Goal: Task Accomplishment & Management: Complete application form

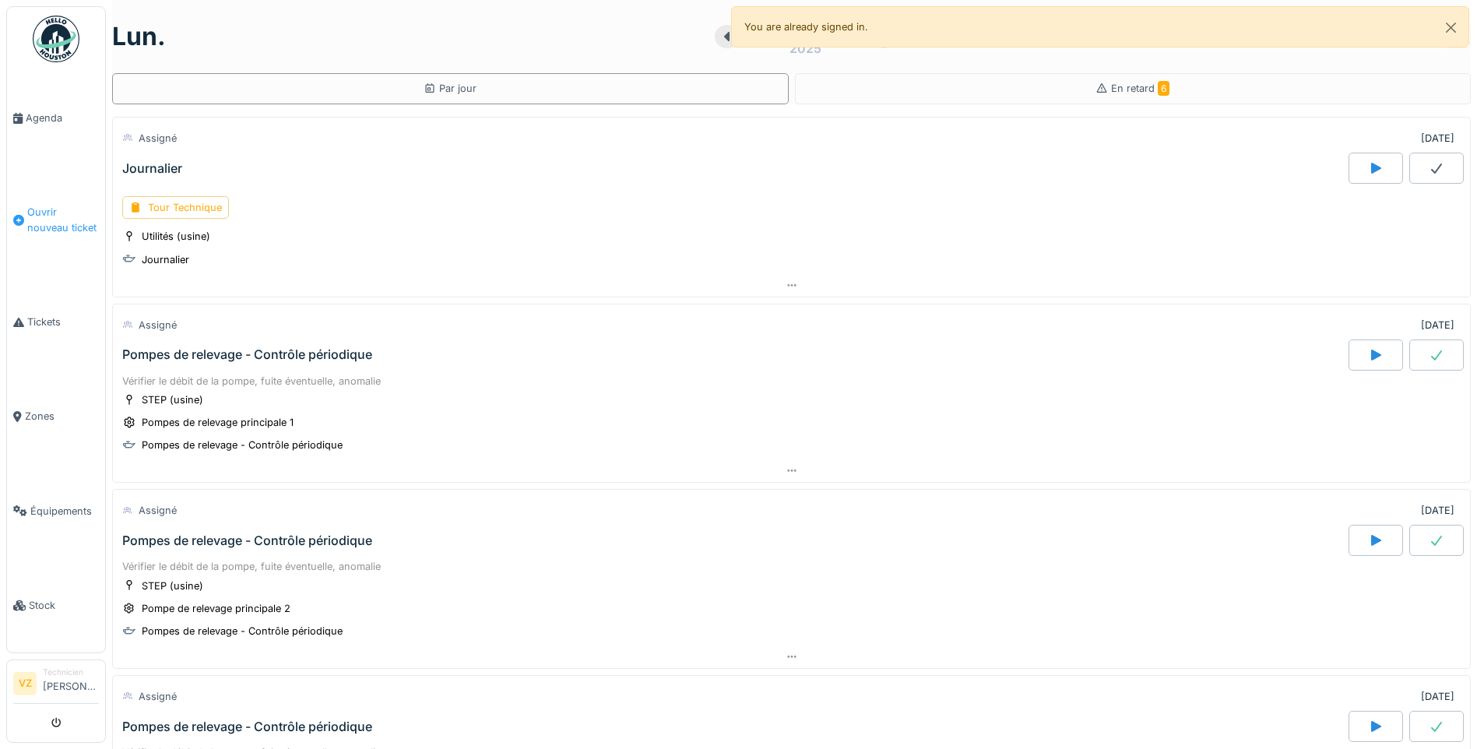
click at [33, 200] on link "Ouvrir nouveau ticket" at bounding box center [56, 220] width 98 height 110
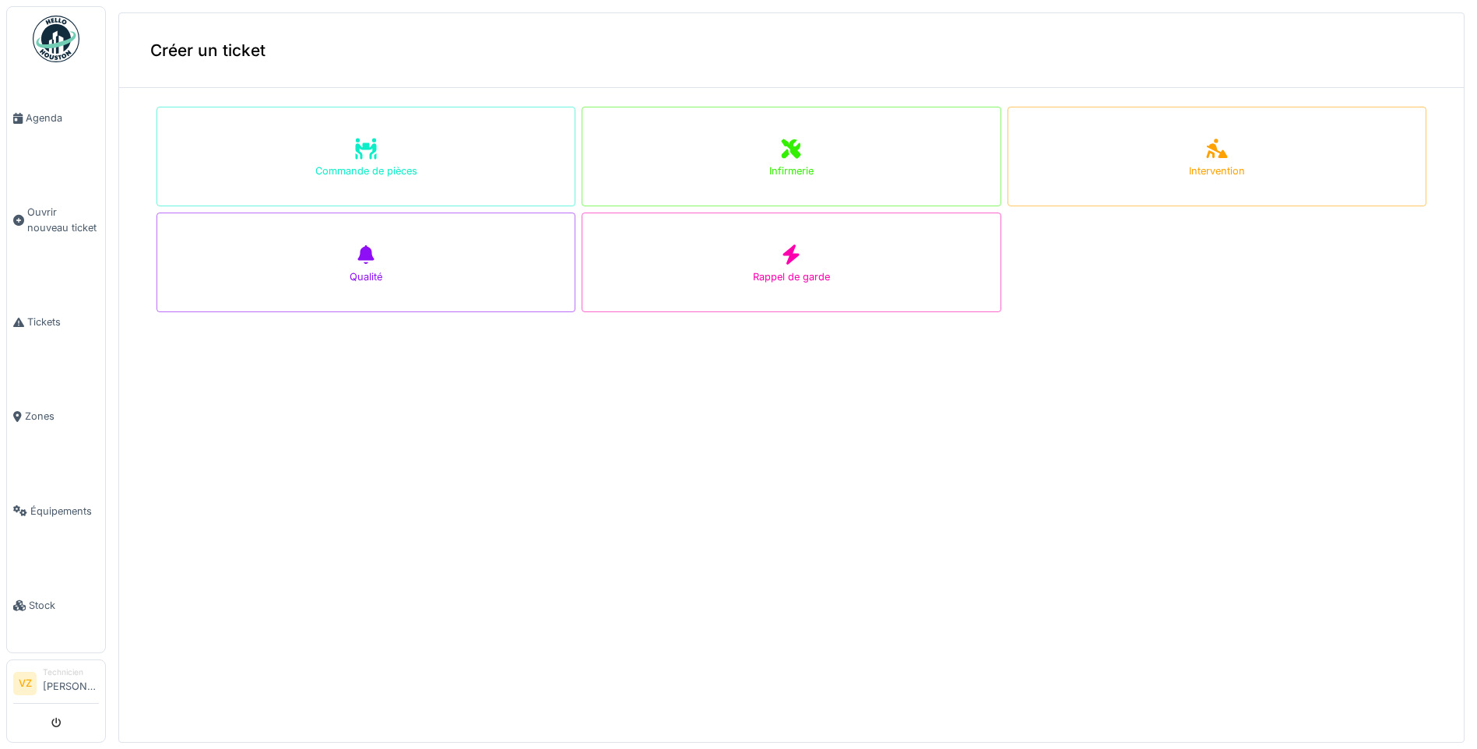
click at [68, 57] on img at bounding box center [56, 39] width 47 height 47
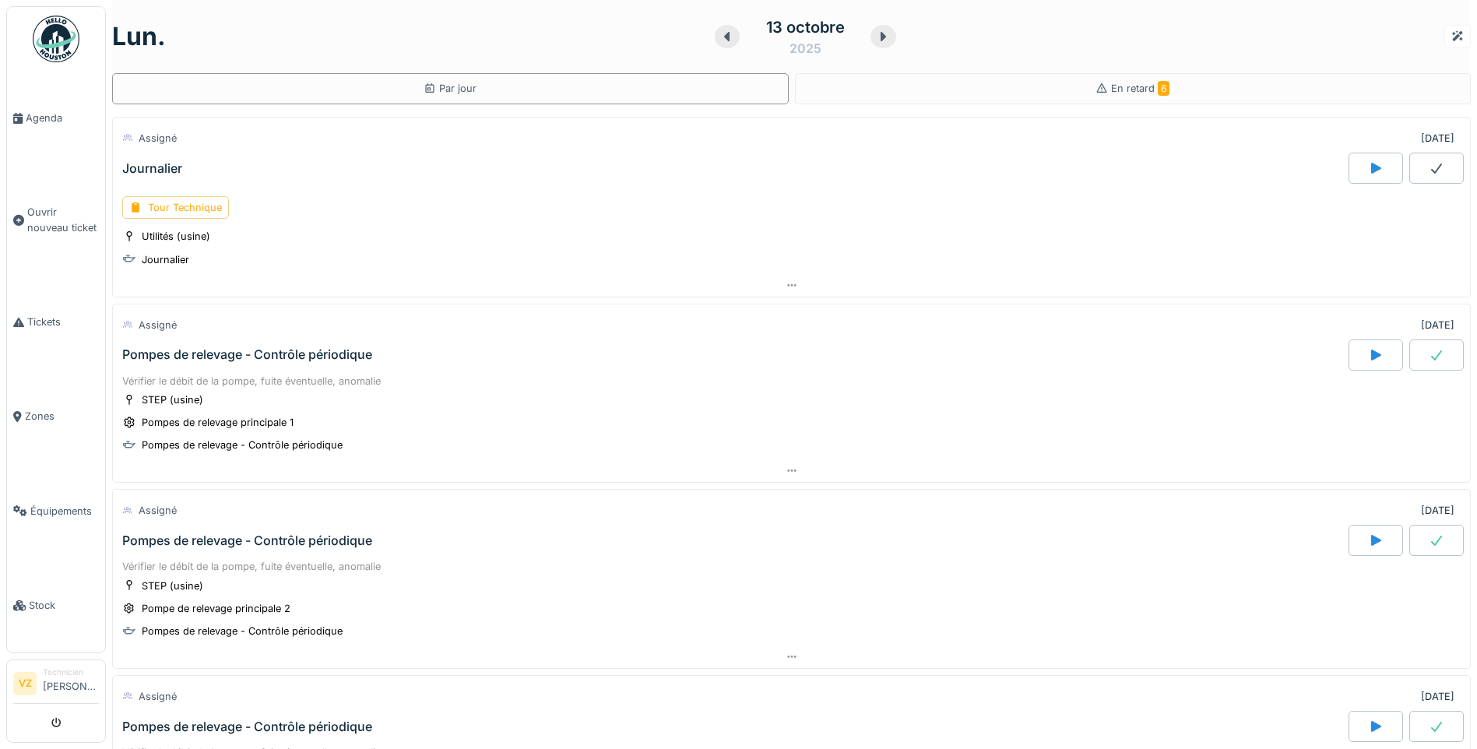
click at [169, 171] on div "Journalier" at bounding box center [152, 168] width 60 height 15
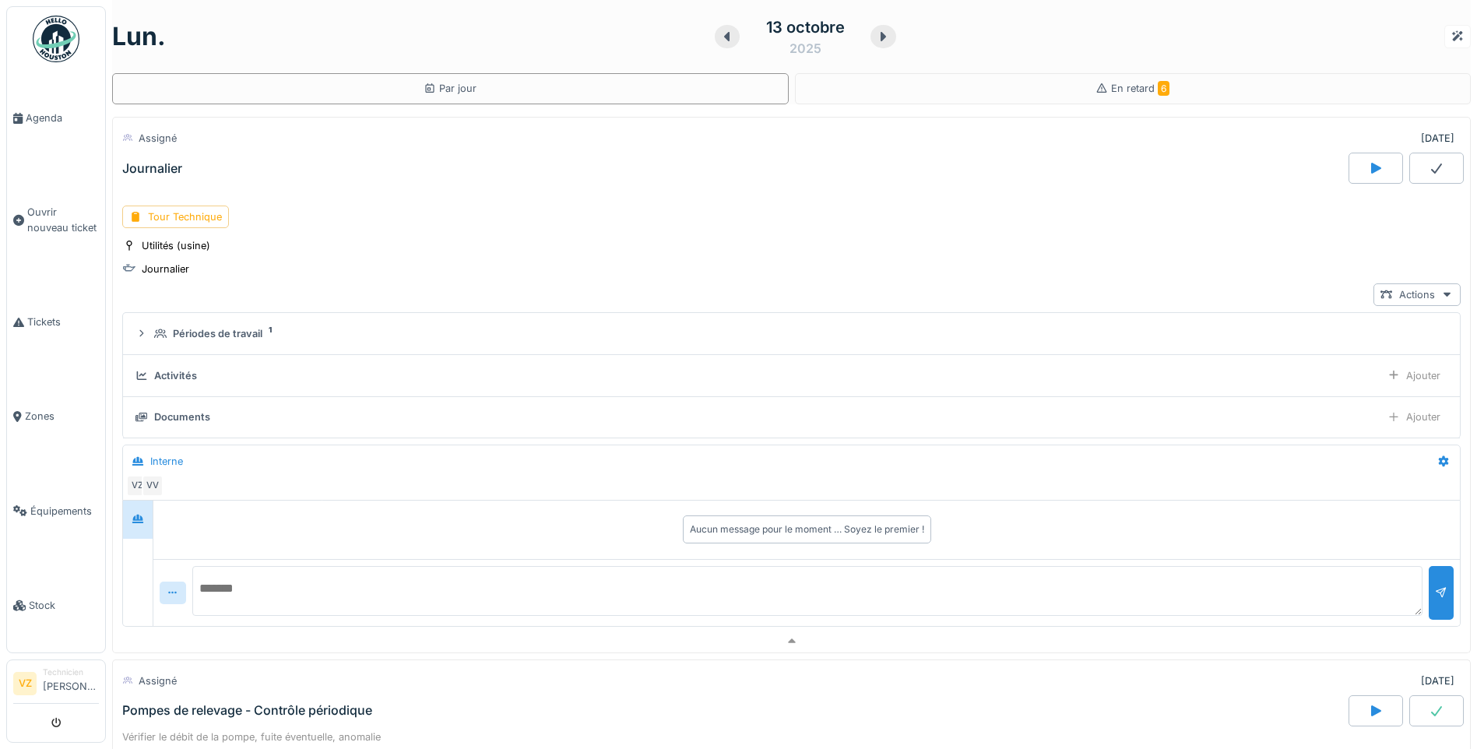
scroll to position [55, 0]
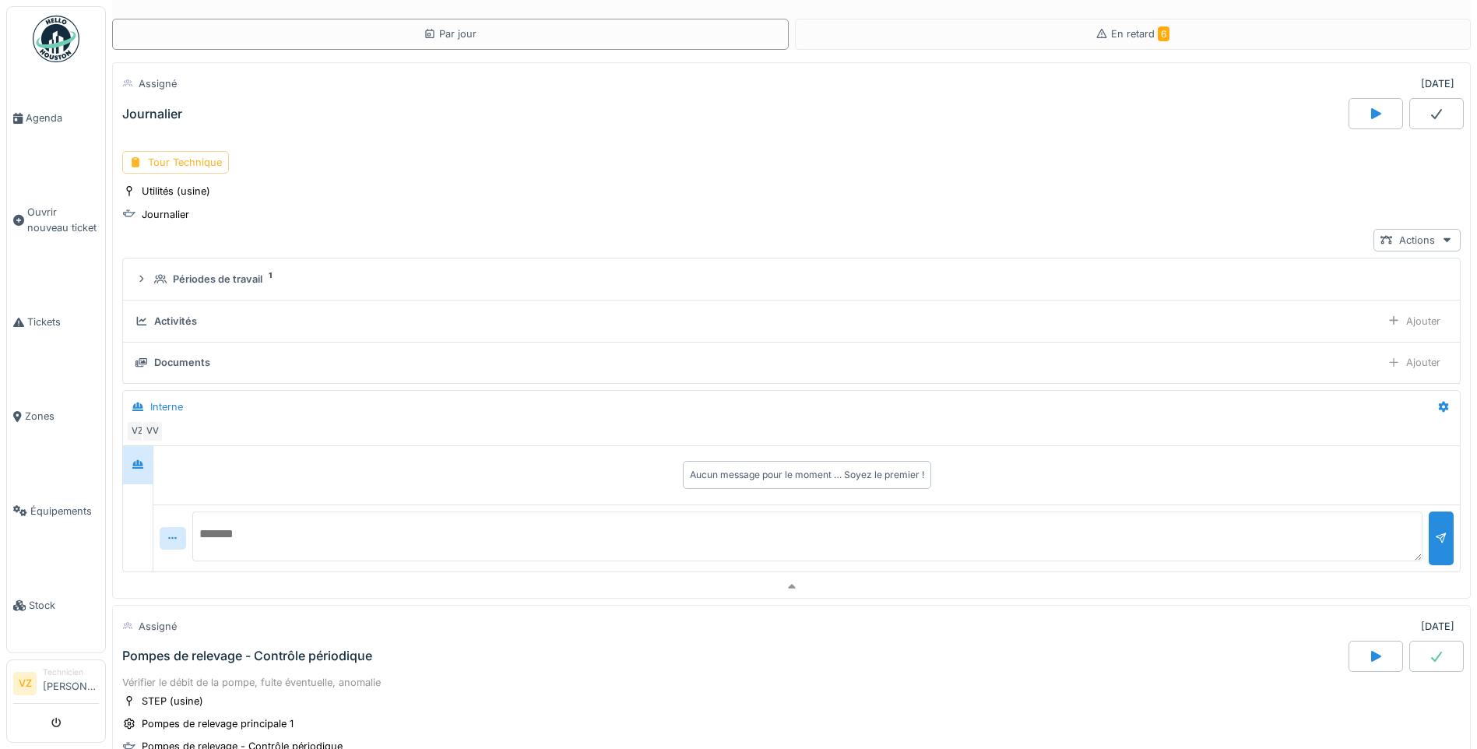
click at [191, 164] on div "Tour Technique" at bounding box center [175, 162] width 107 height 23
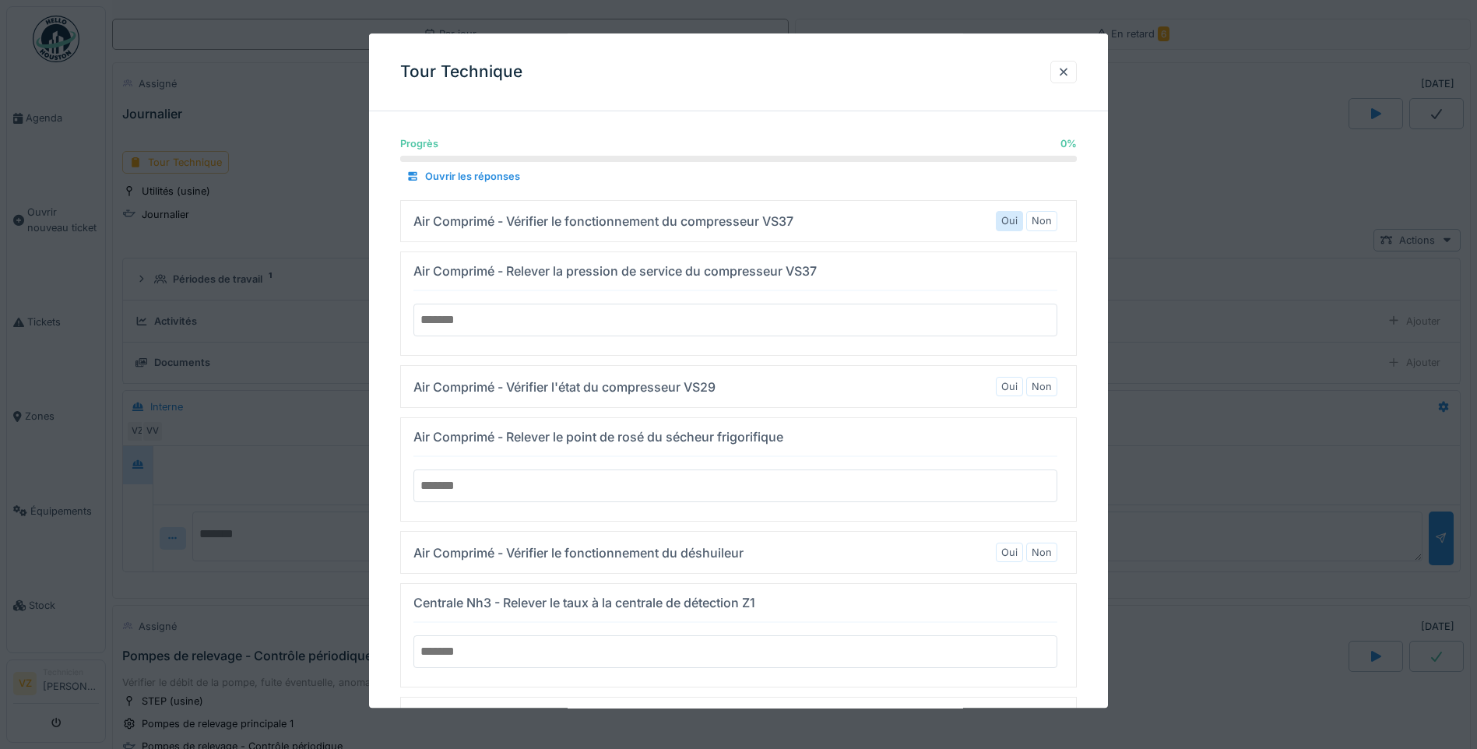
click at [1012, 222] on label "Oui" at bounding box center [1010, 221] width 16 height 15
click at [511, 315] on input "number" at bounding box center [736, 321] width 644 height 33
type input "*"
type input "***"
type input "*"
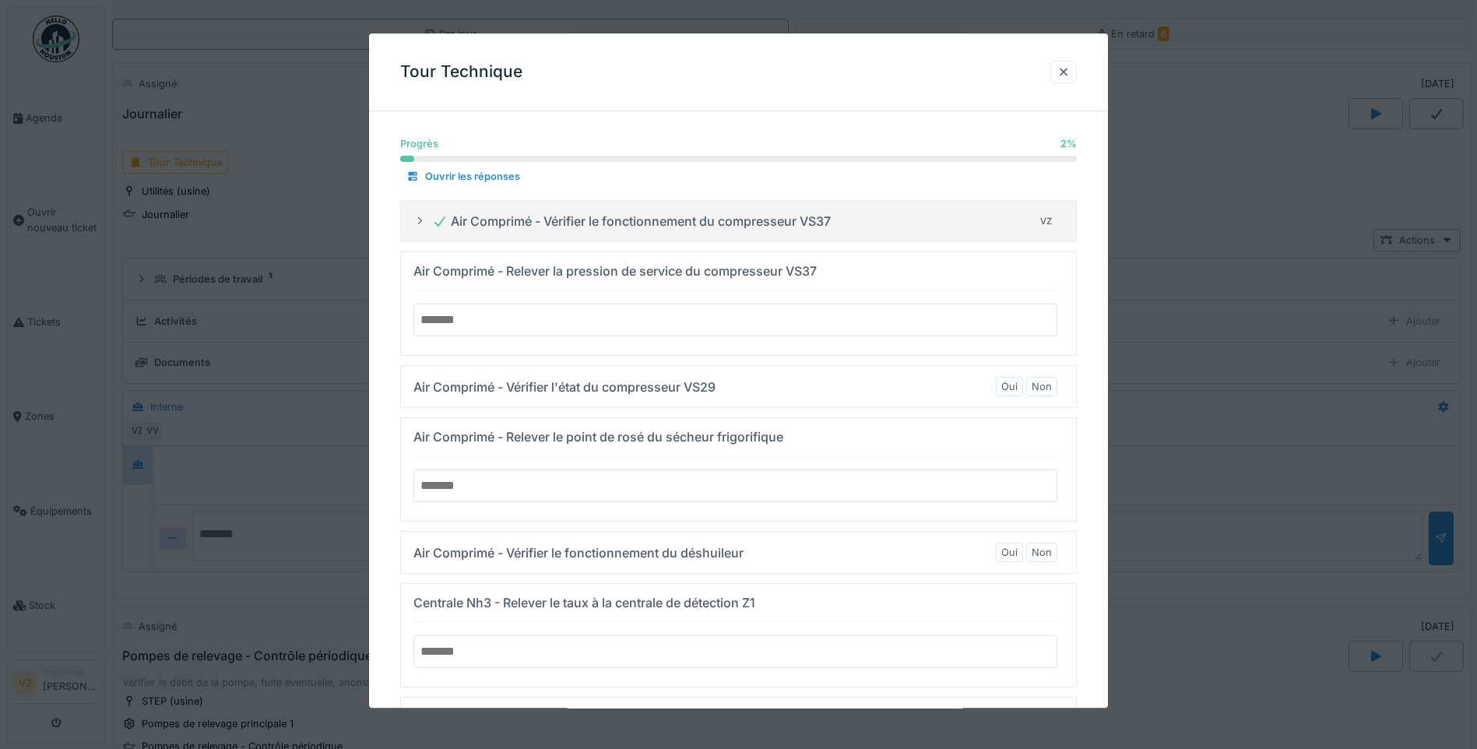
type input "*"
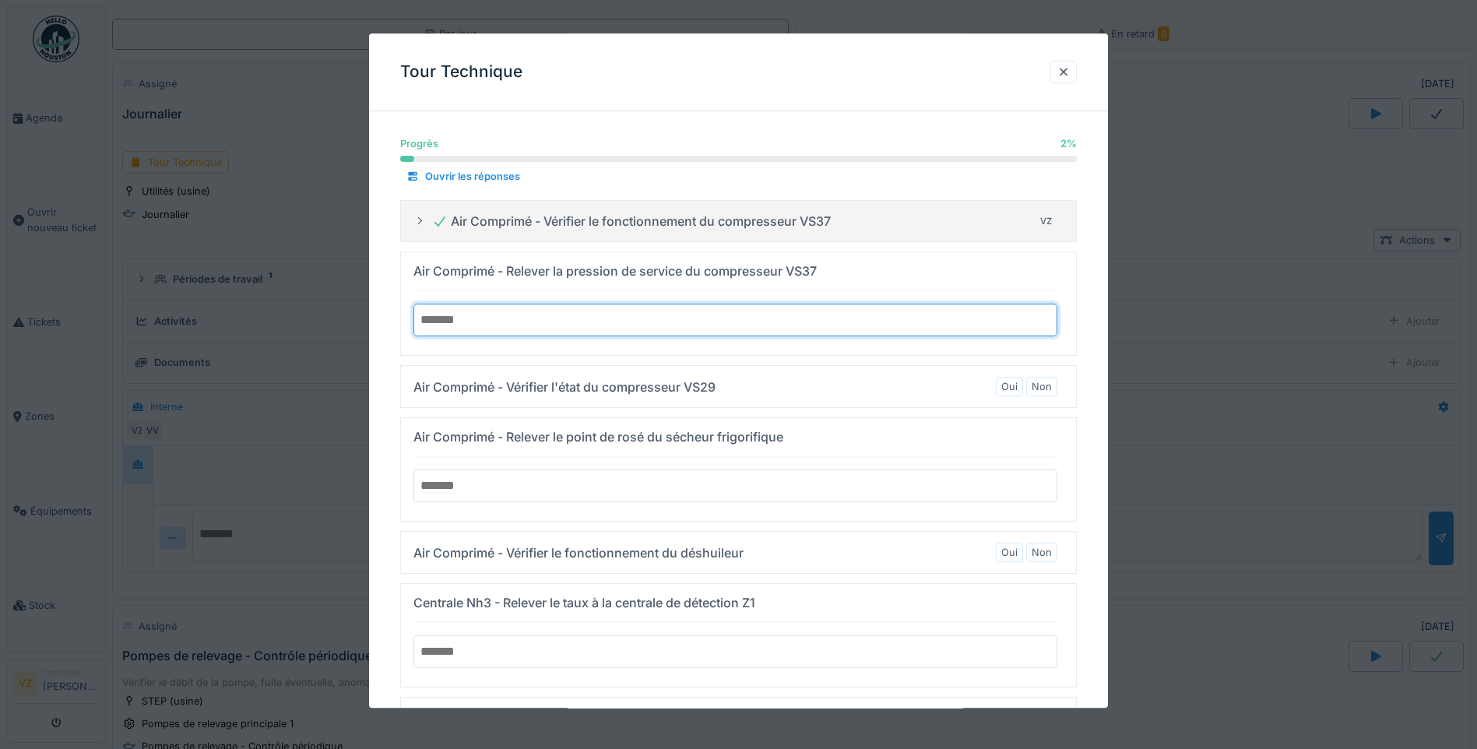
type input "***"
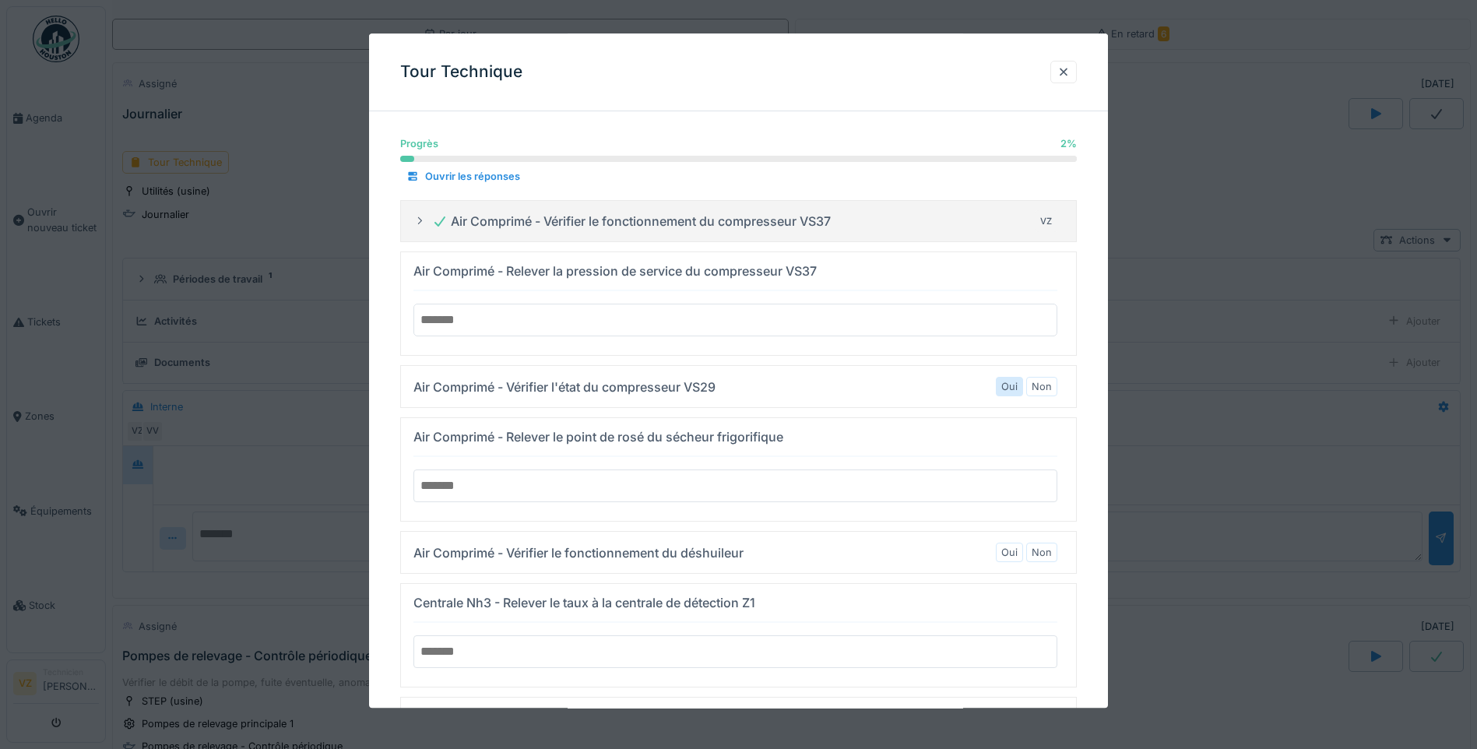
click at [1010, 388] on label "Oui" at bounding box center [1010, 386] width 16 height 15
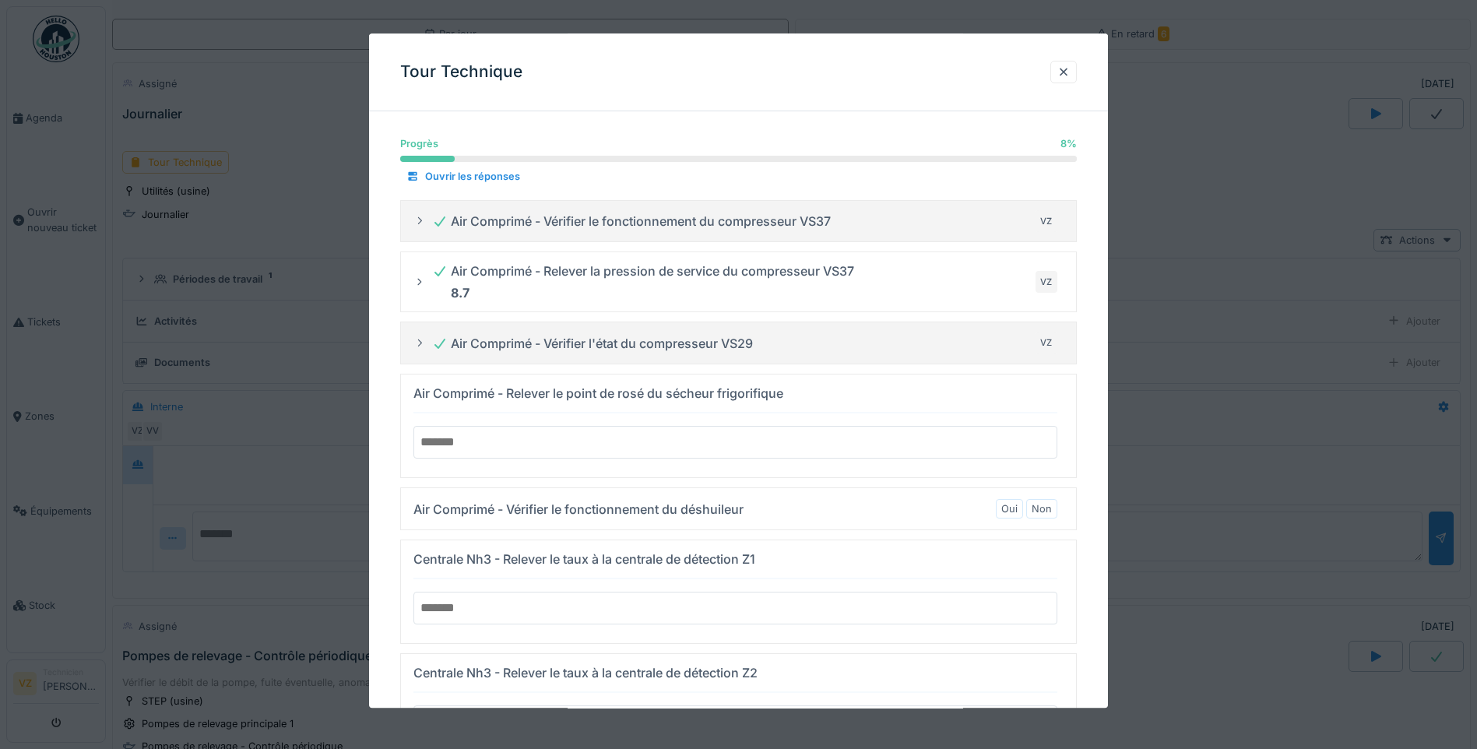
click at [512, 436] on input "number" at bounding box center [736, 442] width 644 height 33
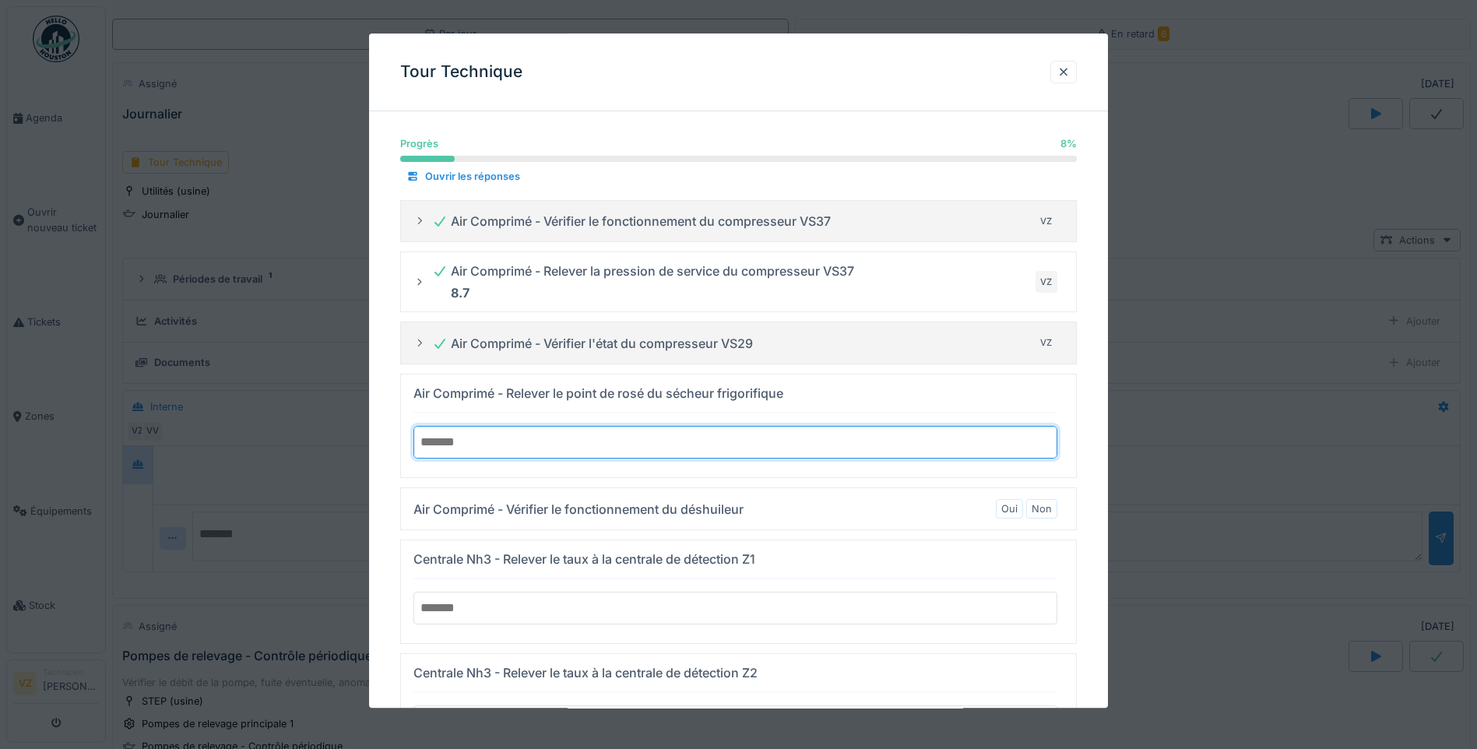
click at [1049, 438] on input "*" at bounding box center [736, 442] width 644 height 33
type input "*"
click at [1049, 445] on input "*" at bounding box center [736, 442] width 644 height 33
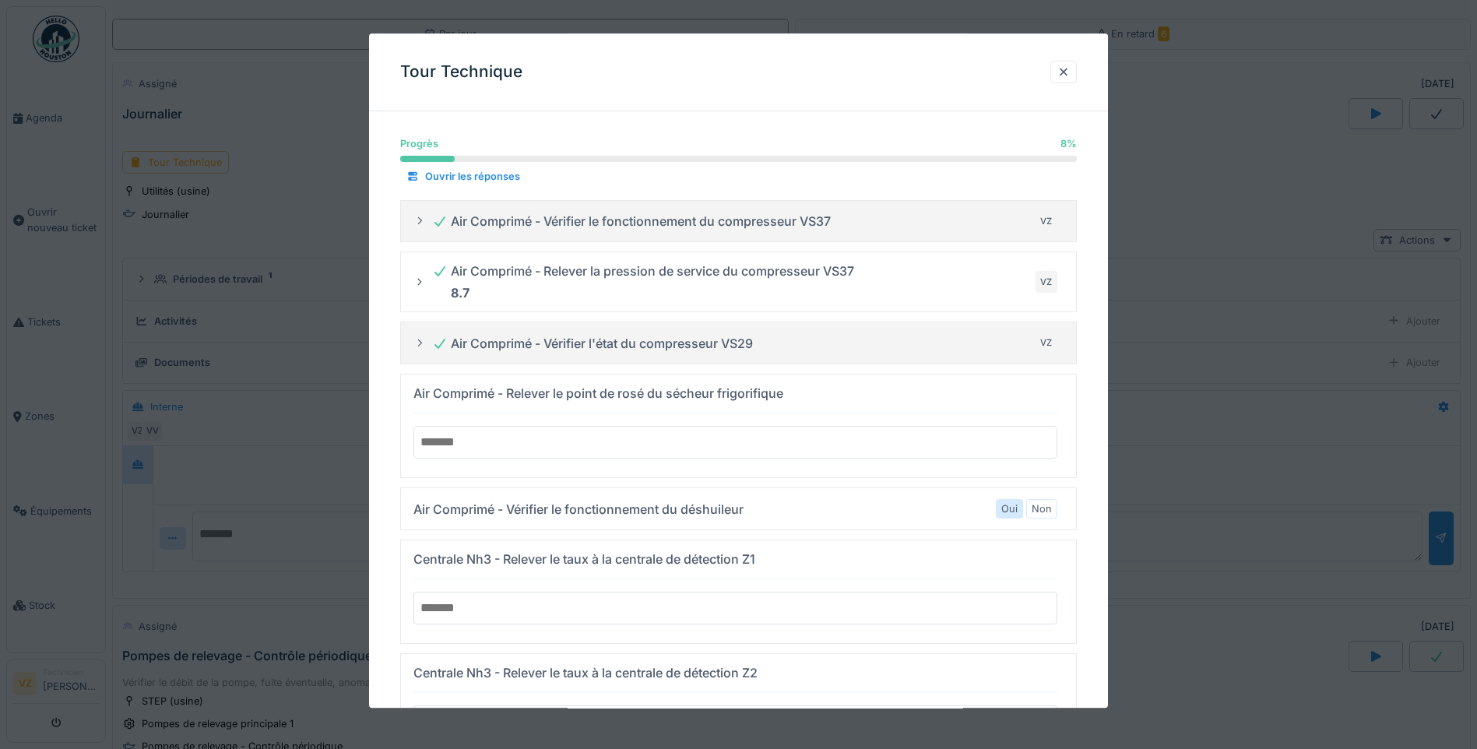
click at [1009, 508] on label "Oui" at bounding box center [1010, 509] width 16 height 15
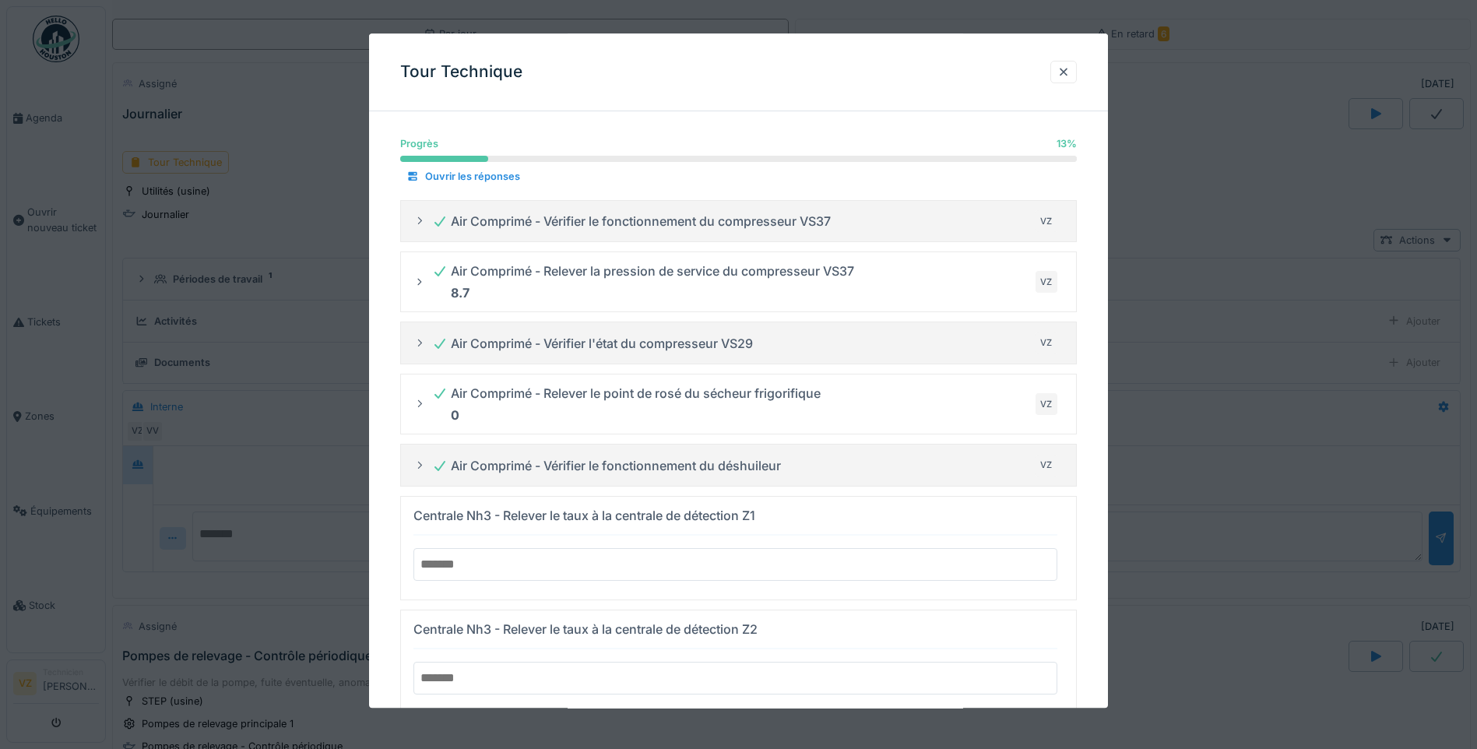
click at [536, 555] on input "number" at bounding box center [736, 564] width 644 height 33
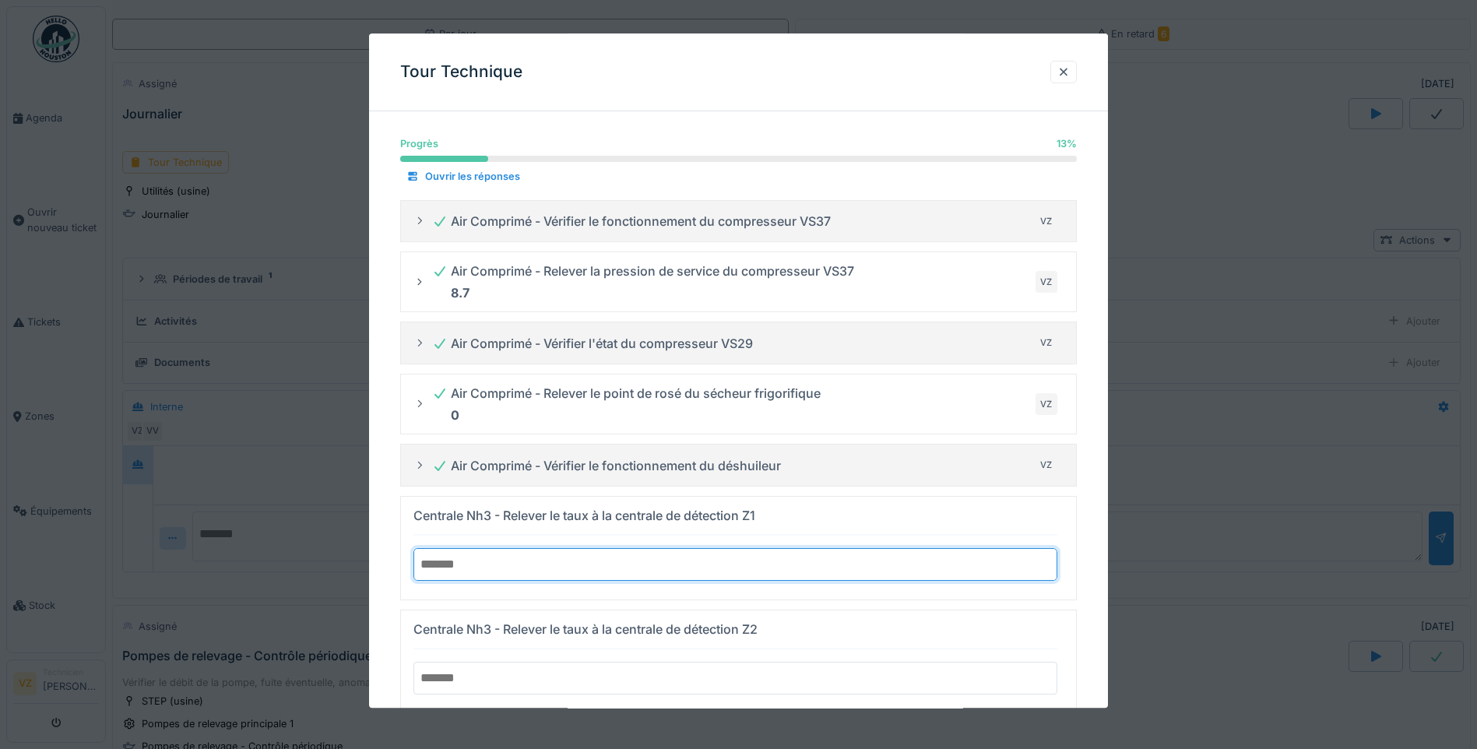
type input "*"
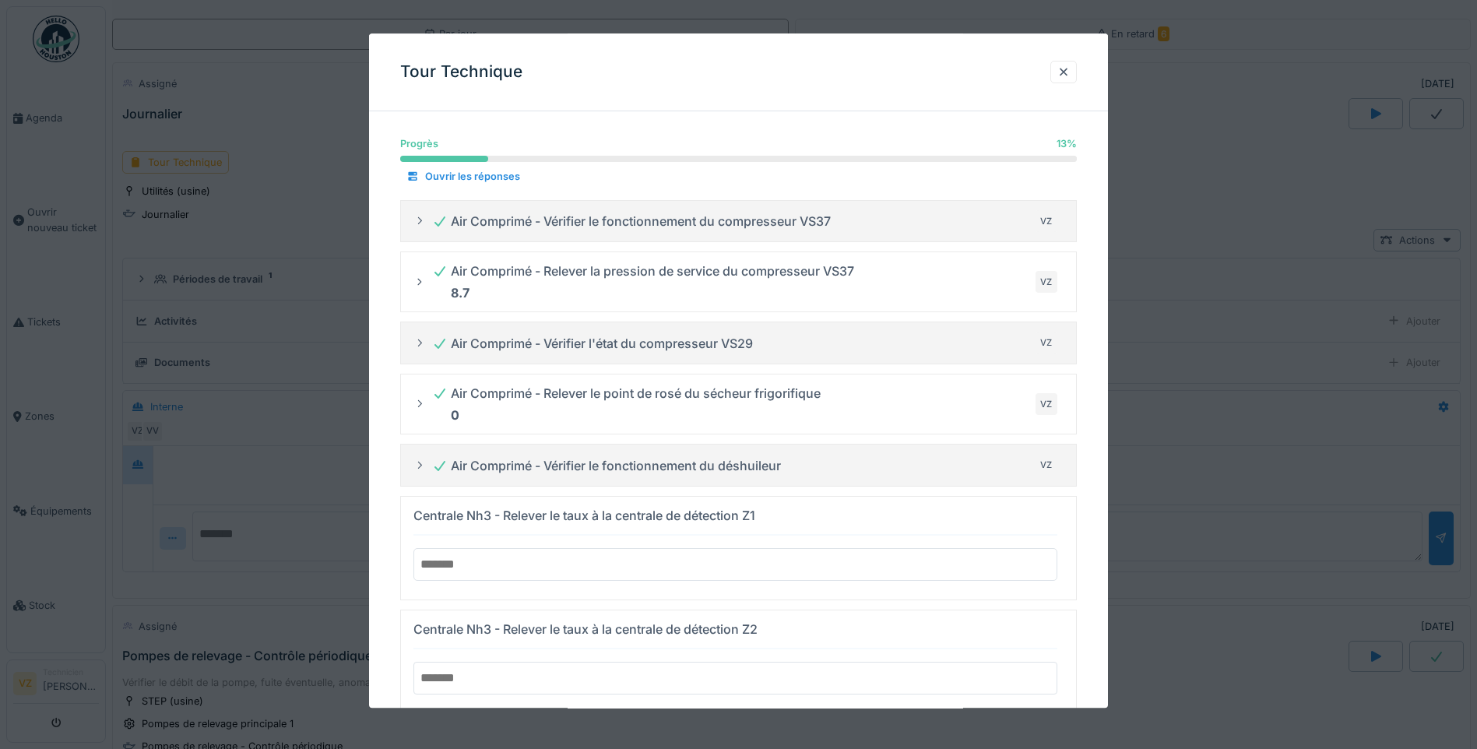
click at [546, 667] on input "number" at bounding box center [736, 678] width 644 height 33
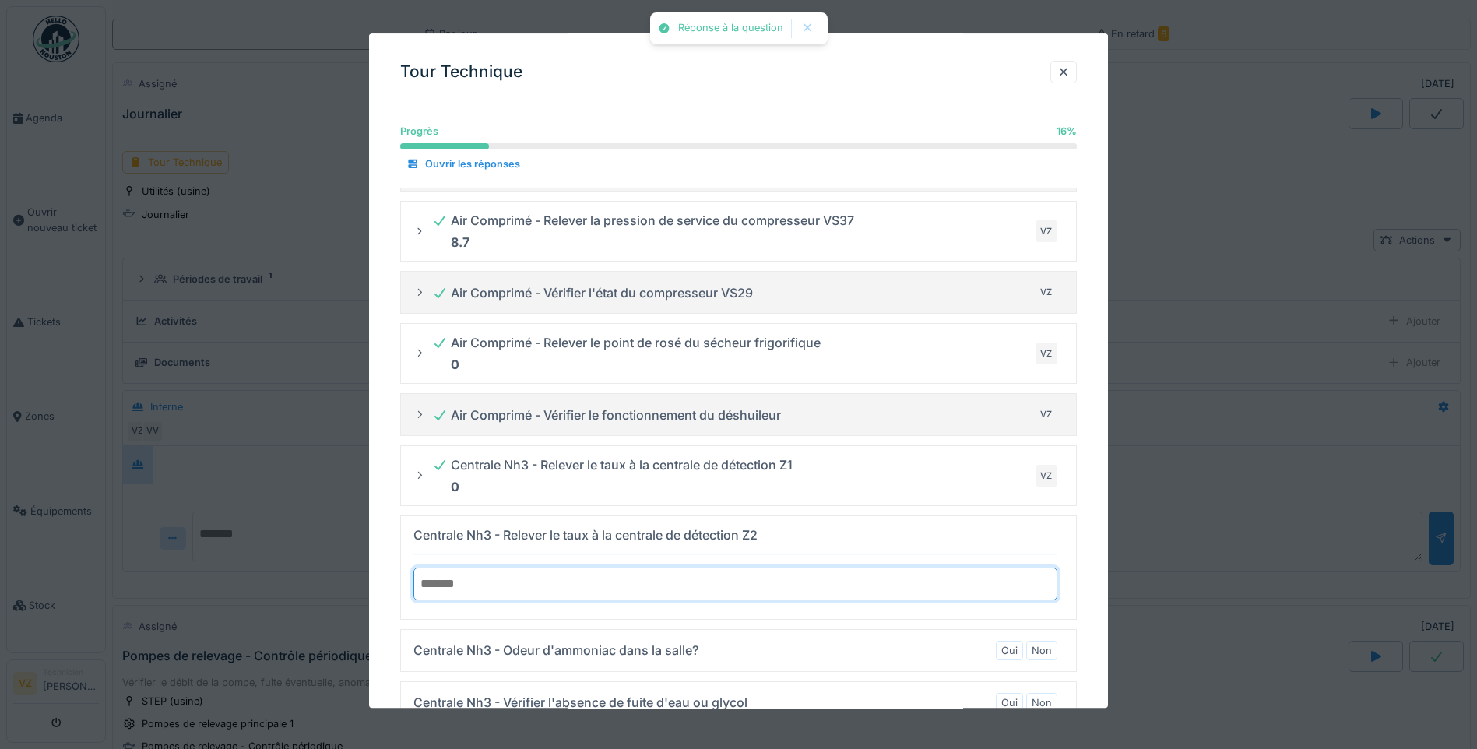
type input "*"
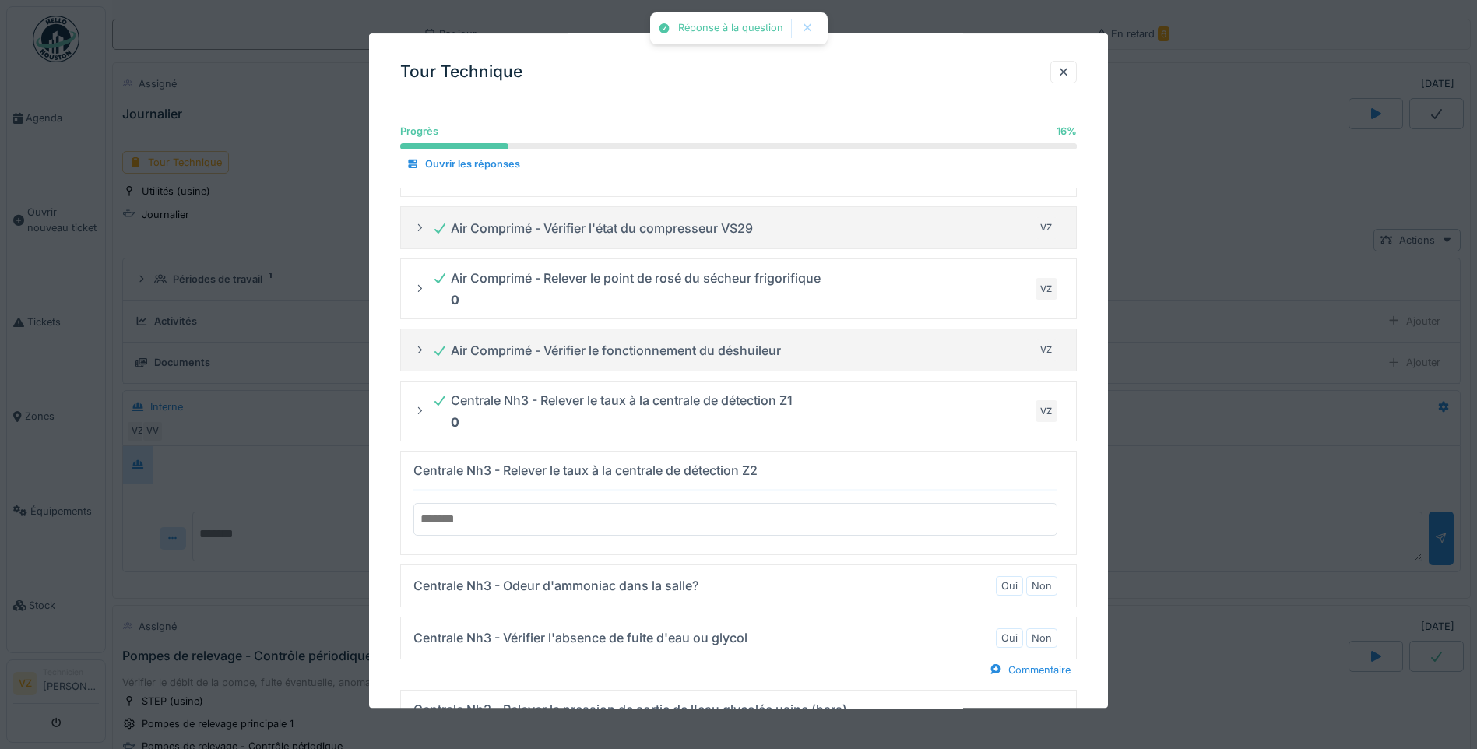
scroll to position [156, 0]
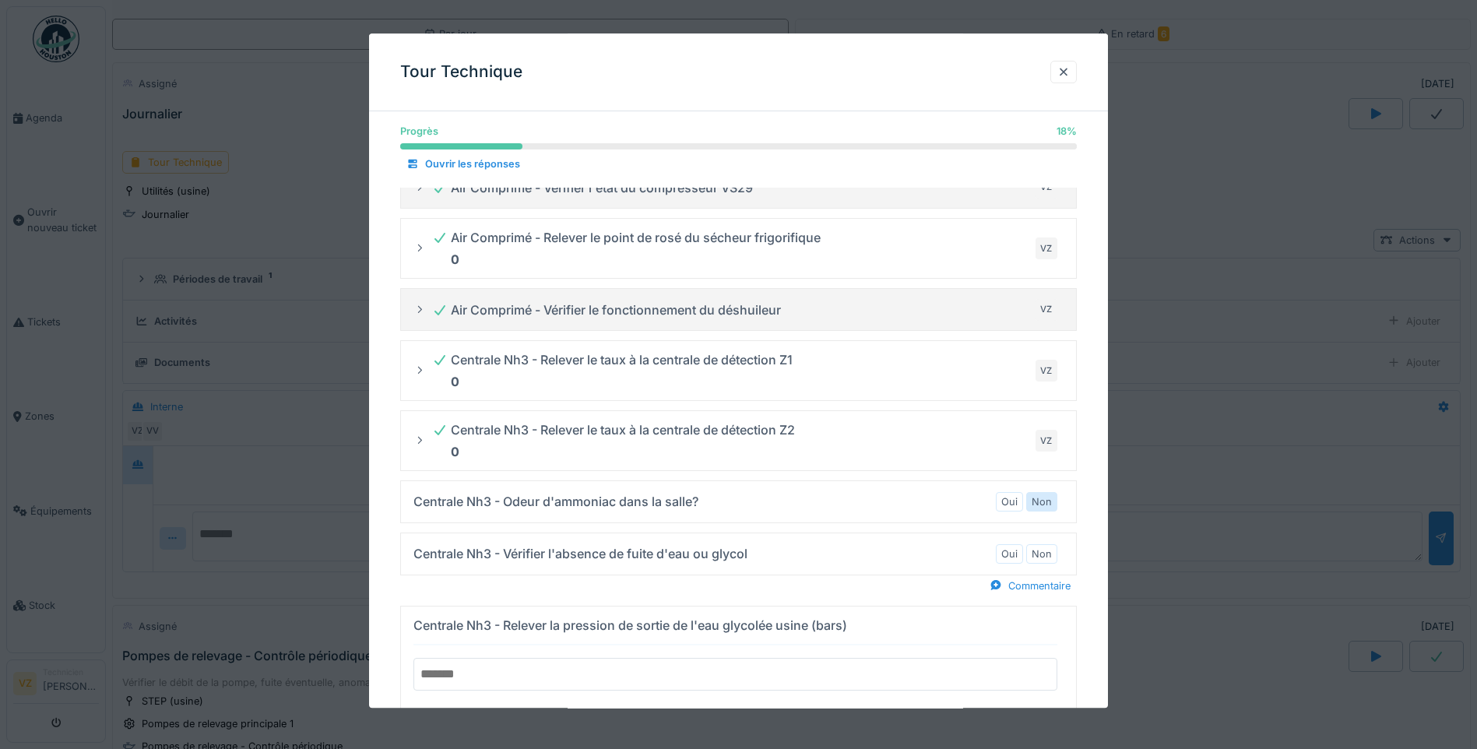
click at [1047, 501] on label "Non" at bounding box center [1042, 502] width 20 height 15
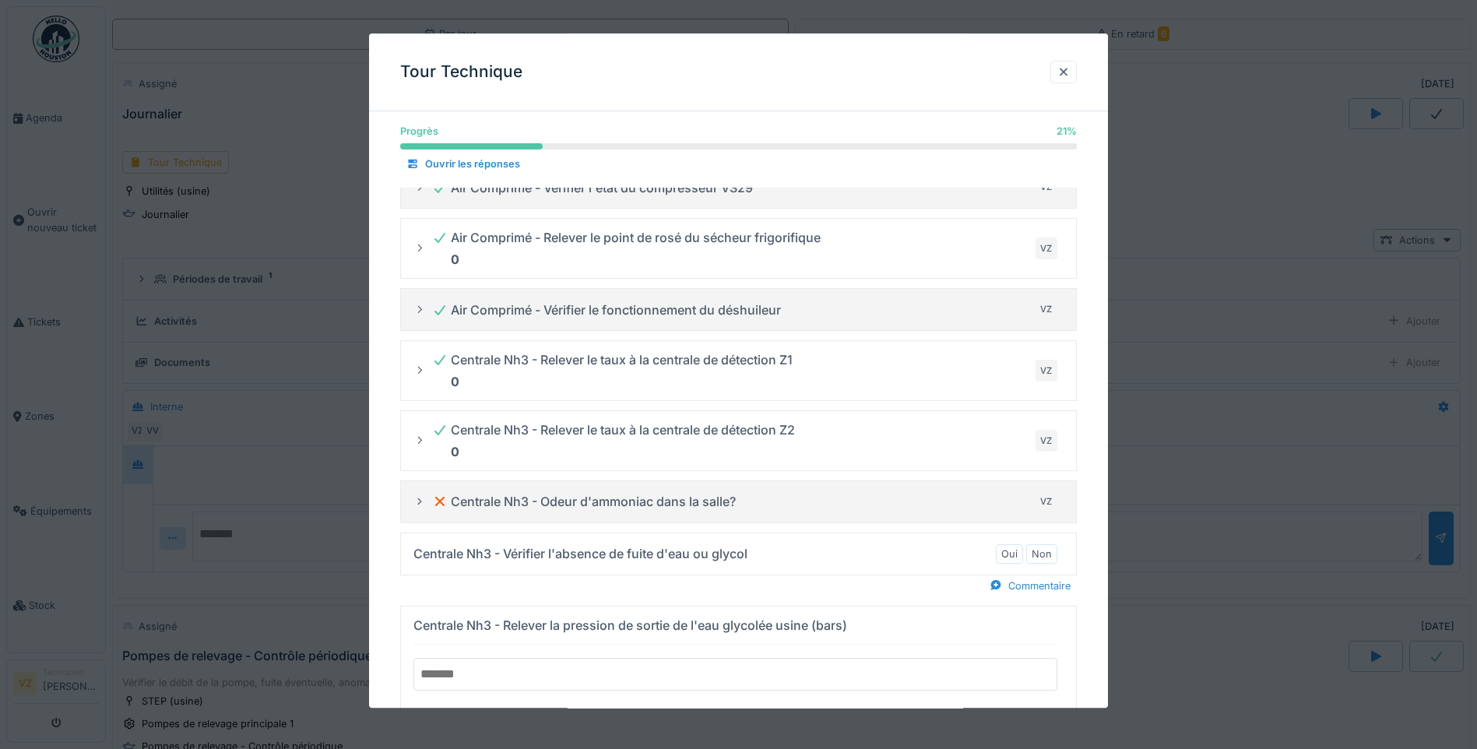
click at [417, 504] on icon at bounding box center [420, 502] width 12 height 10
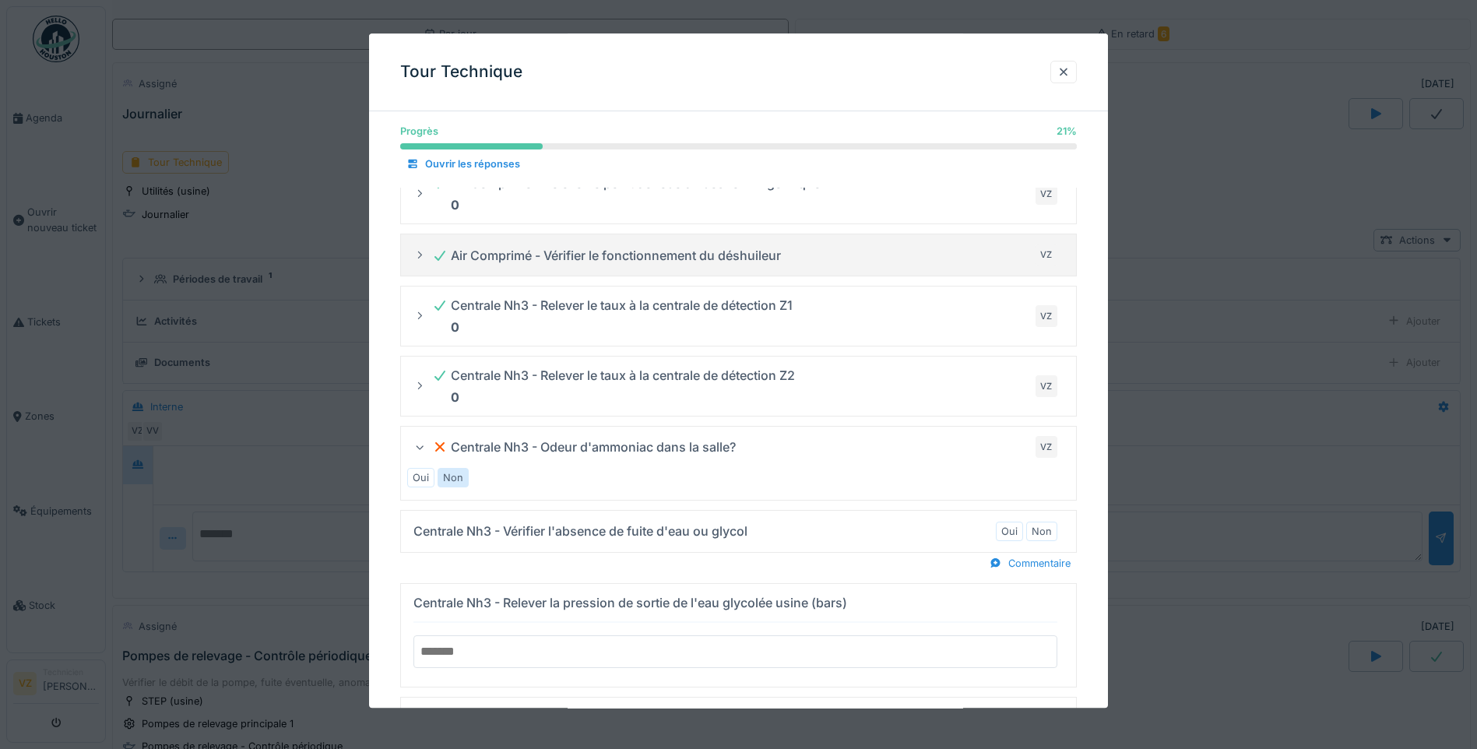
scroll to position [234, 0]
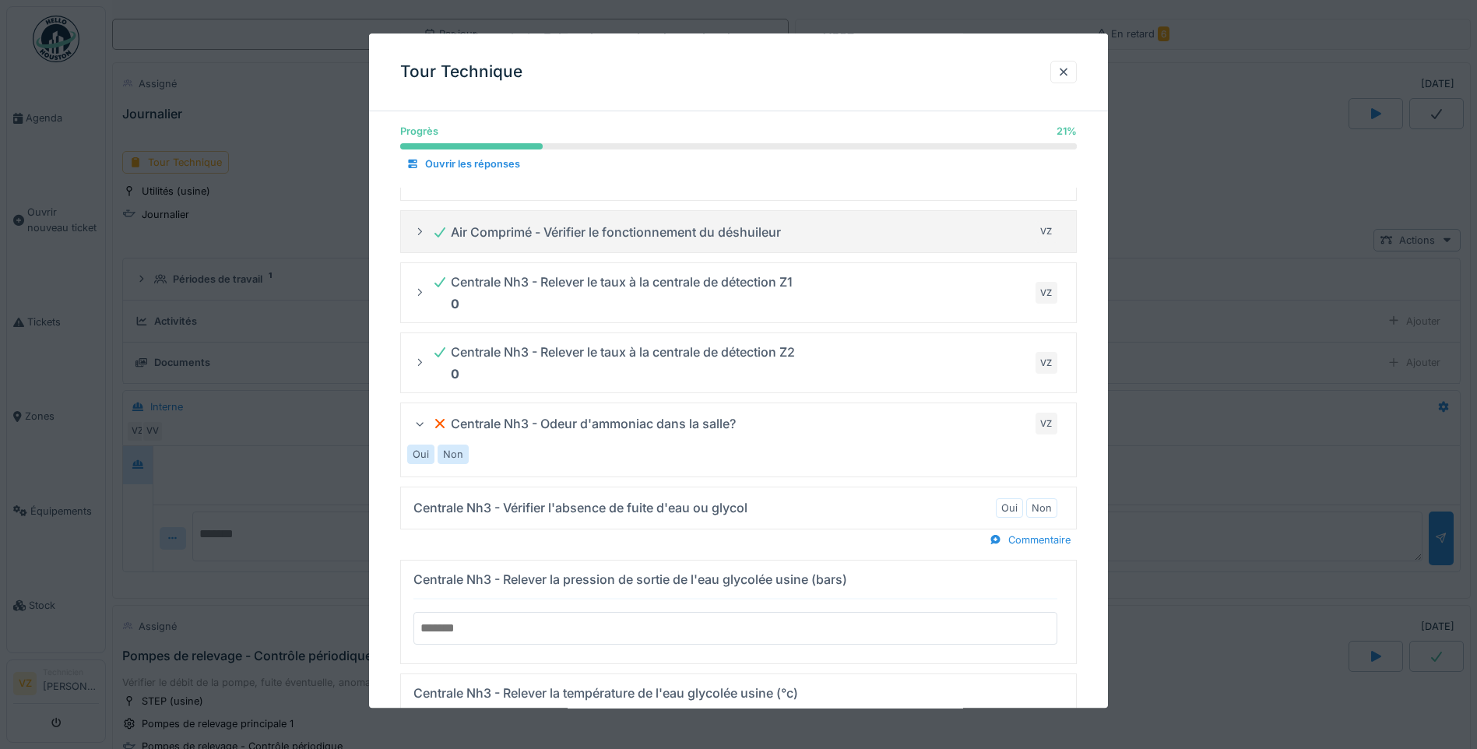
click at [431, 459] on div "Oui" at bounding box center [420, 454] width 27 height 19
click at [449, 455] on label "Non" at bounding box center [453, 454] width 20 height 15
click at [1016, 505] on label "Oui" at bounding box center [1010, 508] width 16 height 15
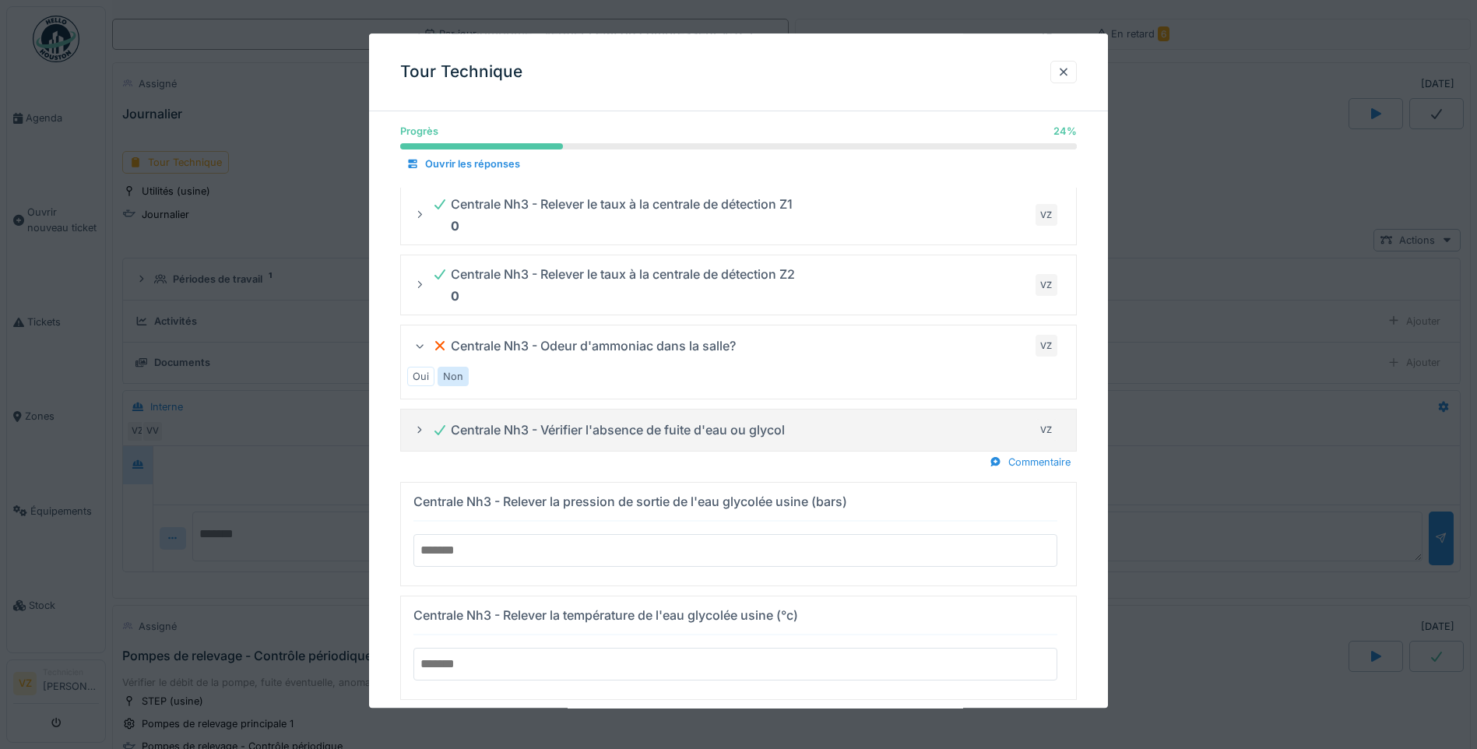
click at [654, 547] on input "number" at bounding box center [736, 550] width 644 height 33
type input "*"
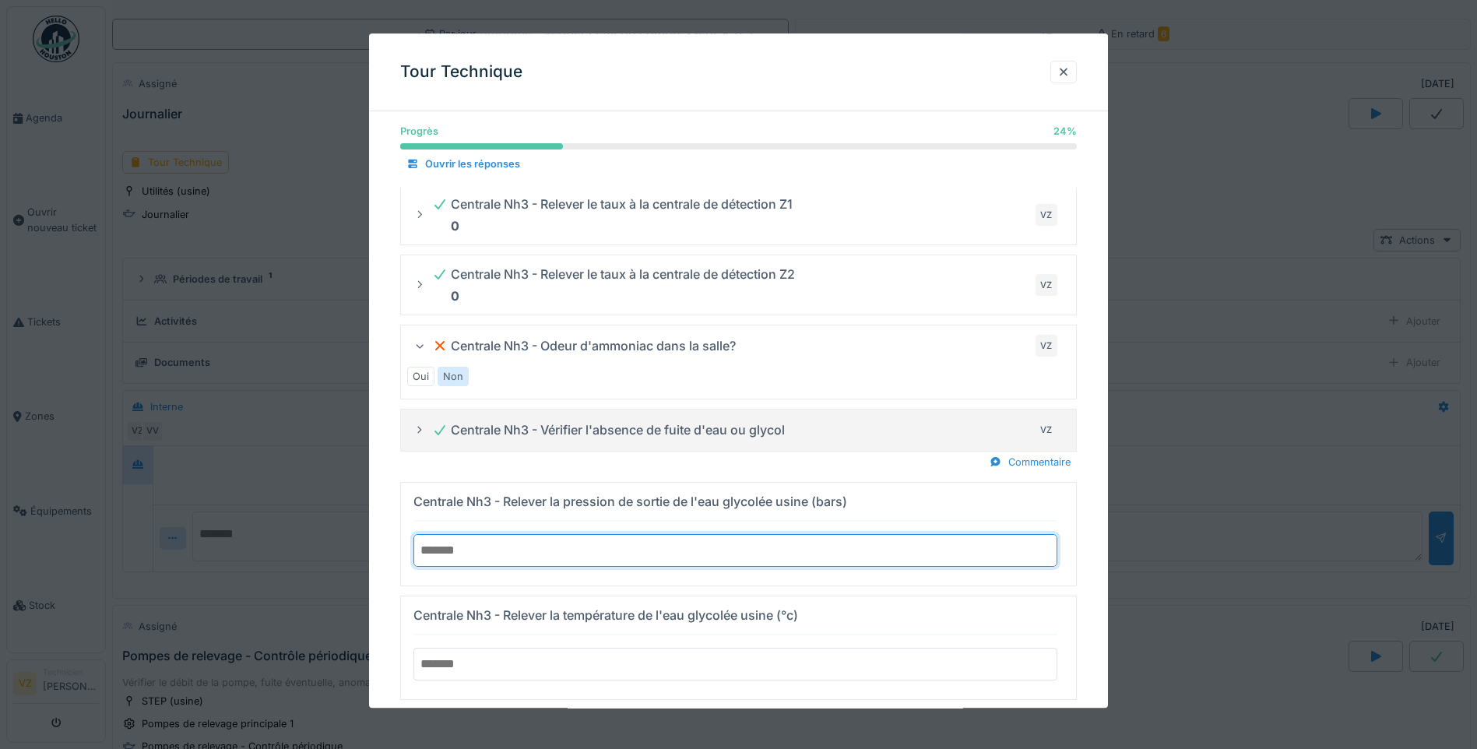
type input "***"
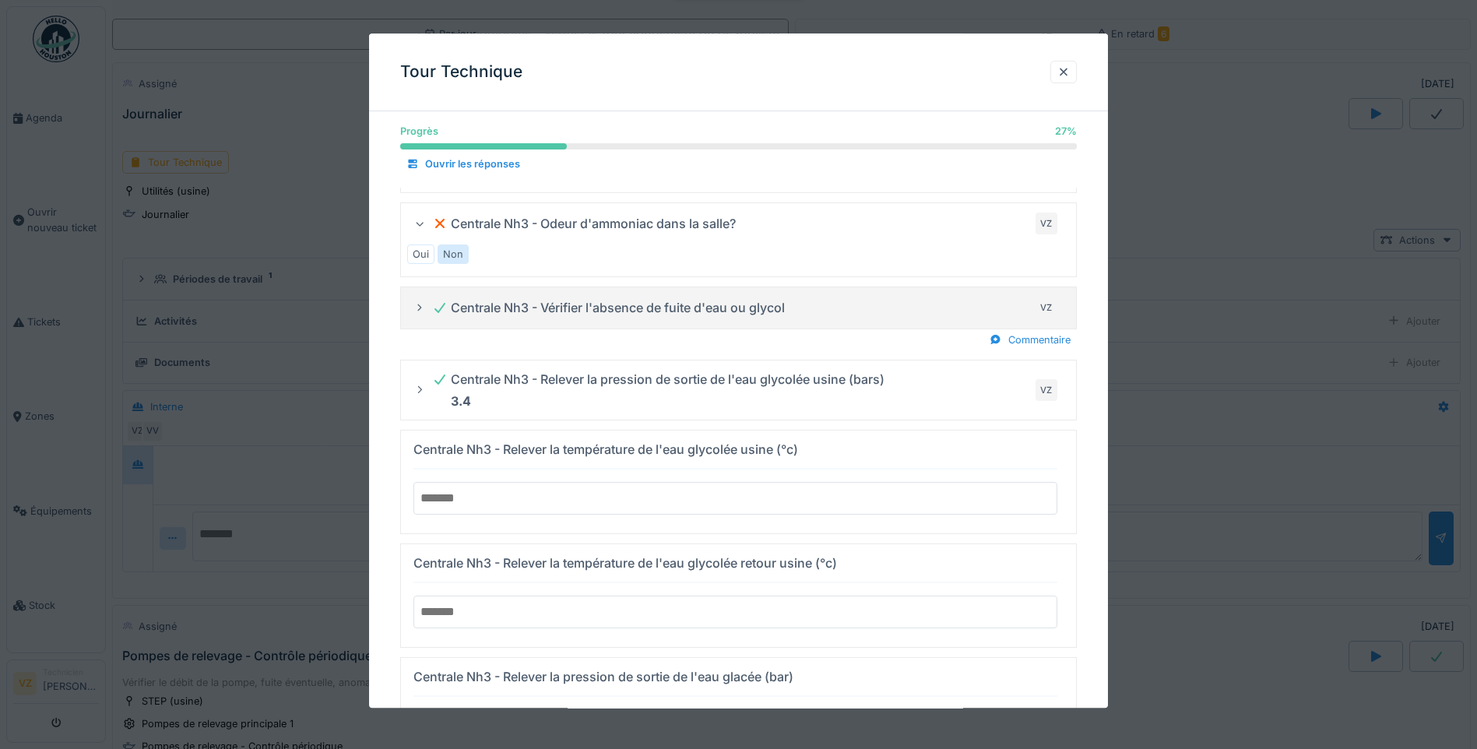
scroll to position [467, 0]
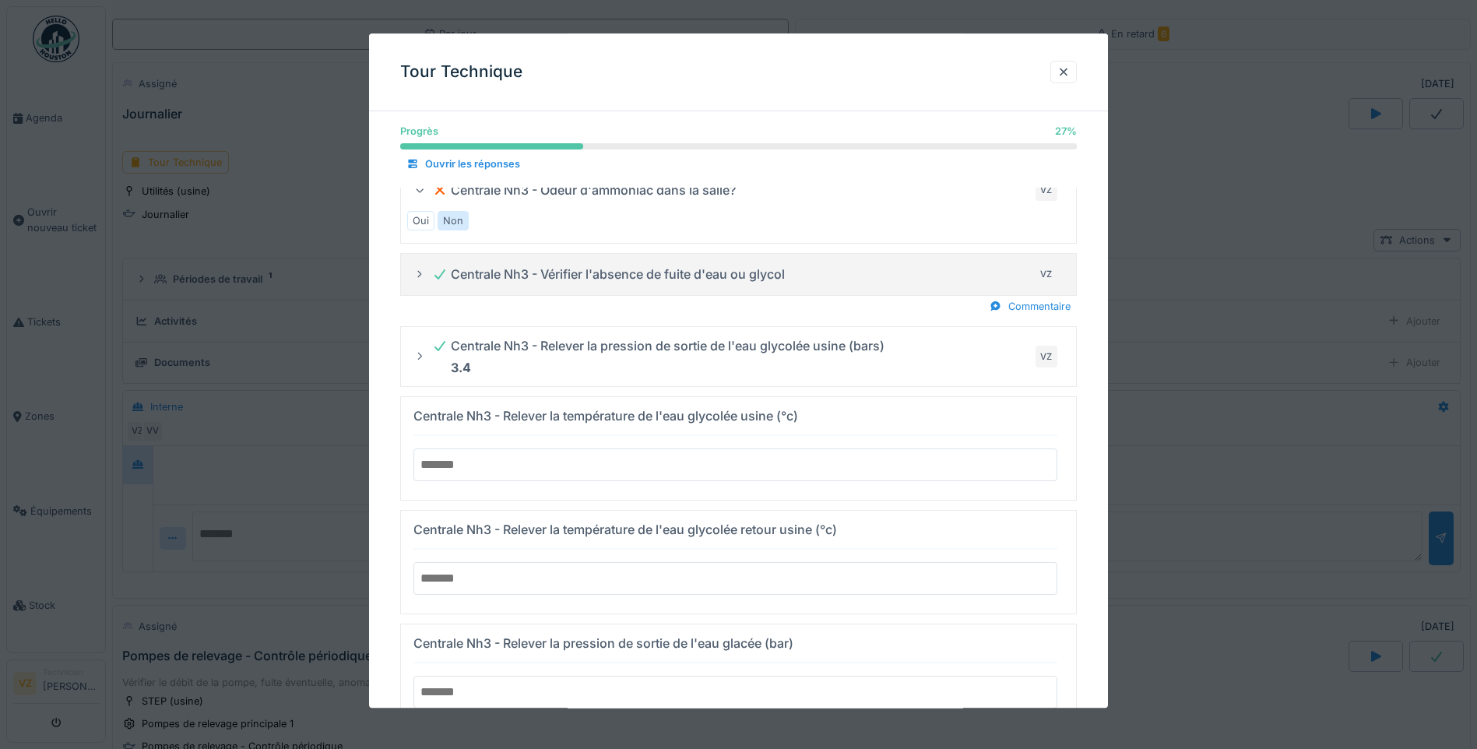
click at [545, 466] on input "number" at bounding box center [736, 465] width 644 height 33
type input "**"
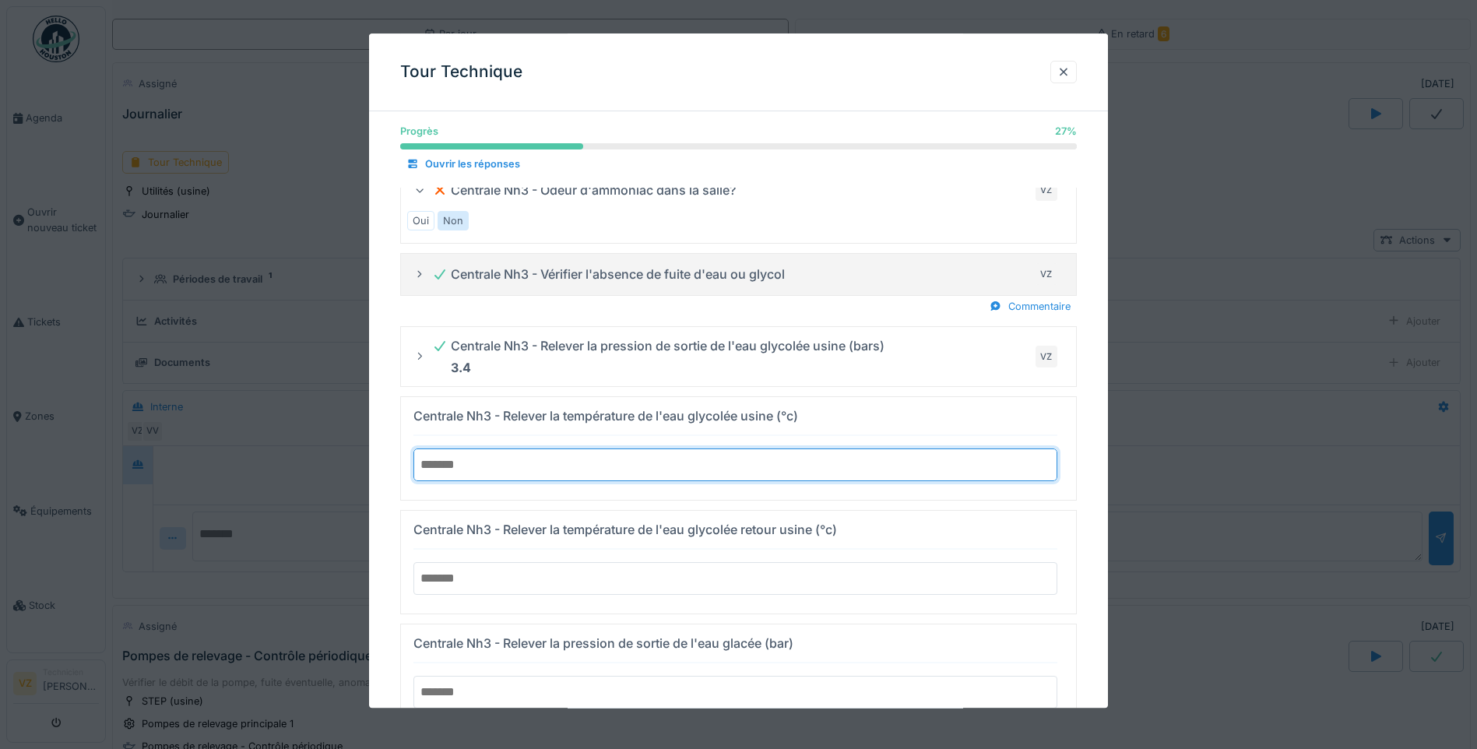
type input "****"
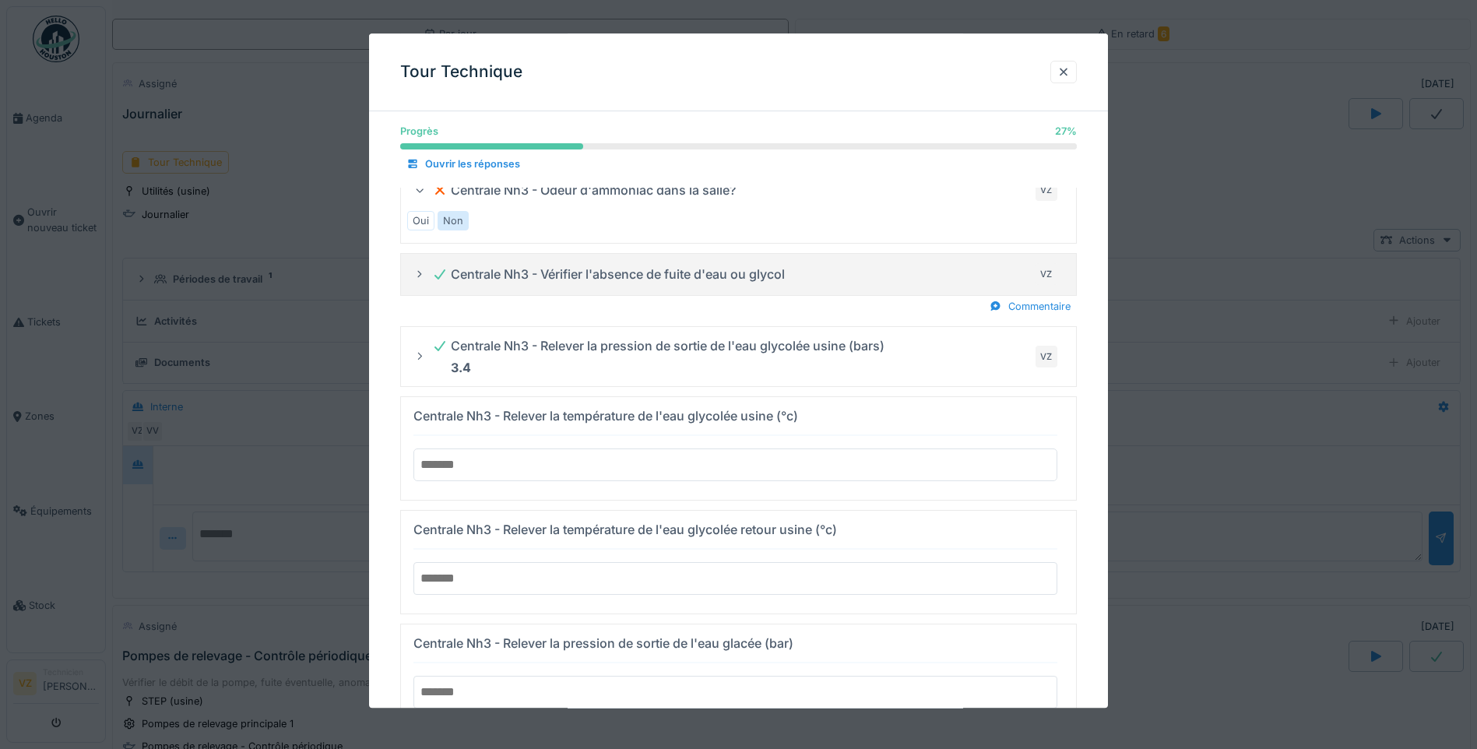
click at [703, 572] on input "number" at bounding box center [736, 578] width 644 height 33
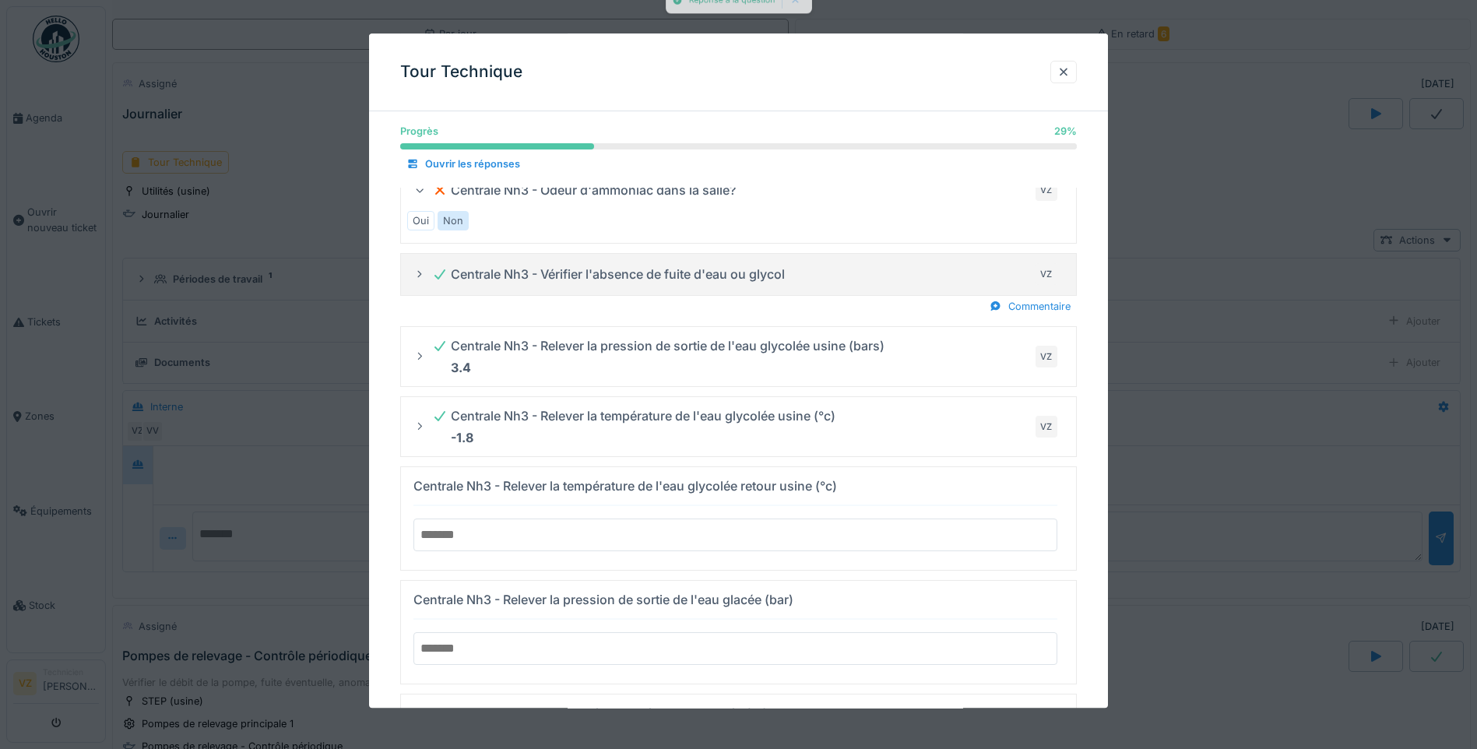
type input "*"
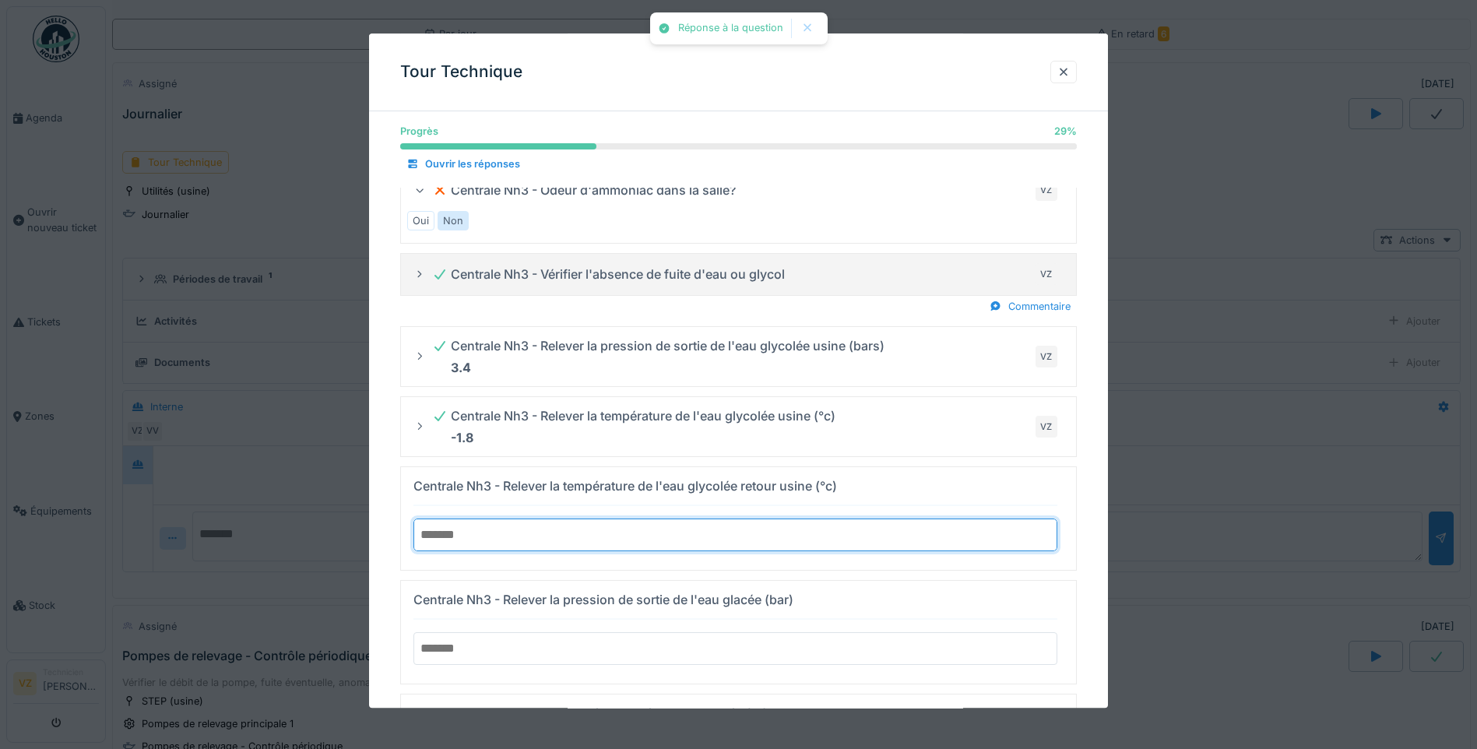
type input "***"
type input "*"
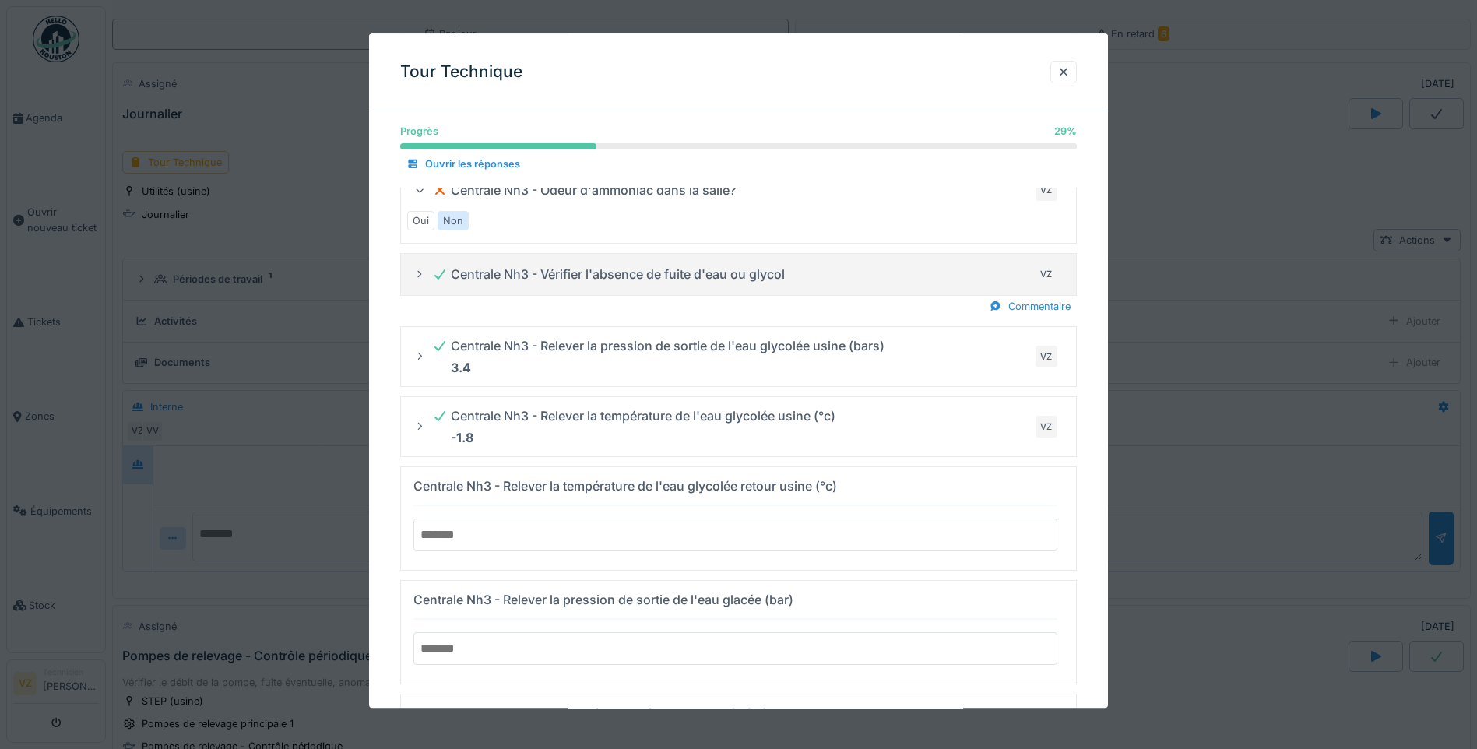
type input "**"
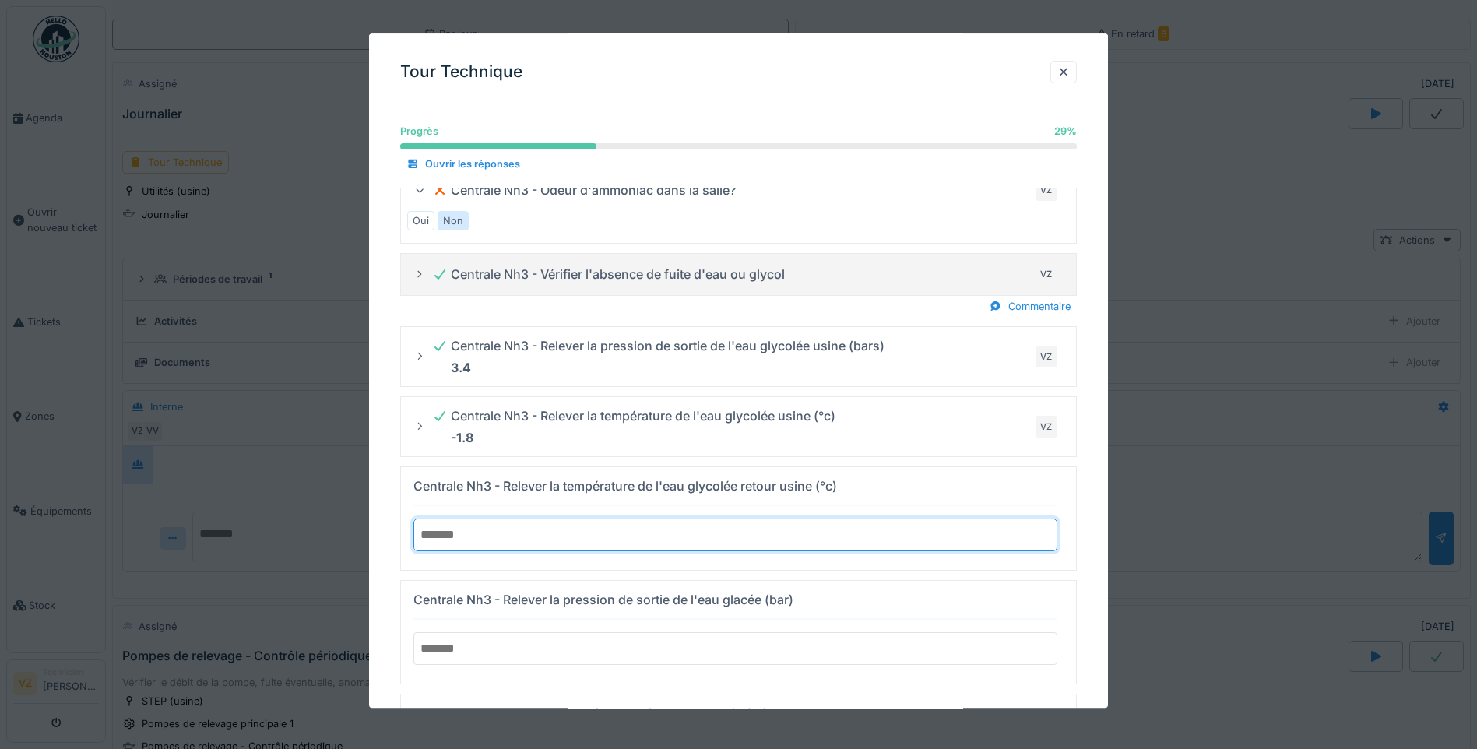
type input "****"
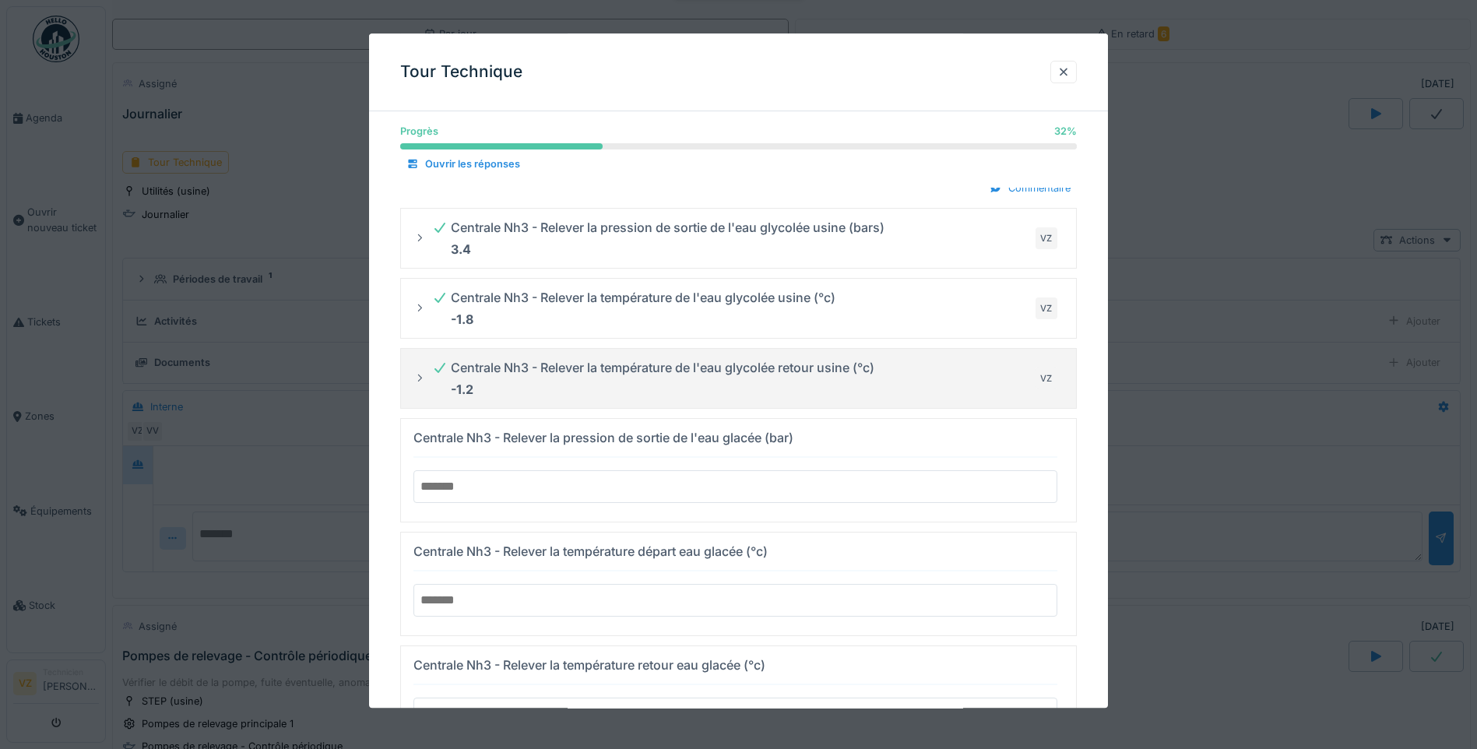
scroll to position [623, 0]
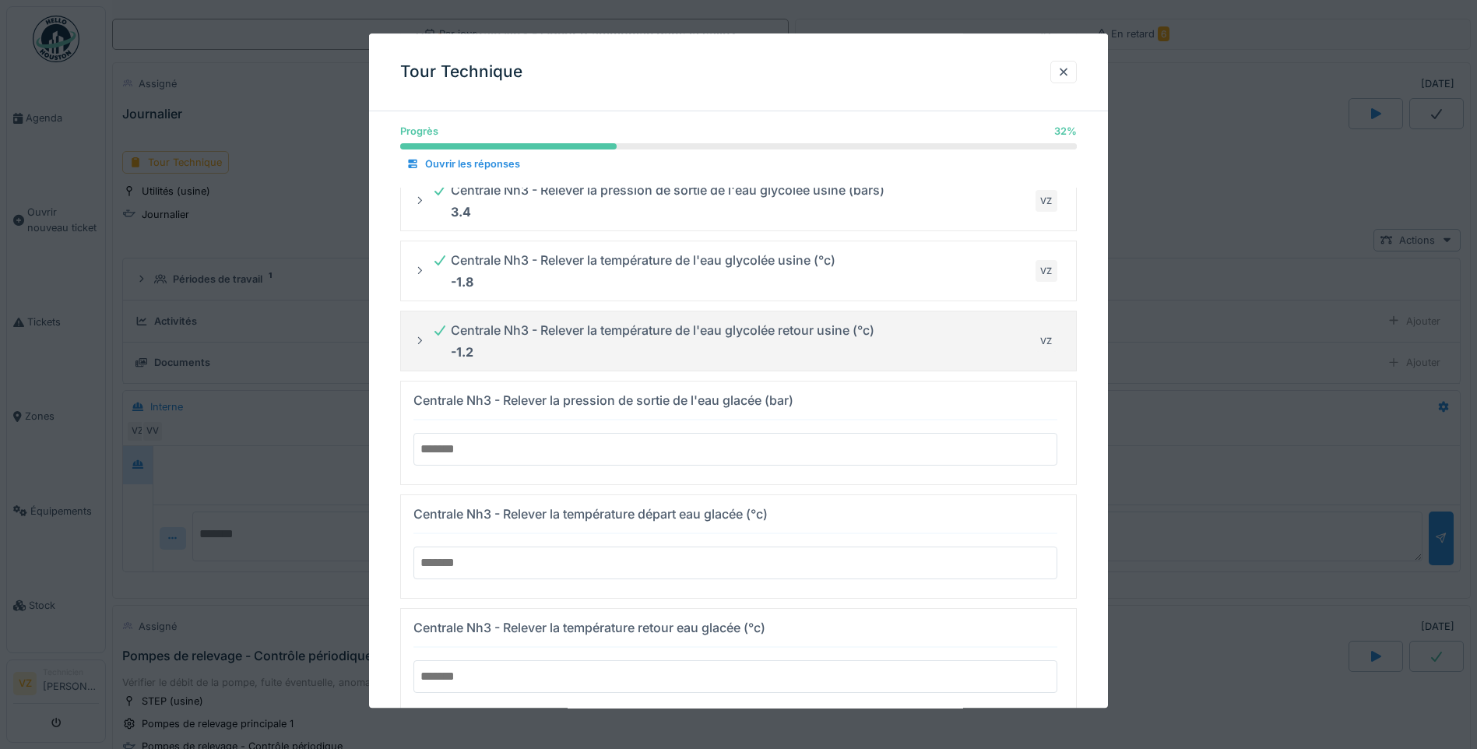
click at [646, 448] on input "number" at bounding box center [736, 449] width 644 height 33
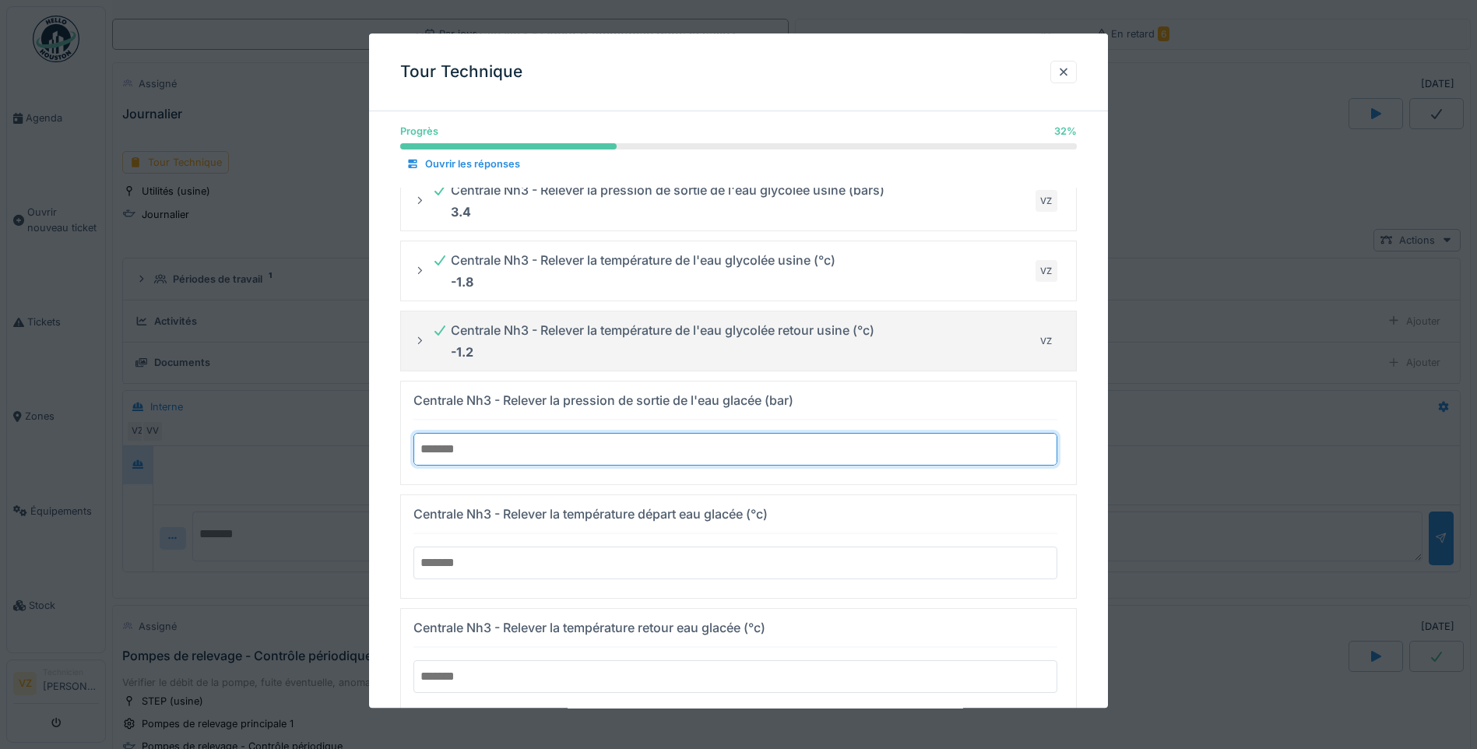
type input "*"
click at [773, 558] on input "number" at bounding box center [736, 563] width 644 height 33
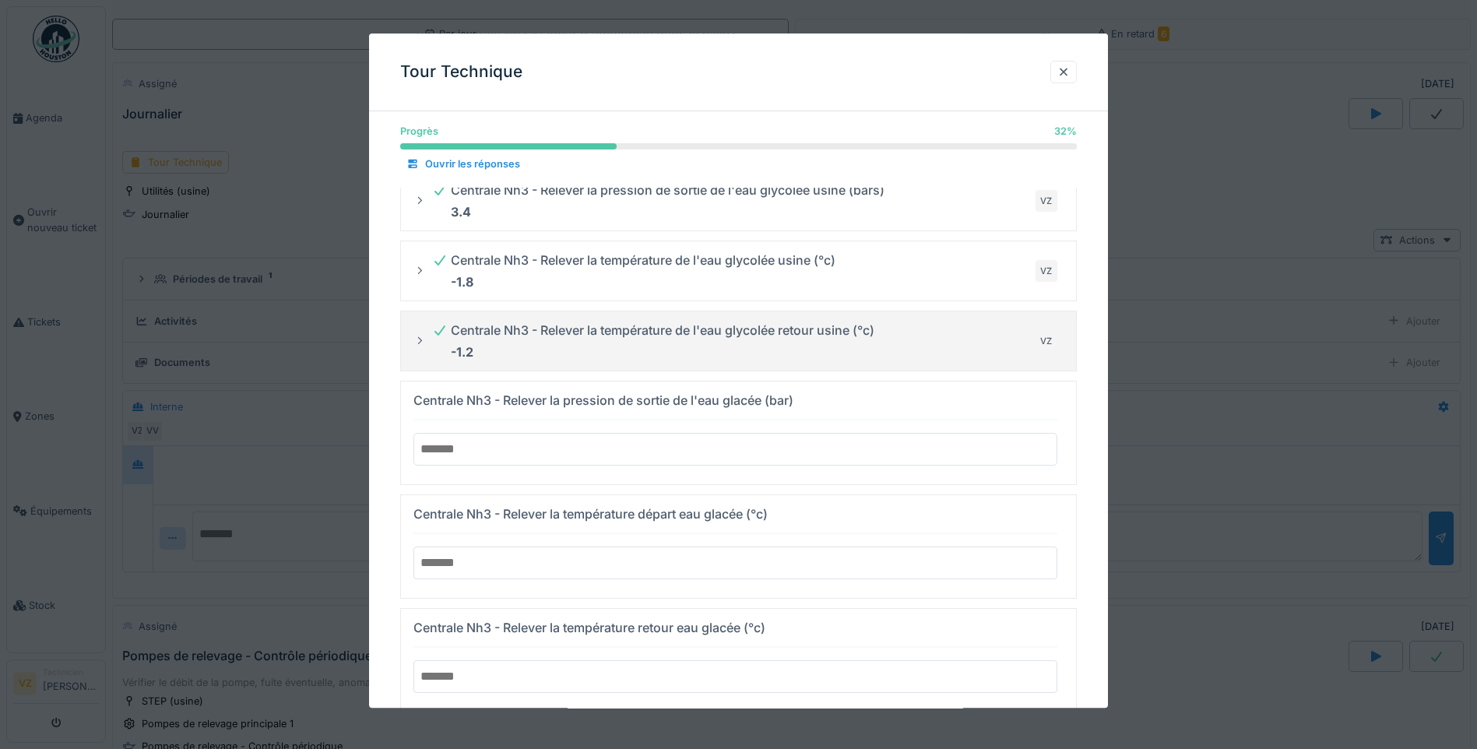
type input "*"
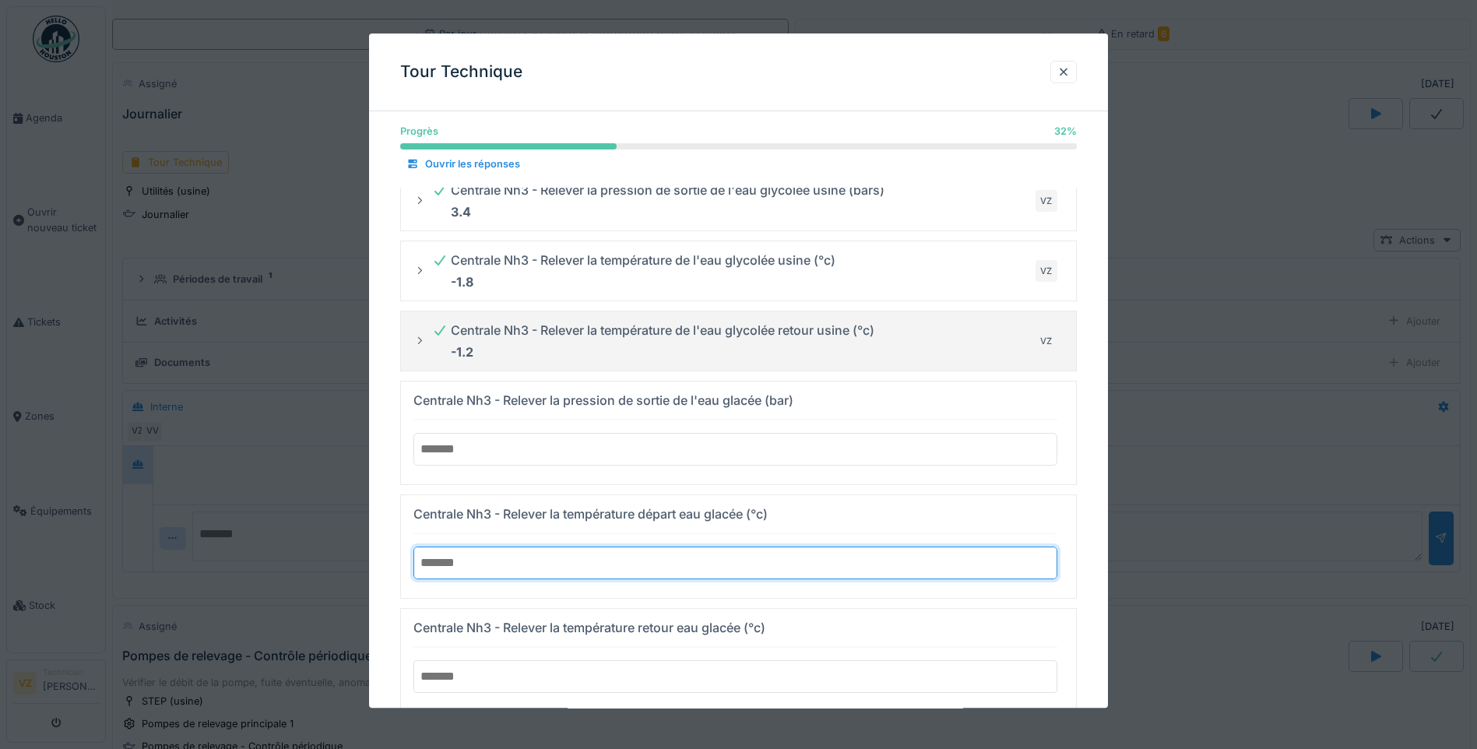
scroll to position [701, 0]
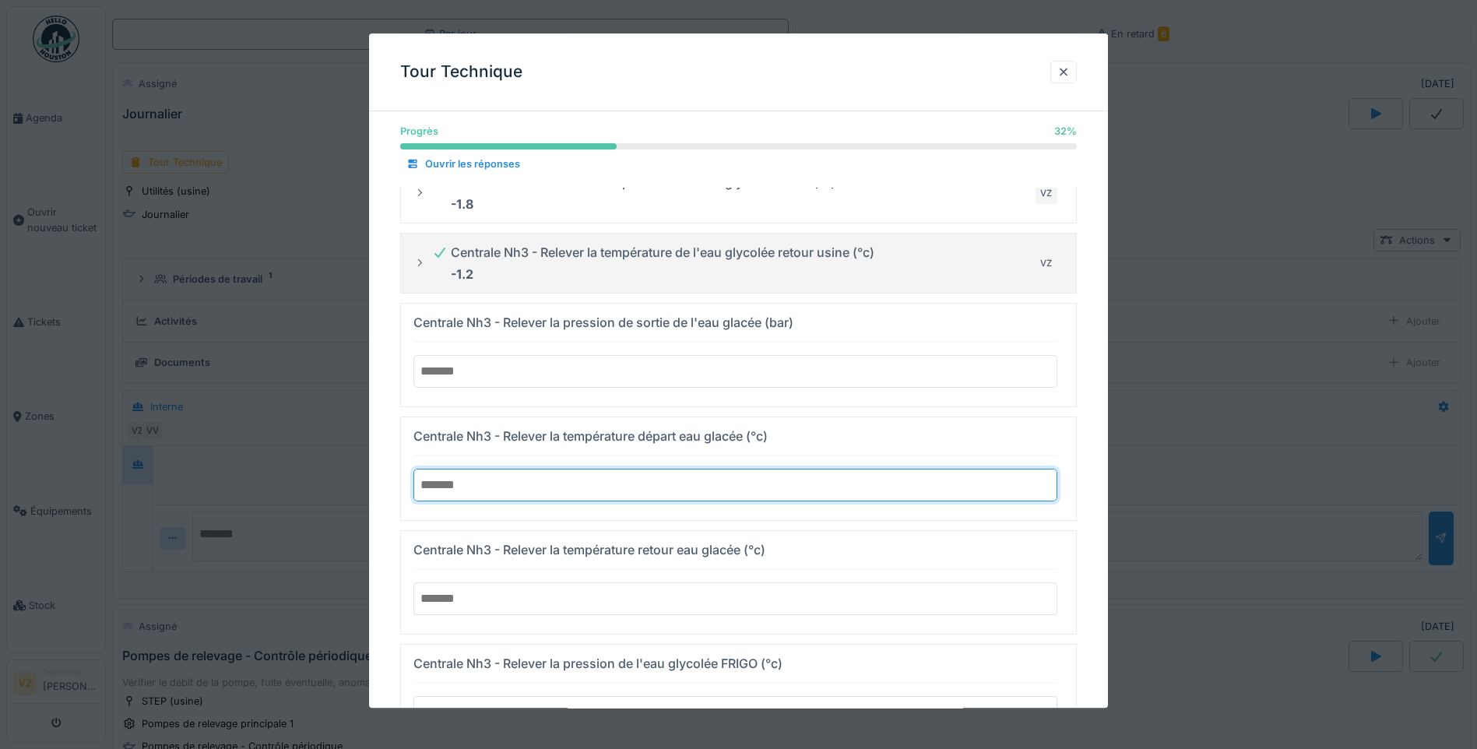
type input "***"
click at [669, 604] on input "number" at bounding box center [736, 599] width 644 height 33
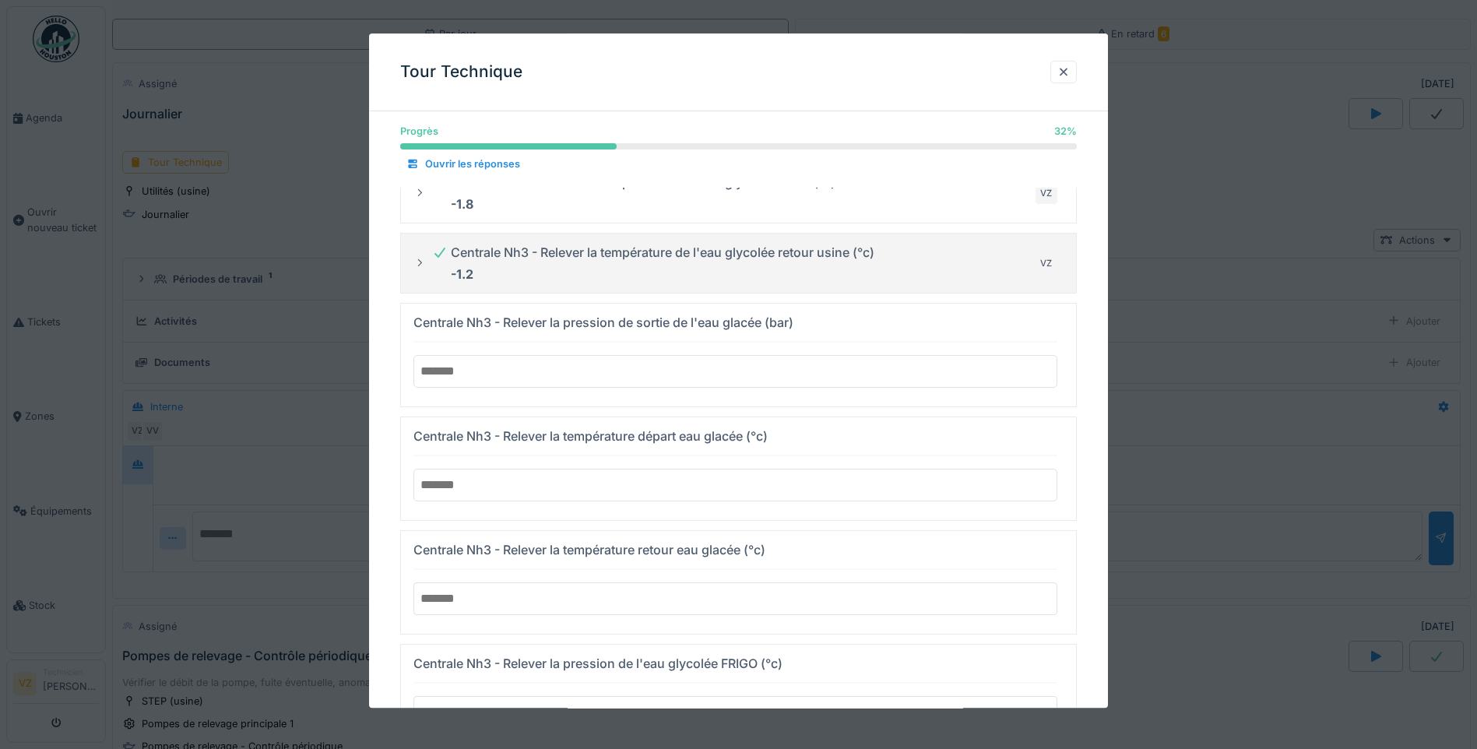
type input "*"
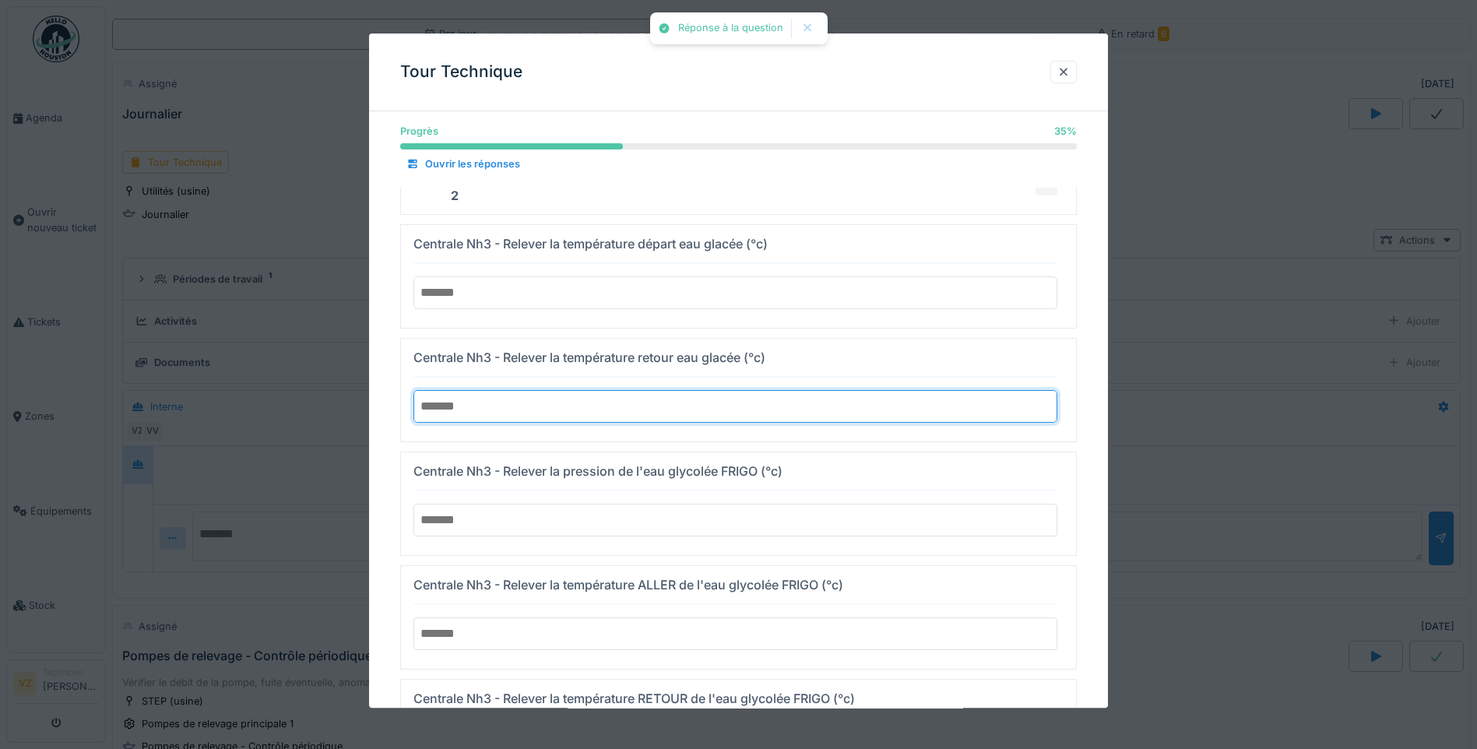
scroll to position [857, 0]
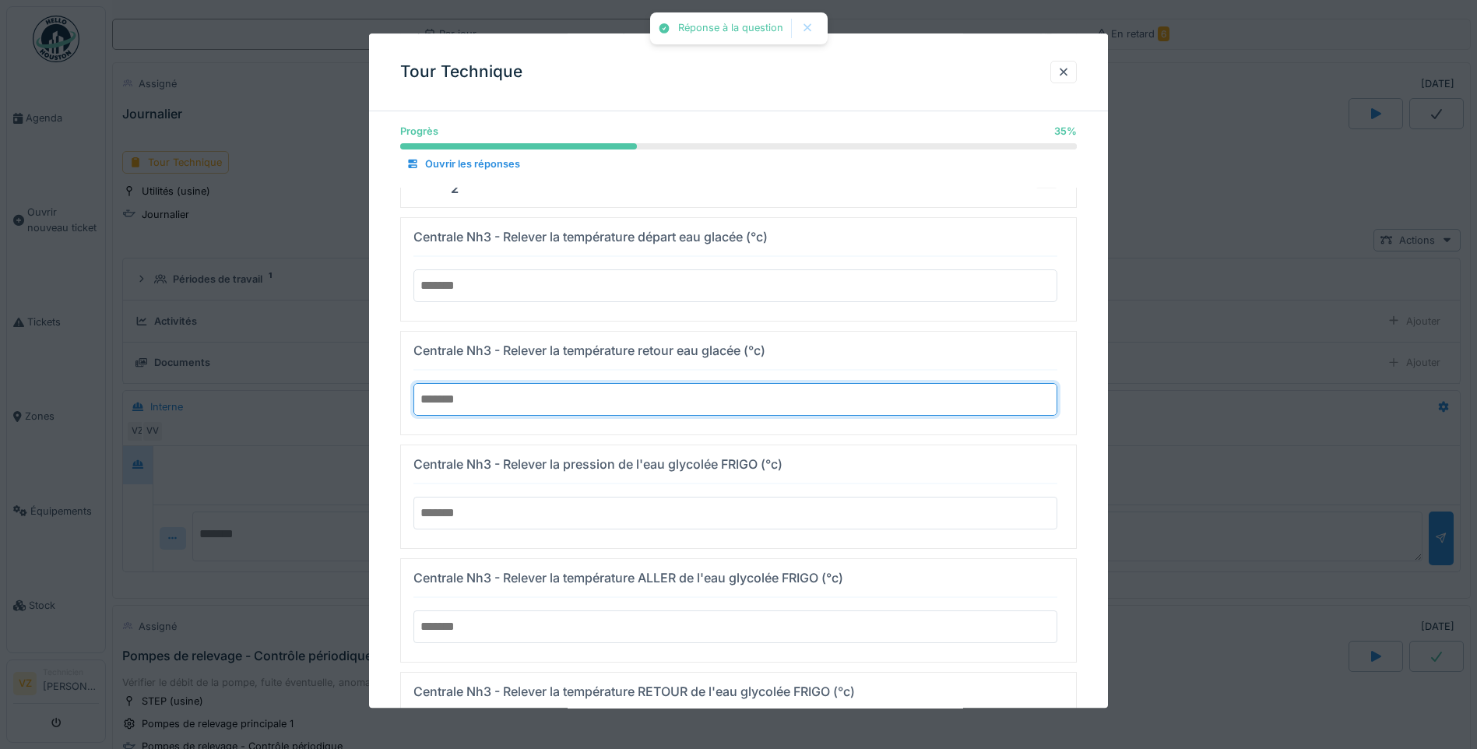
type input "***"
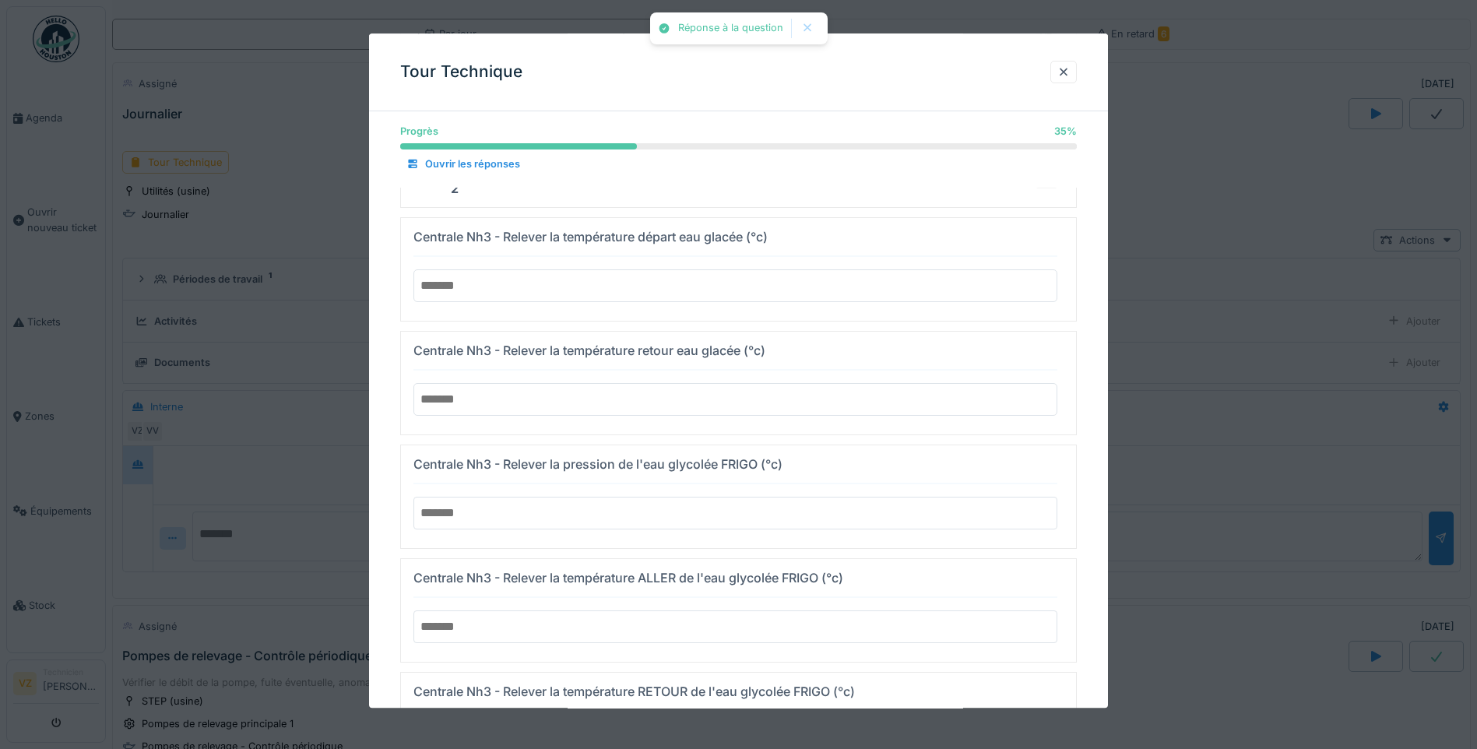
click at [688, 516] on input "number" at bounding box center [736, 513] width 644 height 33
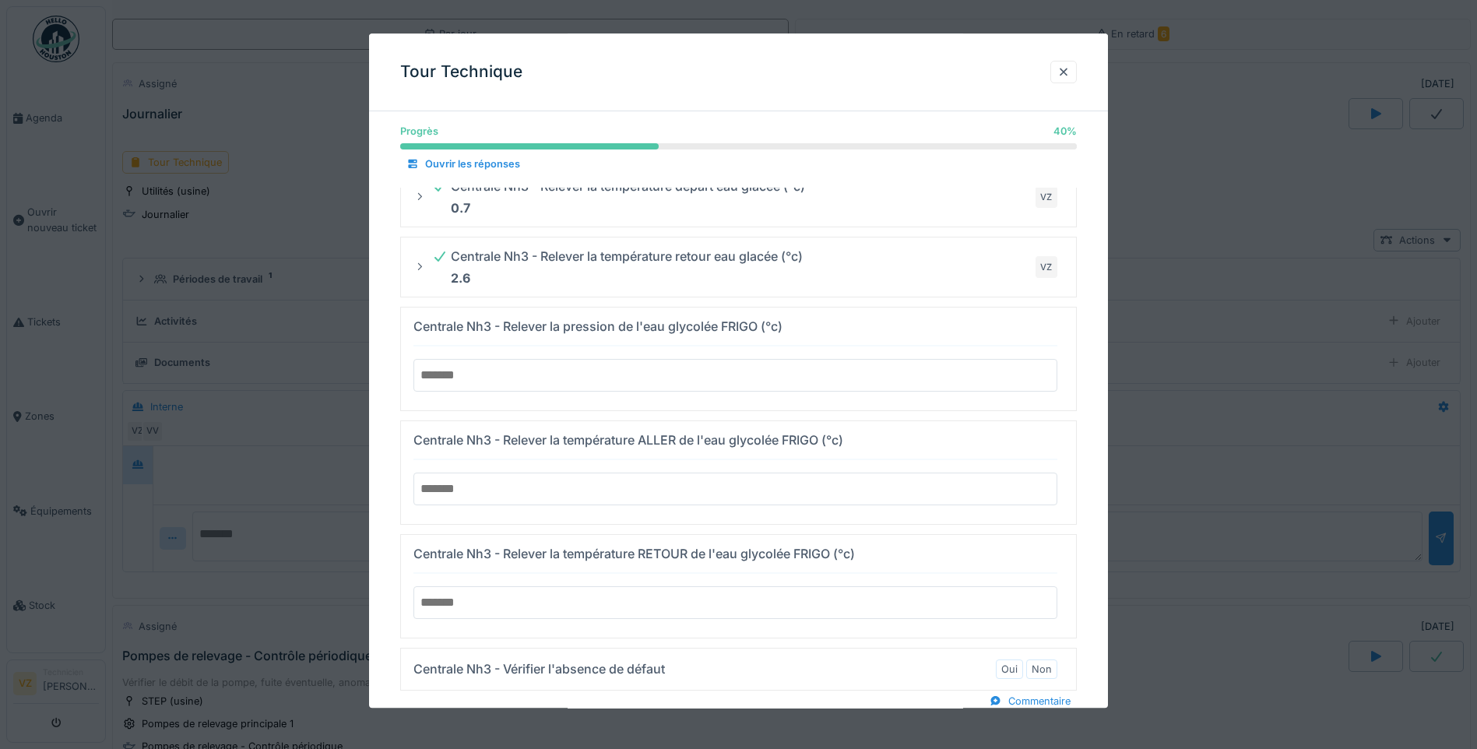
scroll to position [935, 0]
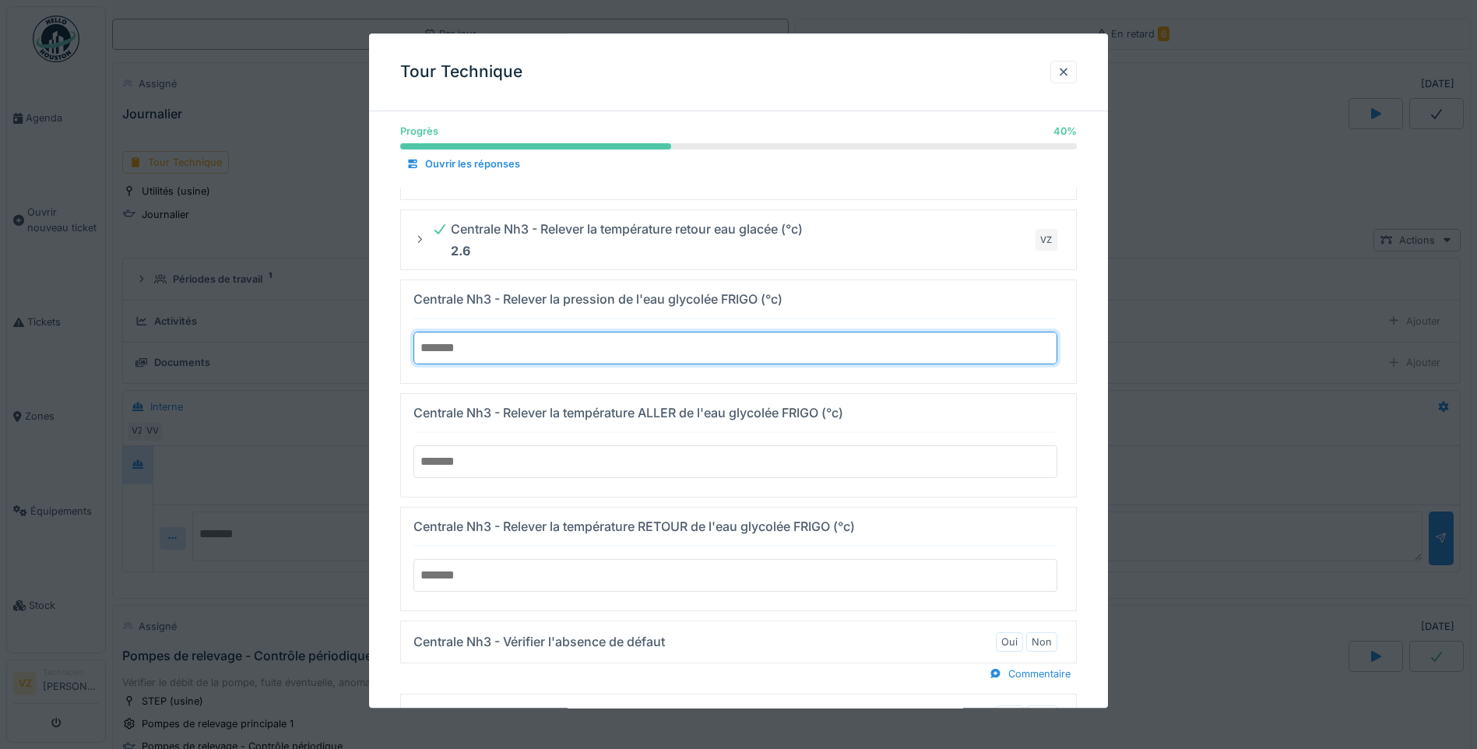
type input "*"
click at [581, 470] on input "number" at bounding box center [736, 462] width 644 height 33
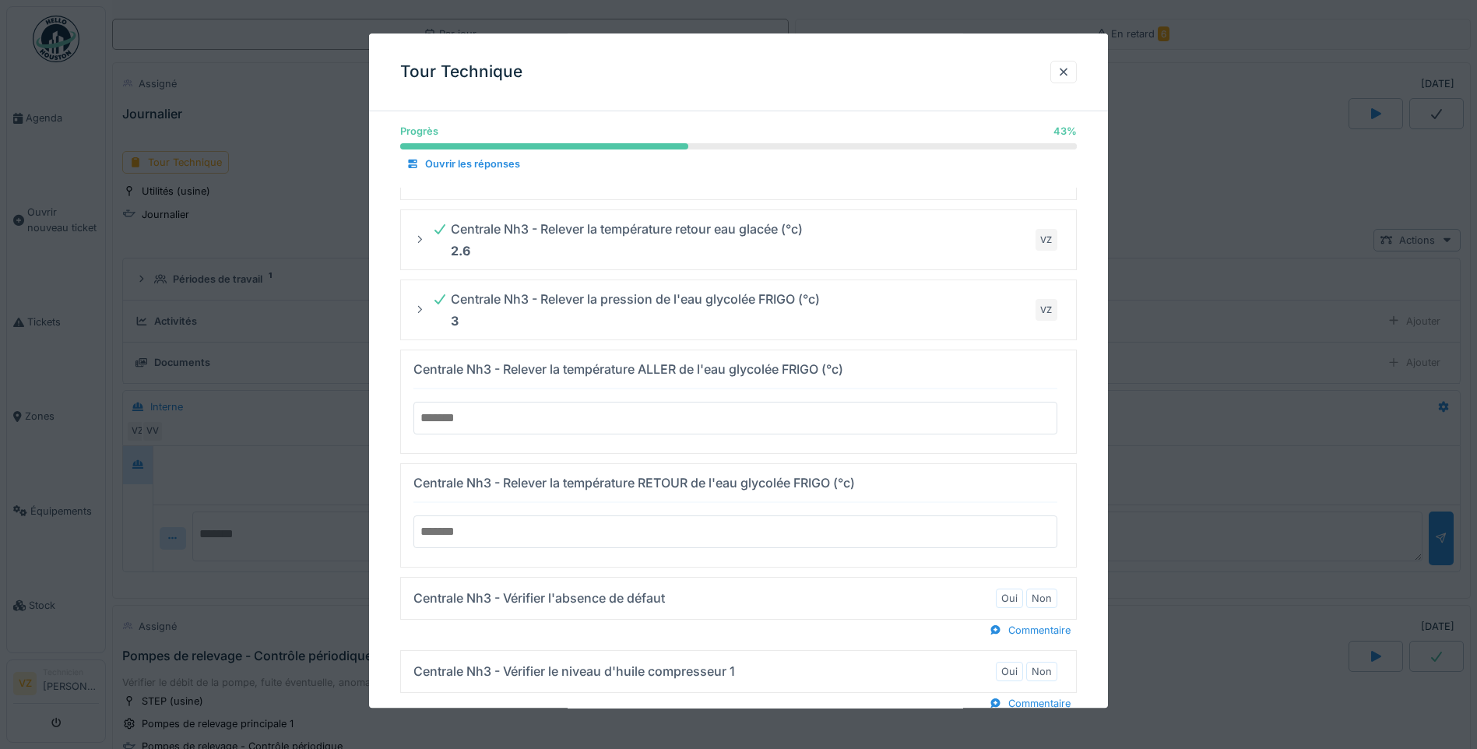
type input "**"
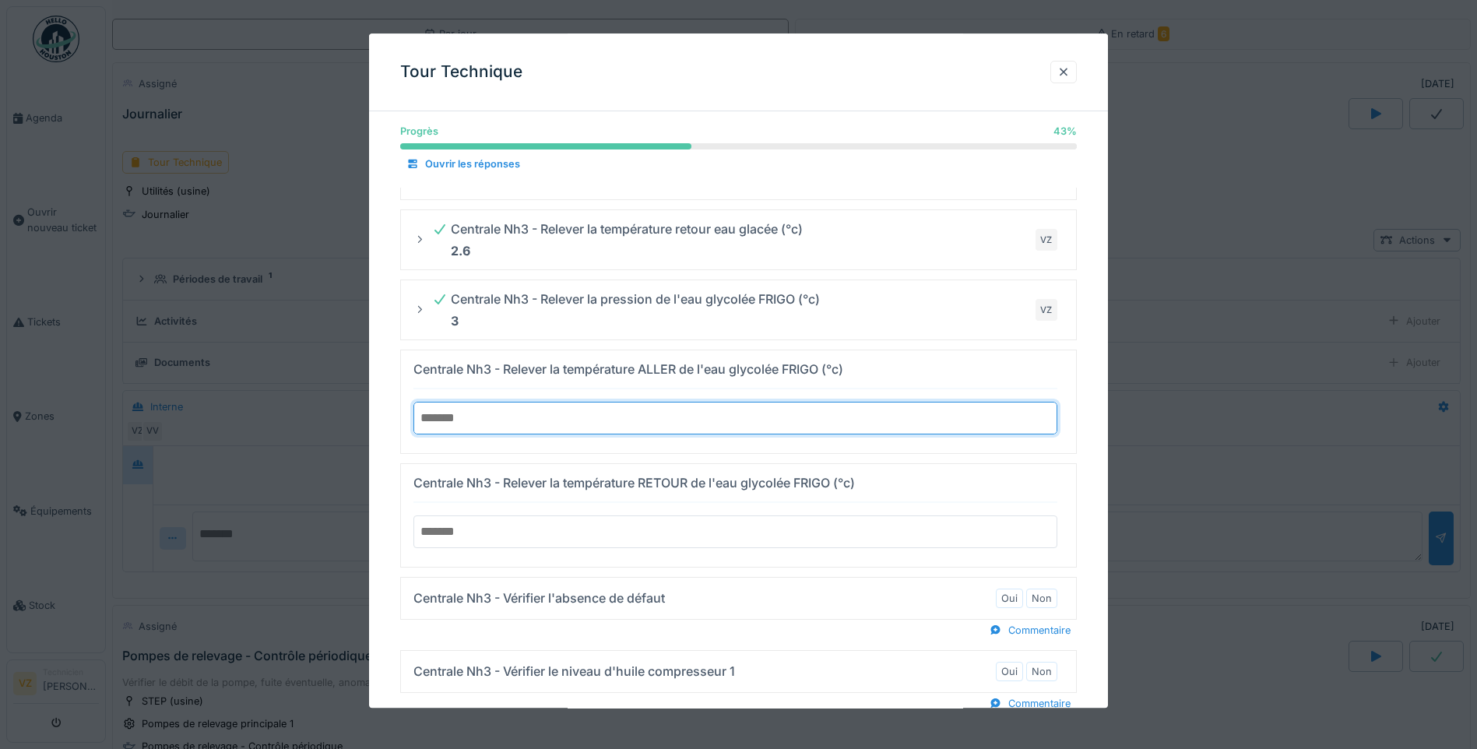
type input "****"
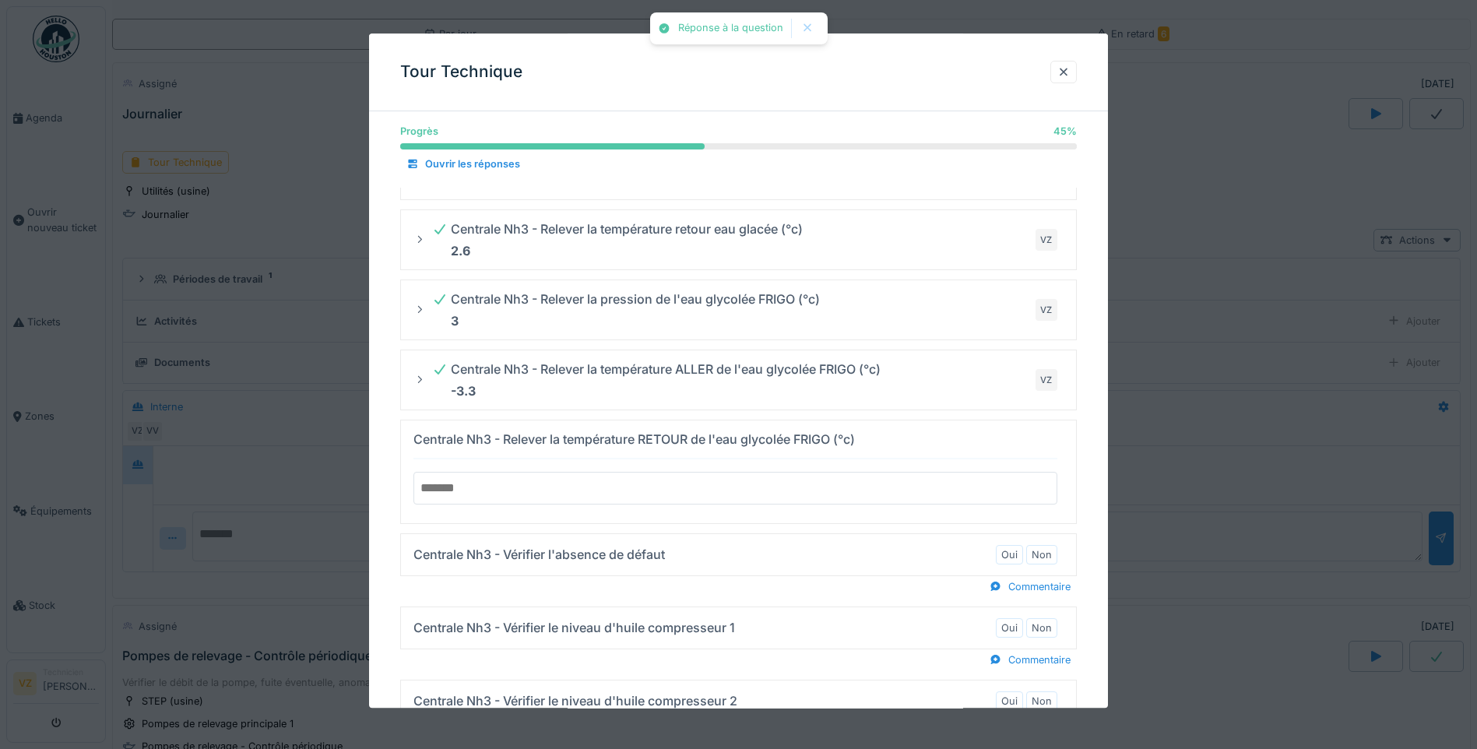
click at [636, 528] on div "Progrès 45 % 45 % Ouvrir les réponses Air Comprimé - Vérifier le fonctionnement…" at bounding box center [738, 620] width 739 height 2863
type input "*"
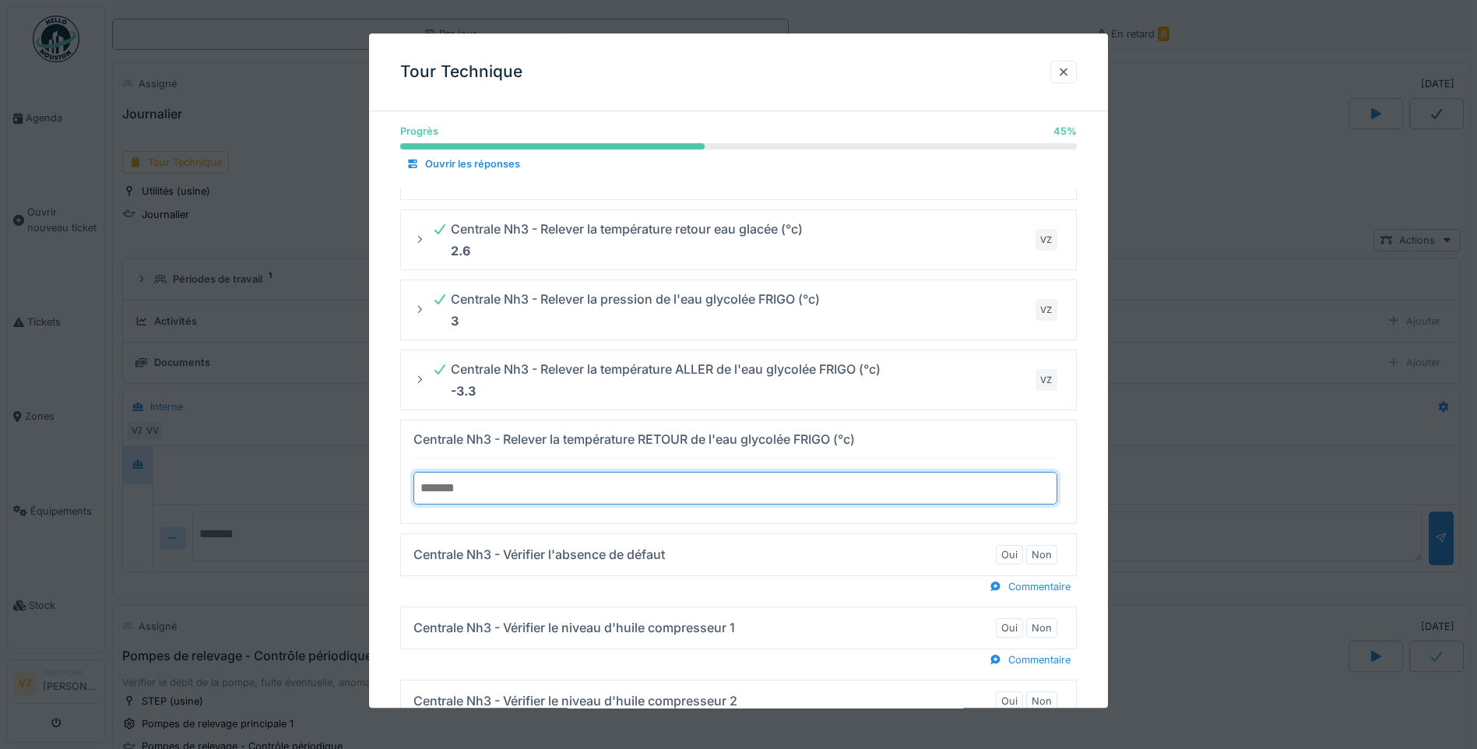
scroll to position [1013, 0]
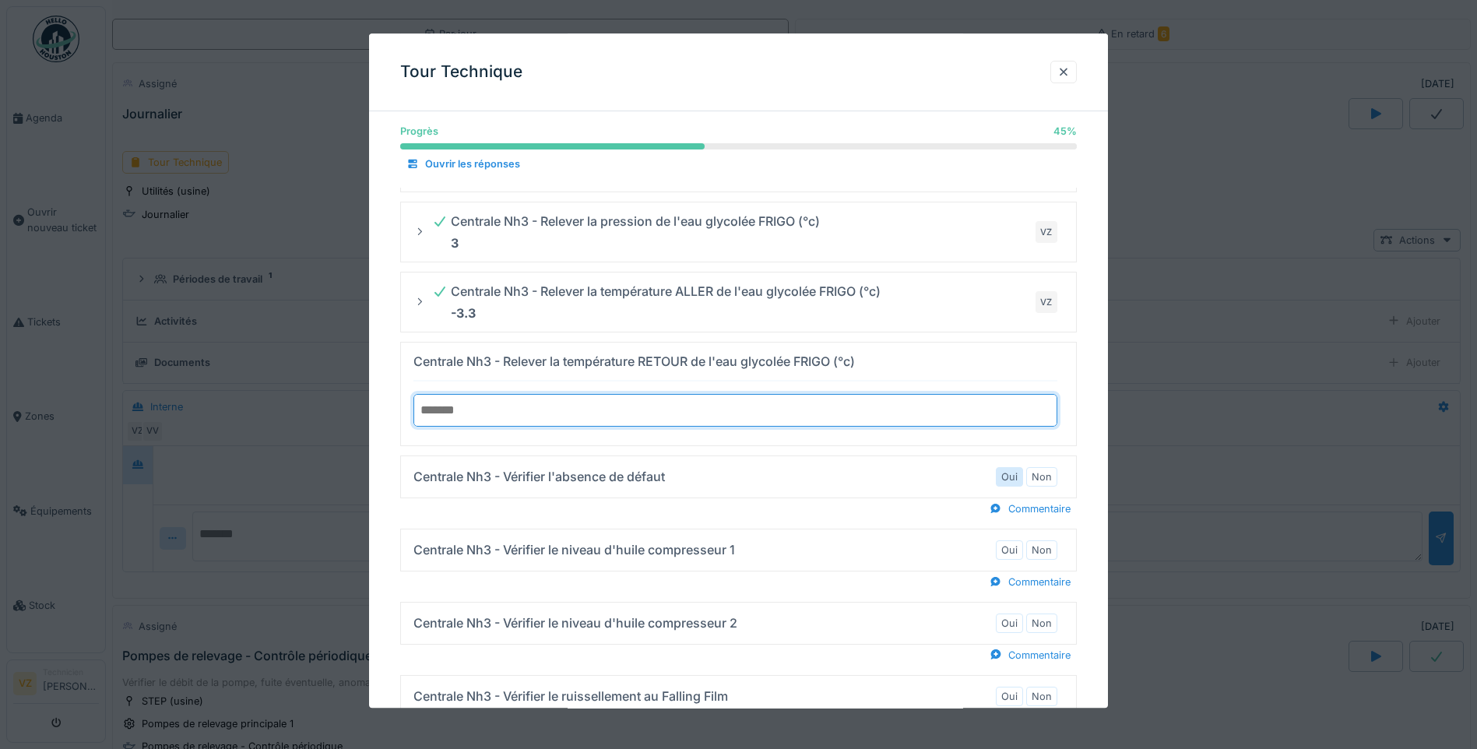
type input "***"
click at [1020, 474] on div "Centrale Nh3 - Vérifier l'absence de défaut Oui Non Commentaire" at bounding box center [738, 488] width 677 height 64
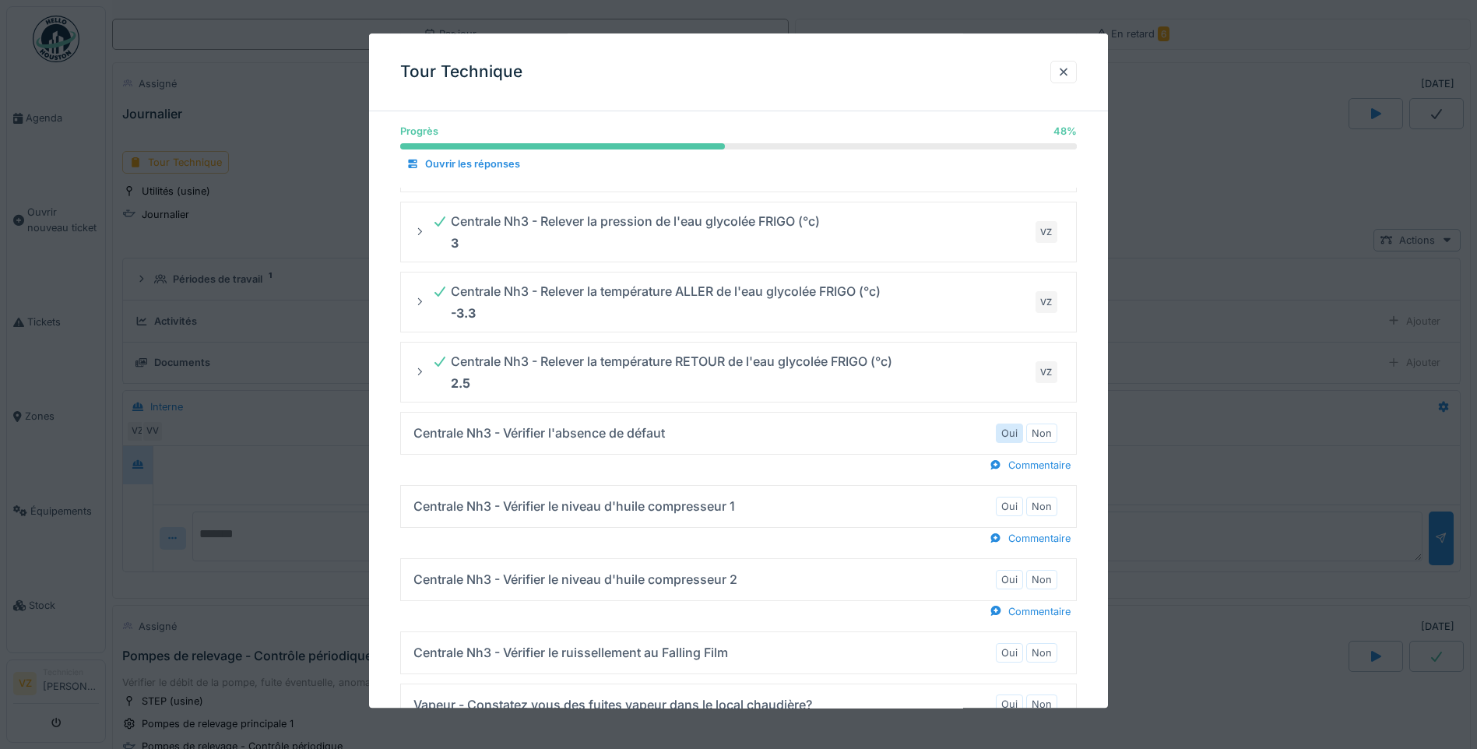
click at [1018, 431] on label "Oui" at bounding box center [1010, 433] width 16 height 15
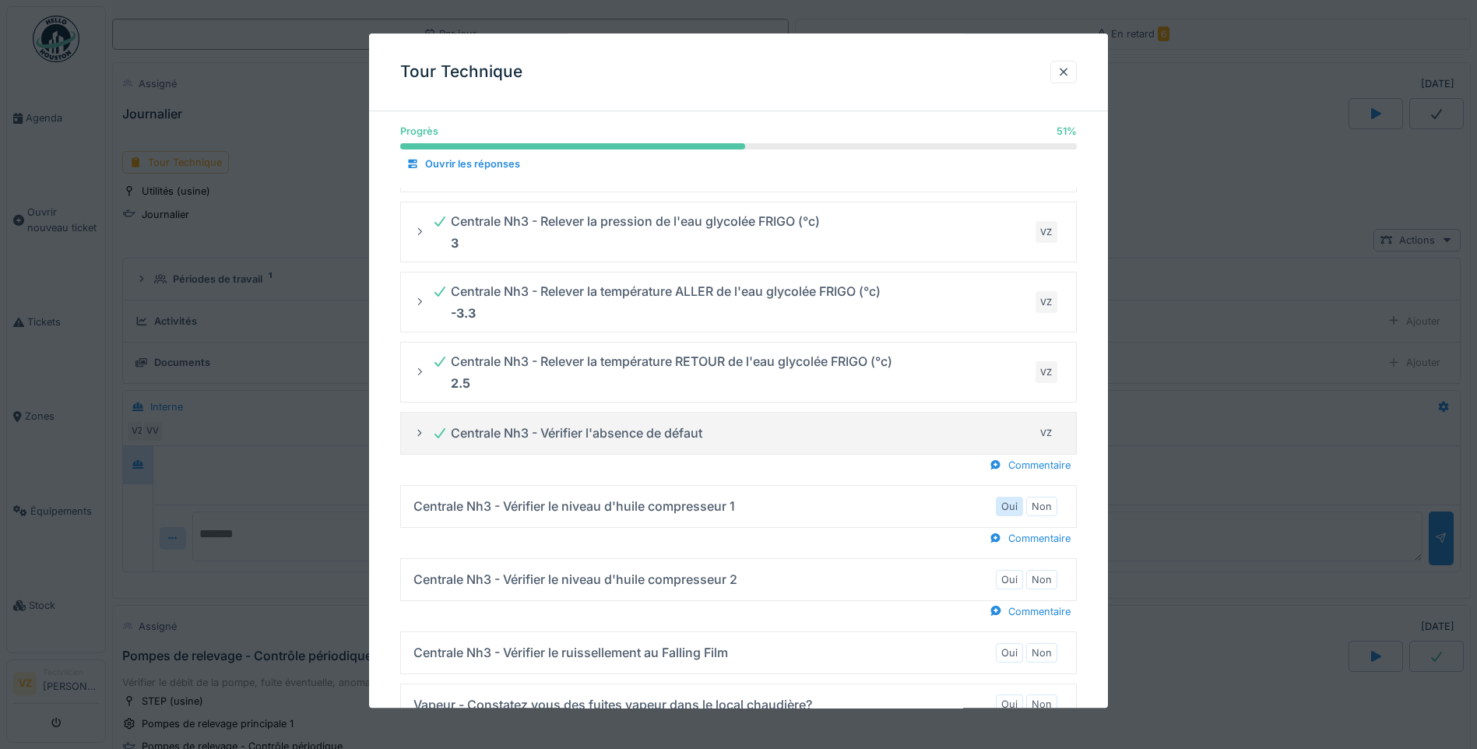
click at [1017, 510] on label "Oui" at bounding box center [1010, 506] width 16 height 15
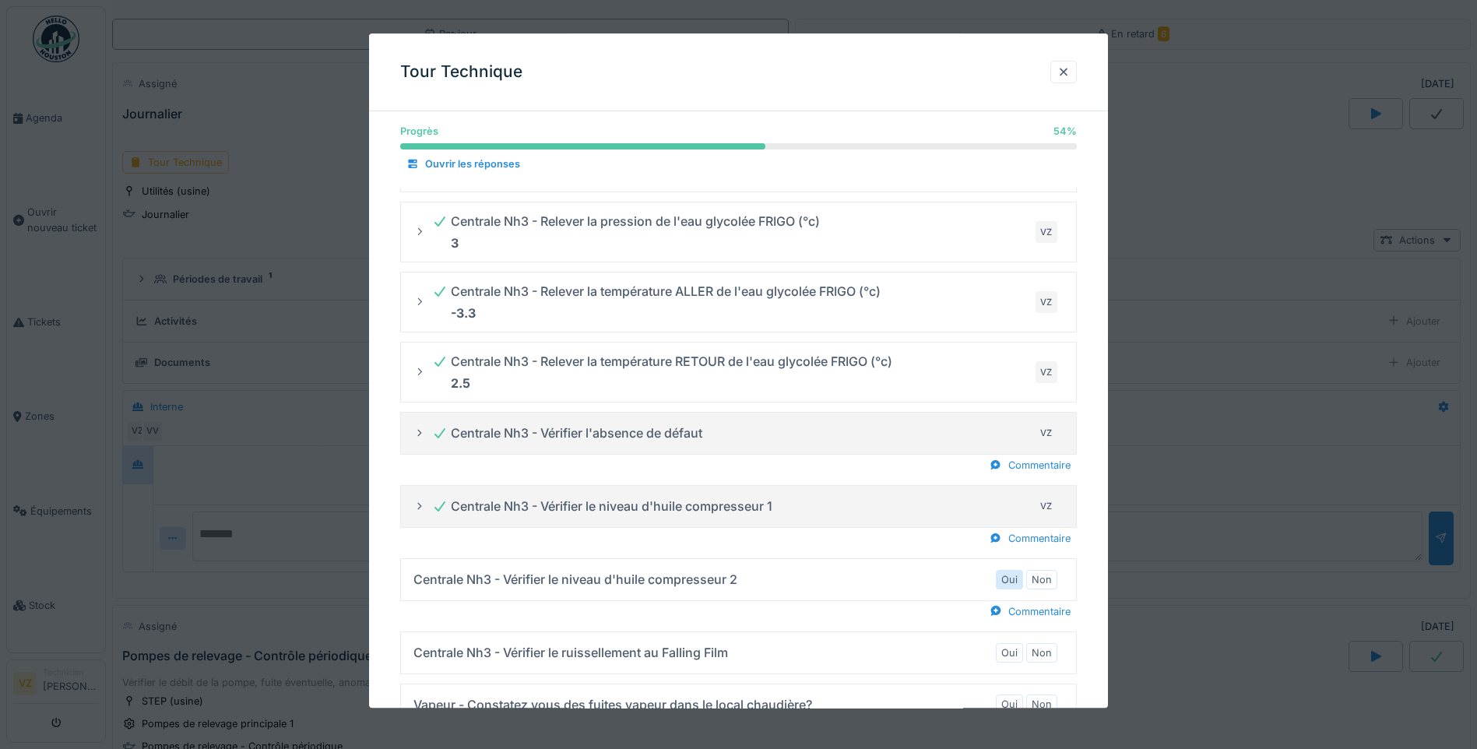
click at [1016, 582] on label "Oui" at bounding box center [1010, 579] width 16 height 15
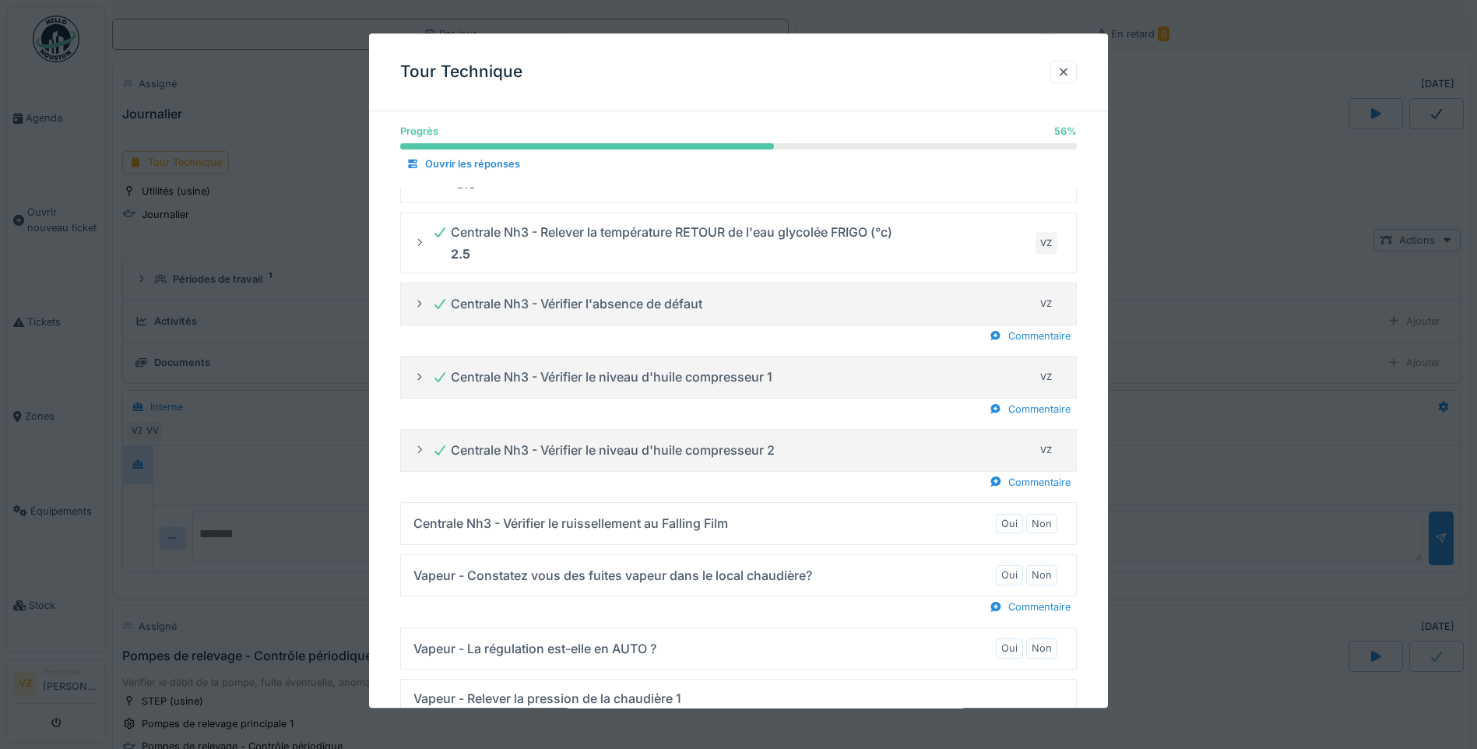
scroll to position [1168, 0]
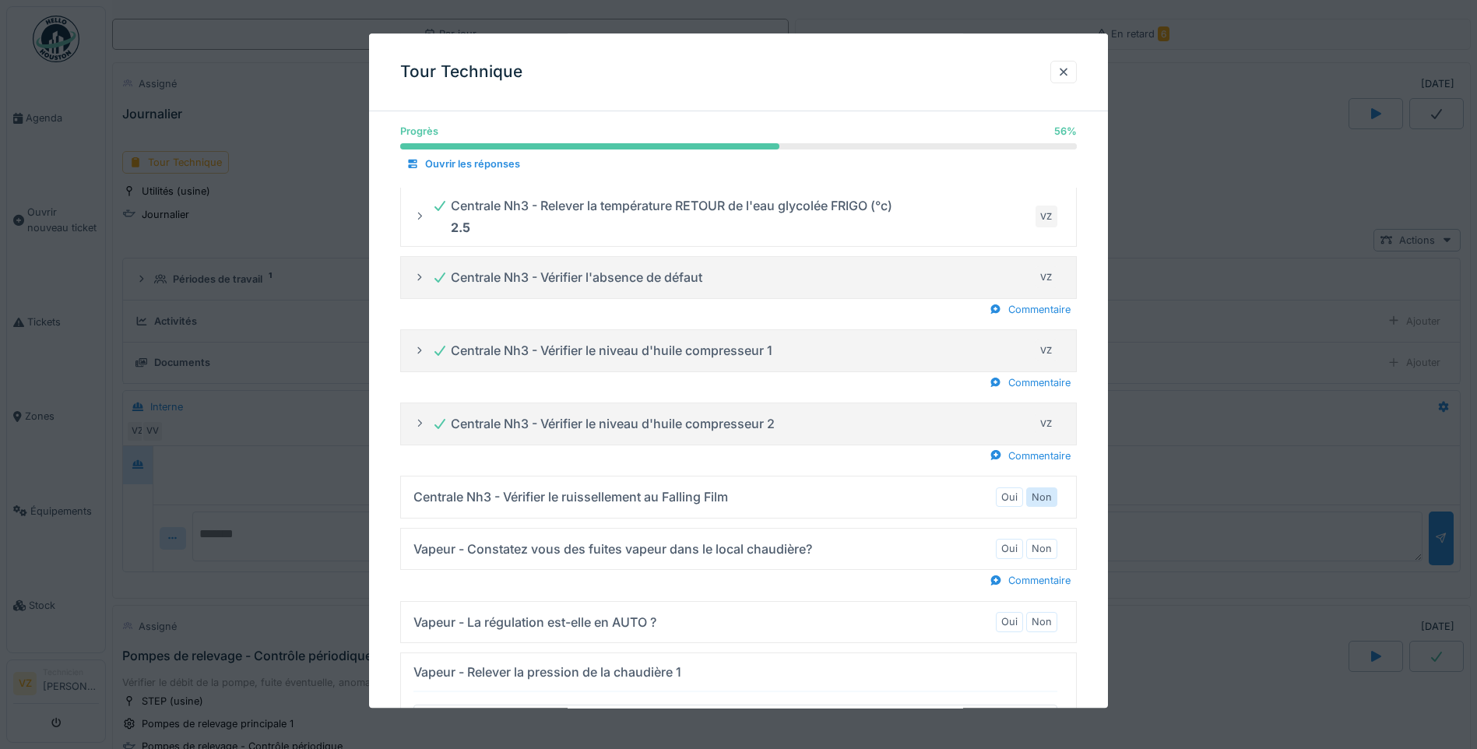
click at [1048, 499] on label "Non" at bounding box center [1042, 497] width 20 height 15
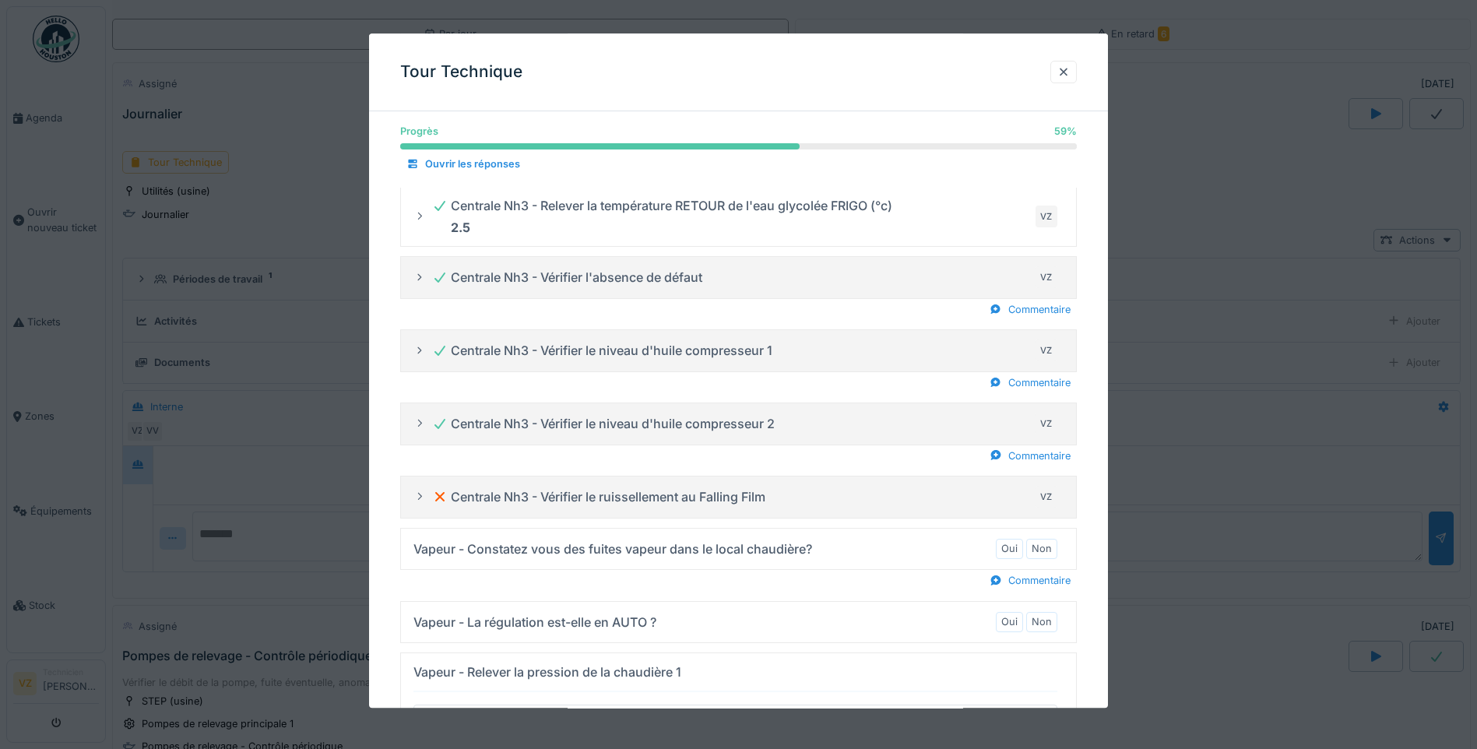
click at [417, 498] on icon at bounding box center [420, 497] width 12 height 10
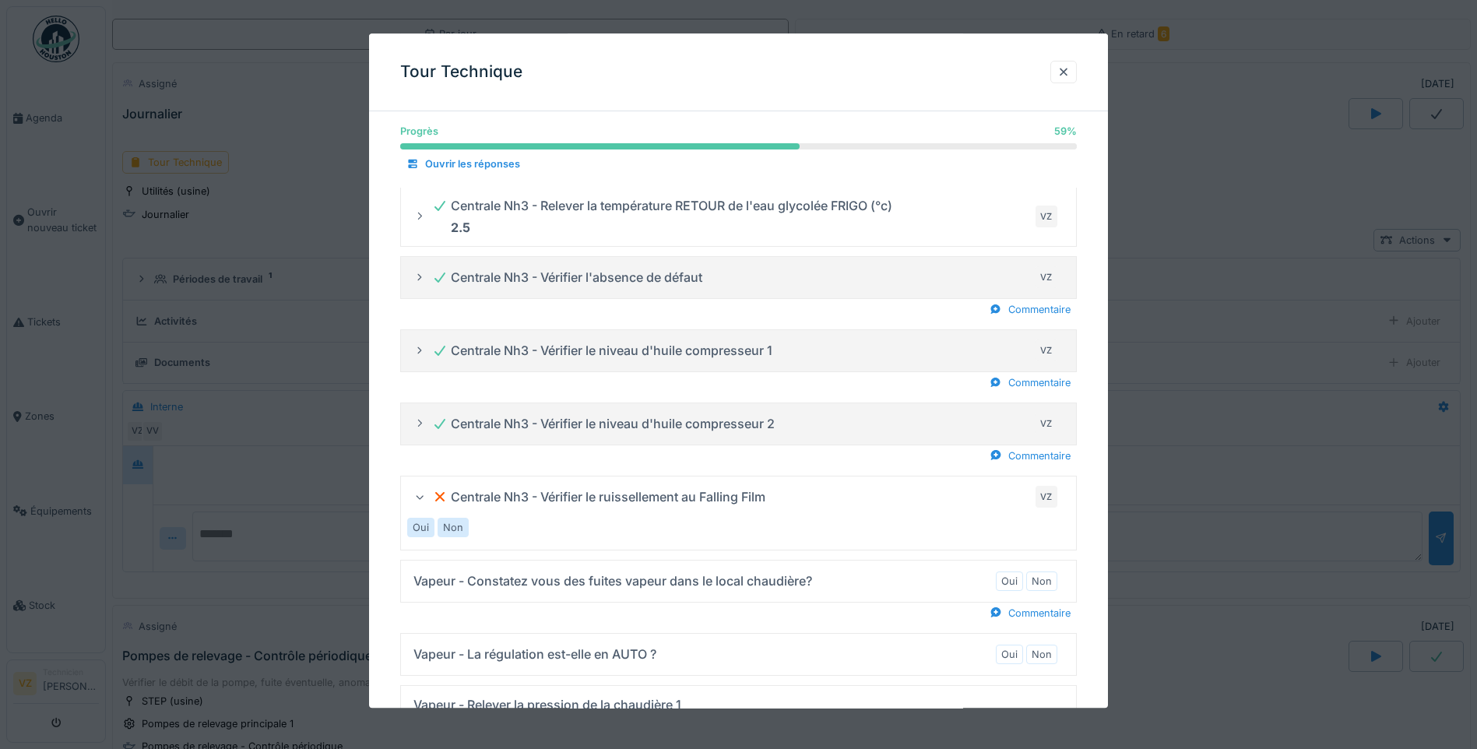
click at [428, 528] on label "Oui" at bounding box center [421, 527] width 16 height 15
click at [796, 507] on div "Centrale Nh3 - Vérifier le ruissellement au Falling Film VZ" at bounding box center [744, 497] width 625 height 25
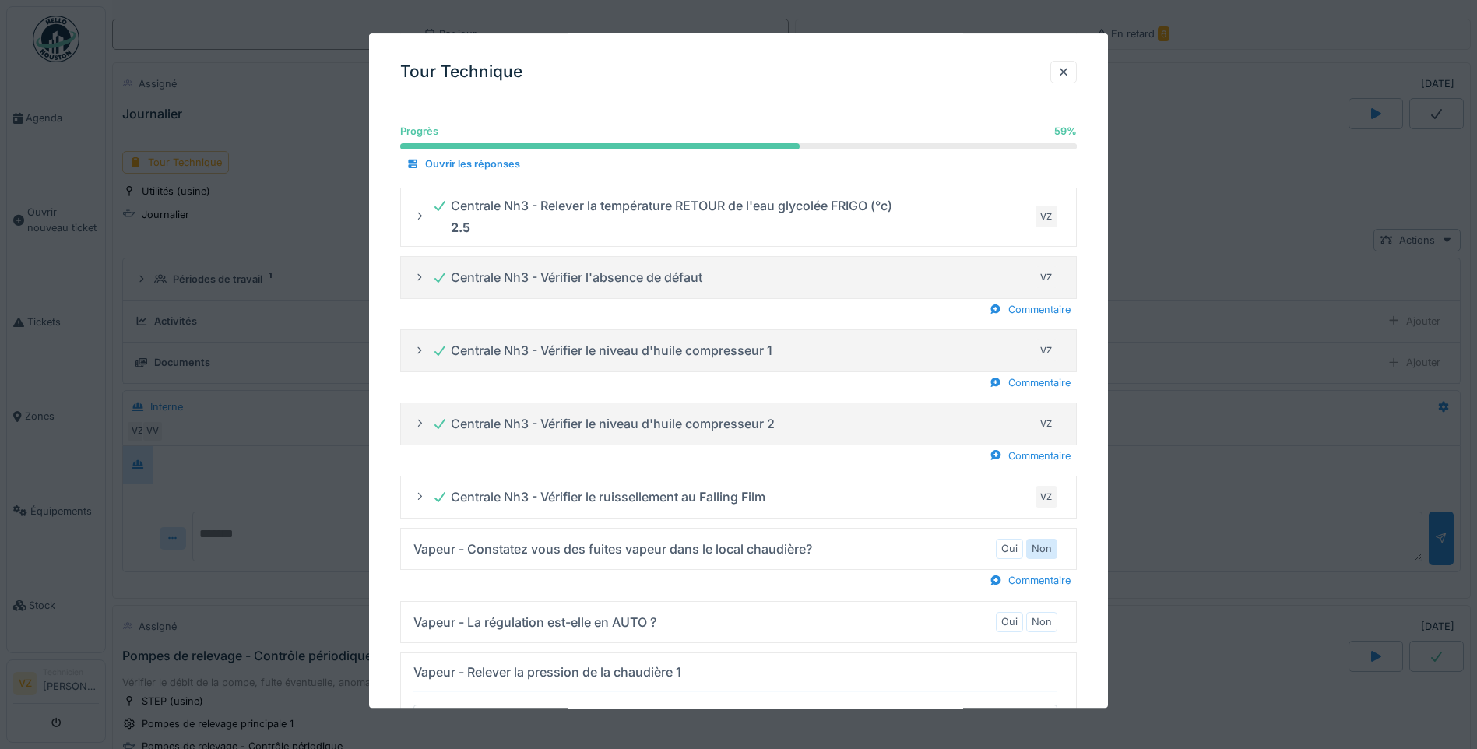
click at [1048, 551] on label "Non" at bounding box center [1042, 549] width 20 height 15
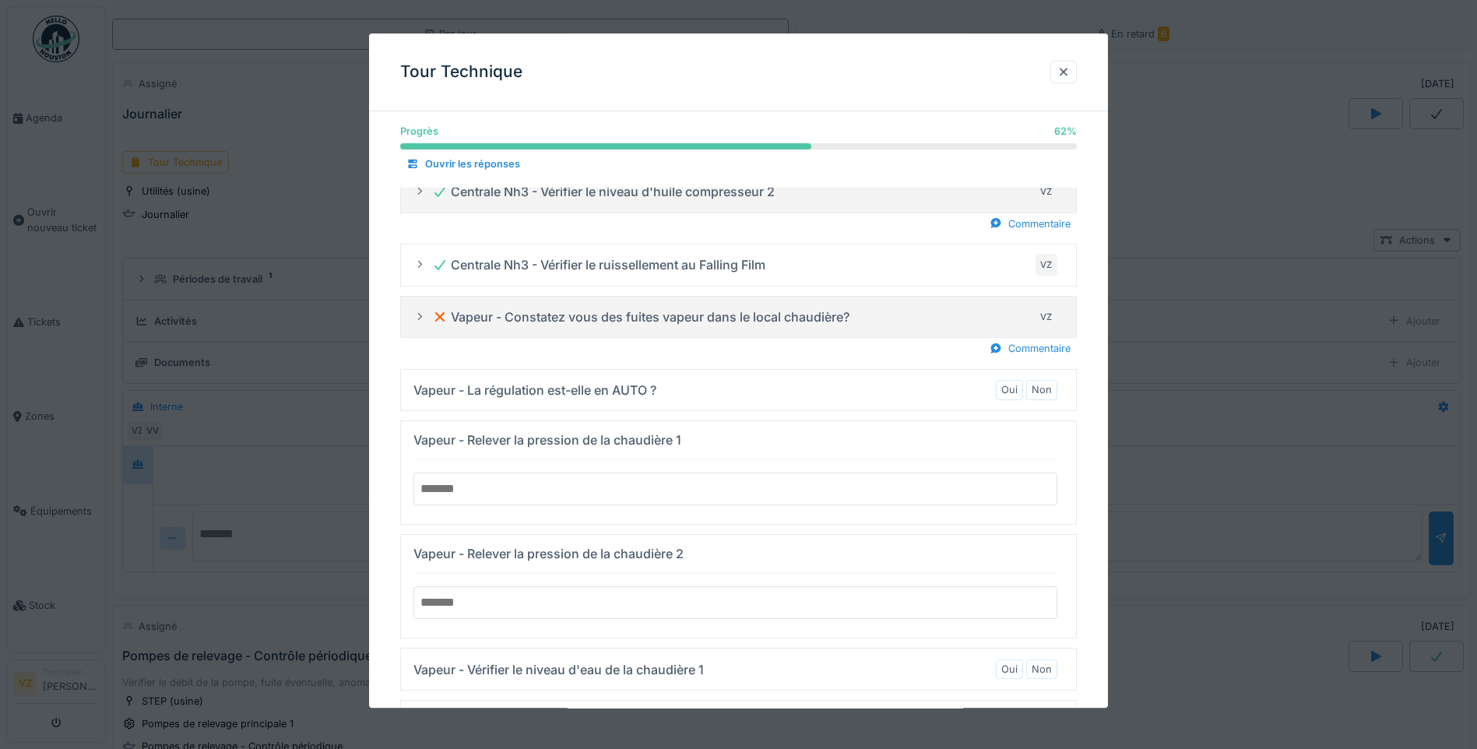
scroll to position [1480, 0]
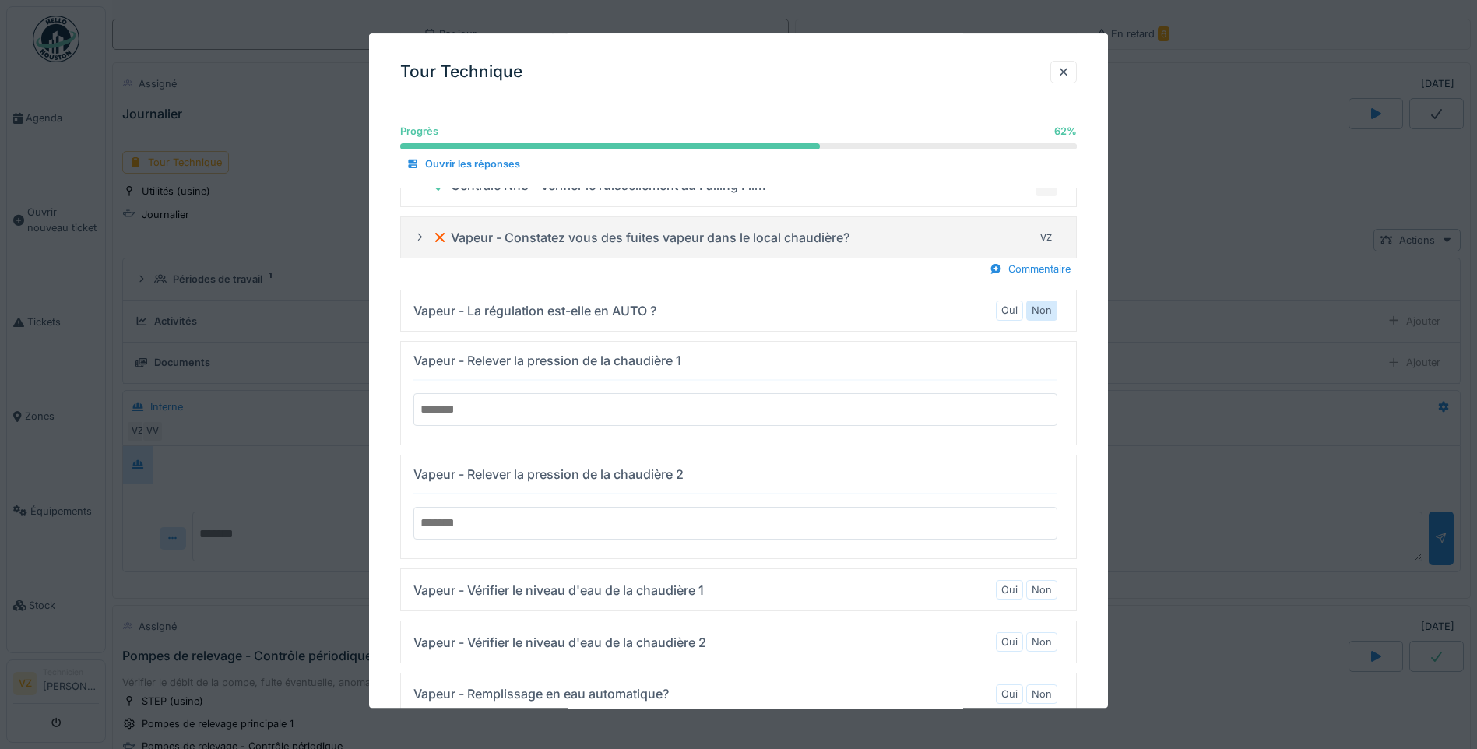
click at [1052, 314] on label "Non" at bounding box center [1042, 311] width 20 height 15
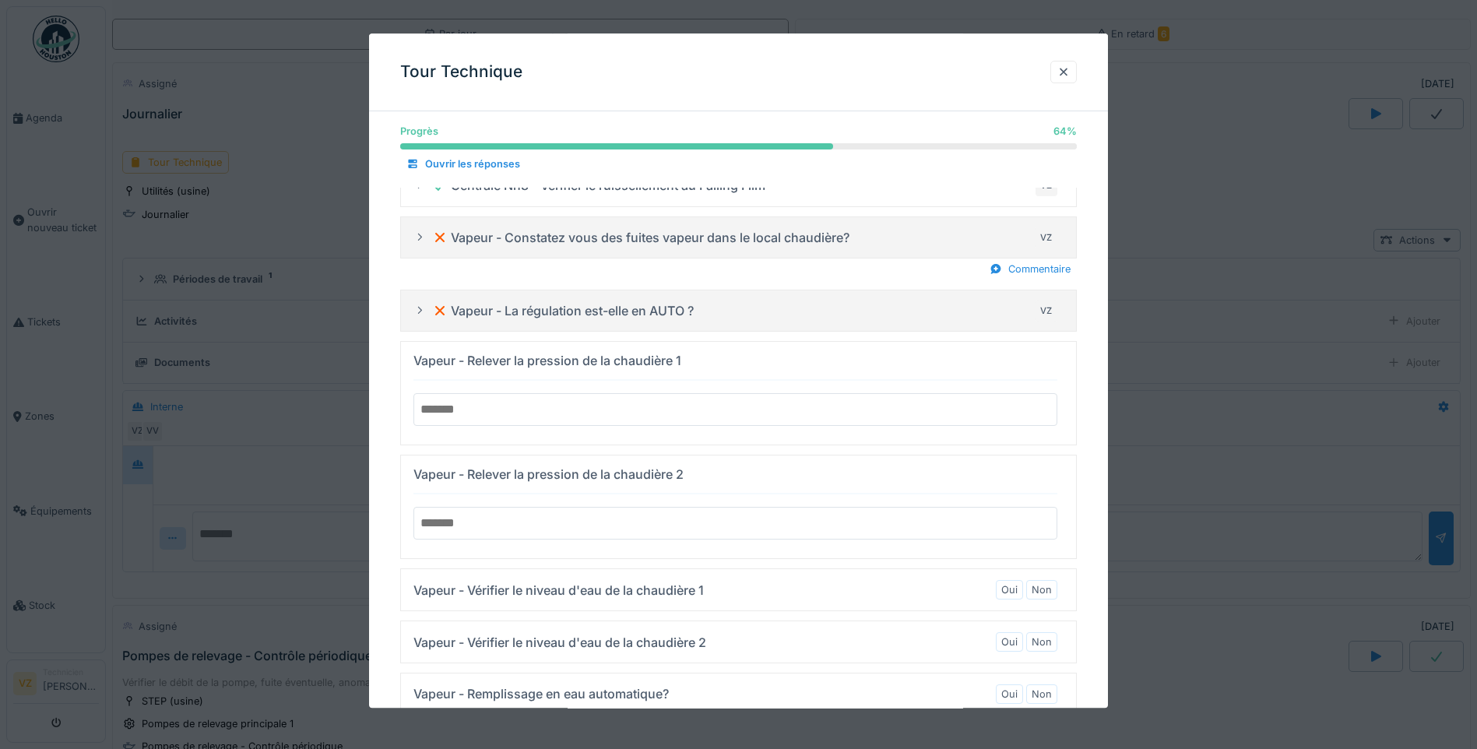
click at [648, 406] on input "number" at bounding box center [736, 410] width 644 height 33
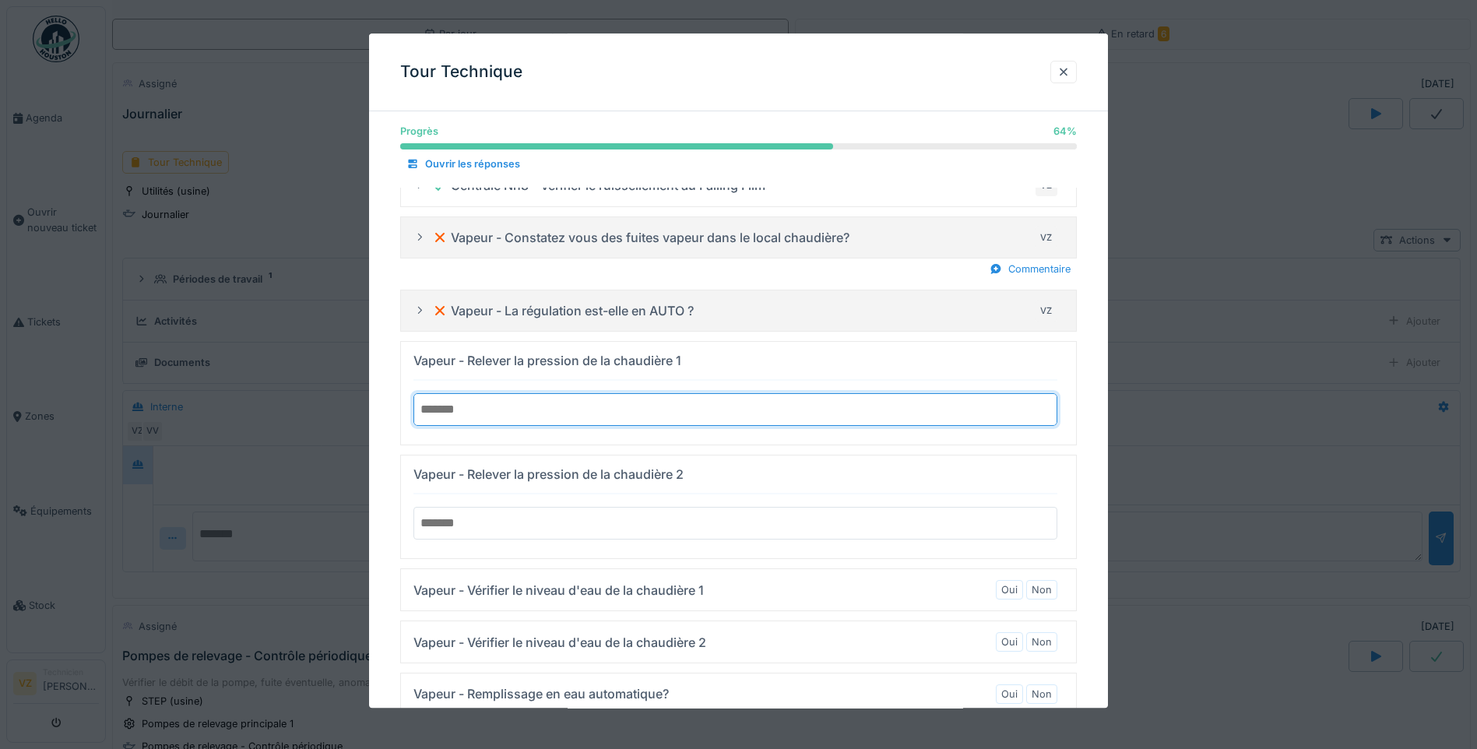
type input "*"
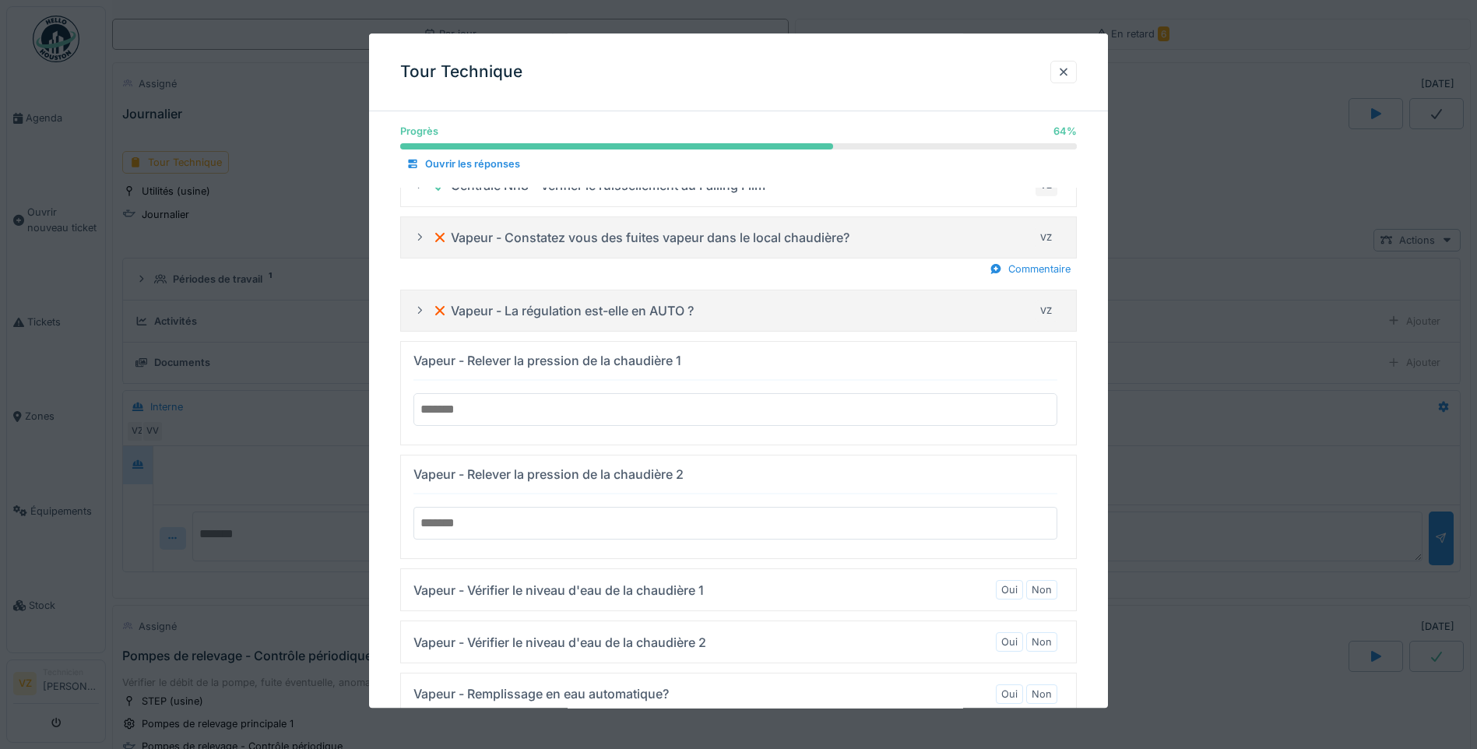
click at [535, 527] on input "number" at bounding box center [736, 524] width 644 height 33
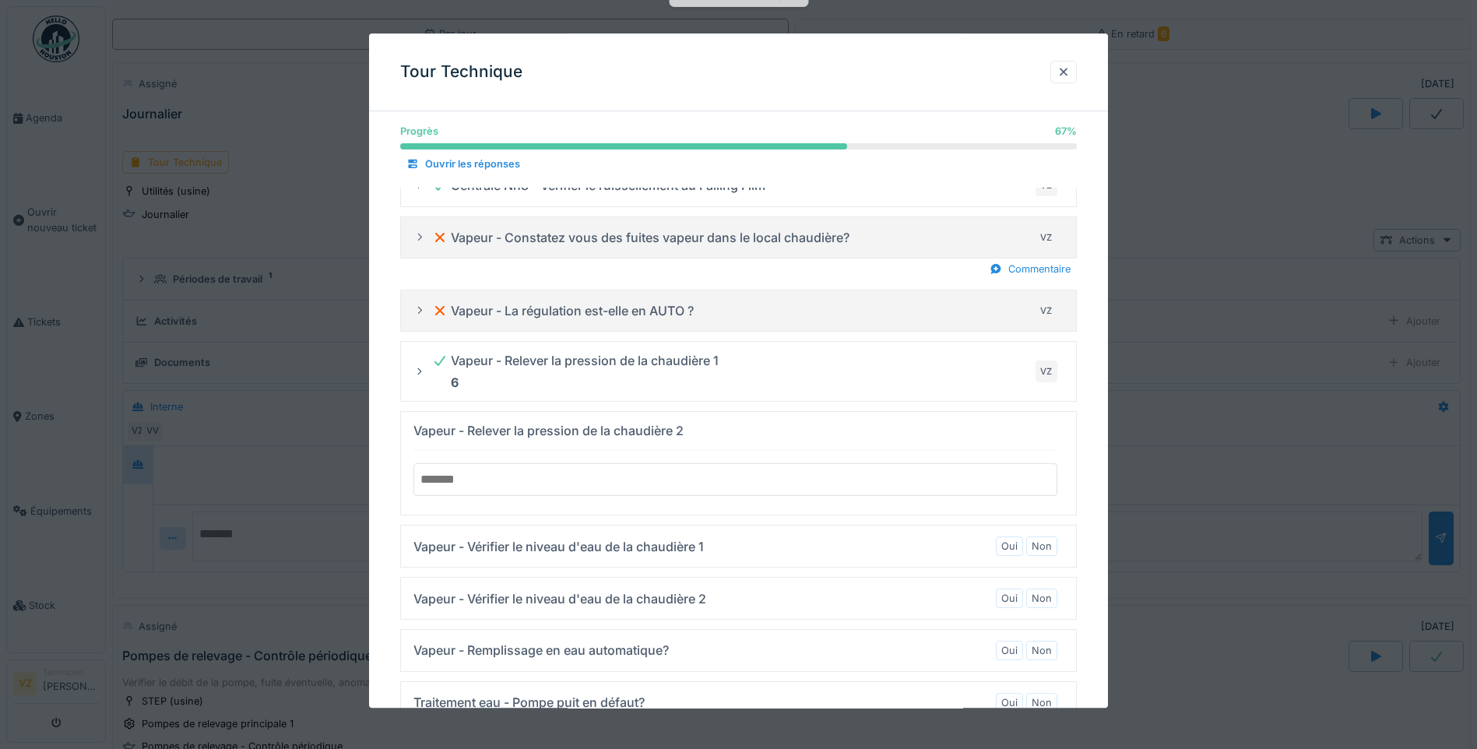
type input "*"
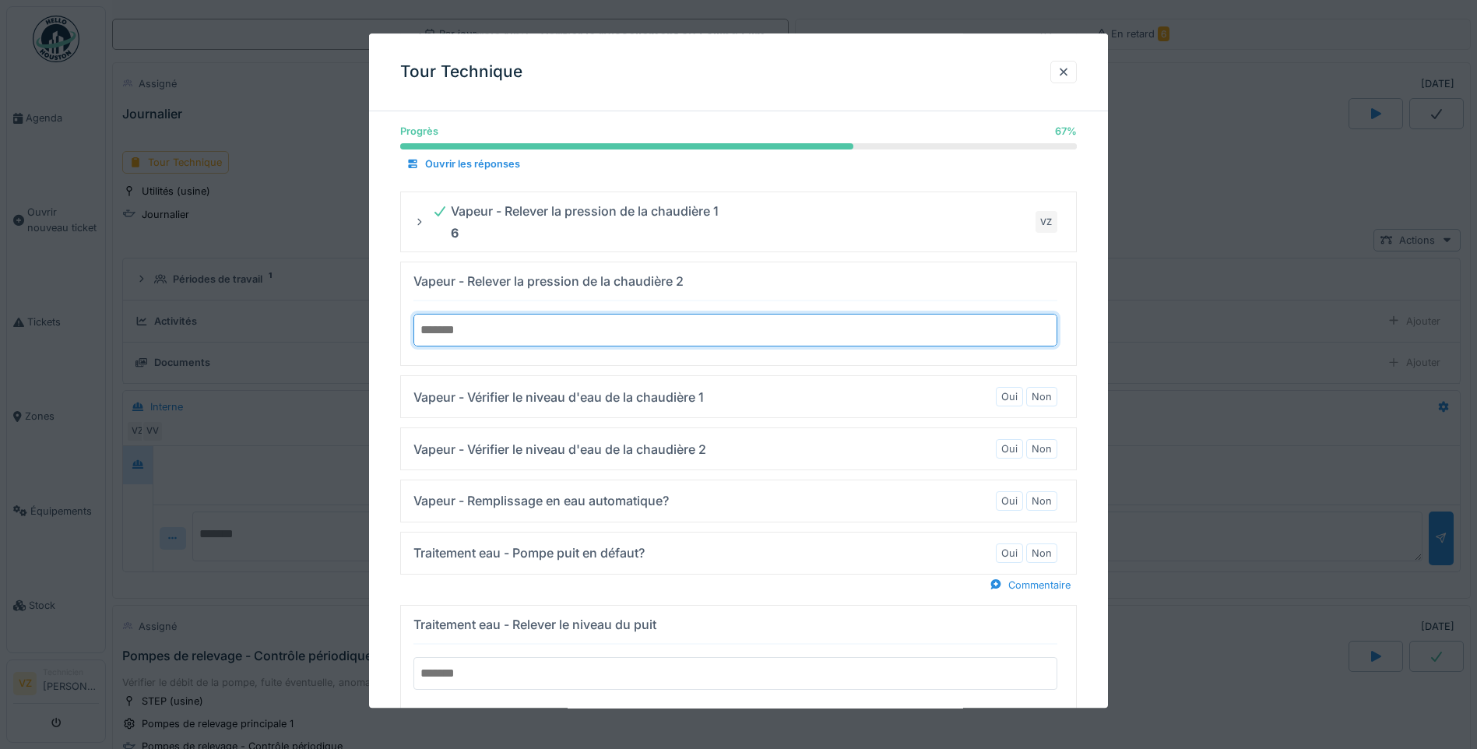
scroll to position [1636, 0]
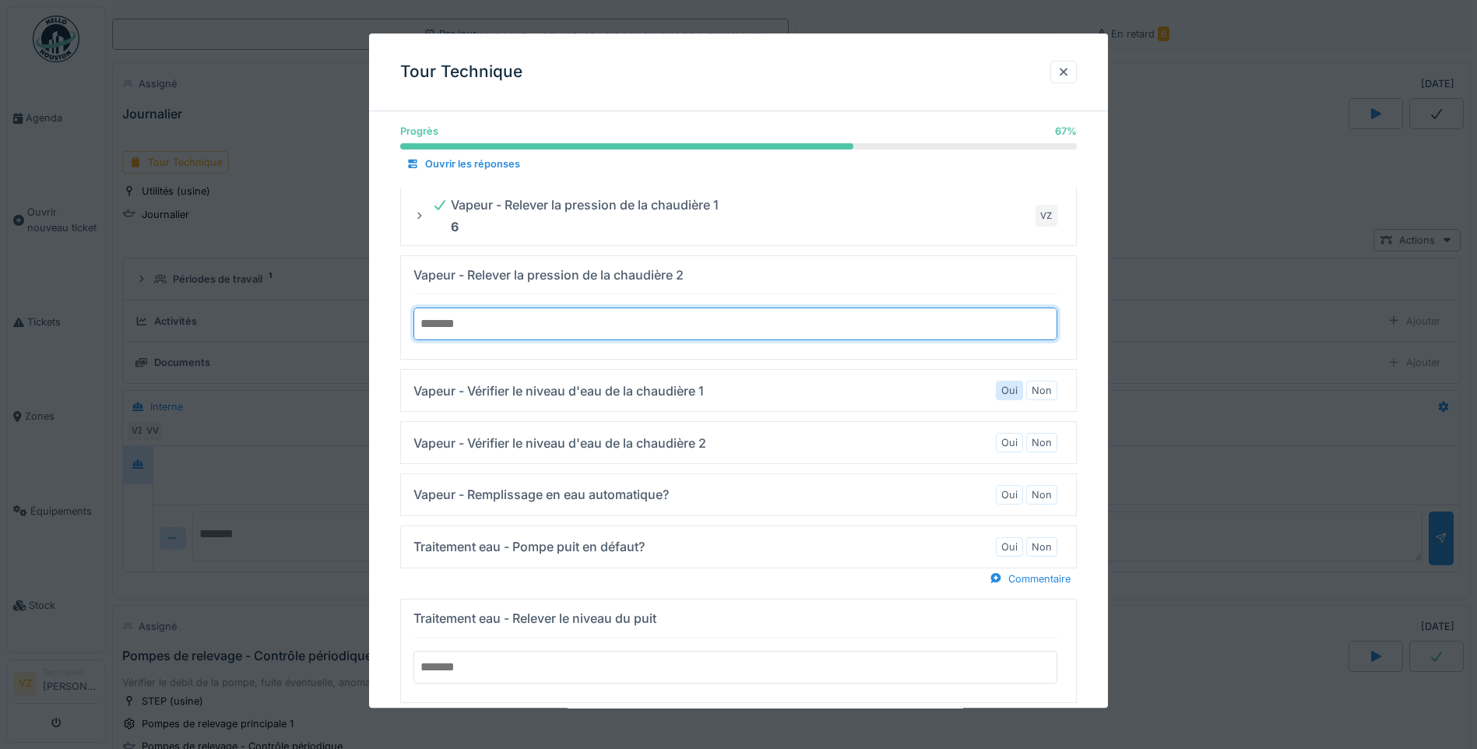
type input "***"
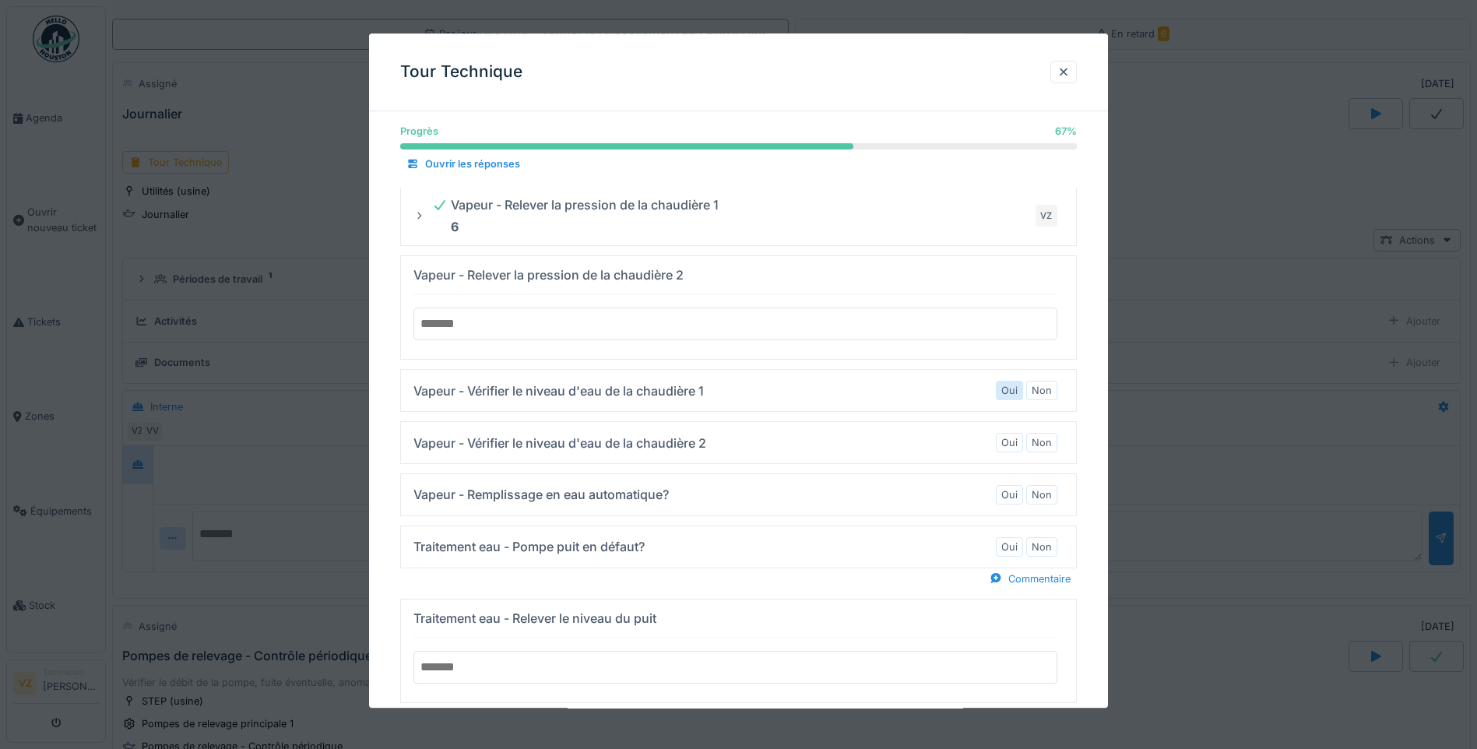
click at [1018, 392] on label "Oui" at bounding box center [1010, 391] width 16 height 15
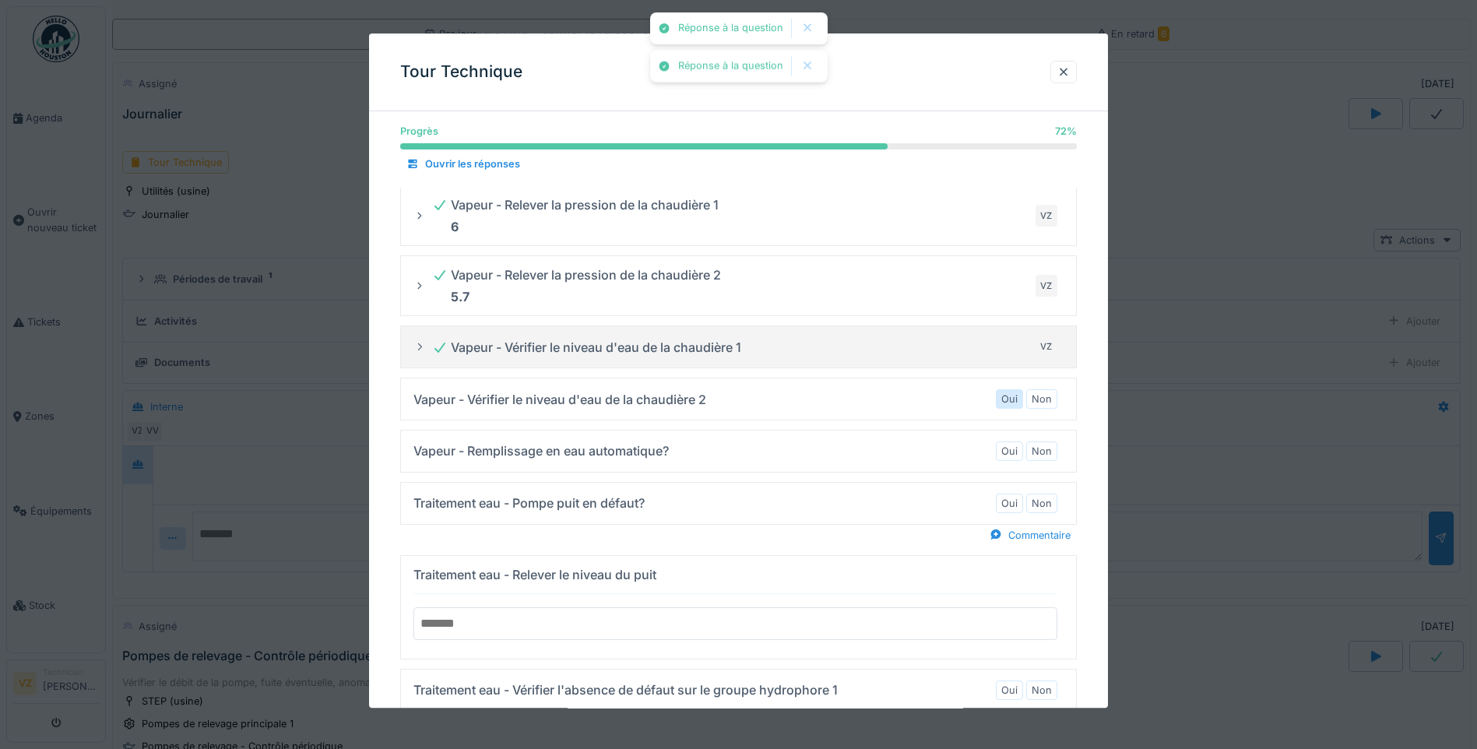
click at [1018, 401] on label "Oui" at bounding box center [1010, 399] width 16 height 15
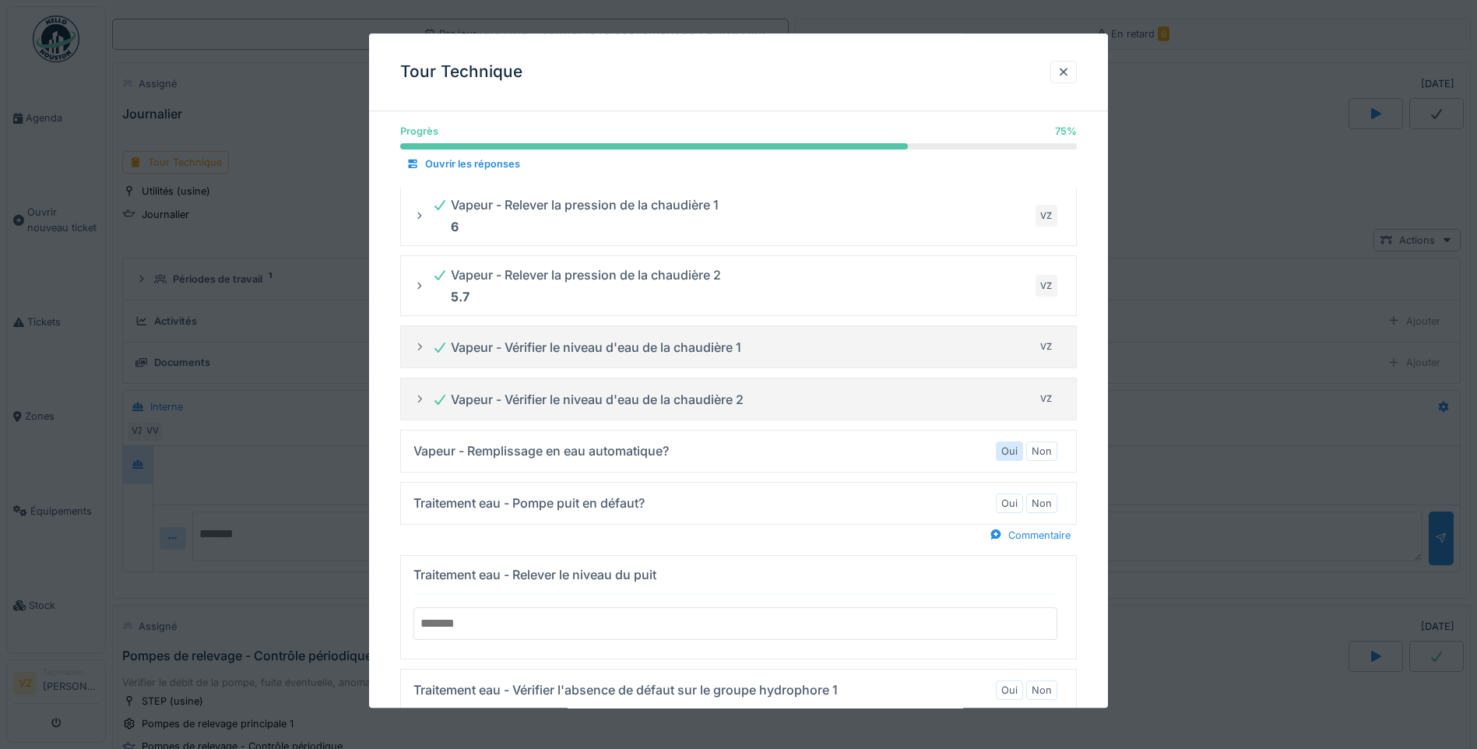
click at [1017, 442] on div "Oui" at bounding box center [1009, 451] width 27 height 19
click at [1052, 505] on label "Non" at bounding box center [1042, 503] width 20 height 15
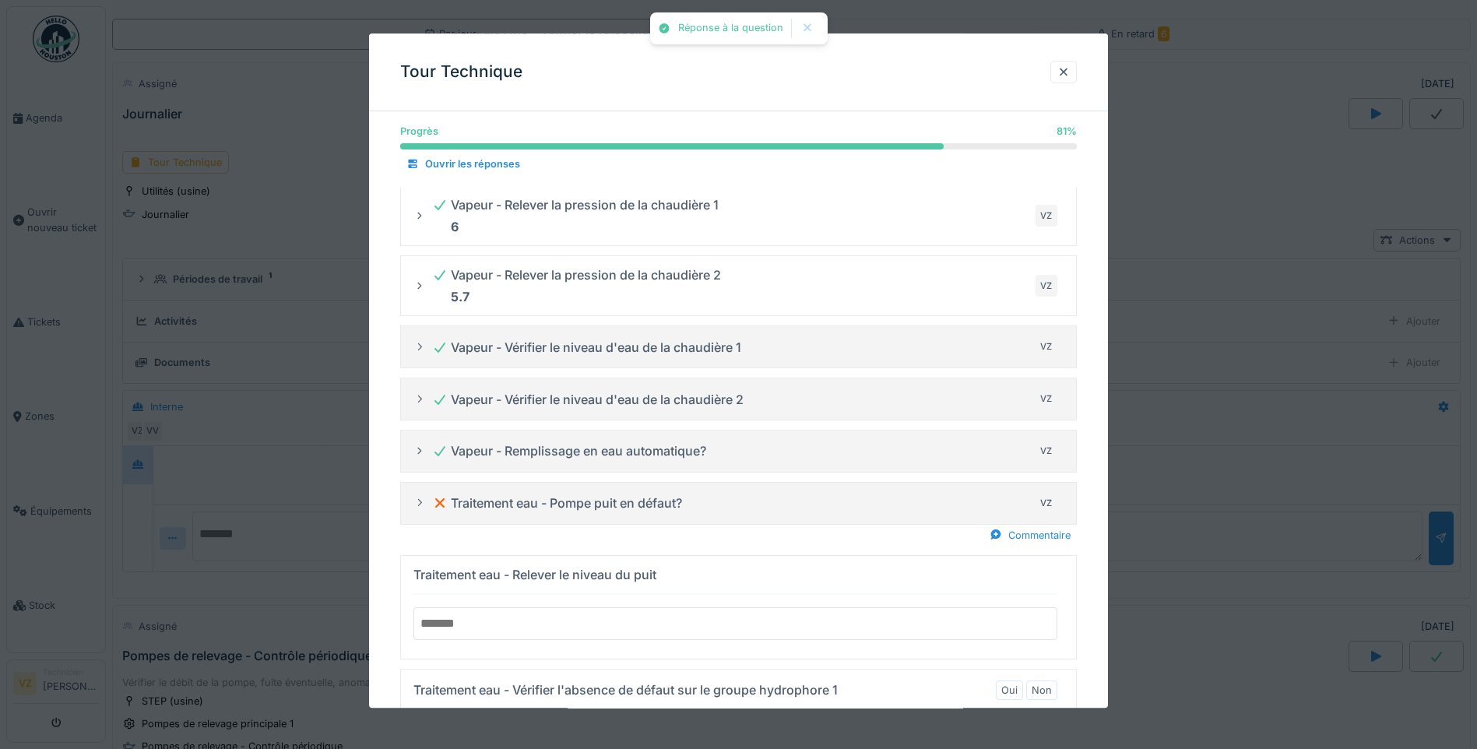
scroll to position [1713, 0]
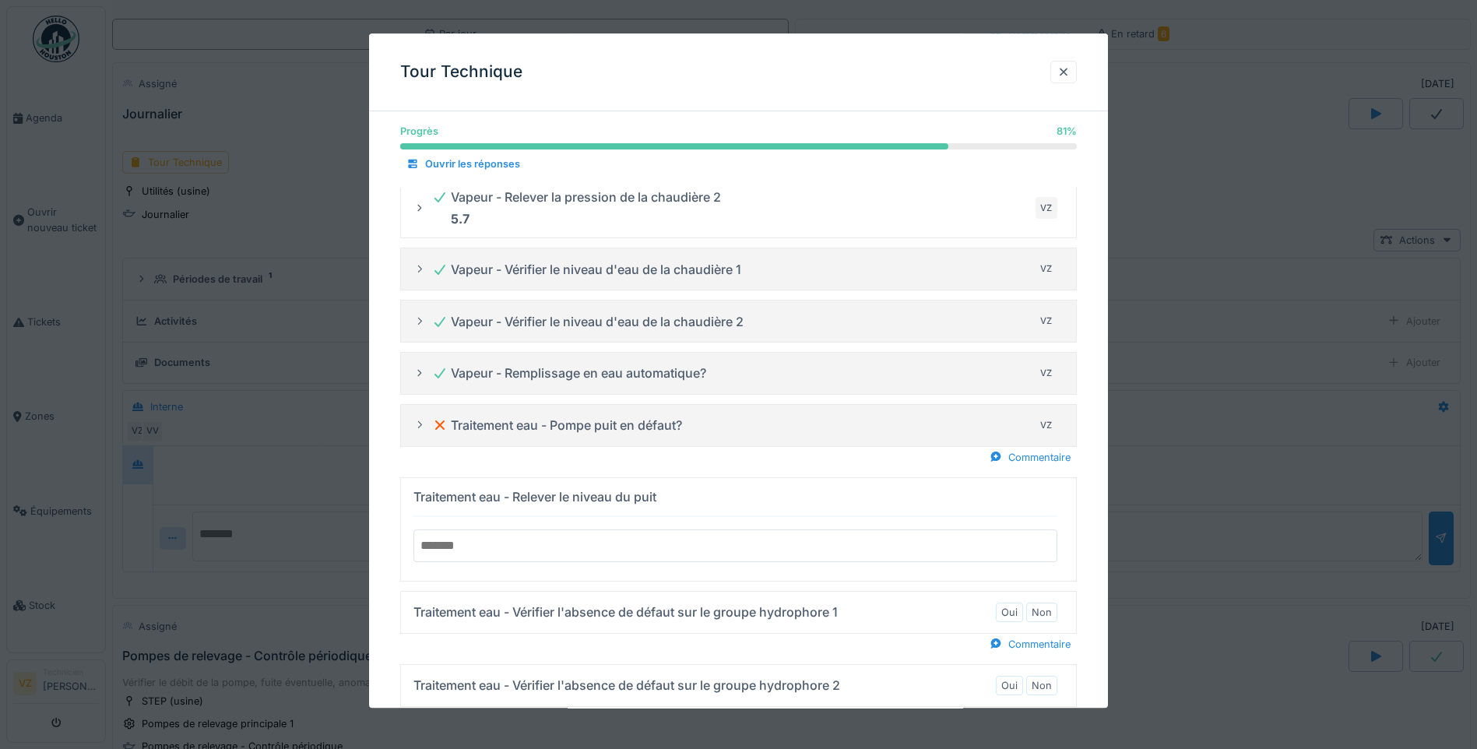
click at [530, 540] on input "number" at bounding box center [736, 546] width 644 height 33
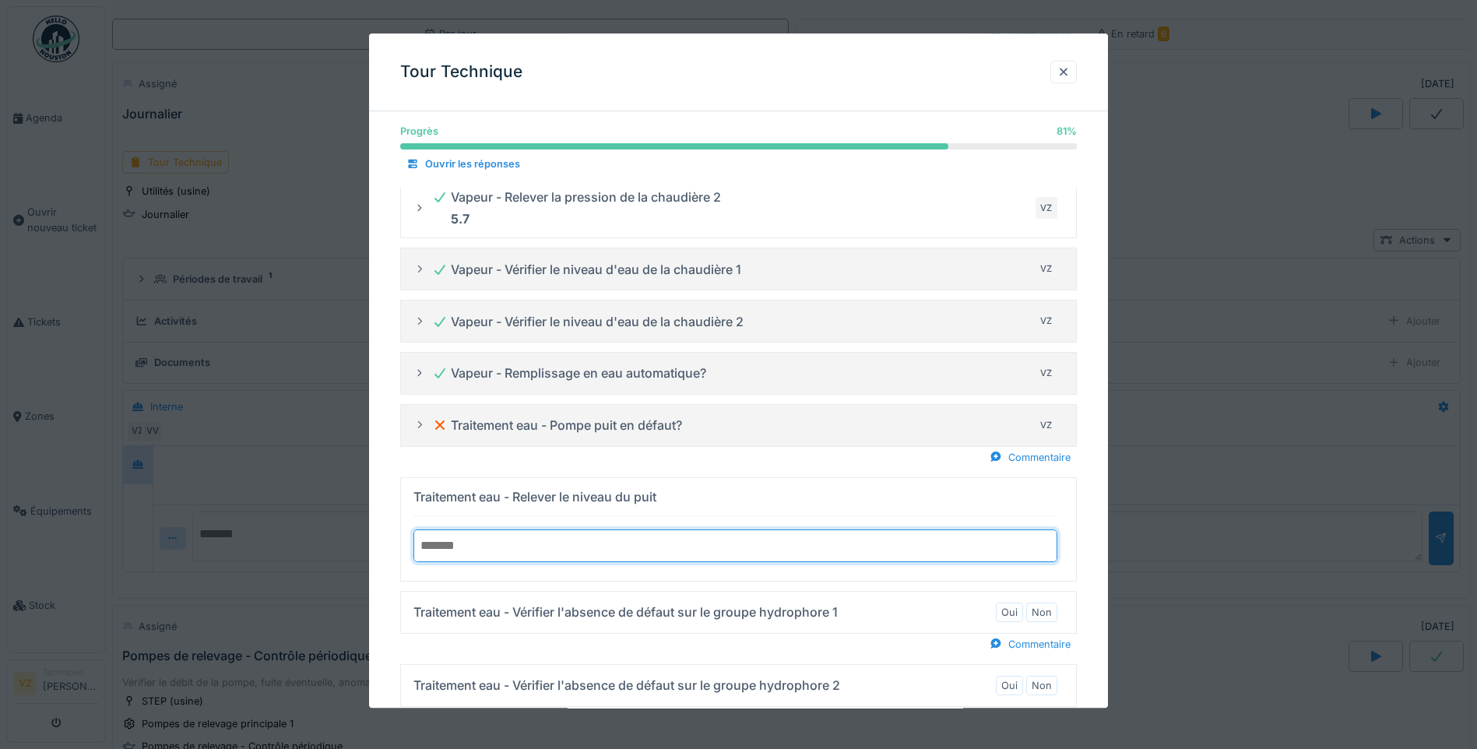
click at [1049, 541] on input "*" at bounding box center [736, 546] width 644 height 33
click at [1051, 552] on input "*" at bounding box center [736, 546] width 644 height 33
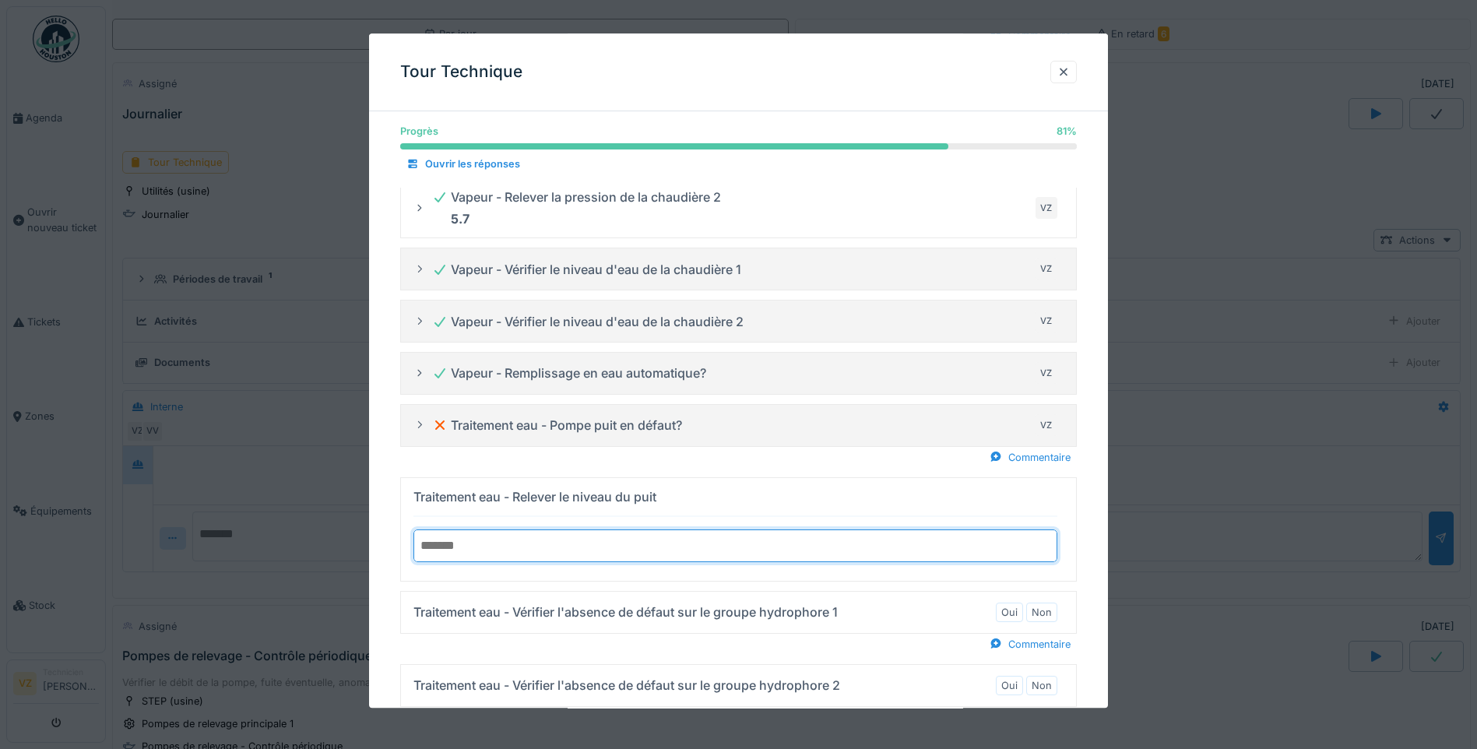
click at [1051, 550] on input "*" at bounding box center [736, 546] width 644 height 33
type input "*"
click at [1051, 550] on input "*" at bounding box center [736, 546] width 644 height 33
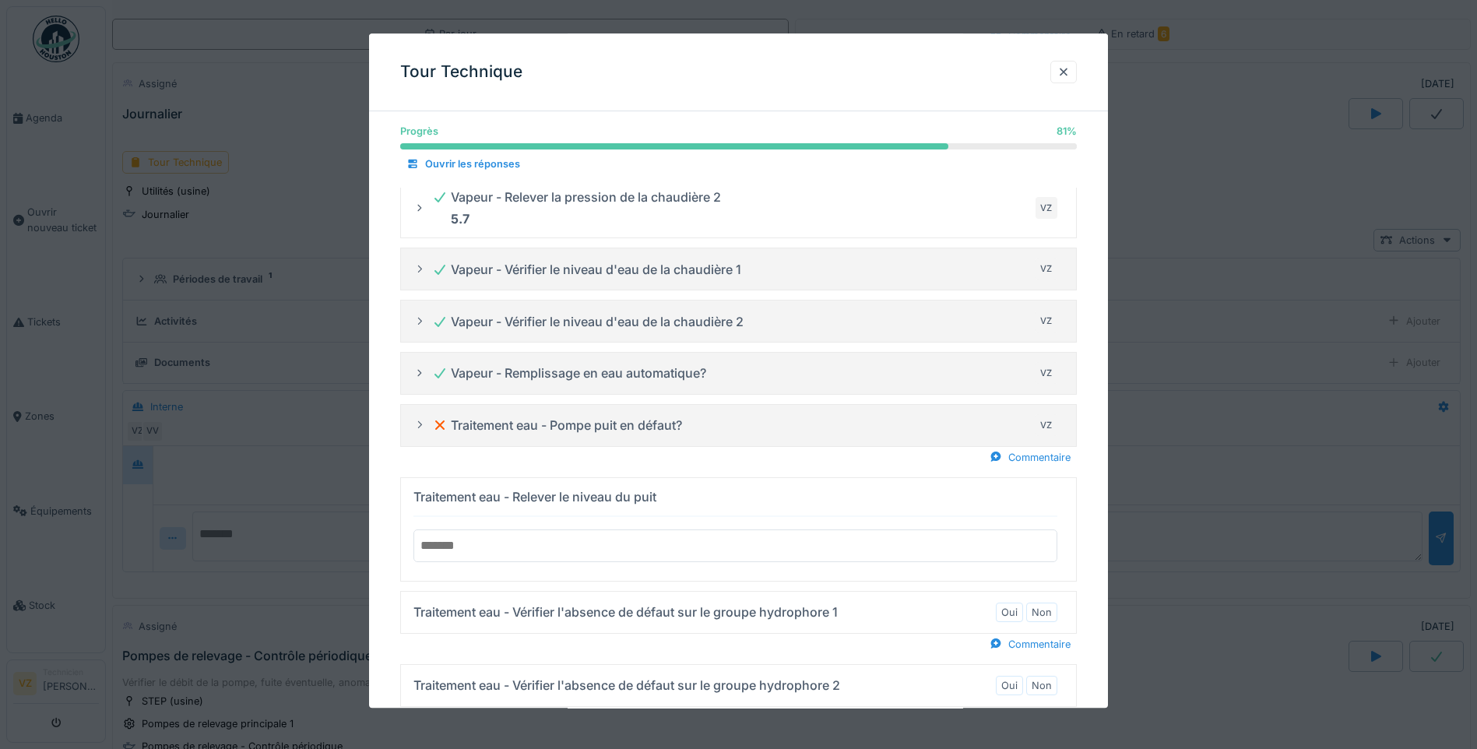
scroll to position [1791, 0]
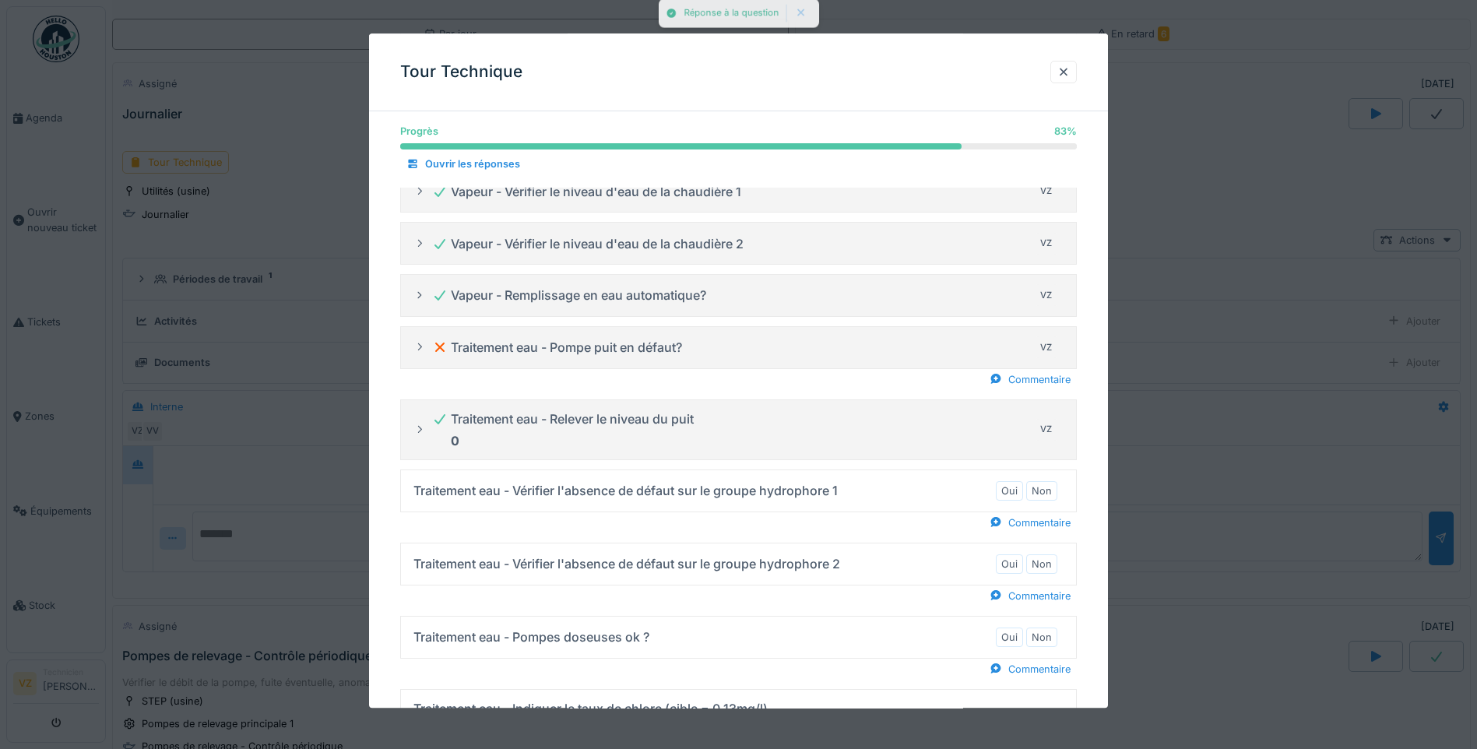
click at [480, 440] on div "0" at bounding box center [563, 440] width 262 height 19
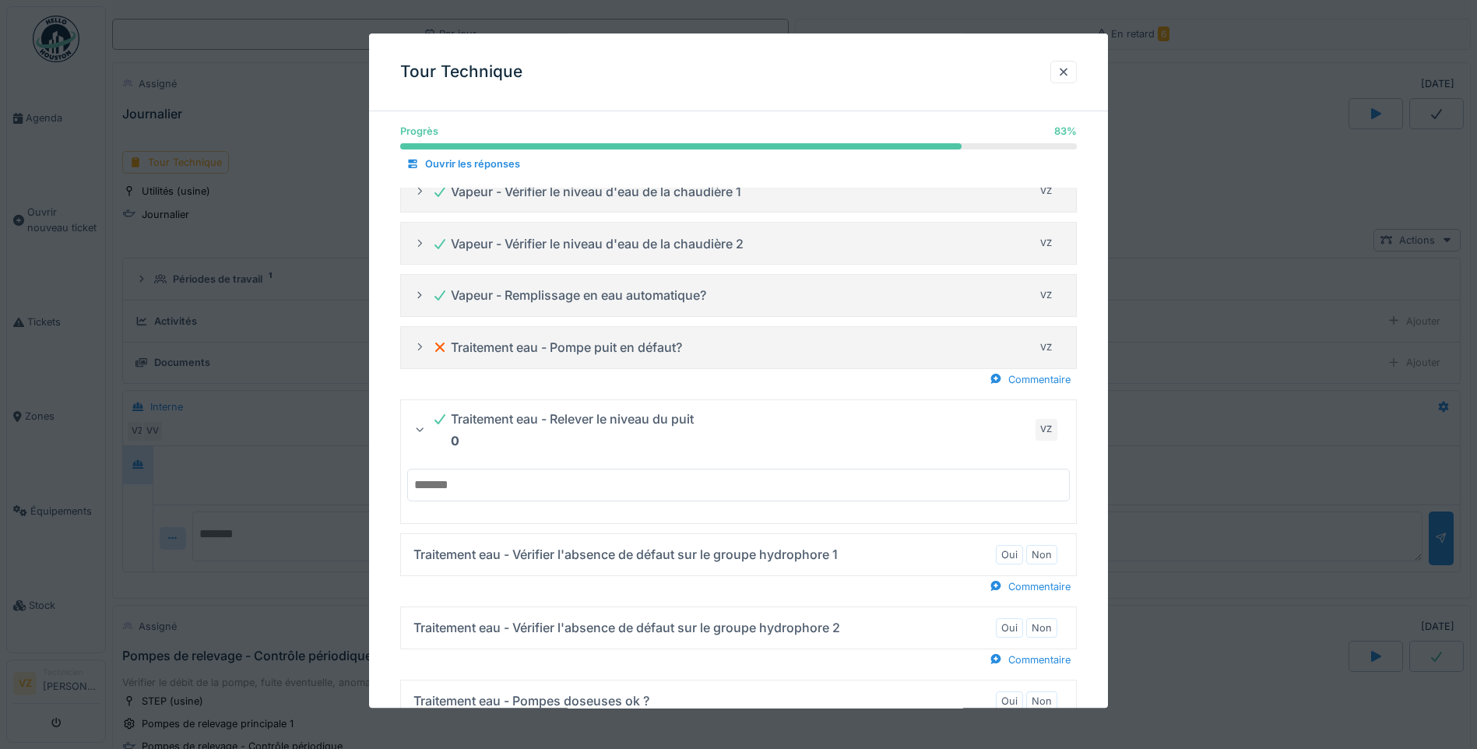
click at [442, 482] on input "*" at bounding box center [738, 485] width 663 height 33
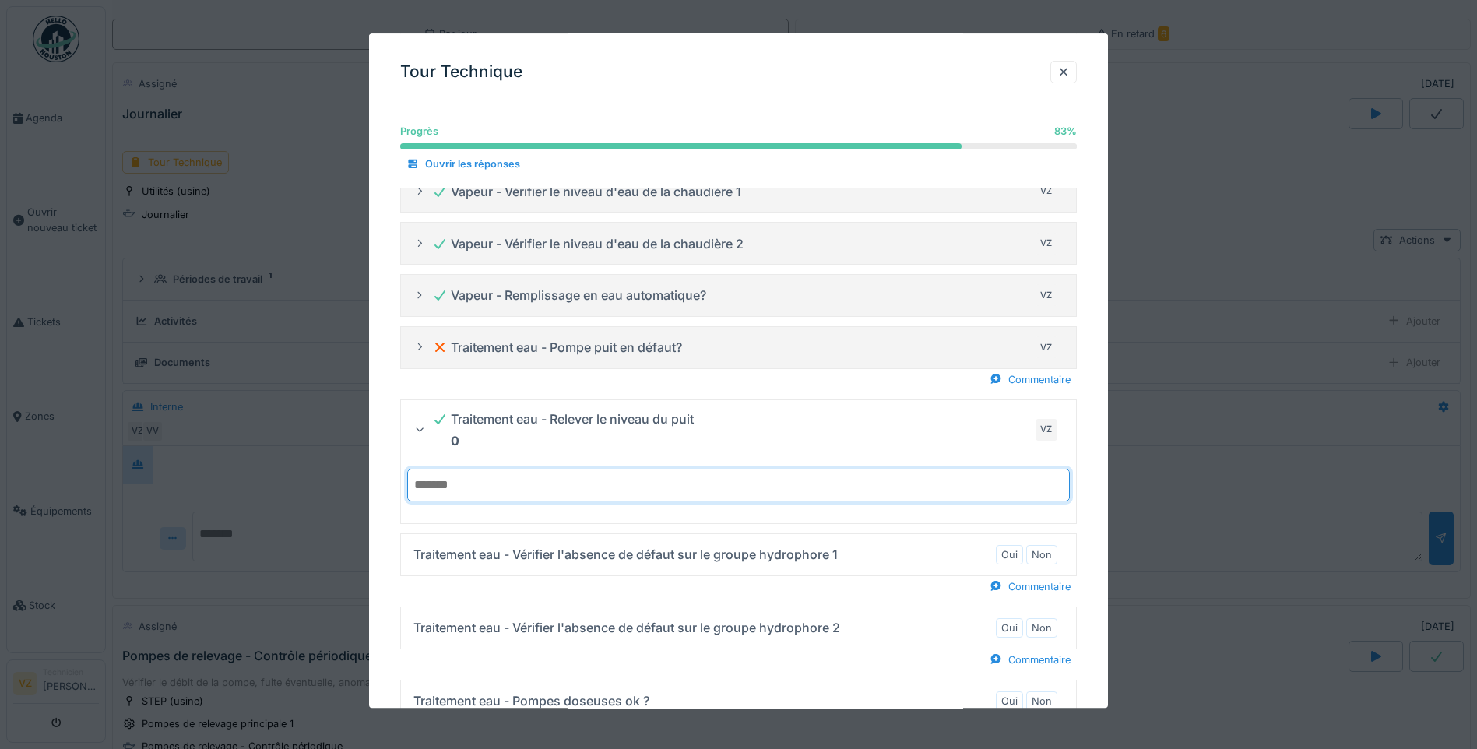
drag, startPoint x: 442, startPoint y: 482, endPoint x: 385, endPoint y: 485, distance: 56.9
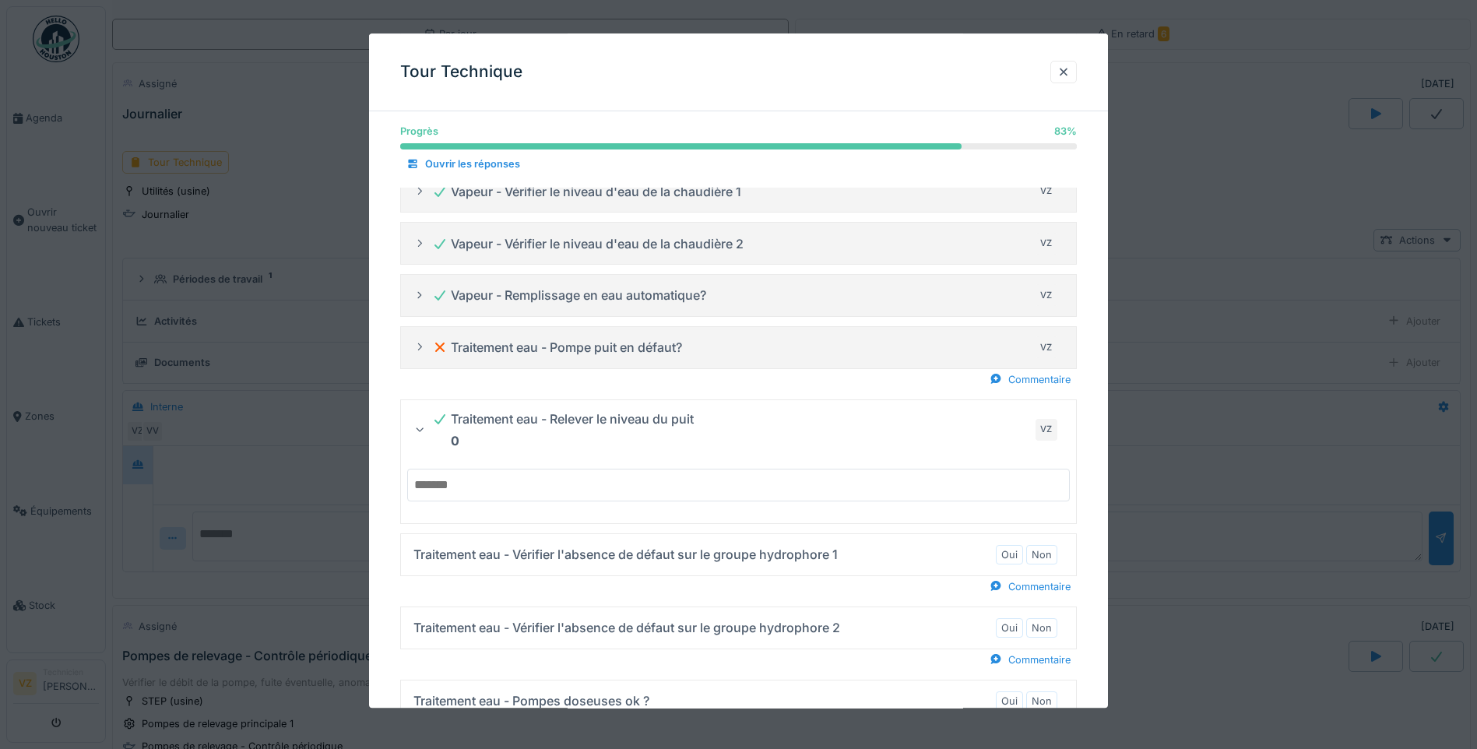
click at [428, 347] on div "Traitement eau - Pompe puit en défaut? VZ" at bounding box center [739, 348] width 650 height 25
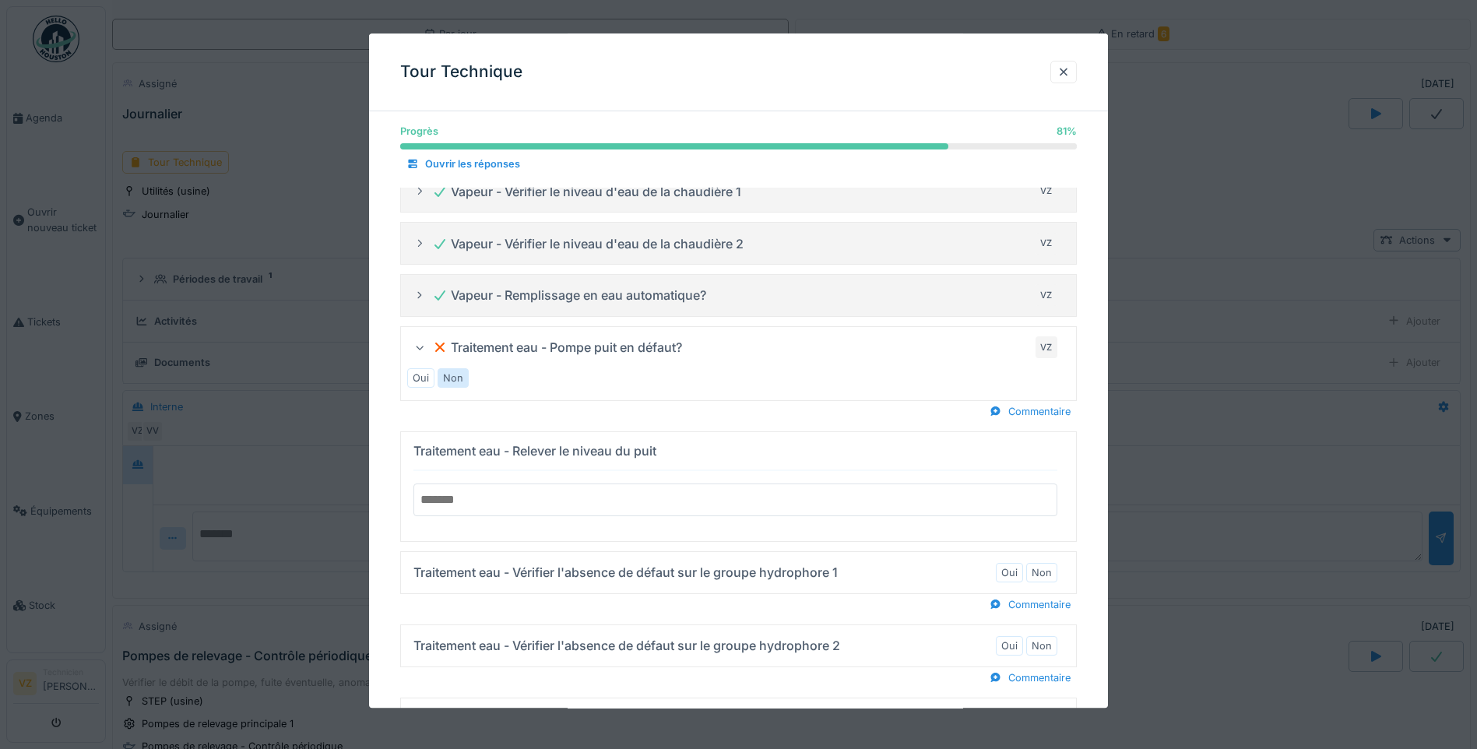
click at [483, 498] on input "number" at bounding box center [736, 500] width 644 height 33
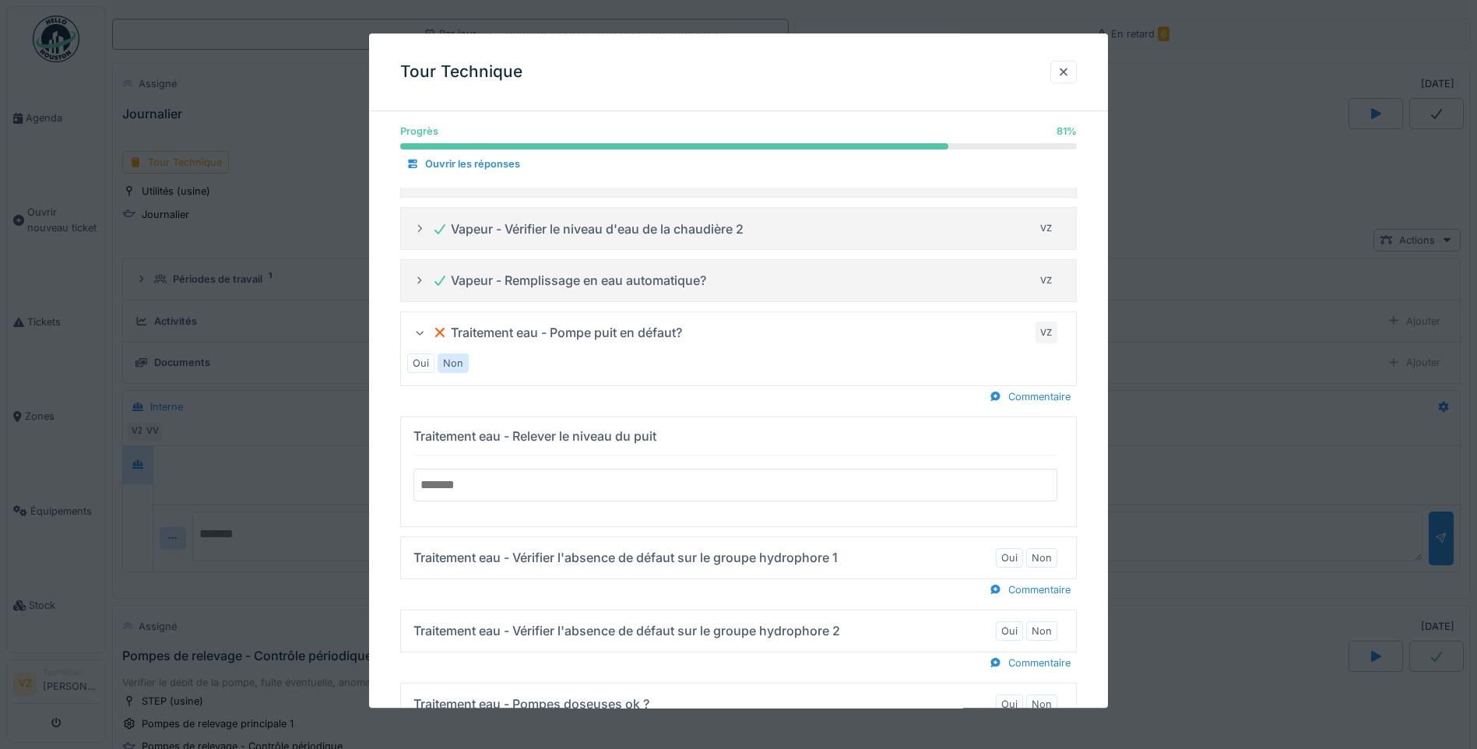
scroll to position [1797, 0]
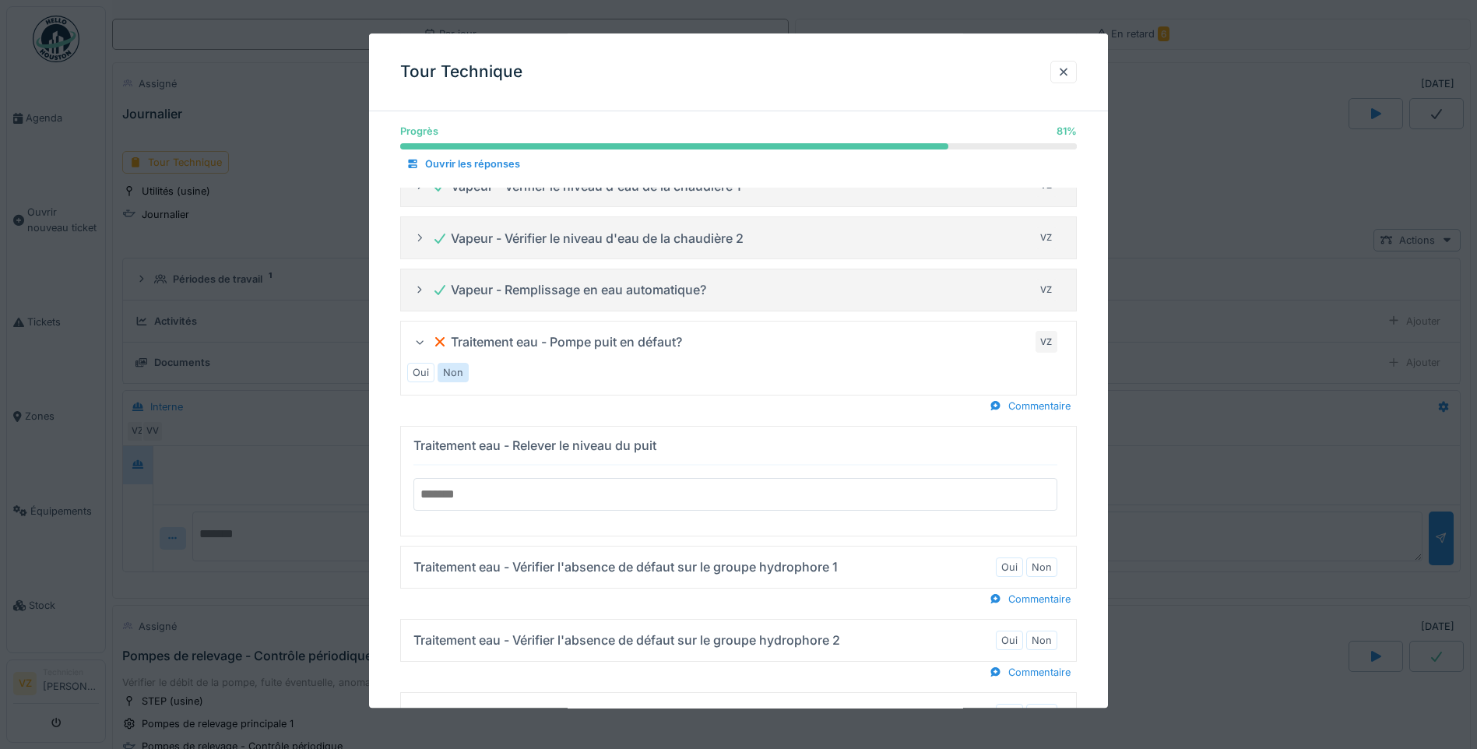
click at [572, 495] on input "number" at bounding box center [736, 494] width 644 height 33
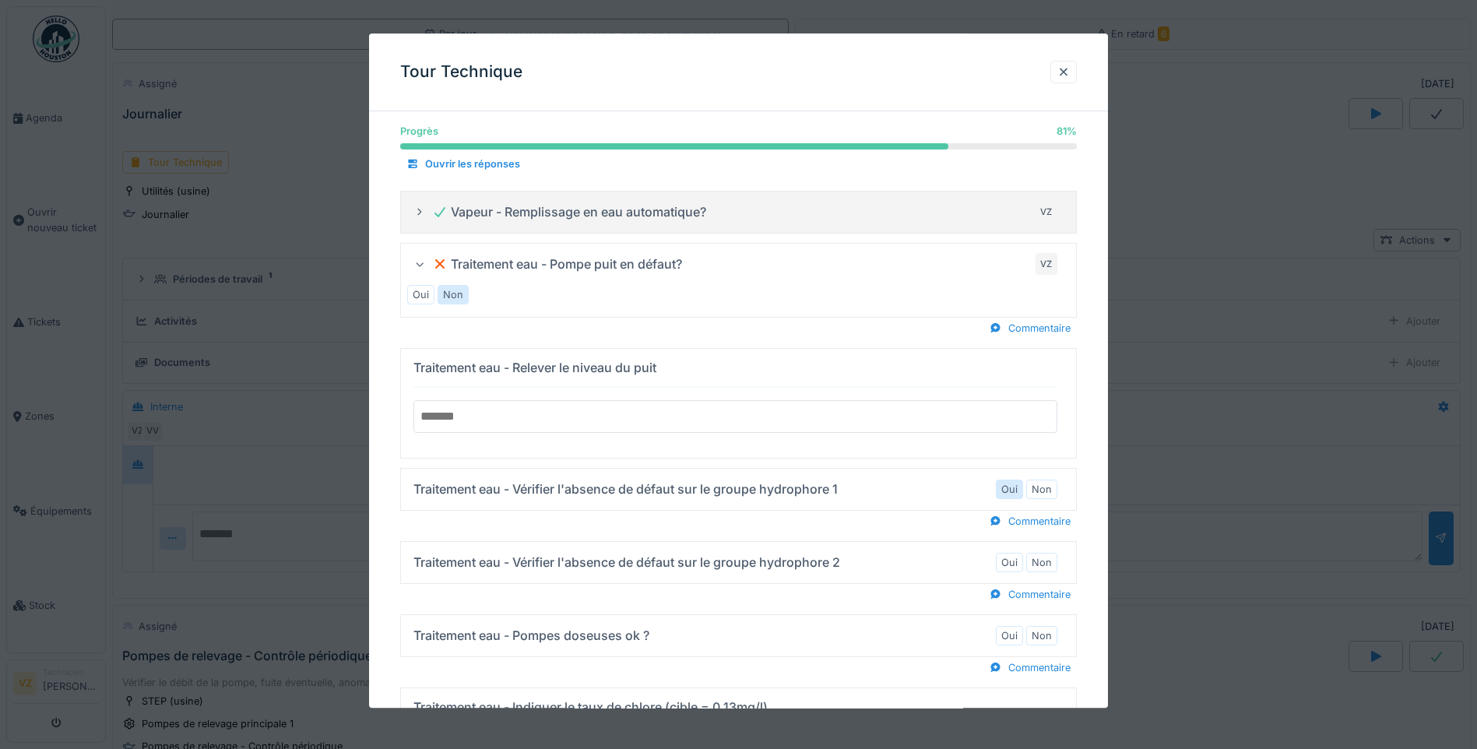
click at [1013, 485] on label "Oui" at bounding box center [1010, 489] width 16 height 15
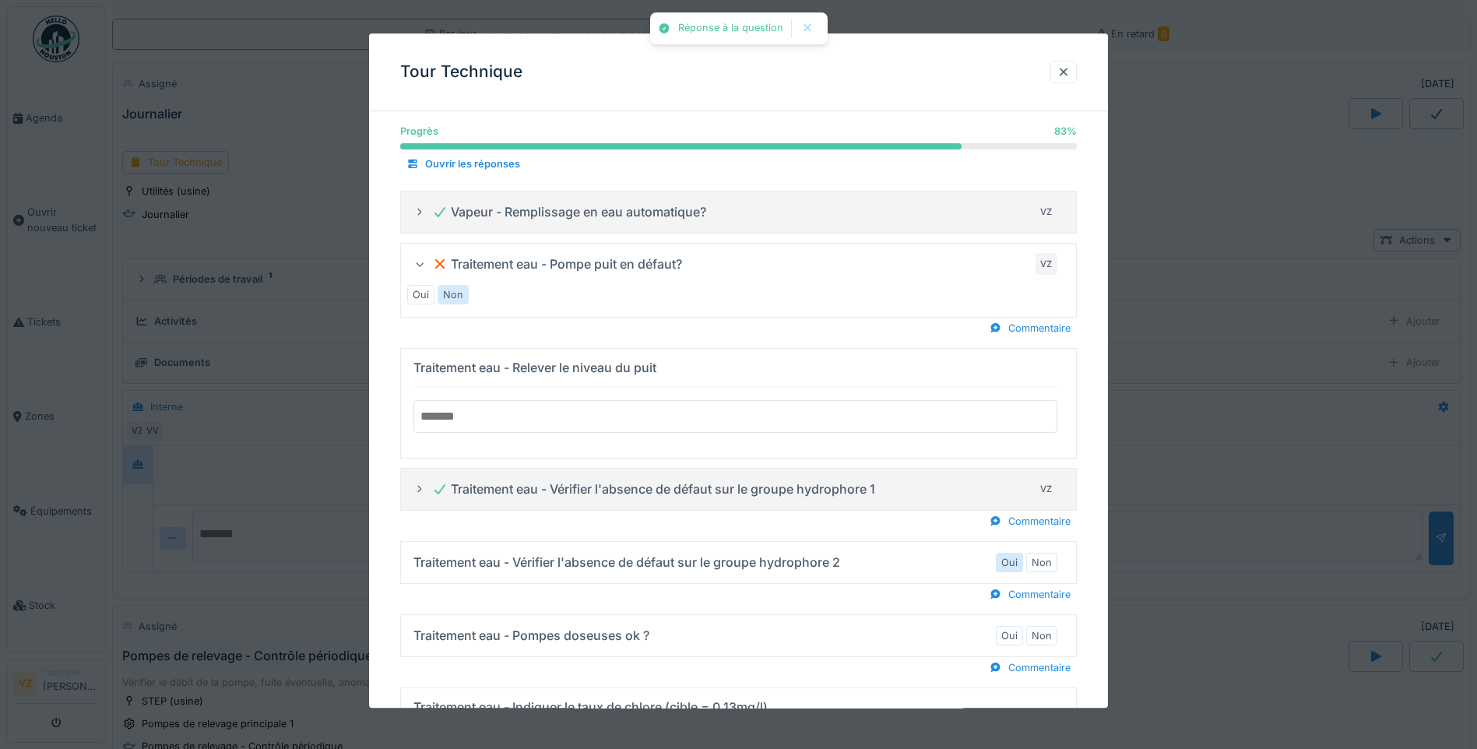
click at [1013, 562] on label "Oui" at bounding box center [1010, 562] width 16 height 15
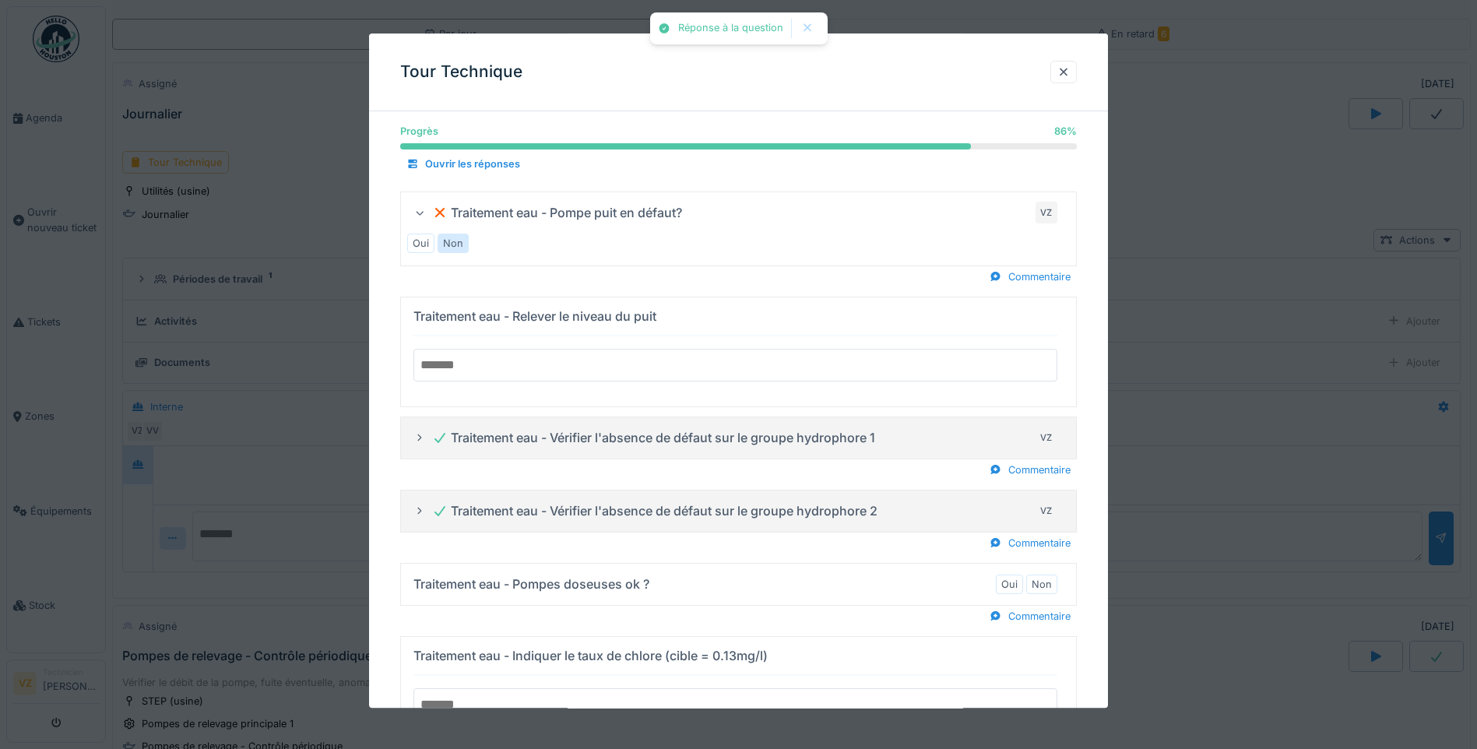
scroll to position [1953, 0]
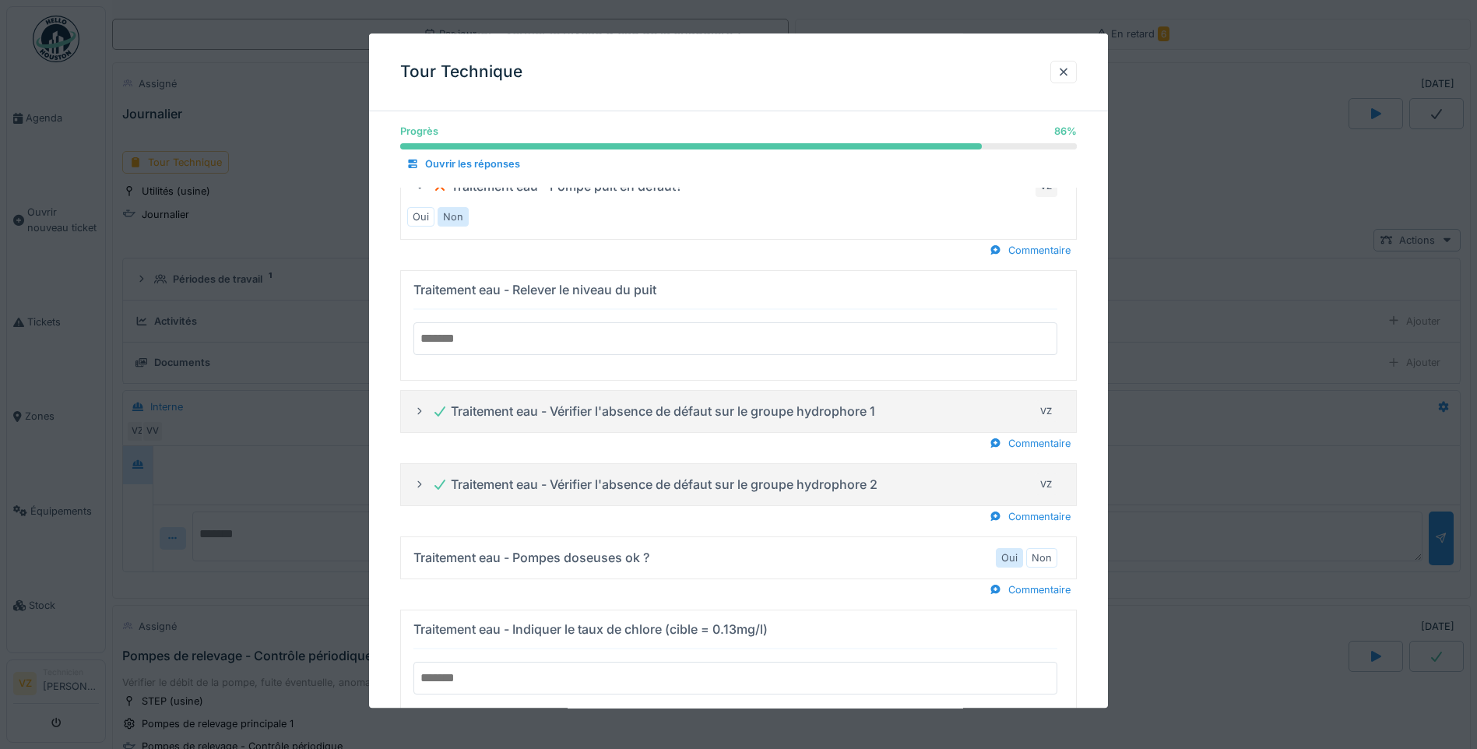
click at [1012, 555] on label "Oui" at bounding box center [1010, 558] width 16 height 15
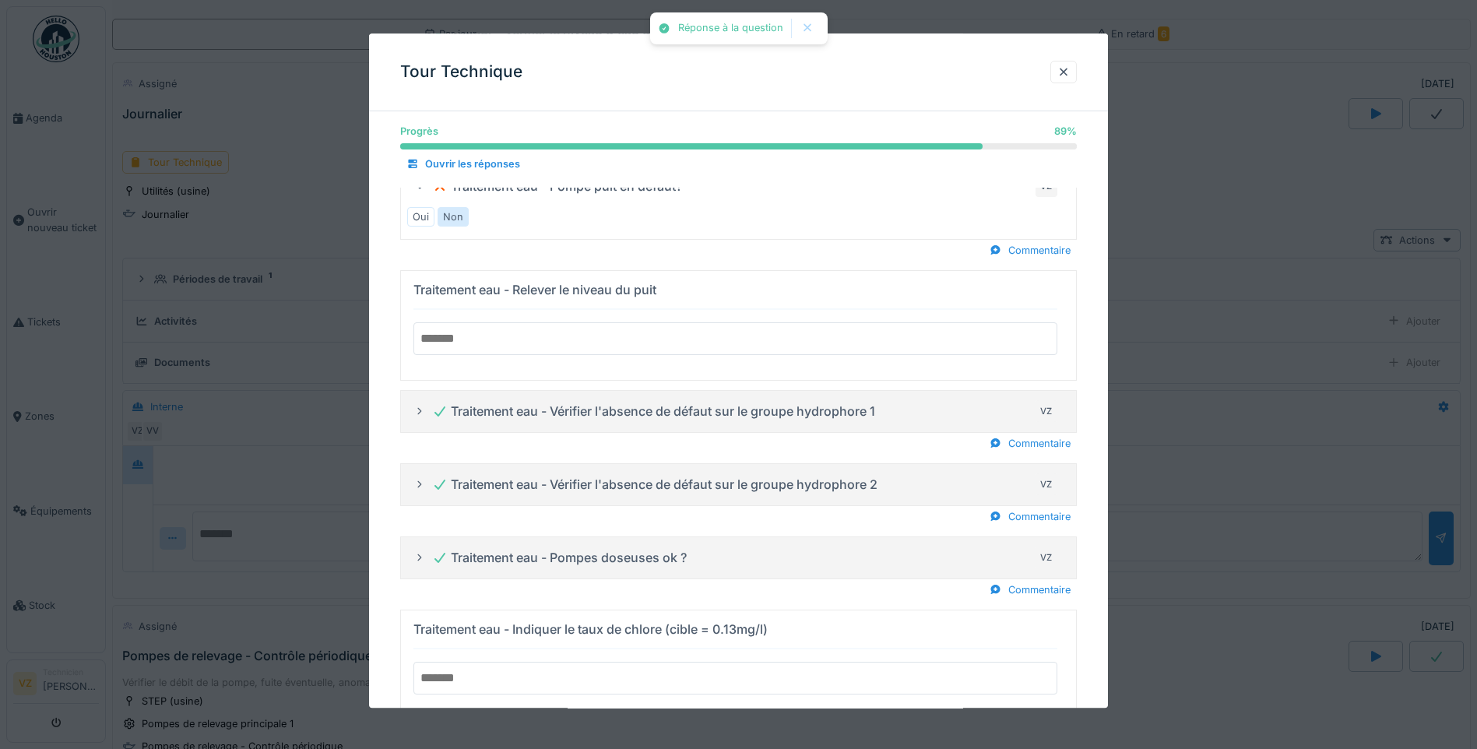
scroll to position [2030, 0]
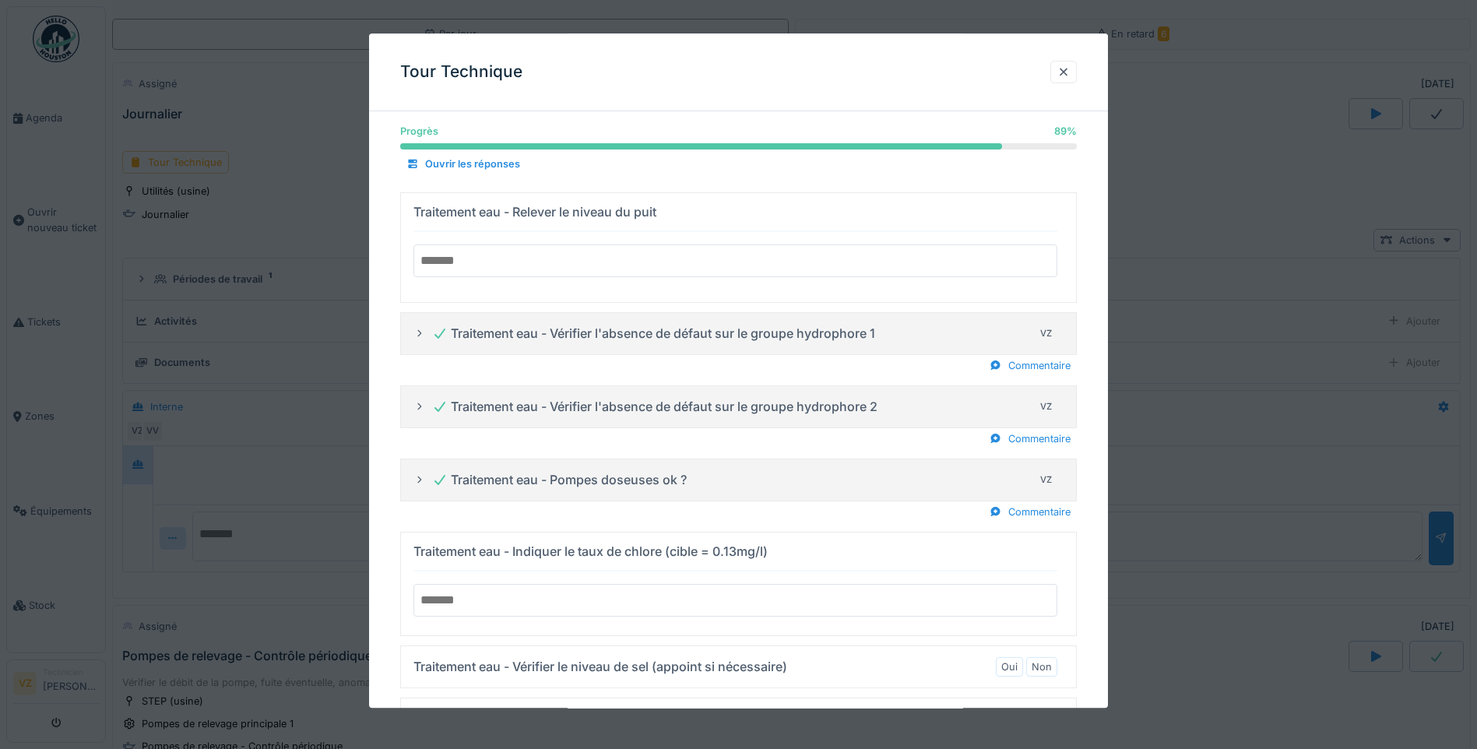
click at [559, 598] on input "number" at bounding box center [736, 600] width 644 height 33
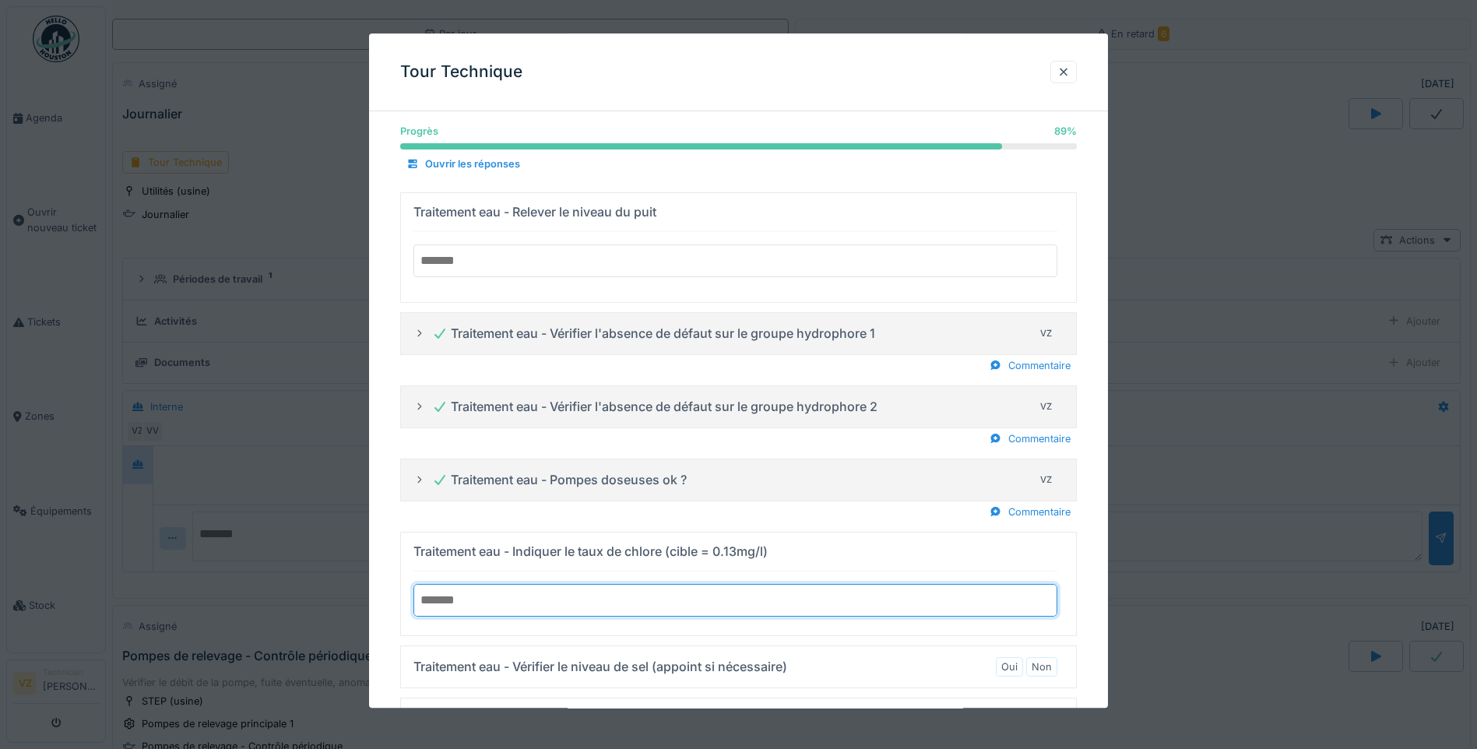
type input "*"
type input "****"
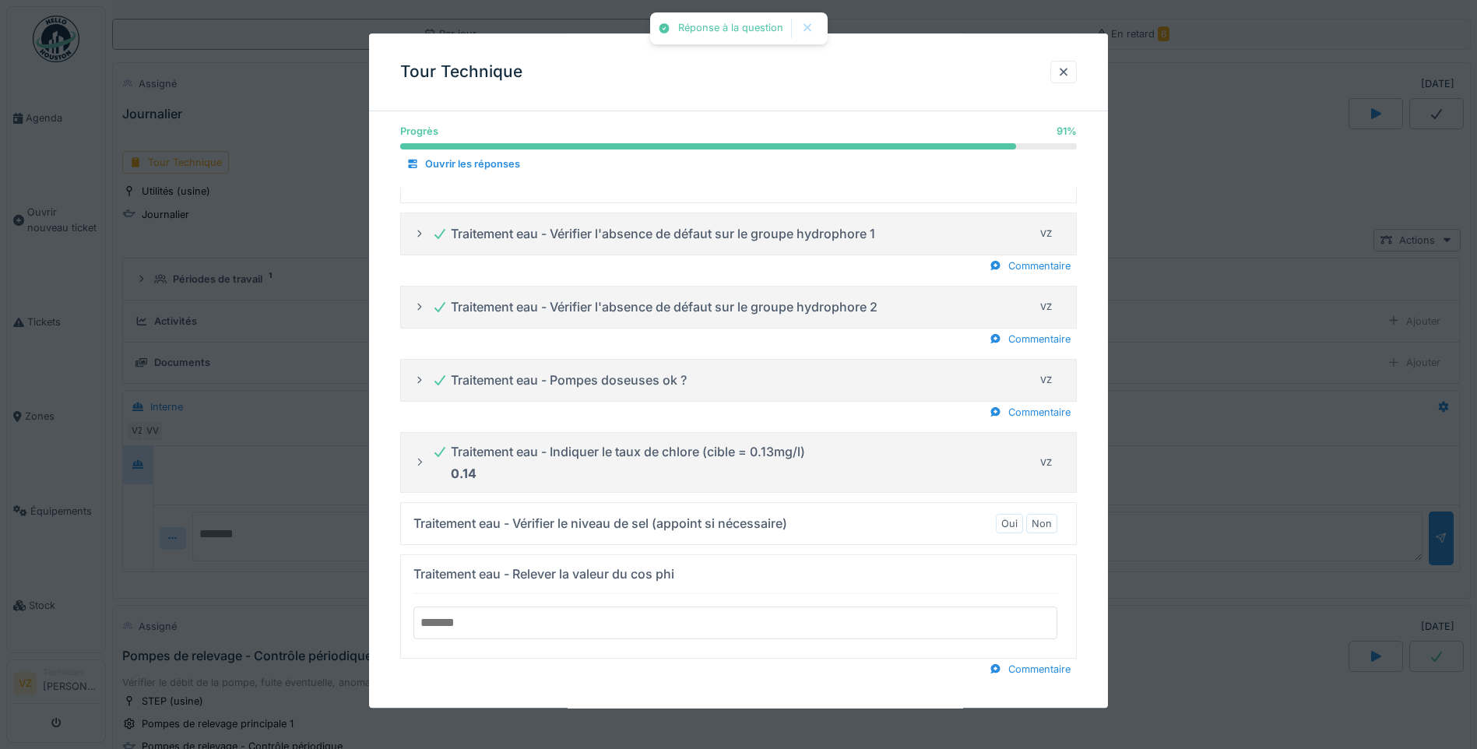
scroll to position [2143, 0]
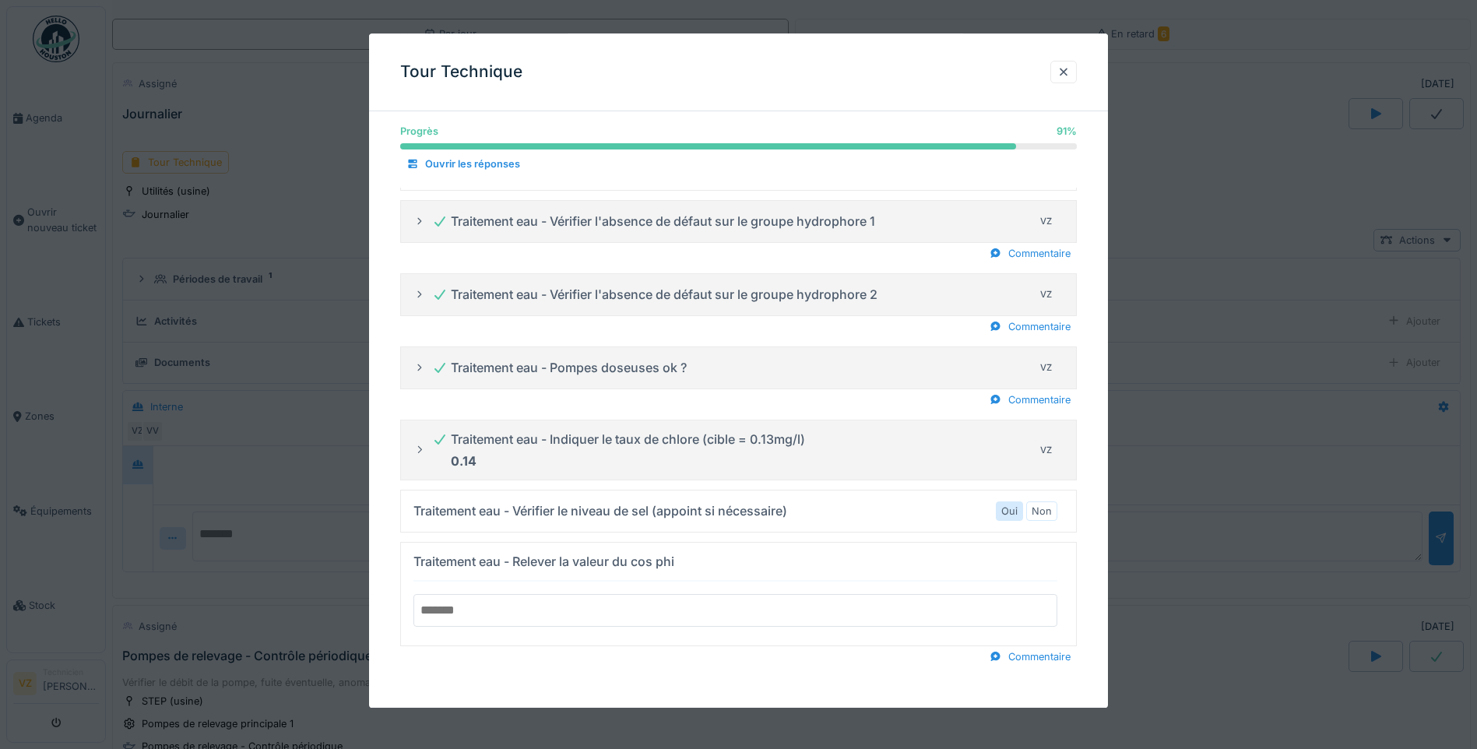
click at [1016, 509] on label "Oui" at bounding box center [1010, 511] width 16 height 15
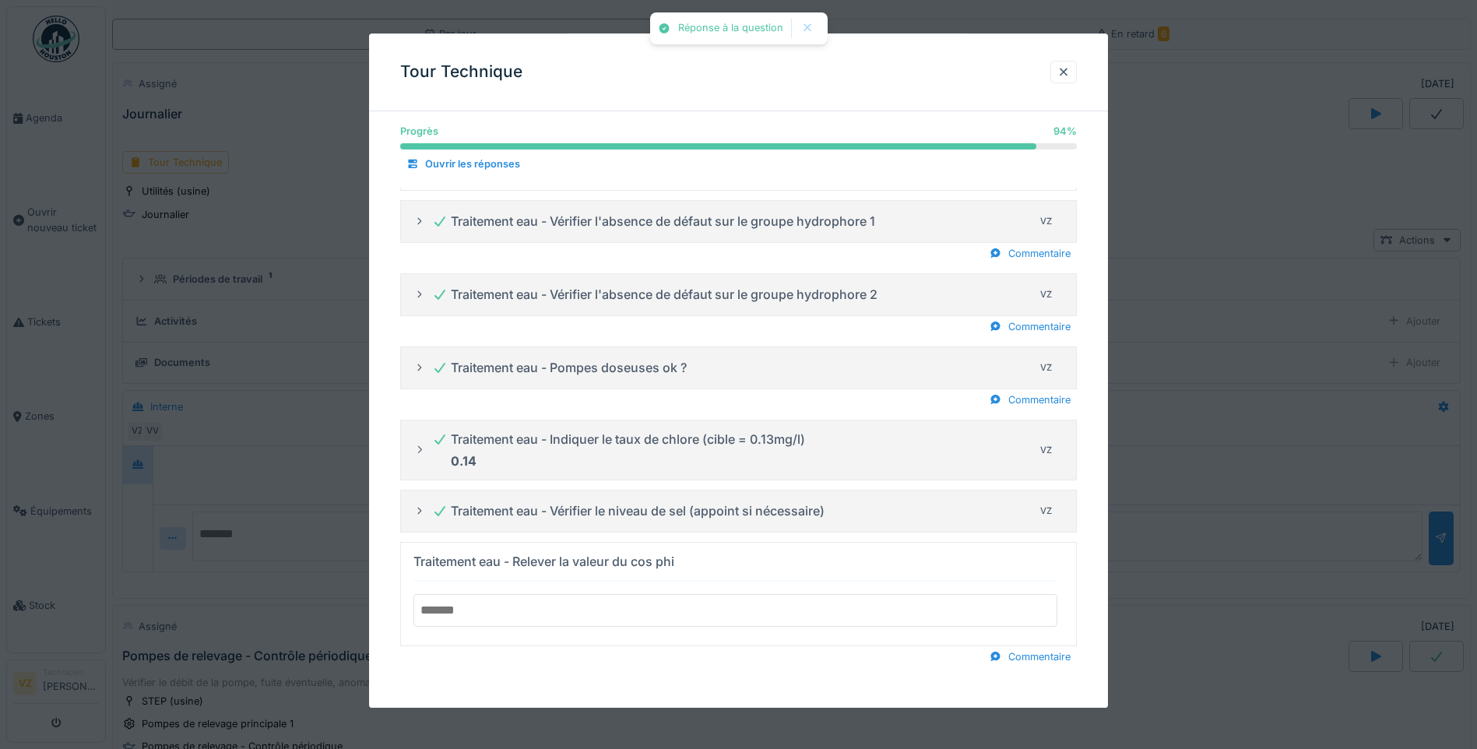
click at [745, 606] on input "number" at bounding box center [736, 610] width 644 height 33
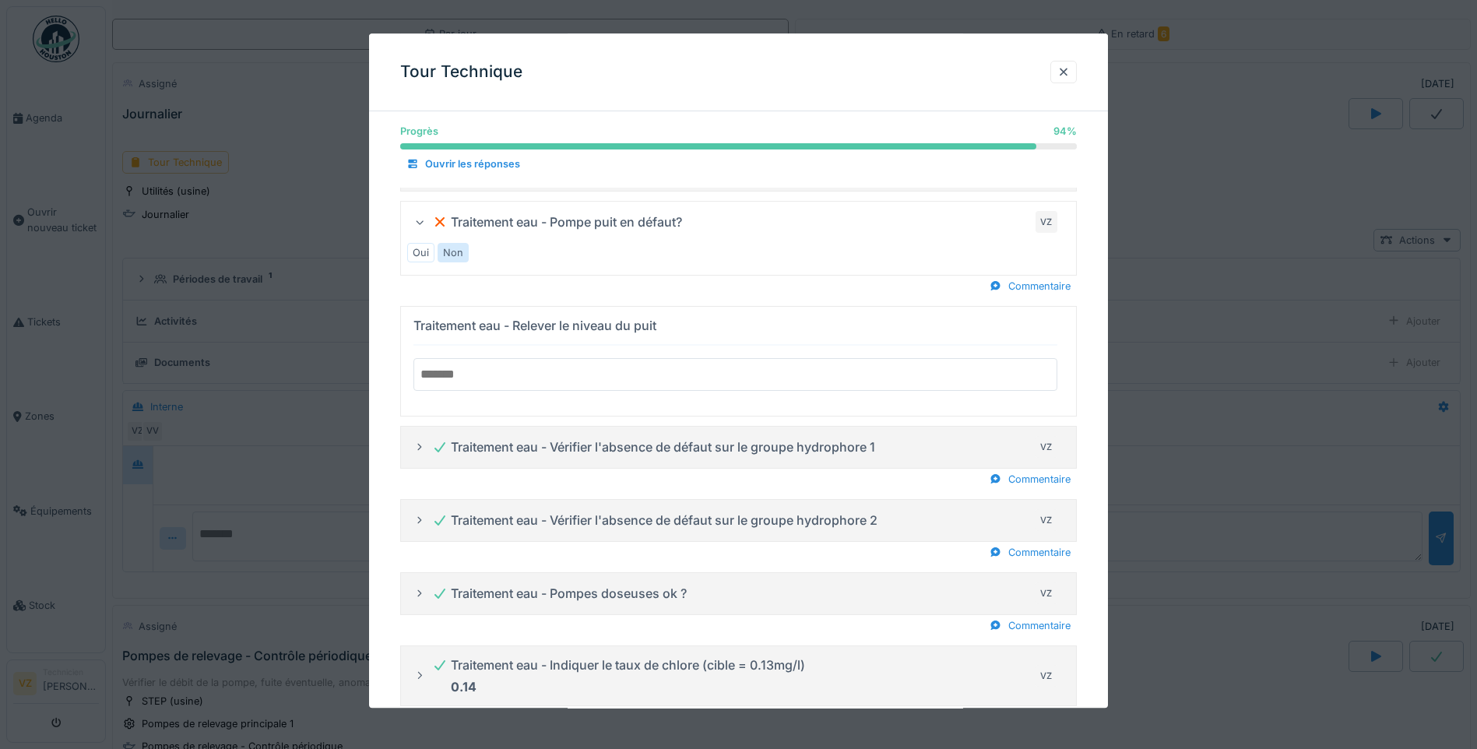
scroll to position [1909, 0]
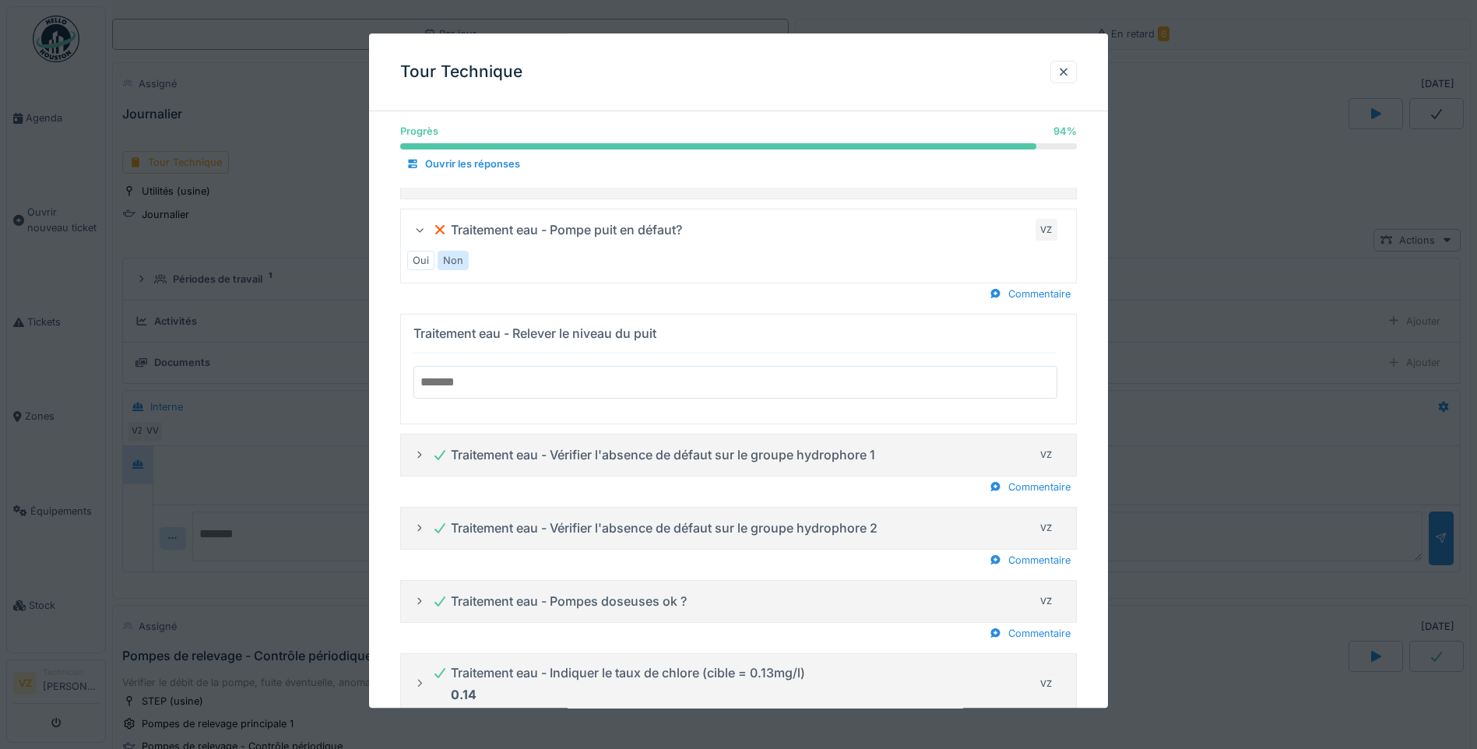
click at [543, 389] on input "number" at bounding box center [736, 382] width 644 height 33
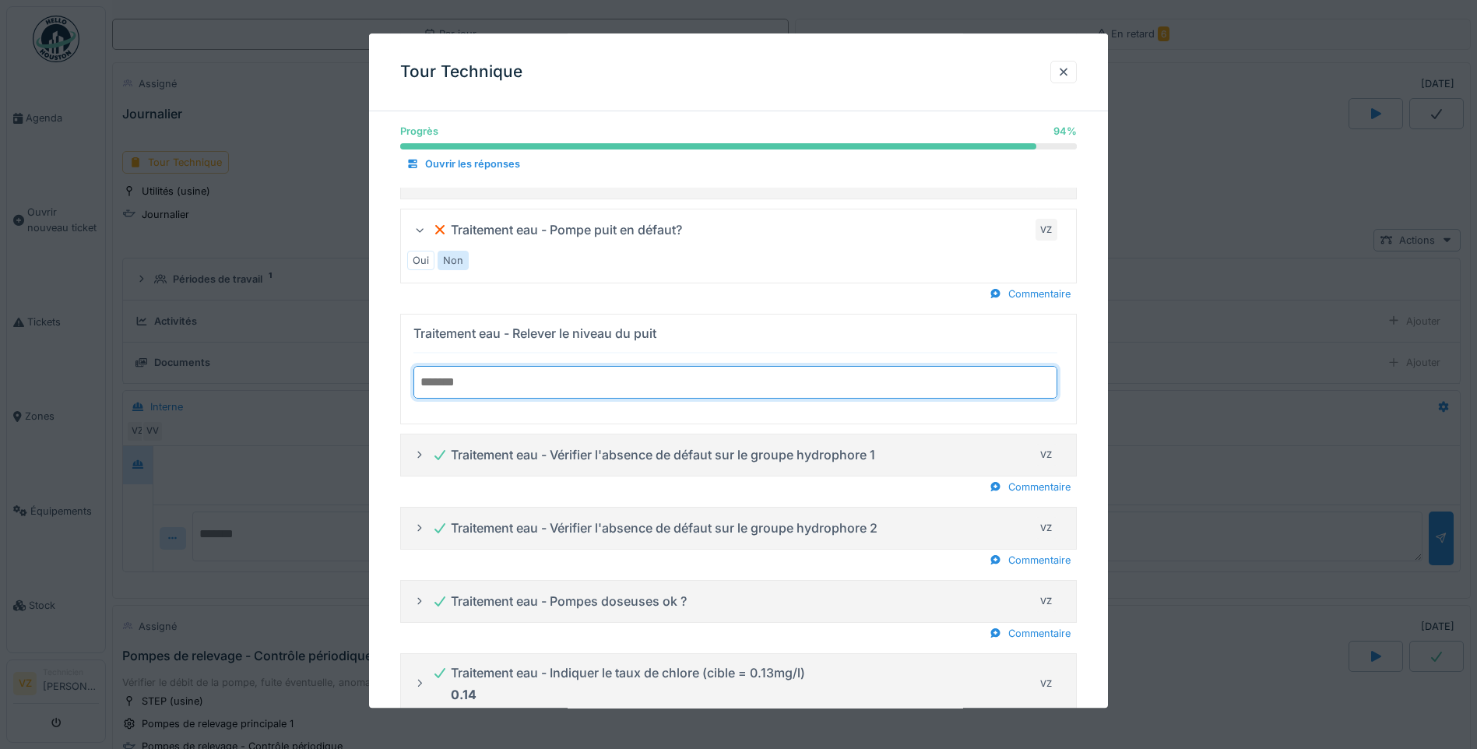
type input "**"
type input "****"
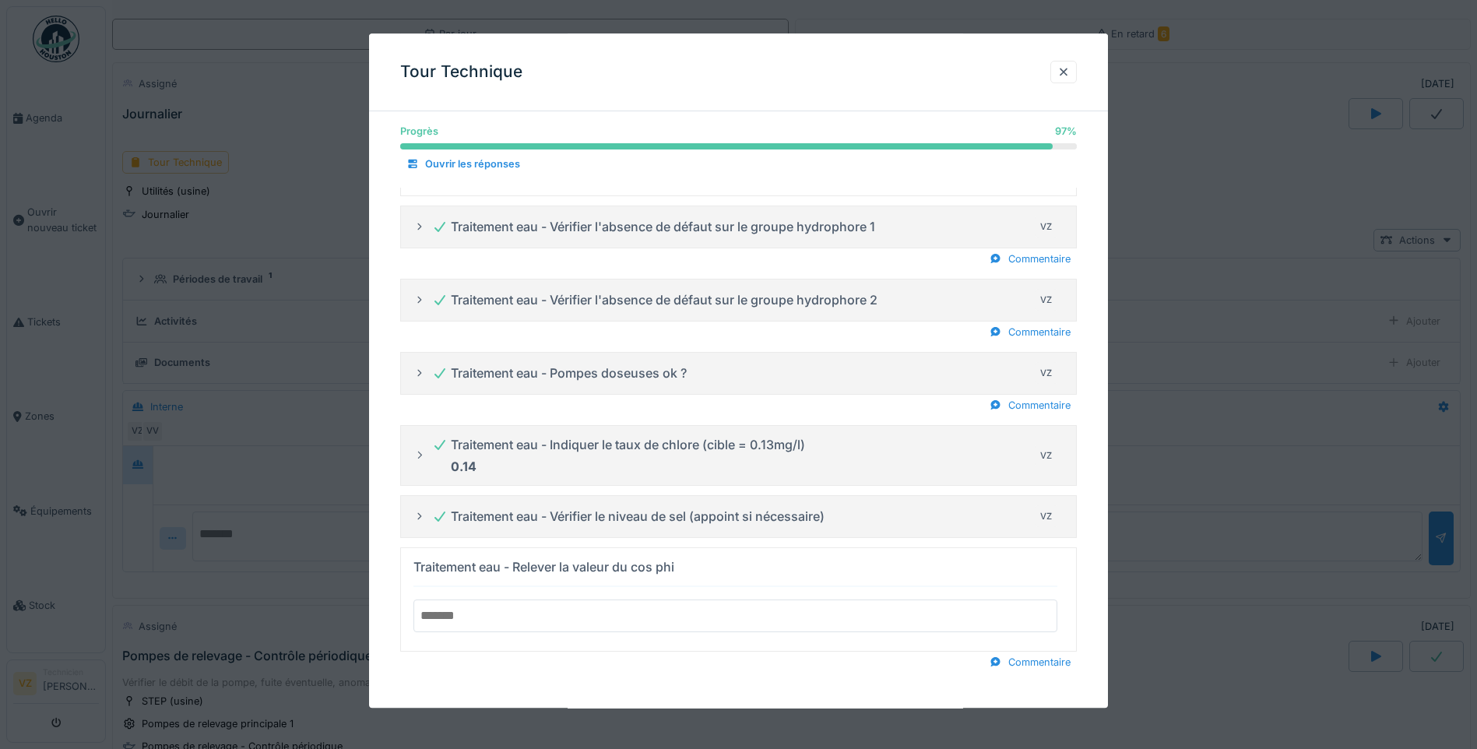
scroll to position [2157, 0]
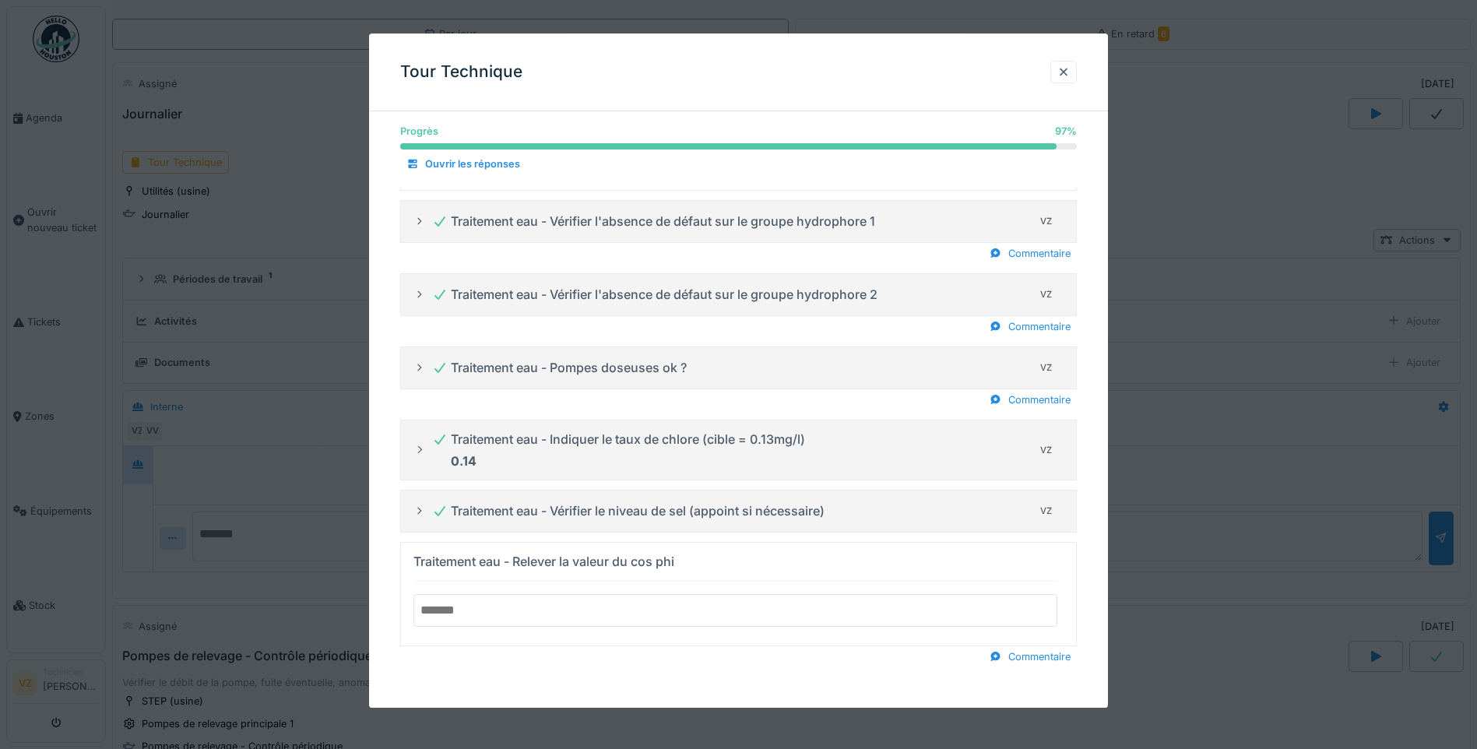
click at [625, 614] on input "number" at bounding box center [736, 610] width 644 height 33
type input "*"
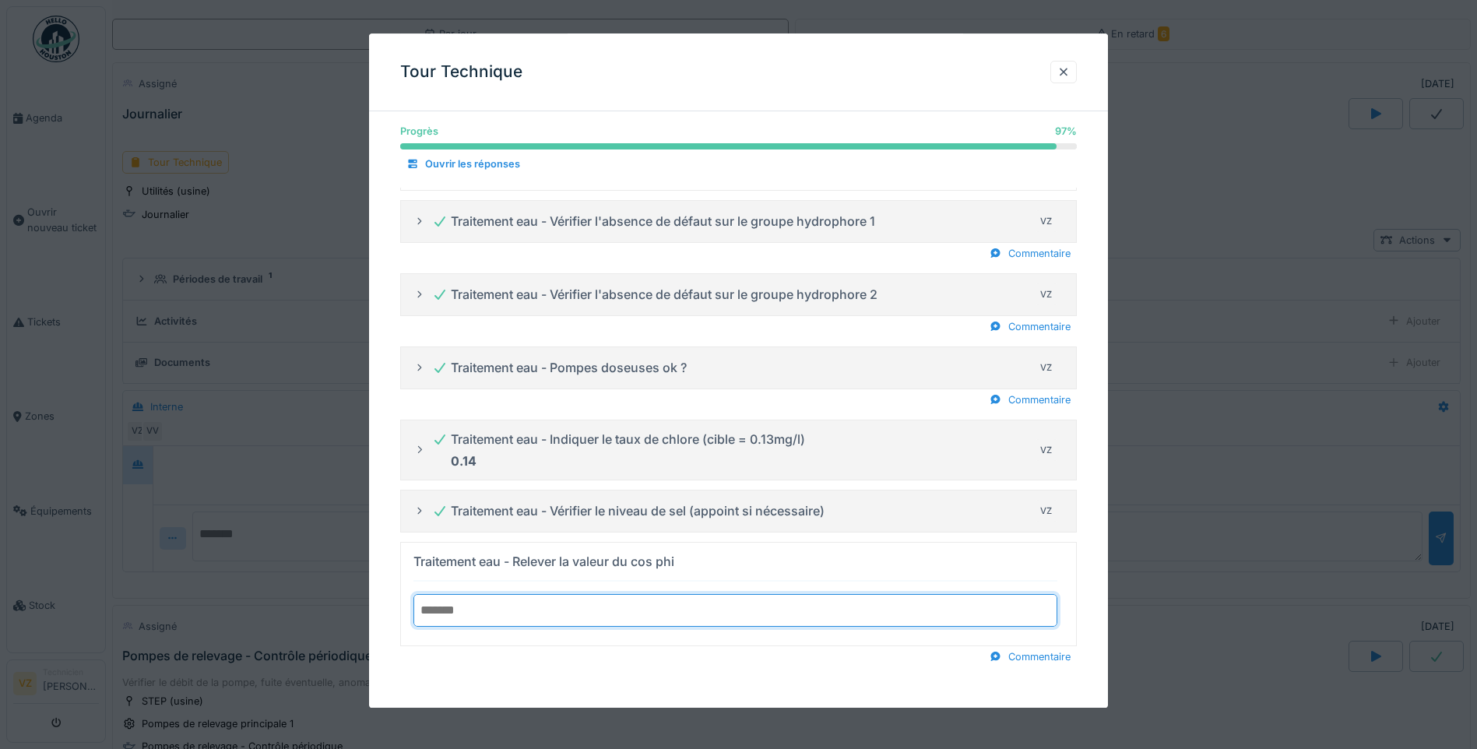
type input "*****"
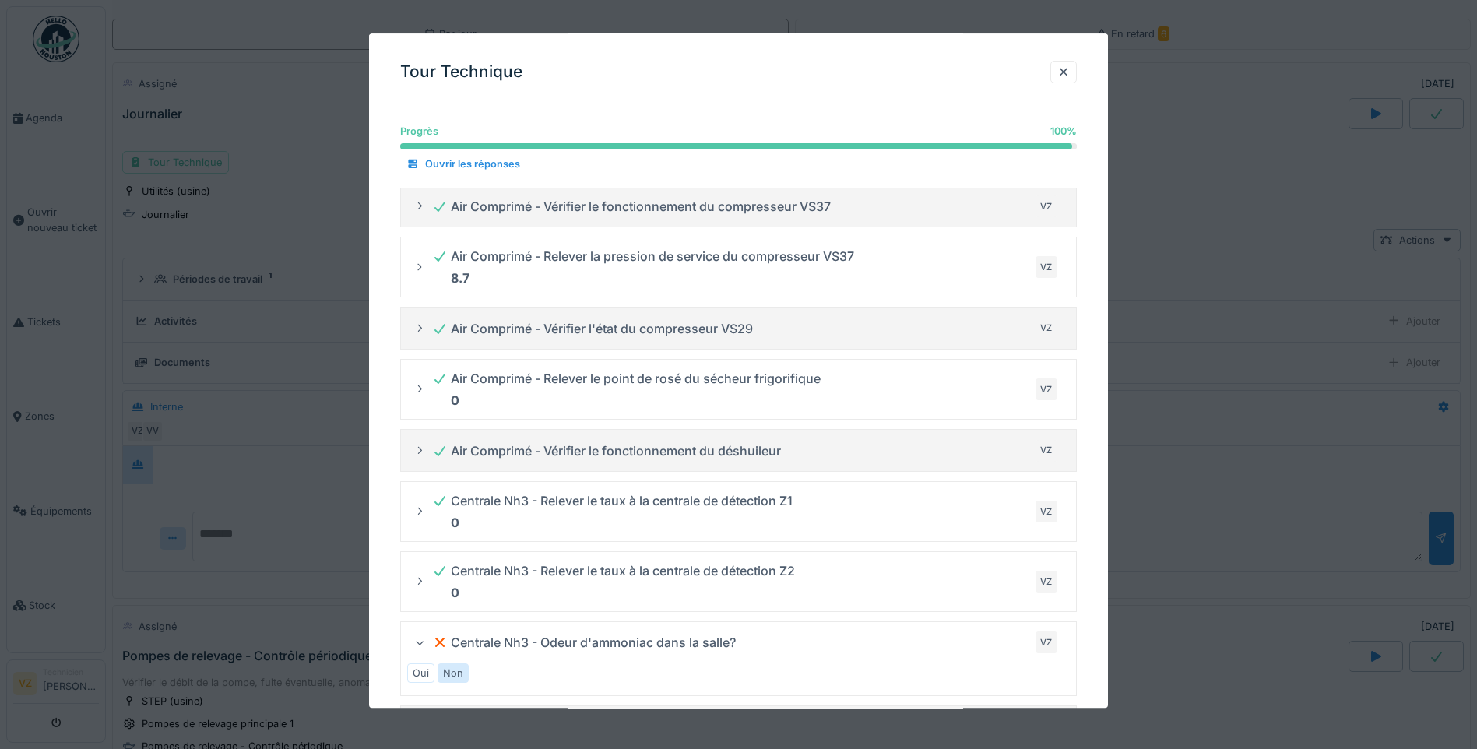
scroll to position [0, 0]
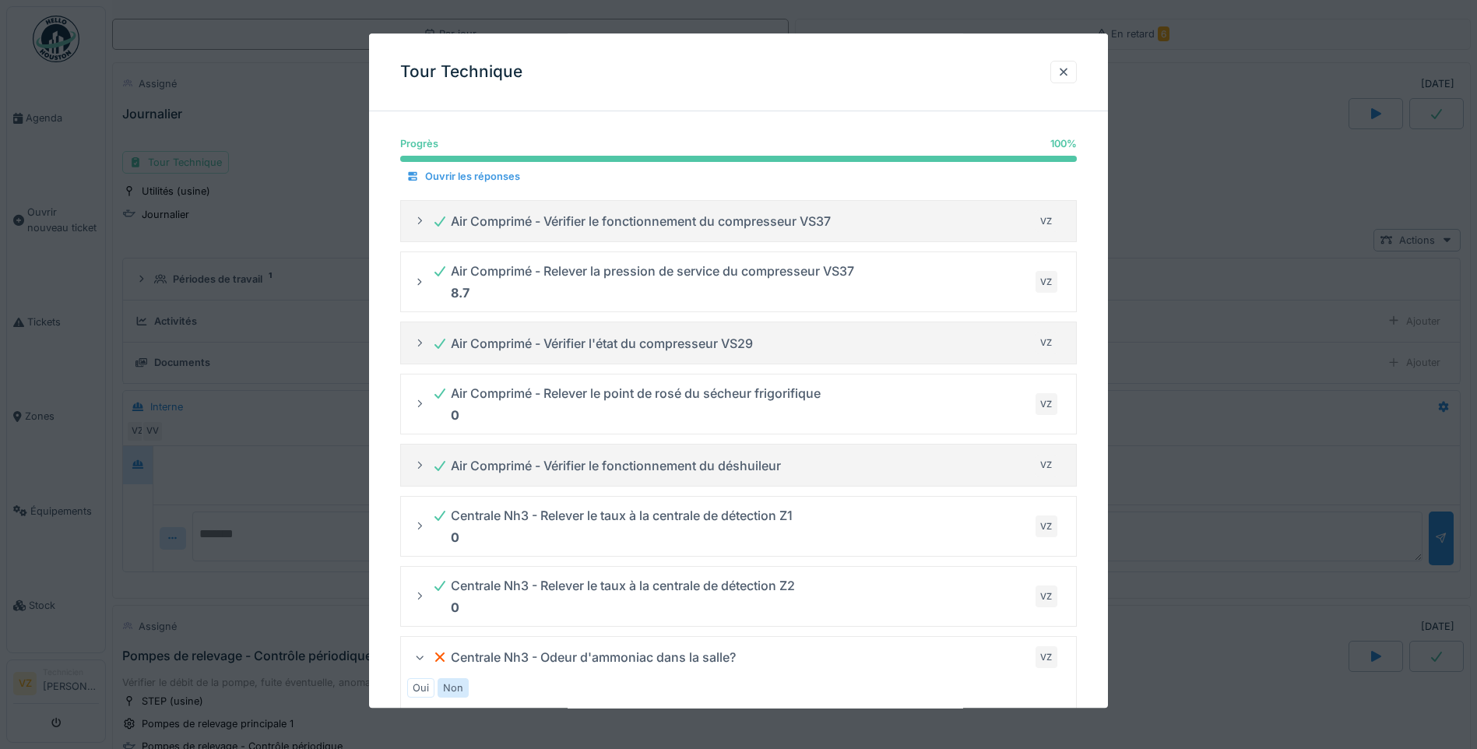
click at [452, 173] on div "Ouvrir les réponses" at bounding box center [463, 177] width 126 height 21
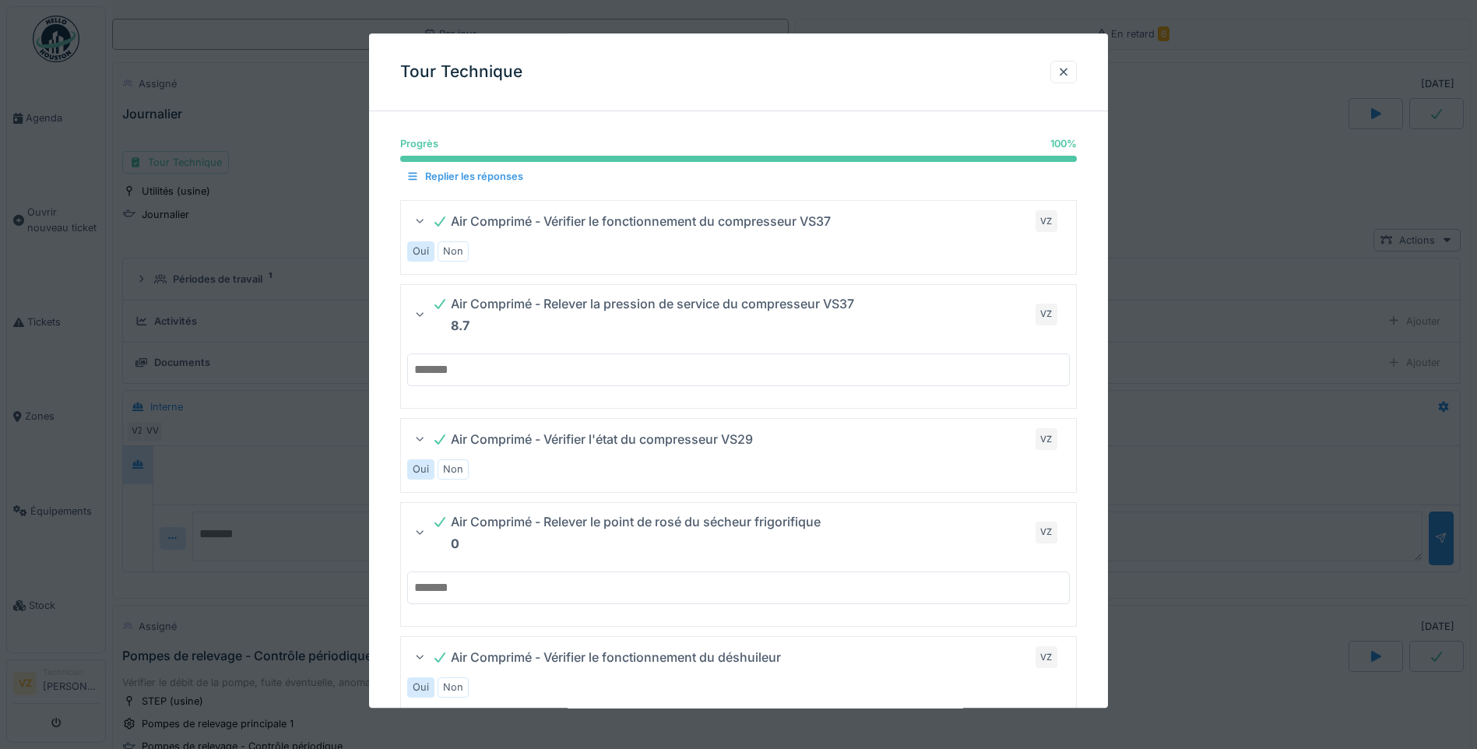
click at [438, 171] on div "Replier les réponses" at bounding box center [464, 177] width 129 height 21
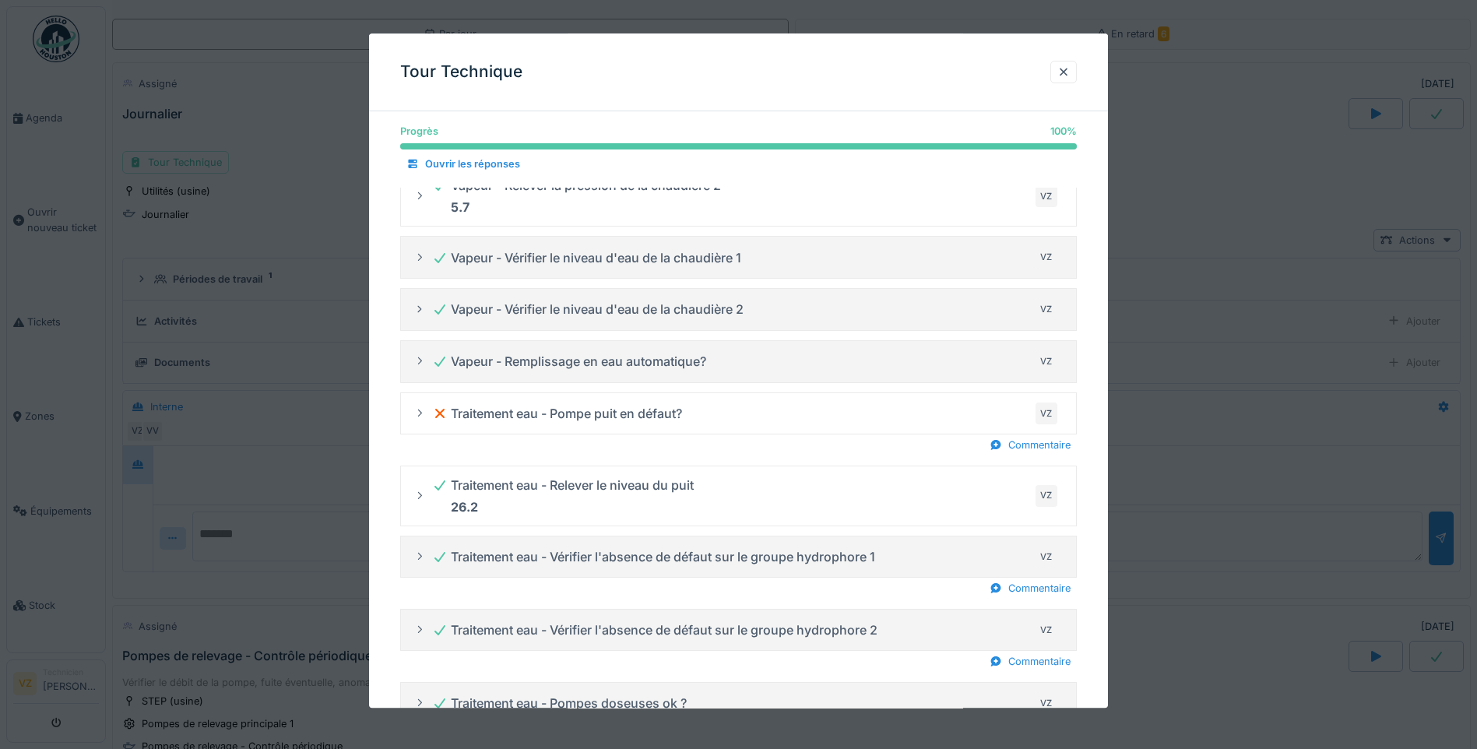
scroll to position [1674, 0]
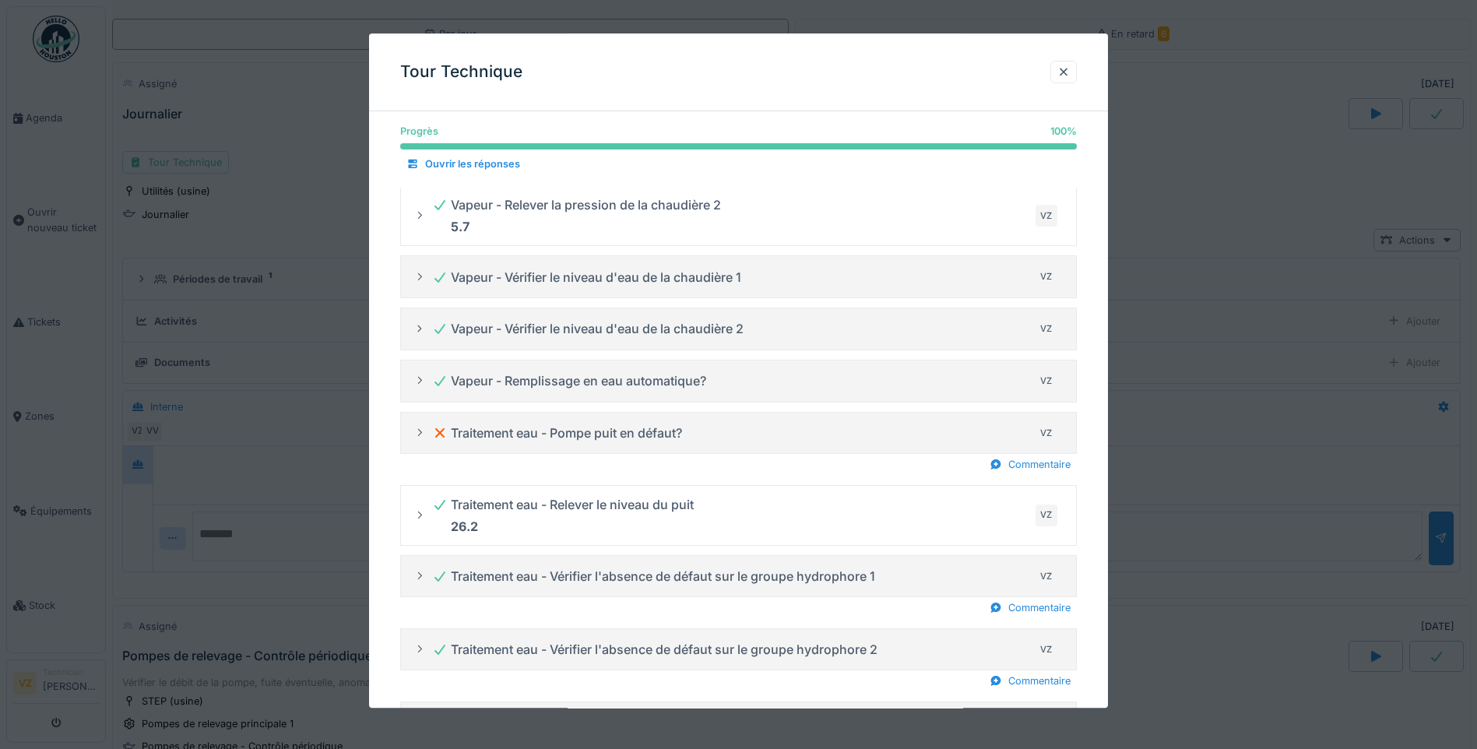
click at [419, 428] on icon at bounding box center [420, 433] width 12 height 10
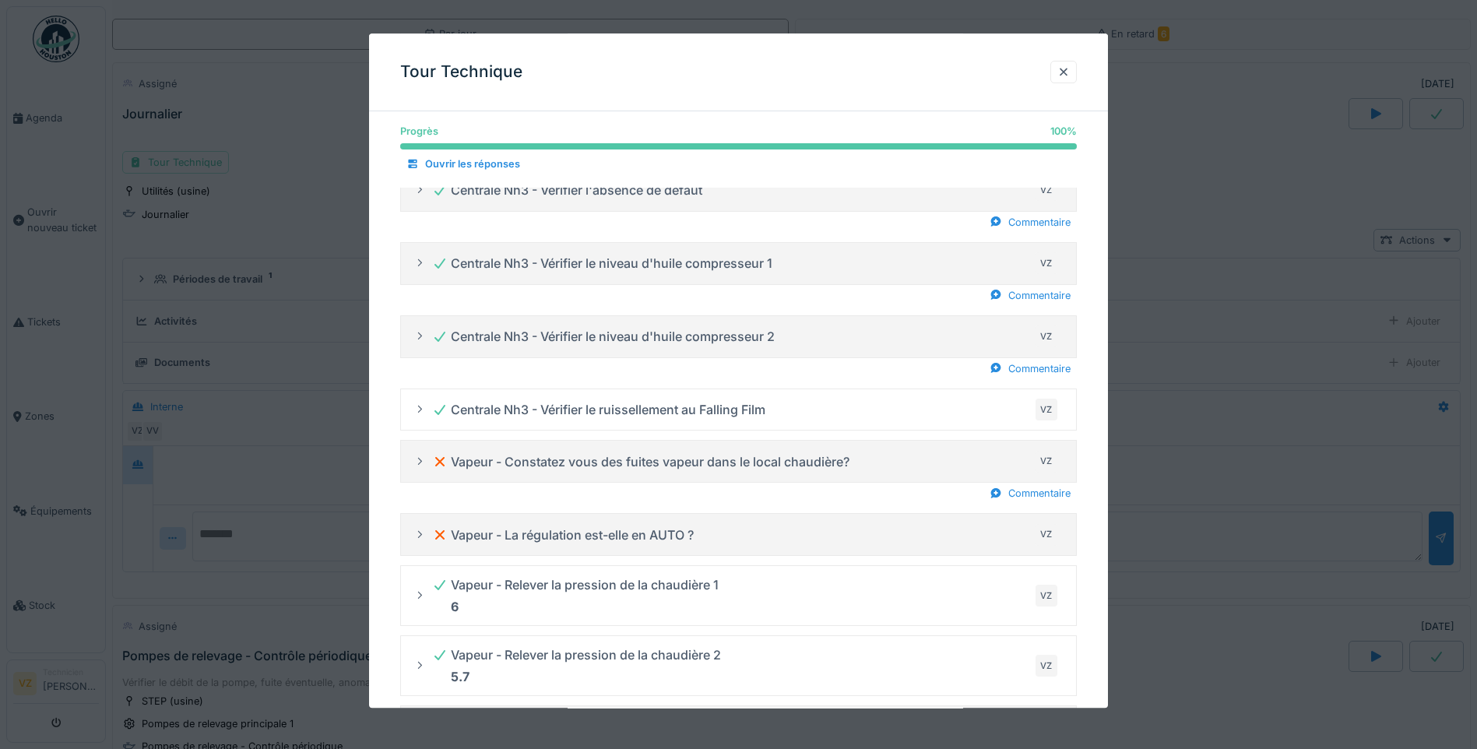
scroll to position [1206, 0]
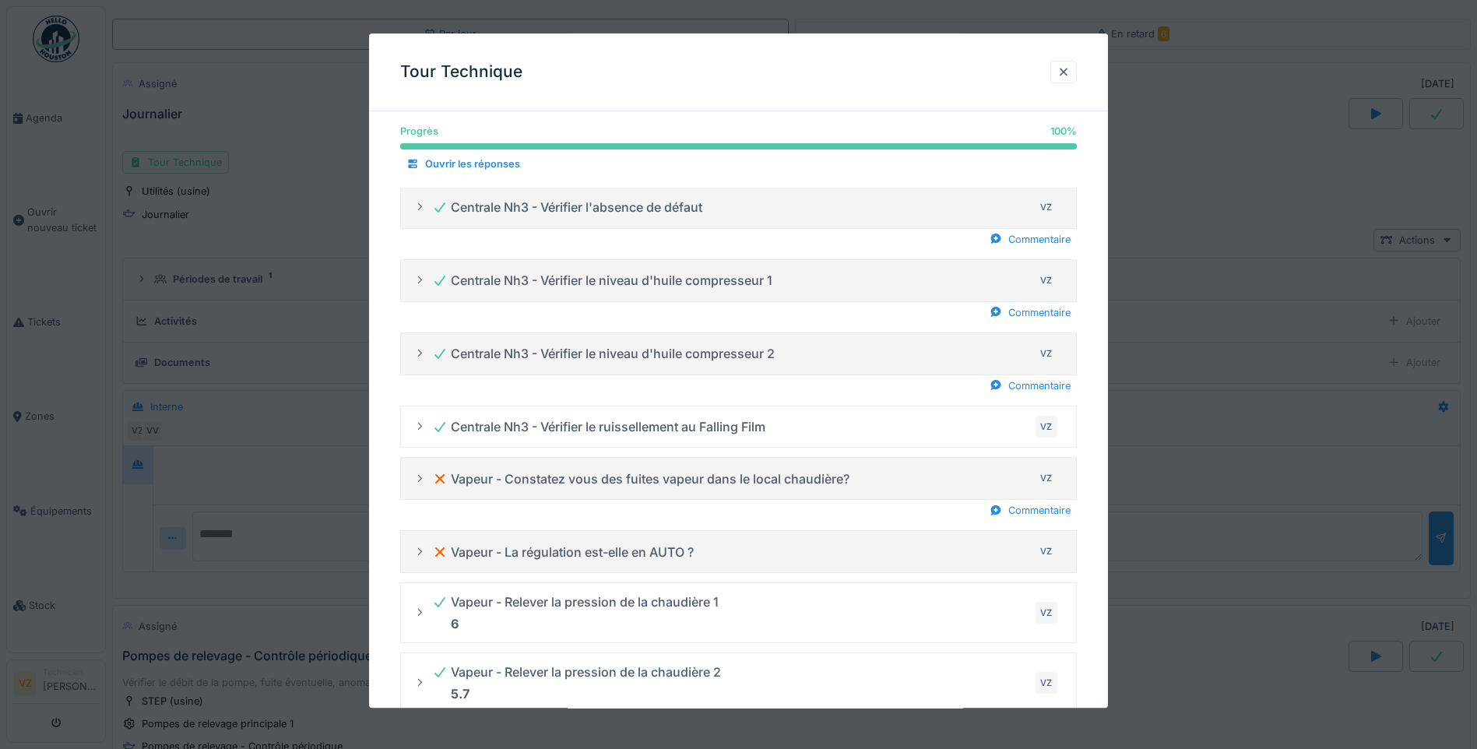
click at [621, 481] on div "Vapeur - Constatez vous des fuites vapeur dans le local chaudière?" at bounding box center [640, 479] width 417 height 19
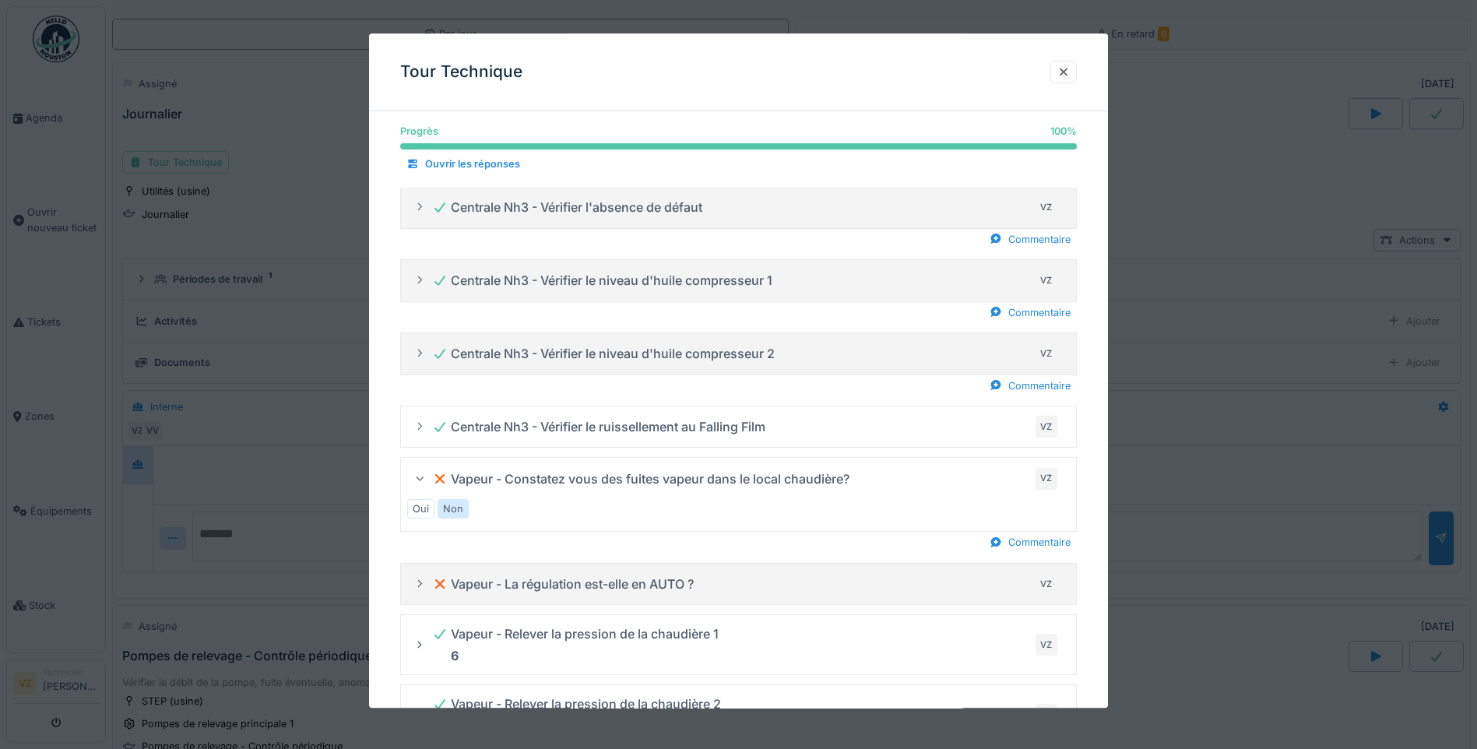
click at [588, 585] on div "Vapeur - La régulation est-elle en AUTO ?" at bounding box center [563, 584] width 262 height 19
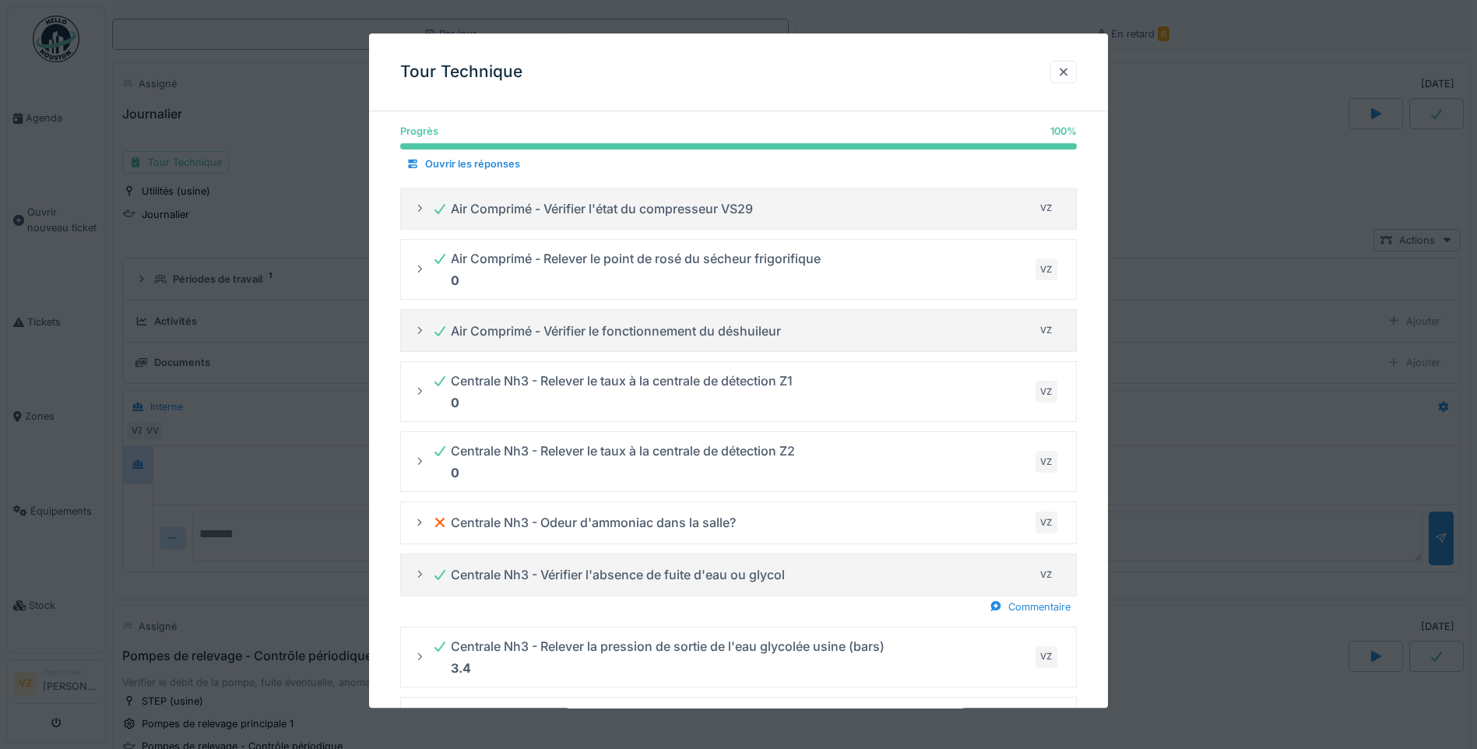
scroll to position [38, 0]
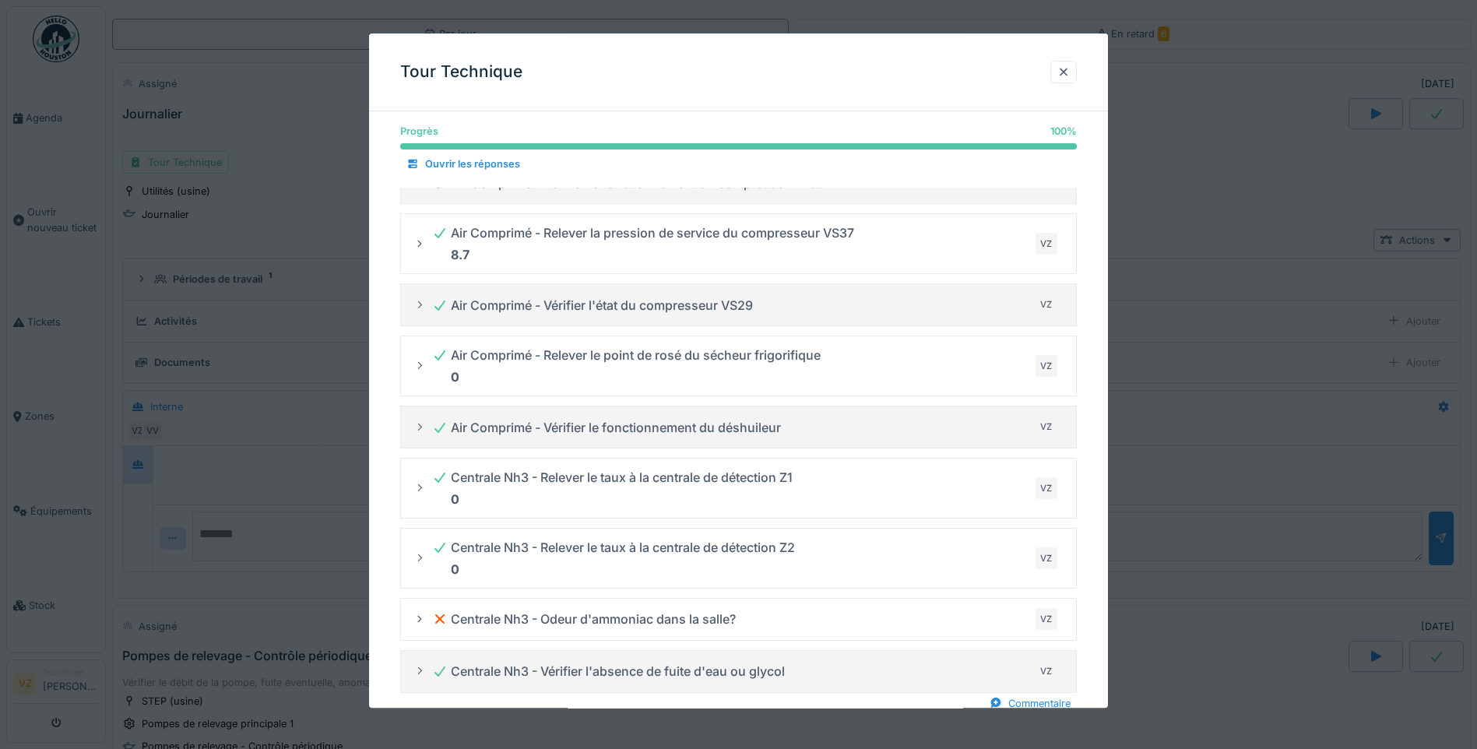
click at [685, 618] on div "Centrale Nh3 - Odeur d'ammoniac dans la salle?" at bounding box center [584, 620] width 304 height 19
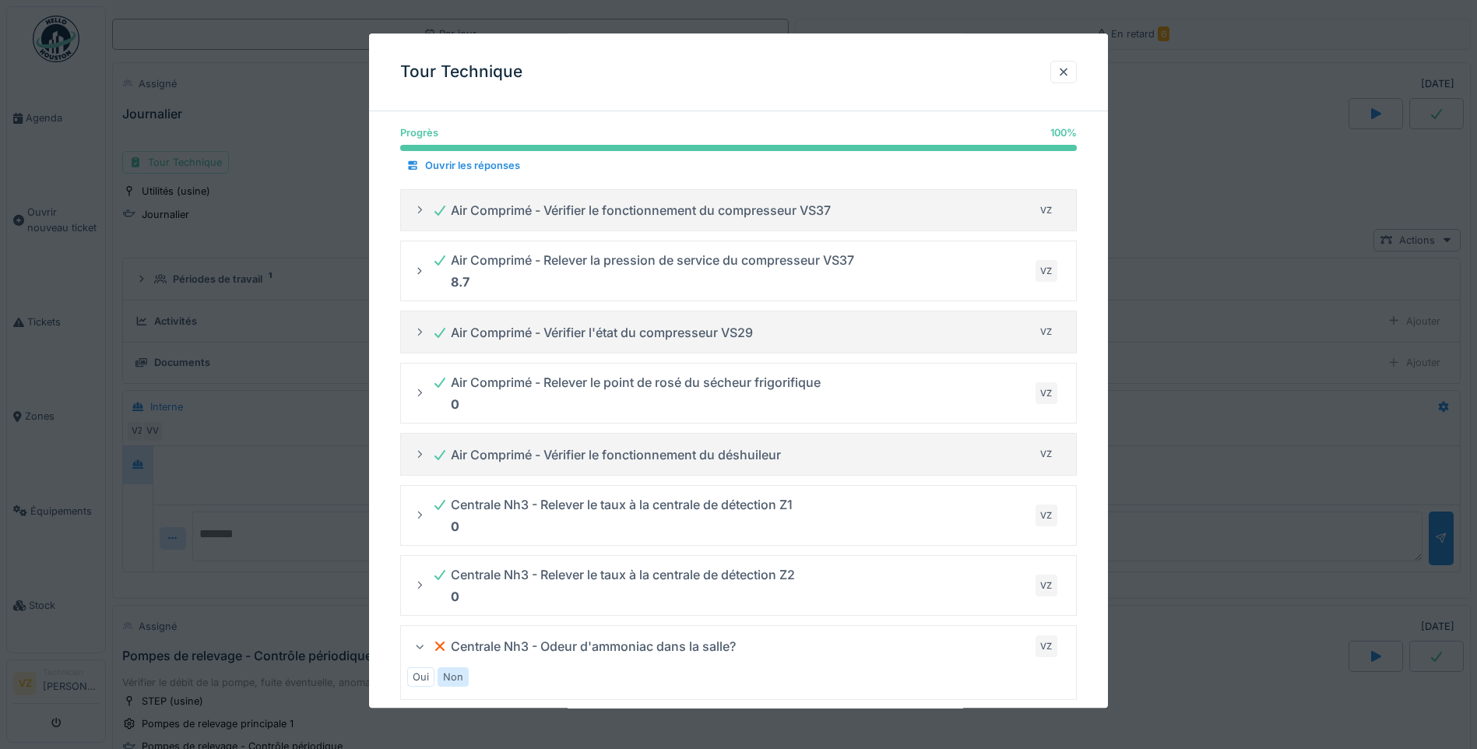
scroll to position [10, 0]
click at [420, 210] on icon at bounding box center [420, 211] width 12 height 10
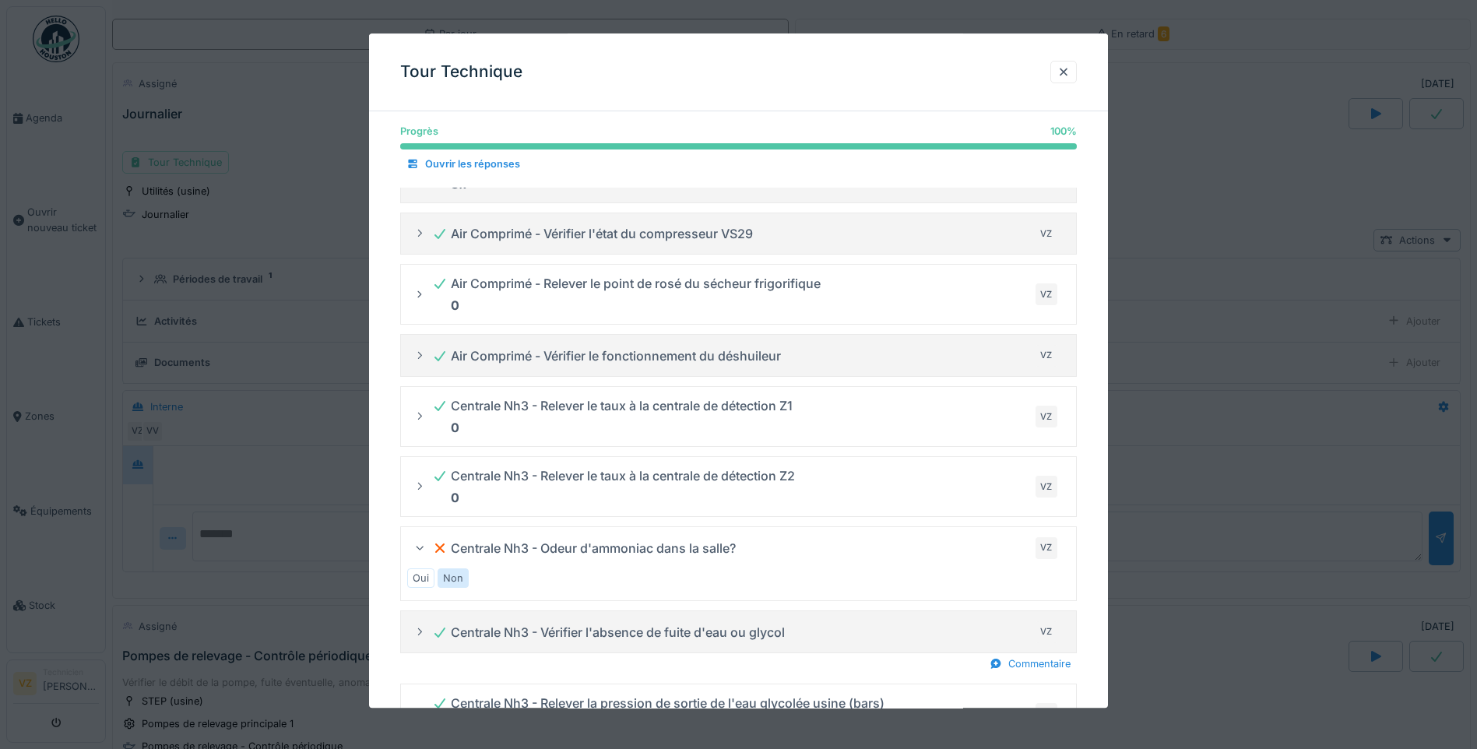
scroll to position [166, 0]
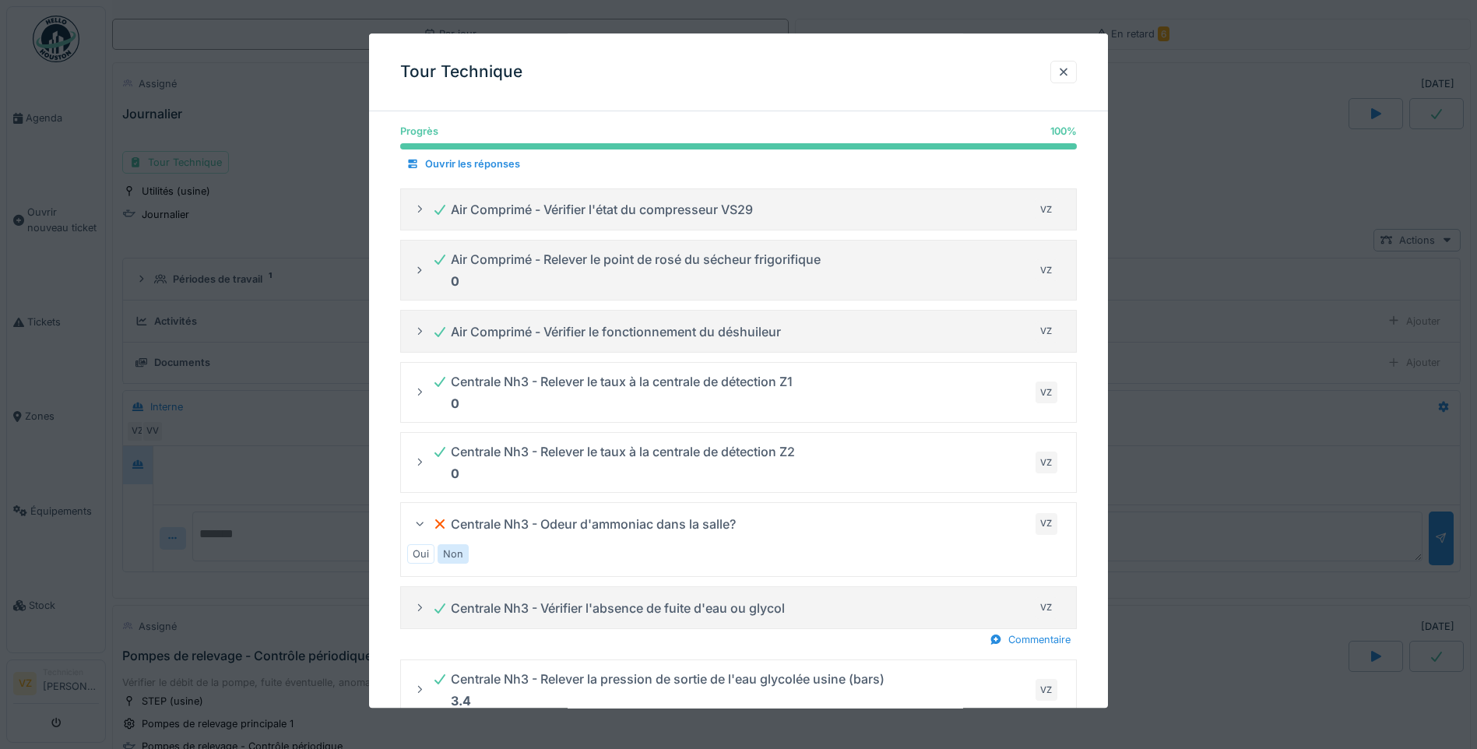
click at [454, 279] on strong "0" at bounding box center [455, 282] width 9 height 16
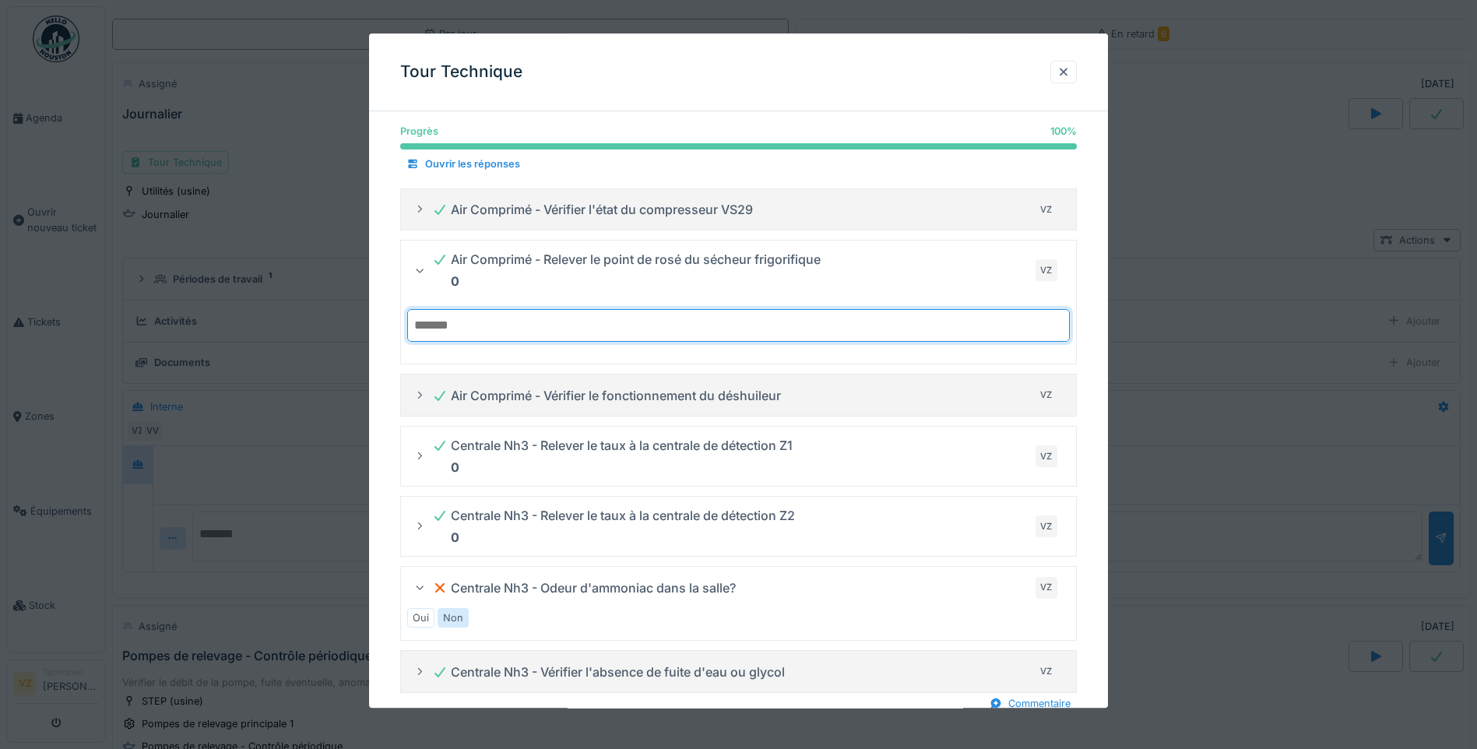
click at [445, 336] on input "*" at bounding box center [738, 326] width 663 height 33
drag, startPoint x: 445, startPoint y: 336, endPoint x: 381, endPoint y: 333, distance: 63.9
type input "*"
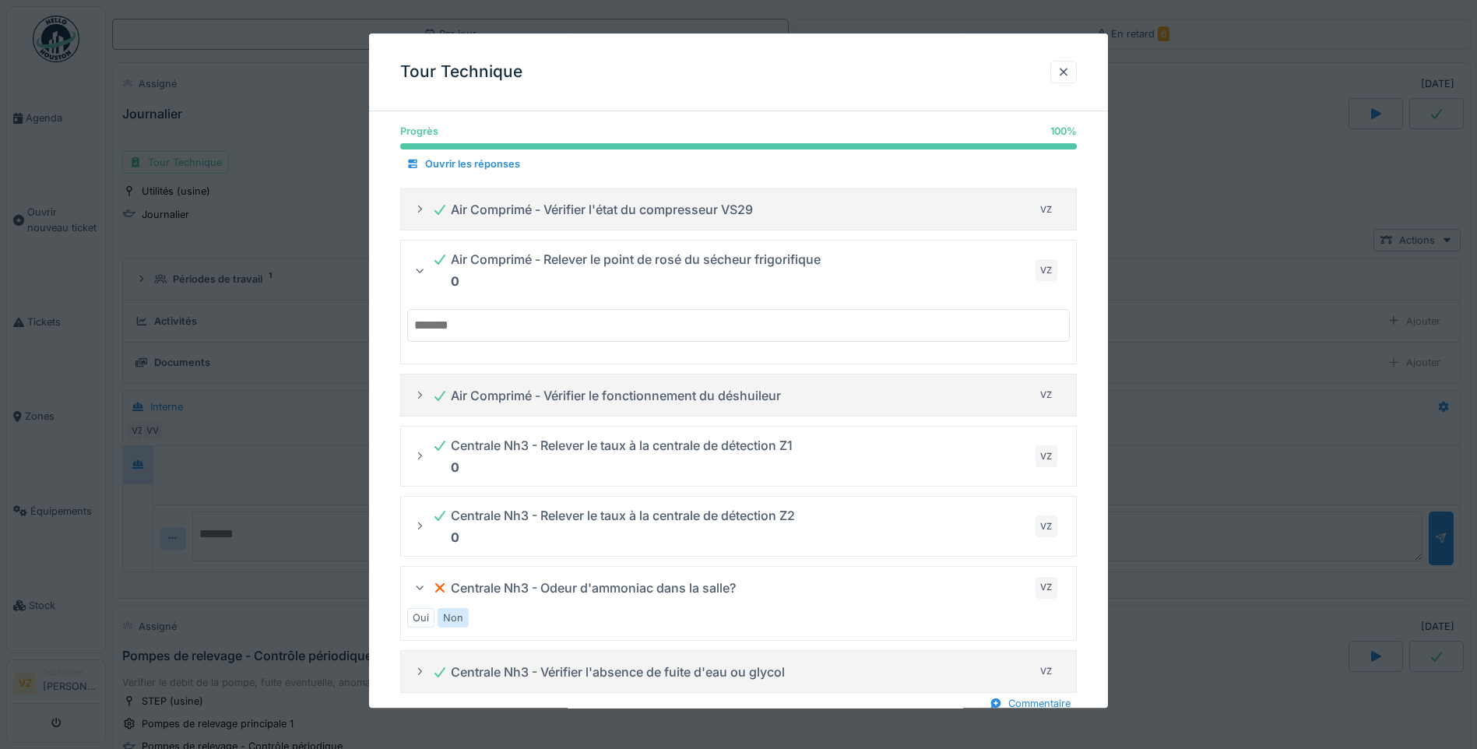
click at [829, 225] on details "Air Comprimé - Vérifier l'état du compresseur VS29 VZ" at bounding box center [738, 209] width 677 height 43
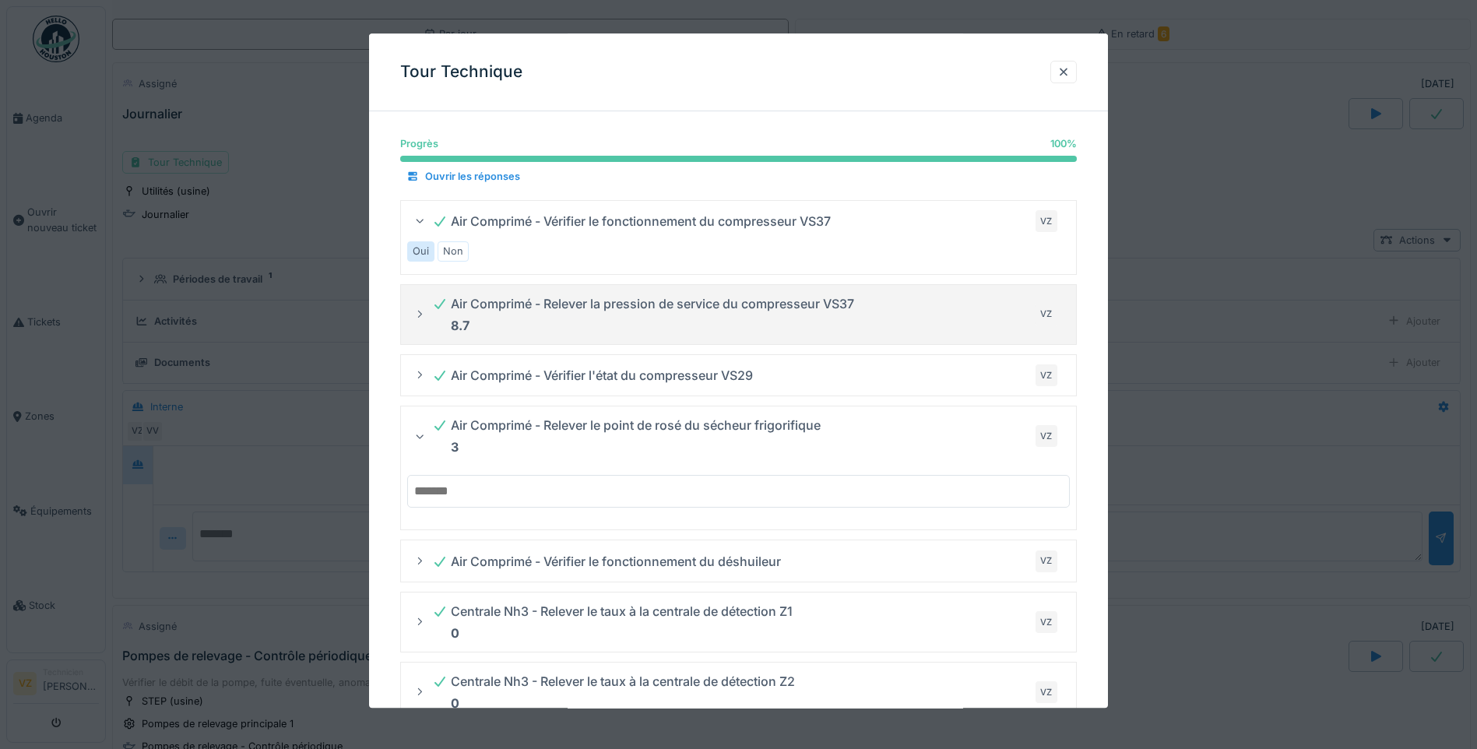
scroll to position [0, 0]
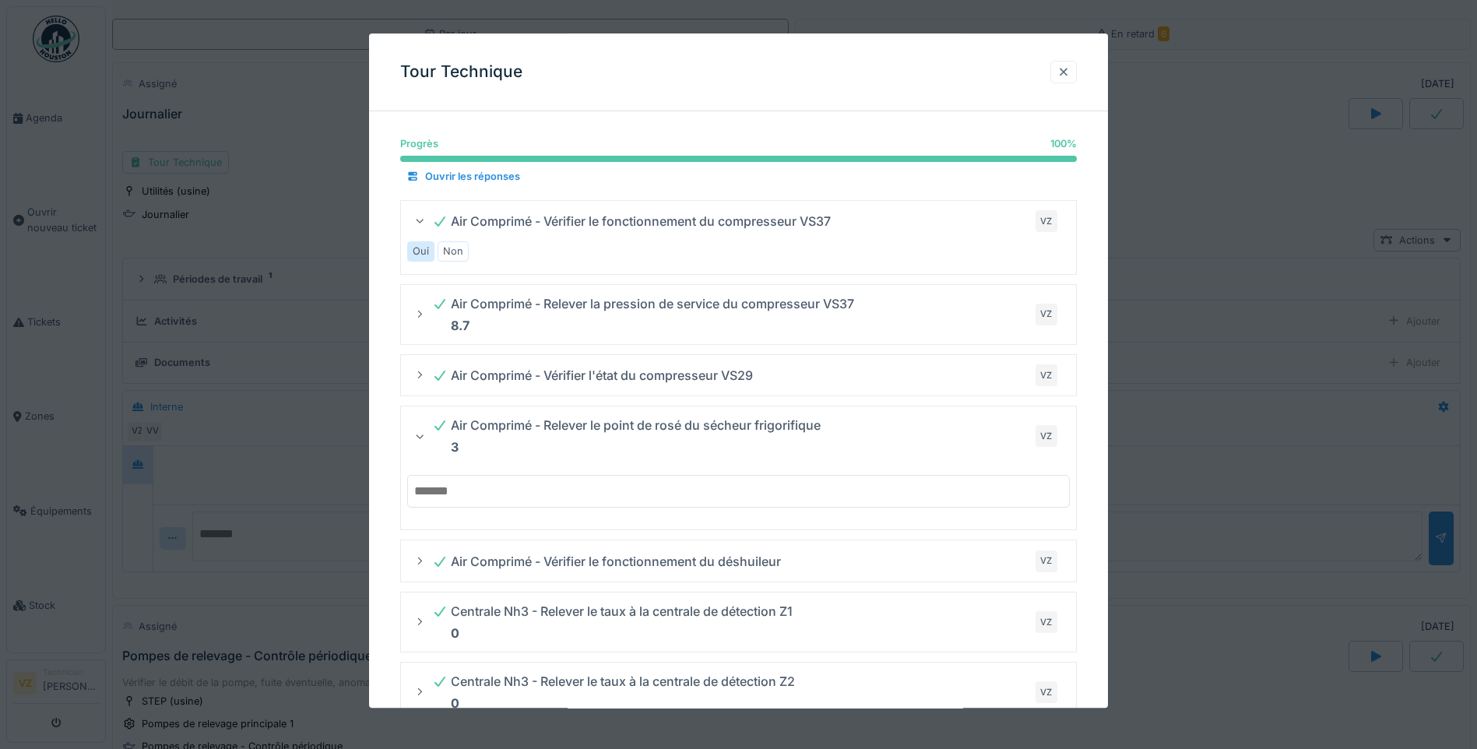
click at [1068, 72] on div at bounding box center [1064, 72] width 12 height 15
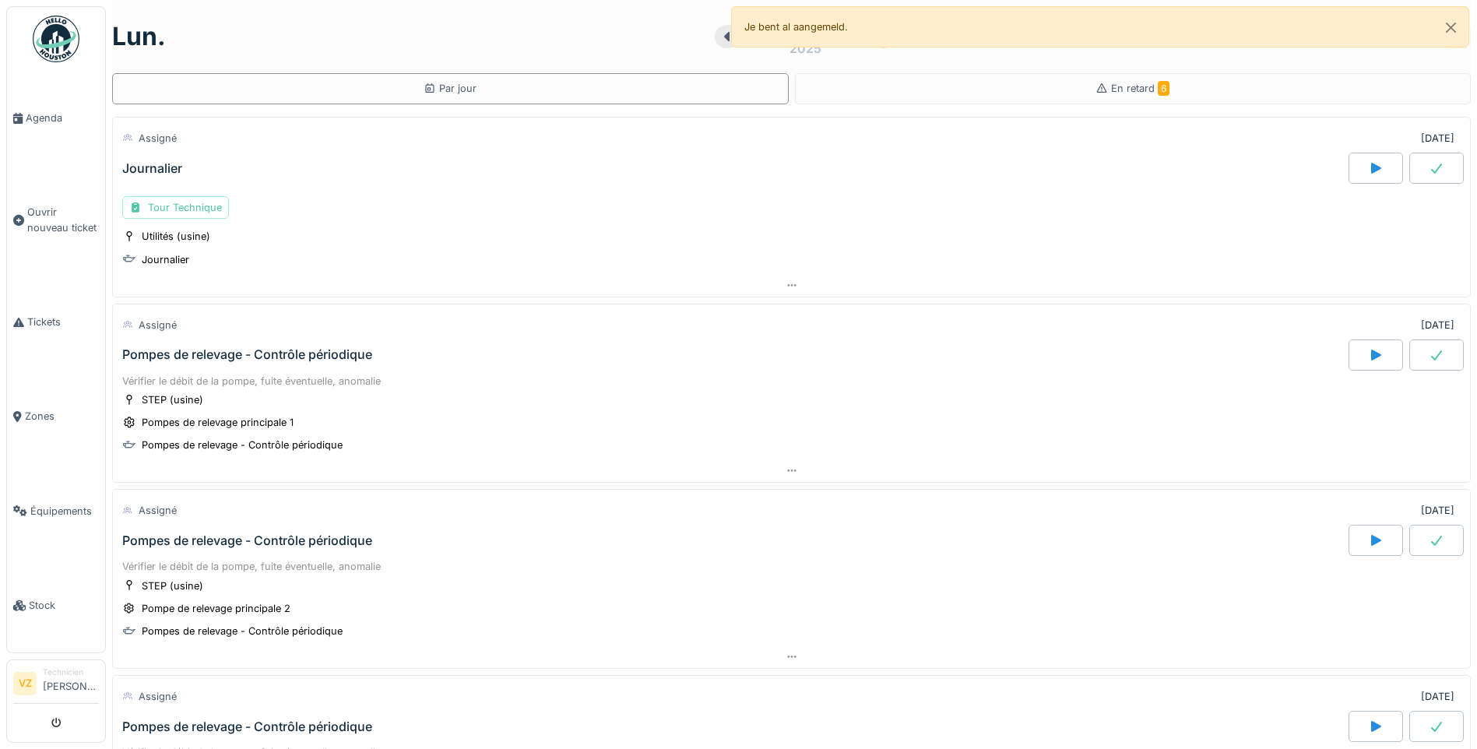
click at [162, 163] on div "Journalier" at bounding box center [152, 168] width 60 height 15
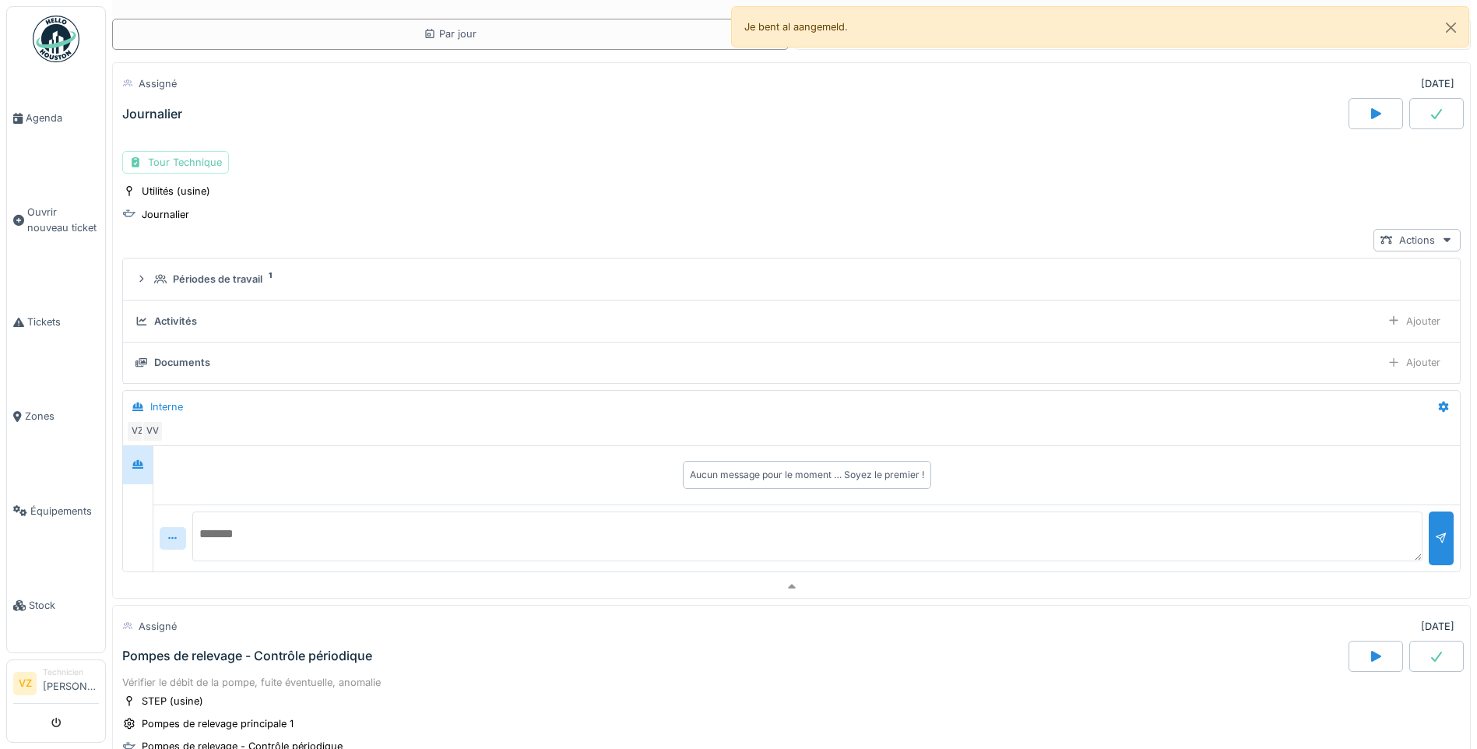
click at [197, 160] on div "Tour Technique" at bounding box center [175, 162] width 107 height 23
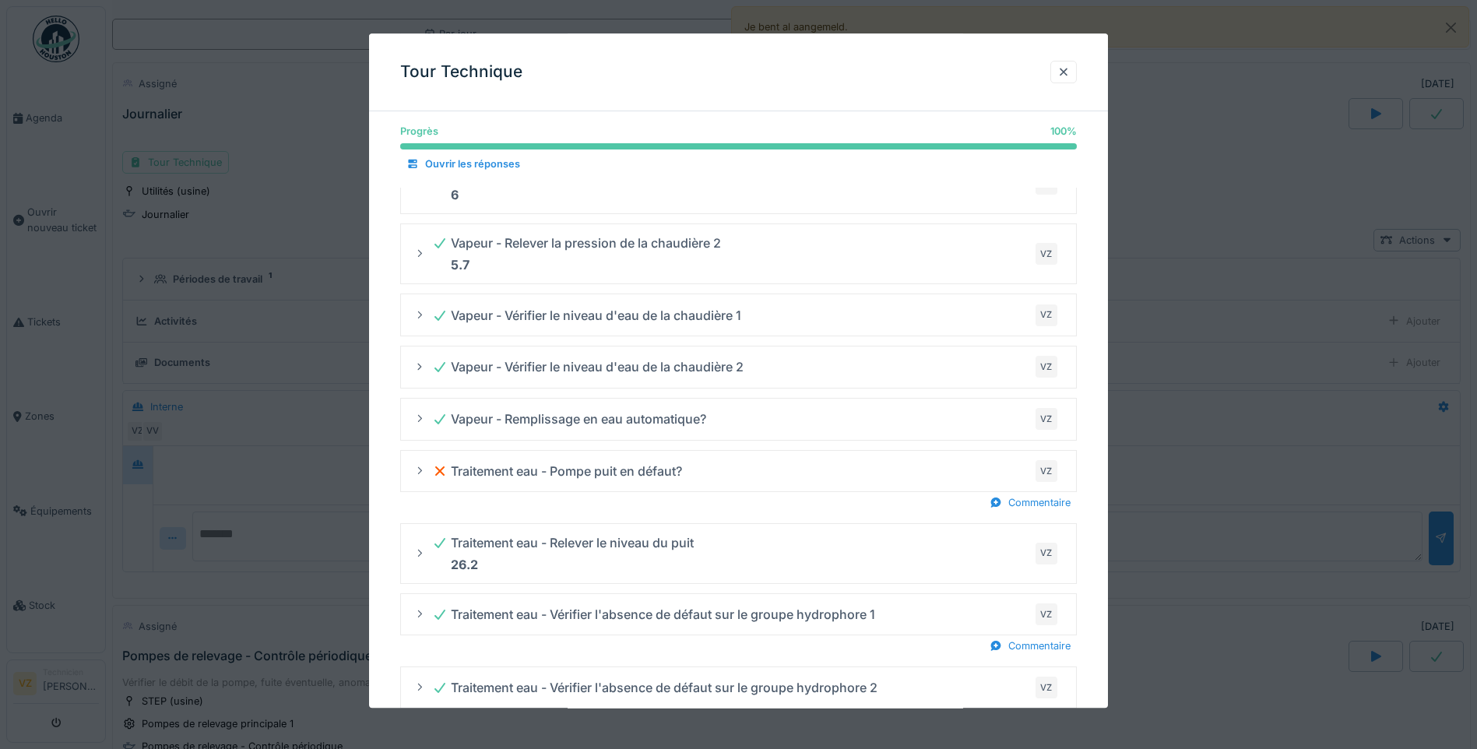
scroll to position [1713, 0]
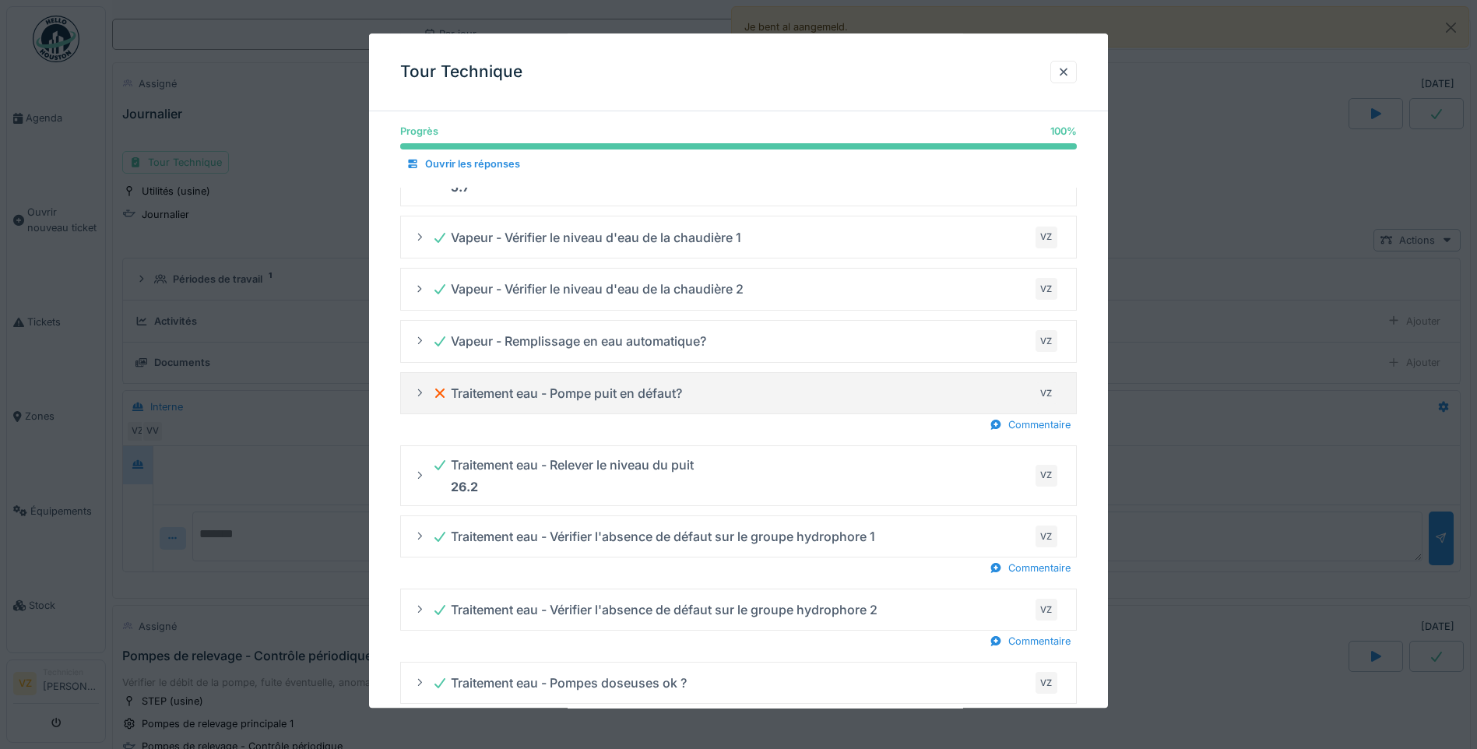
click at [418, 393] on icon at bounding box center [420, 394] width 12 height 10
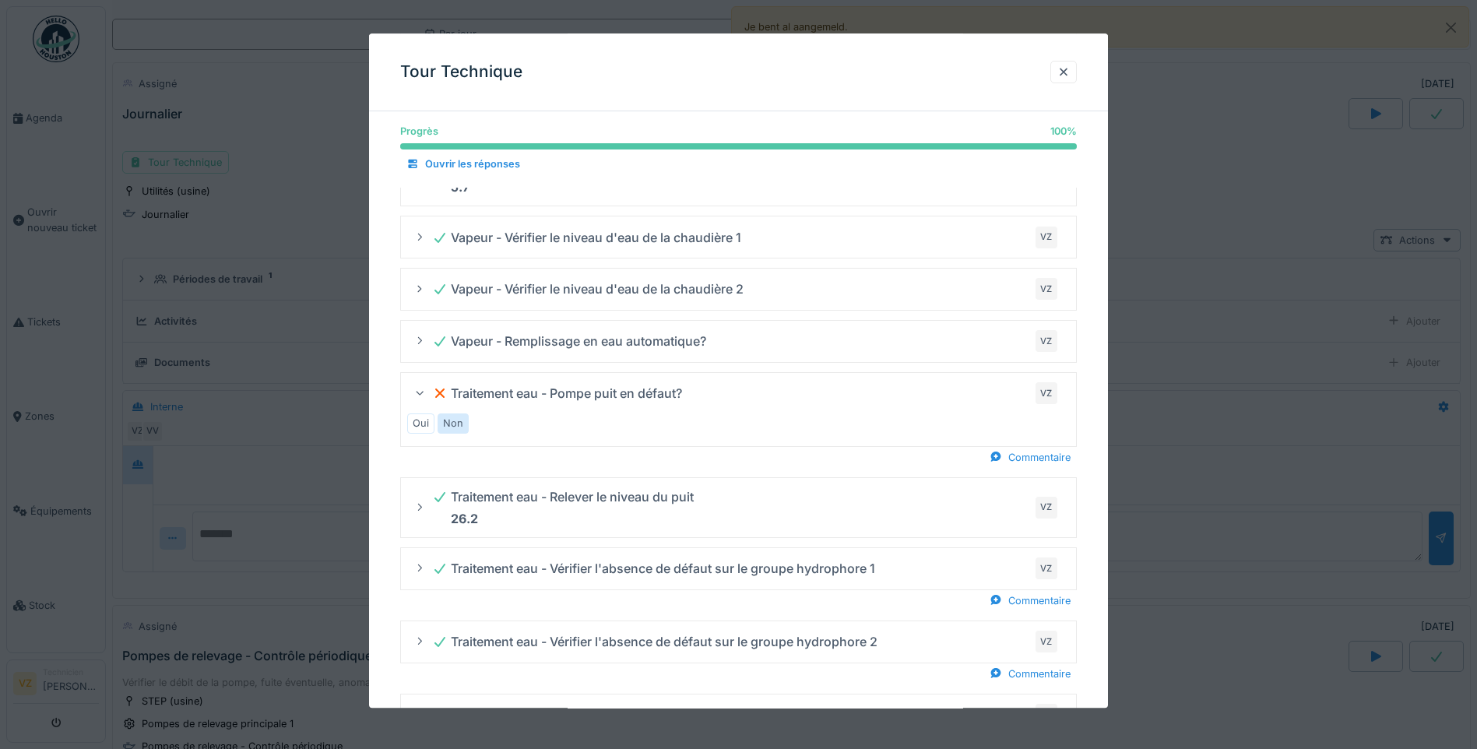
click at [415, 389] on icon at bounding box center [420, 393] width 10 height 12
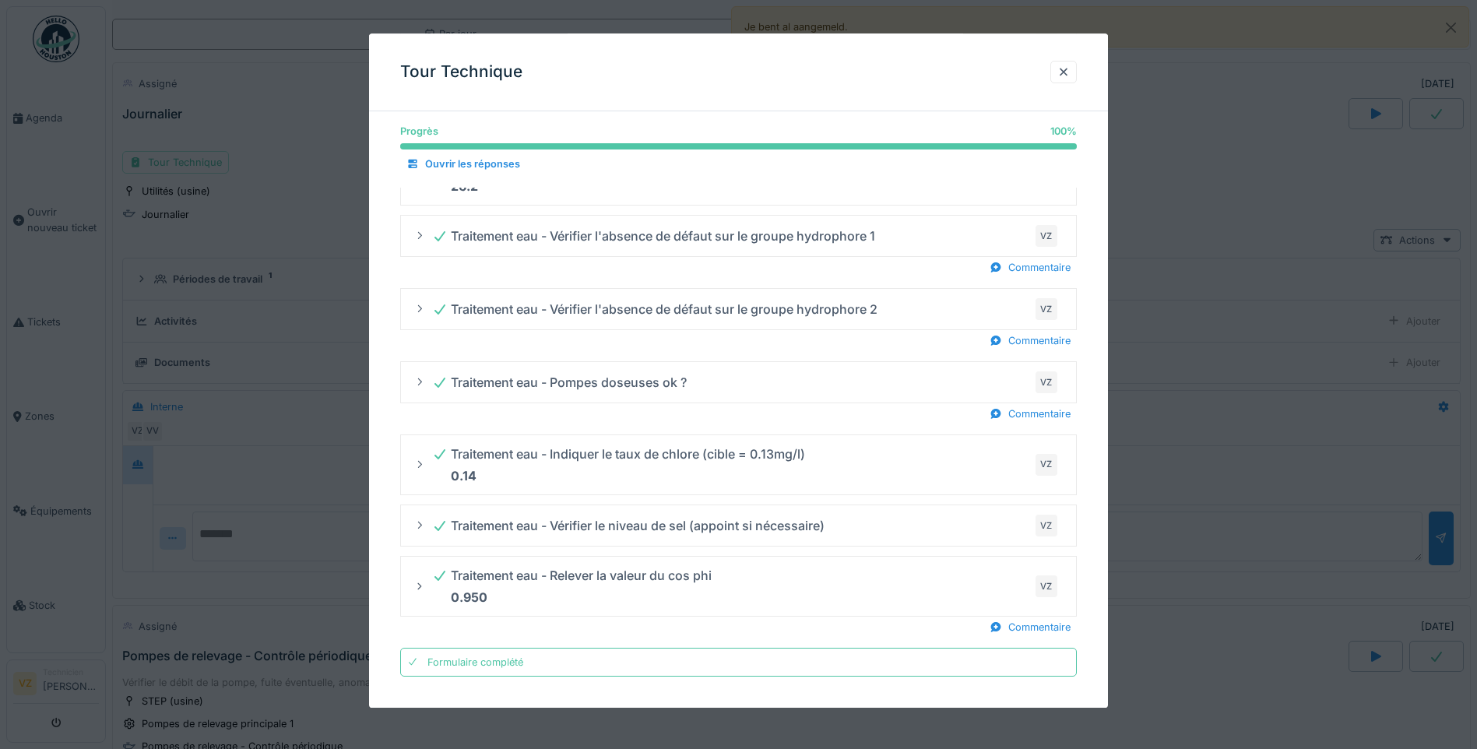
scroll to position [12, 0]
click at [1070, 76] on div at bounding box center [1064, 72] width 12 height 15
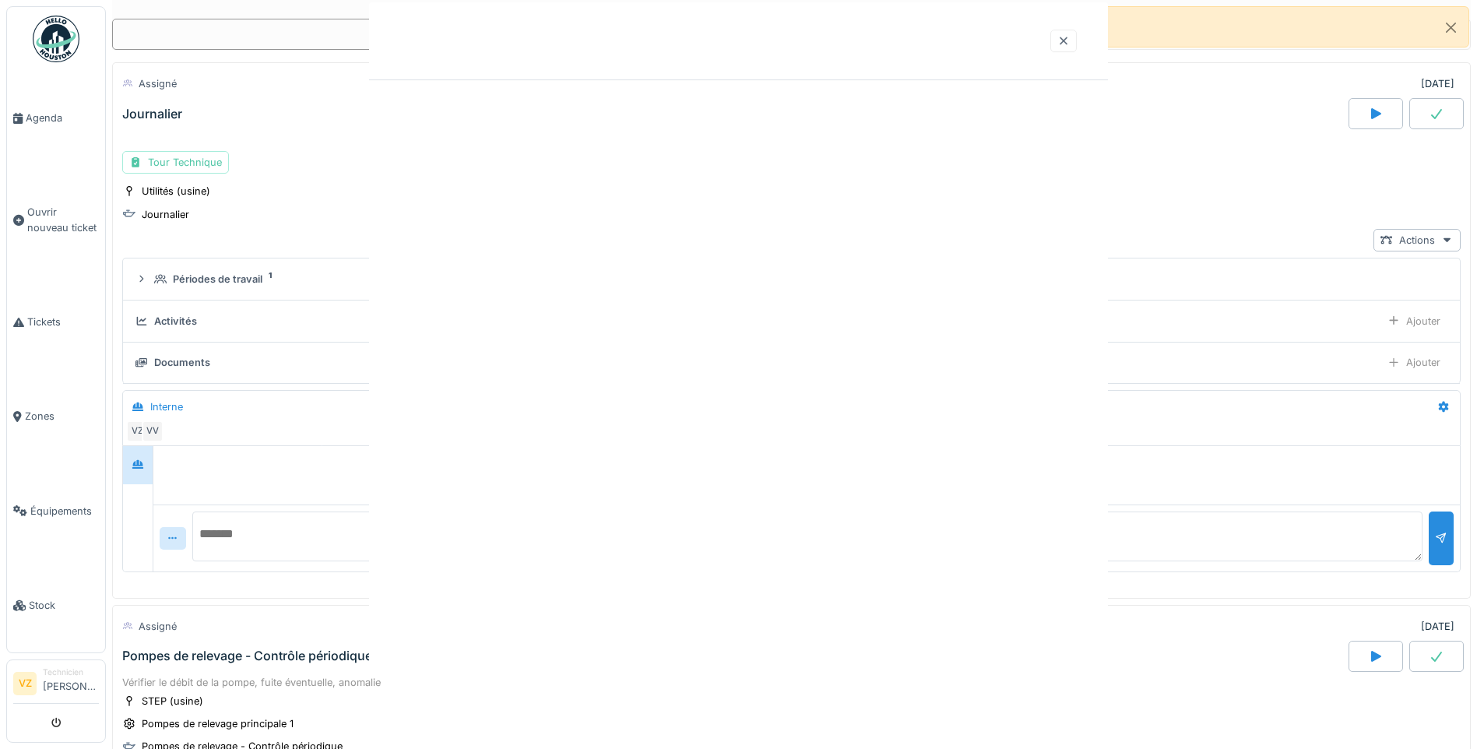
scroll to position [0, 0]
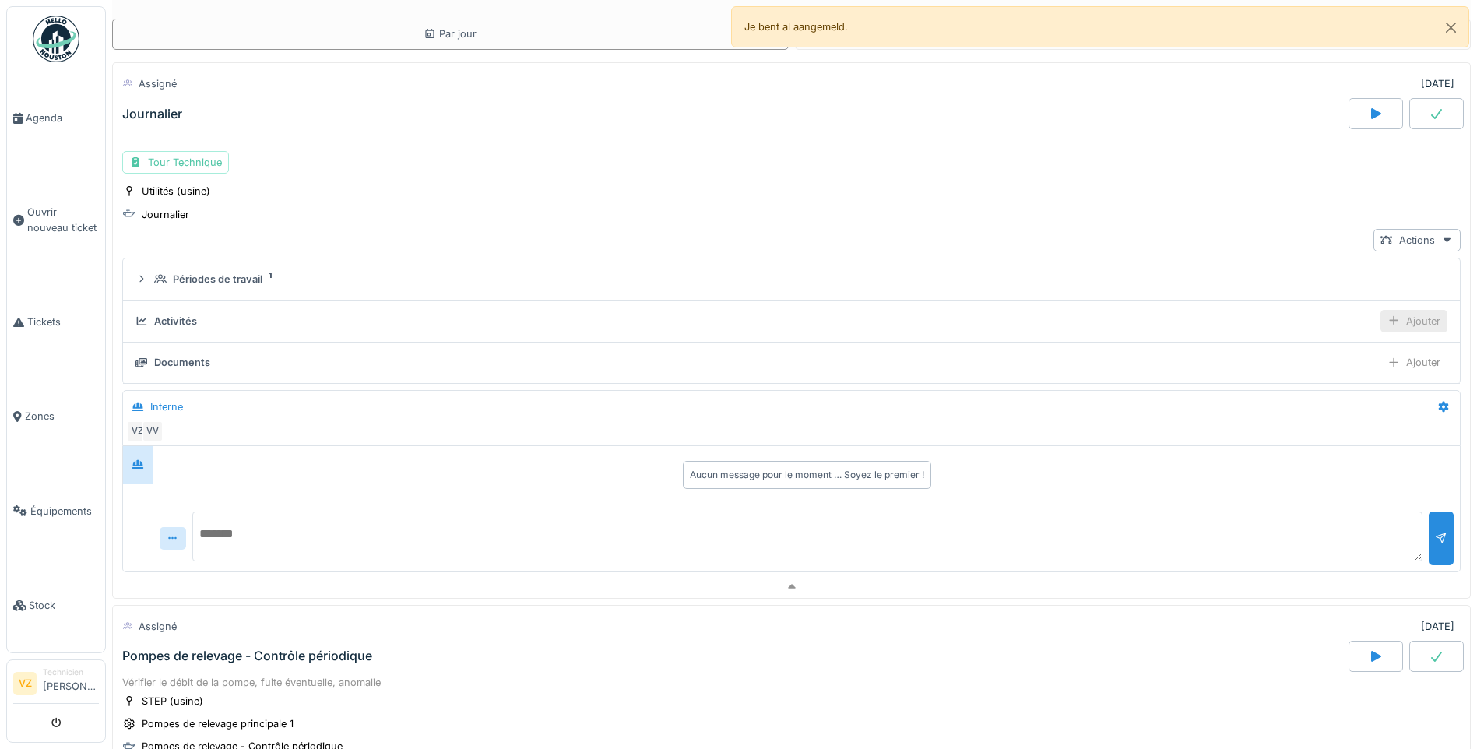
click at [1388, 315] on icon at bounding box center [1394, 320] width 12 height 10
click at [1286, 346] on div "Ajouter des heures" at bounding box center [1325, 355] width 166 height 23
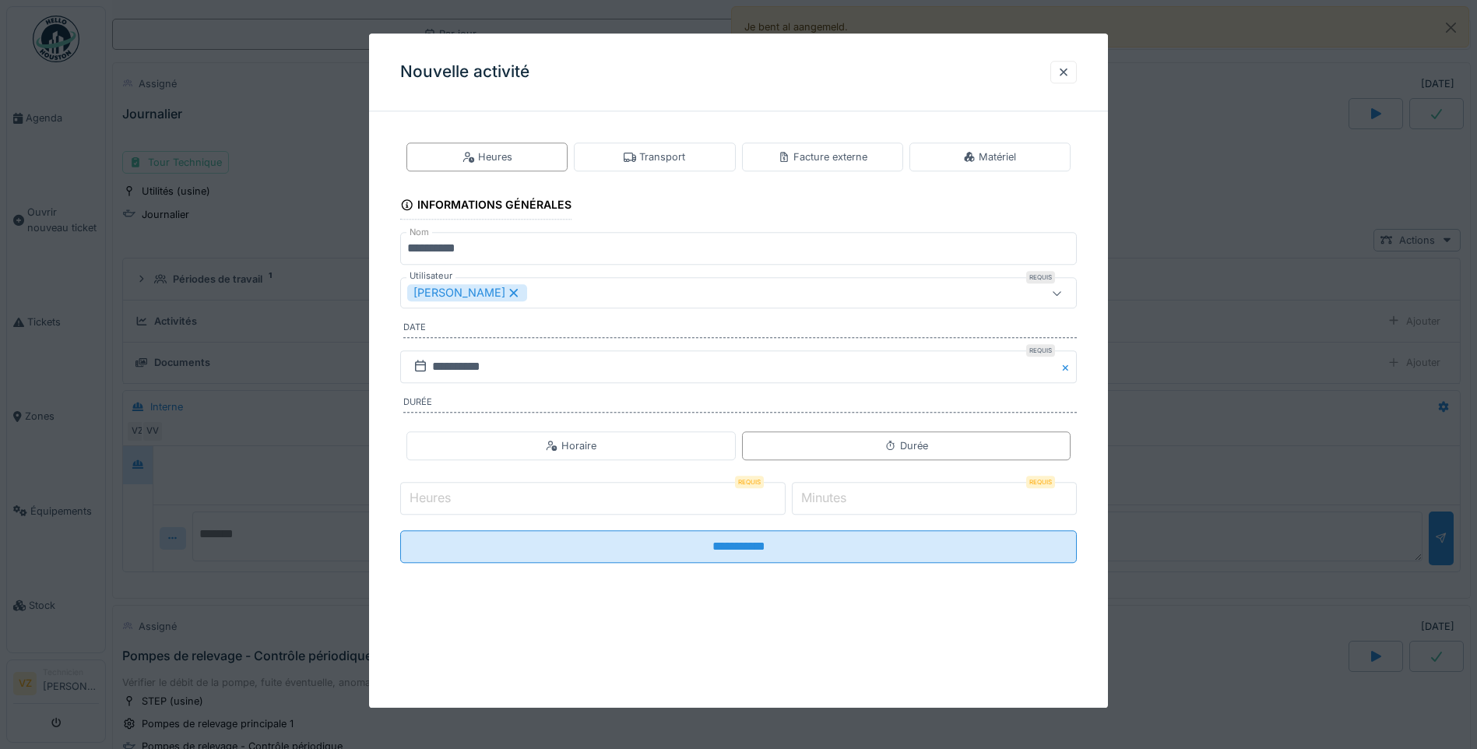
click at [722, 490] on input "Heures" at bounding box center [593, 498] width 386 height 33
type input "*"
click at [850, 501] on label "Minutes" at bounding box center [823, 498] width 51 height 19
click at [855, 501] on input "*" at bounding box center [934, 498] width 285 height 33
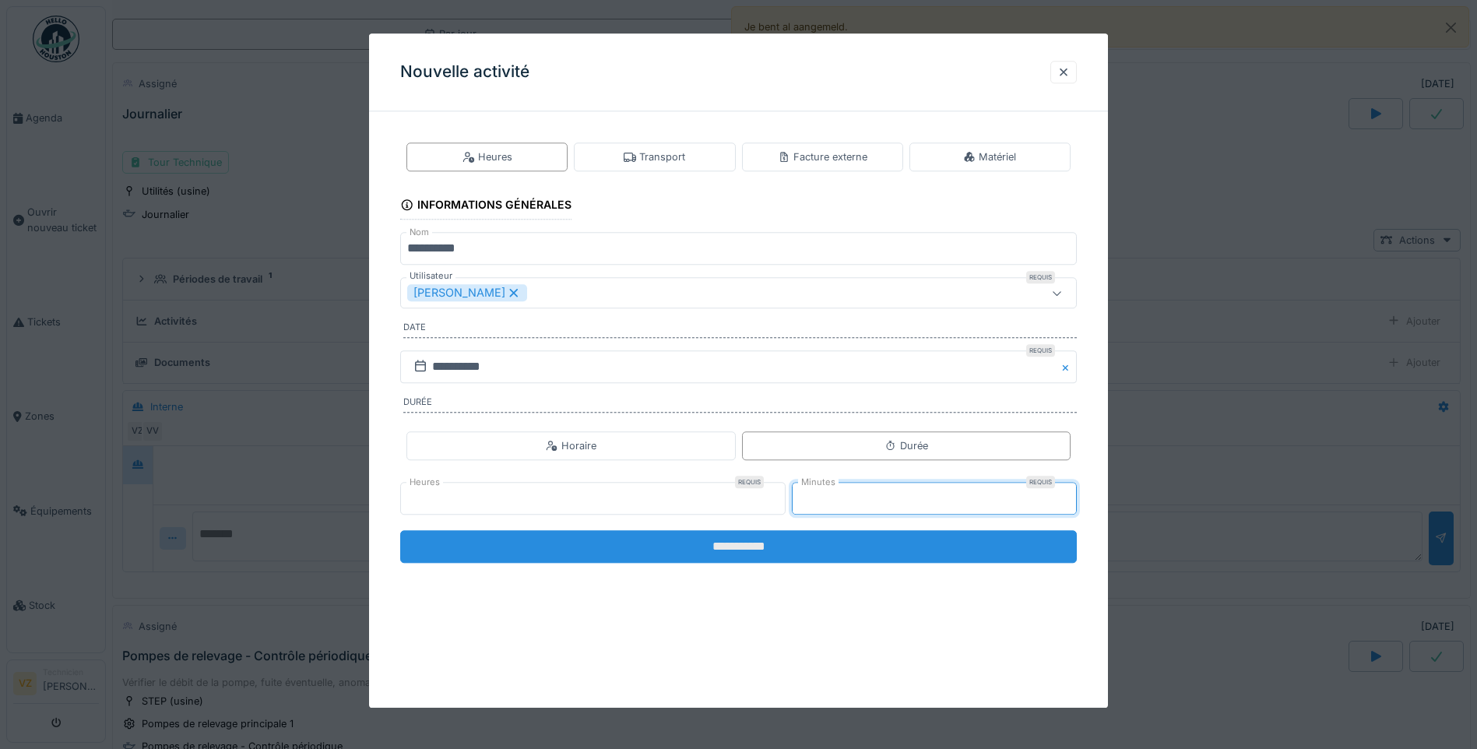
type input "**"
click at [832, 544] on input "**********" at bounding box center [738, 546] width 677 height 33
click at [917, 538] on input "**********" at bounding box center [738, 546] width 677 height 33
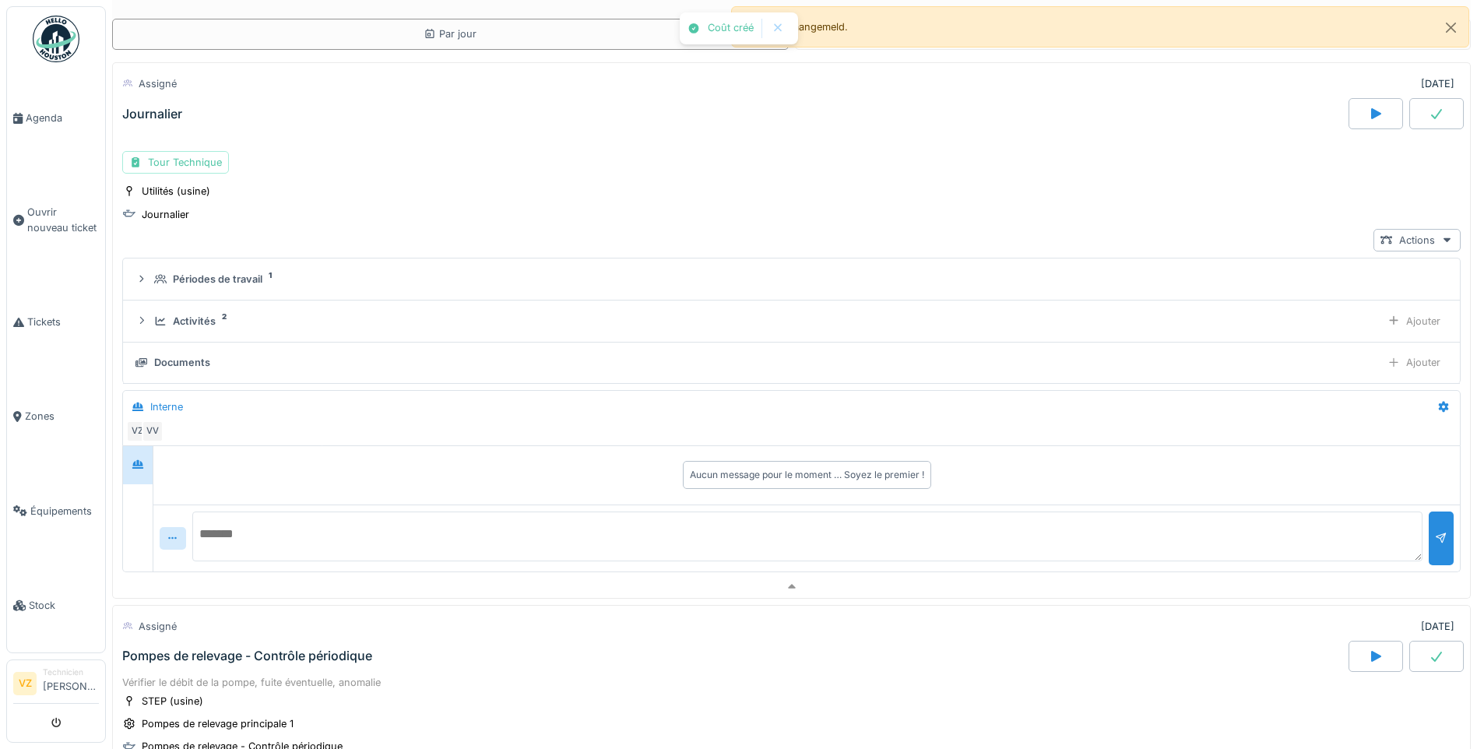
click at [1425, 107] on div at bounding box center [1437, 113] width 55 height 31
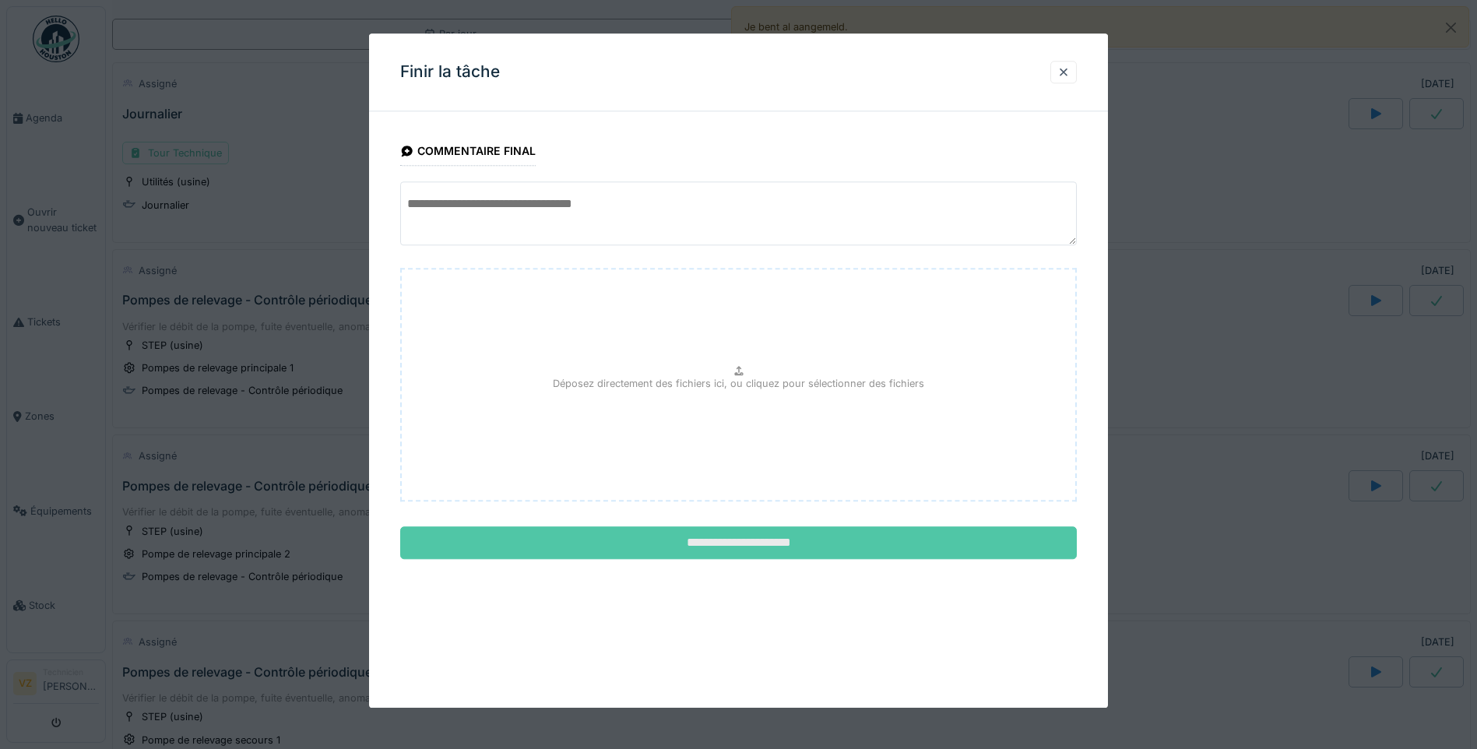
click at [776, 545] on input "**********" at bounding box center [738, 543] width 677 height 33
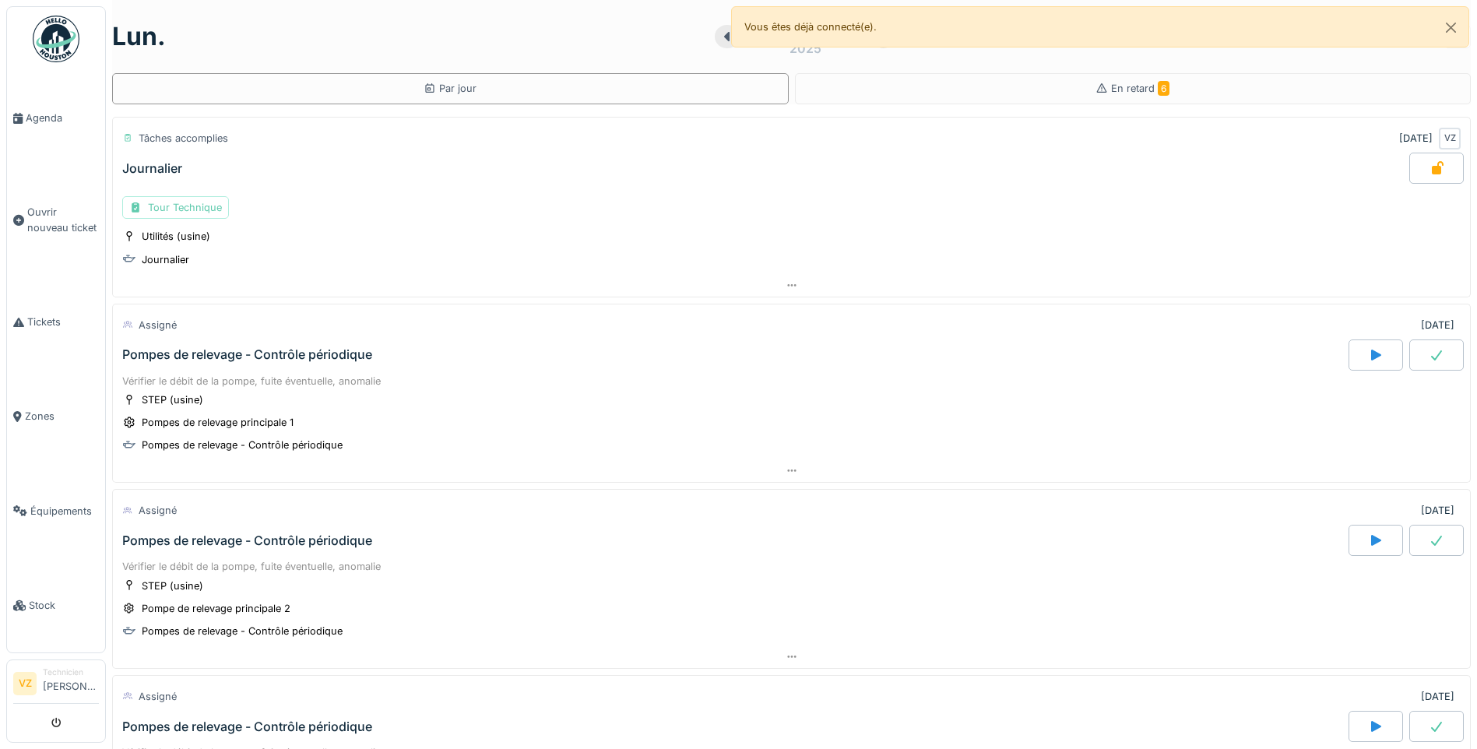
click at [185, 202] on div "Tour Technique" at bounding box center [175, 207] width 107 height 23
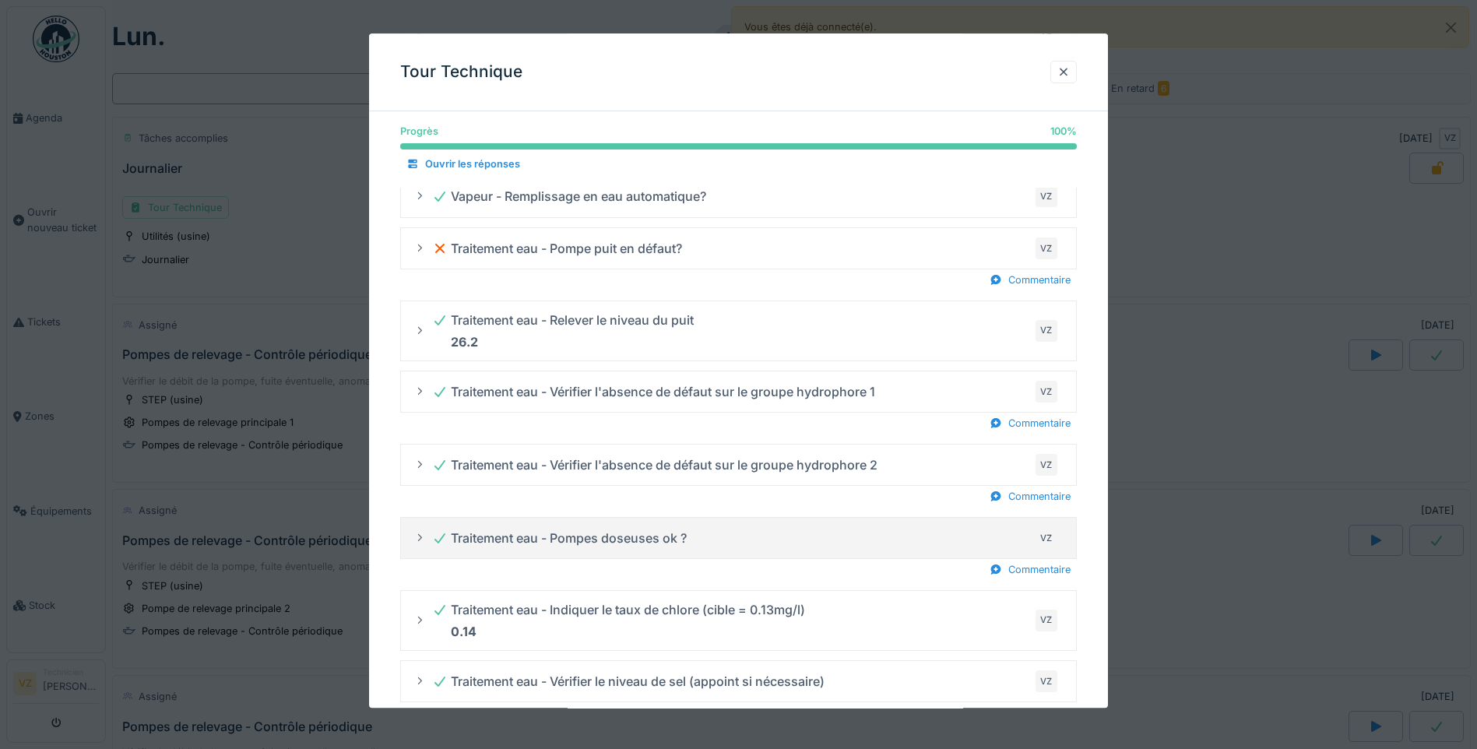
scroll to position [1780, 0]
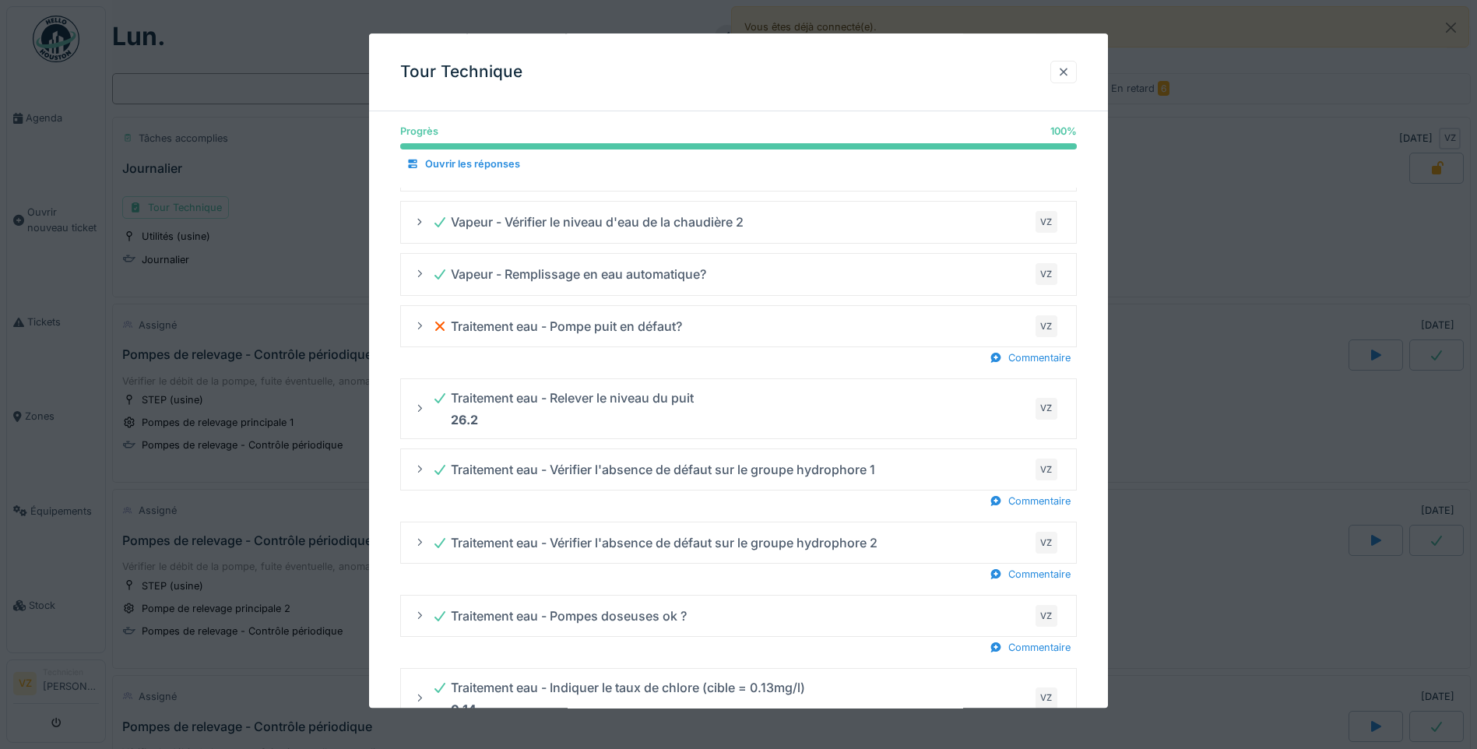
click at [1070, 79] on div at bounding box center [1064, 72] width 12 height 15
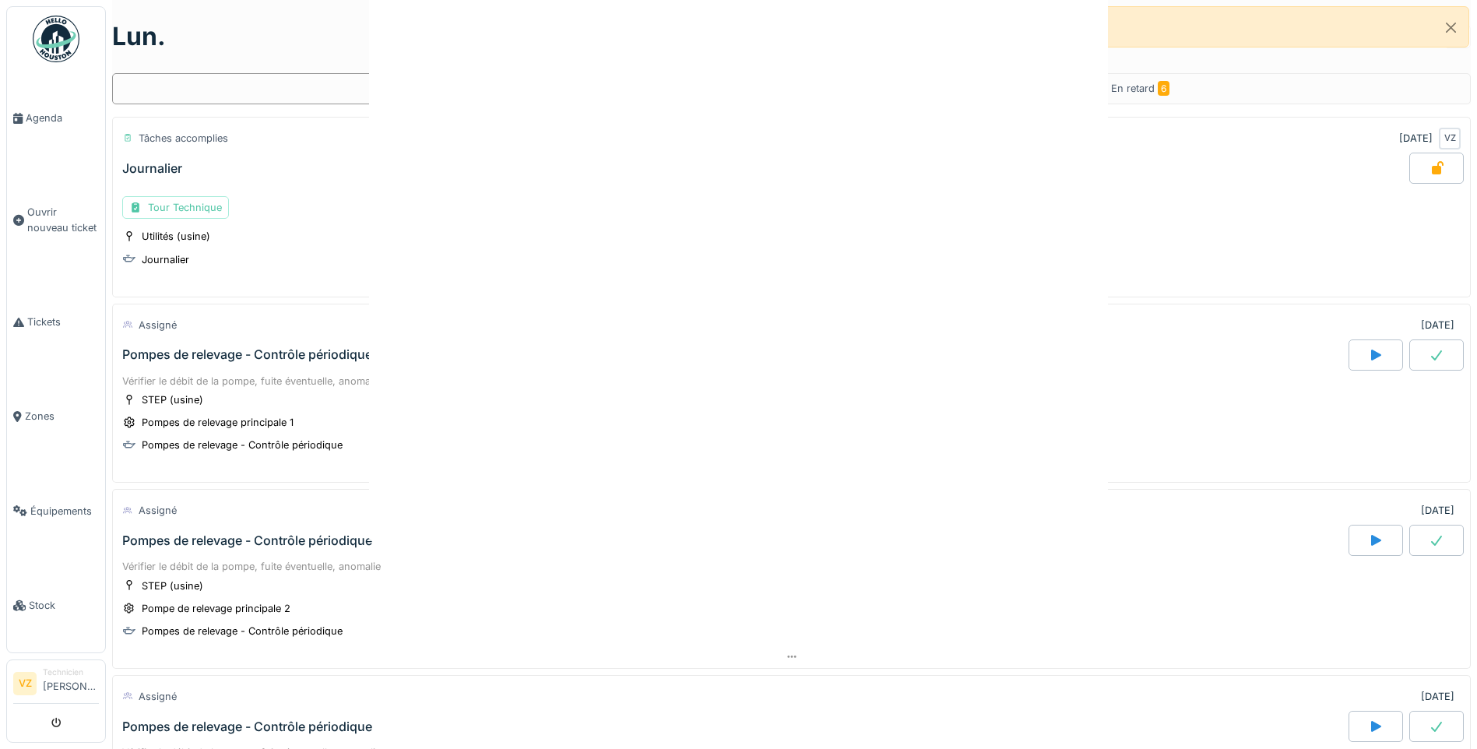
scroll to position [0, 0]
